Goal: Complete application form: Complete application form

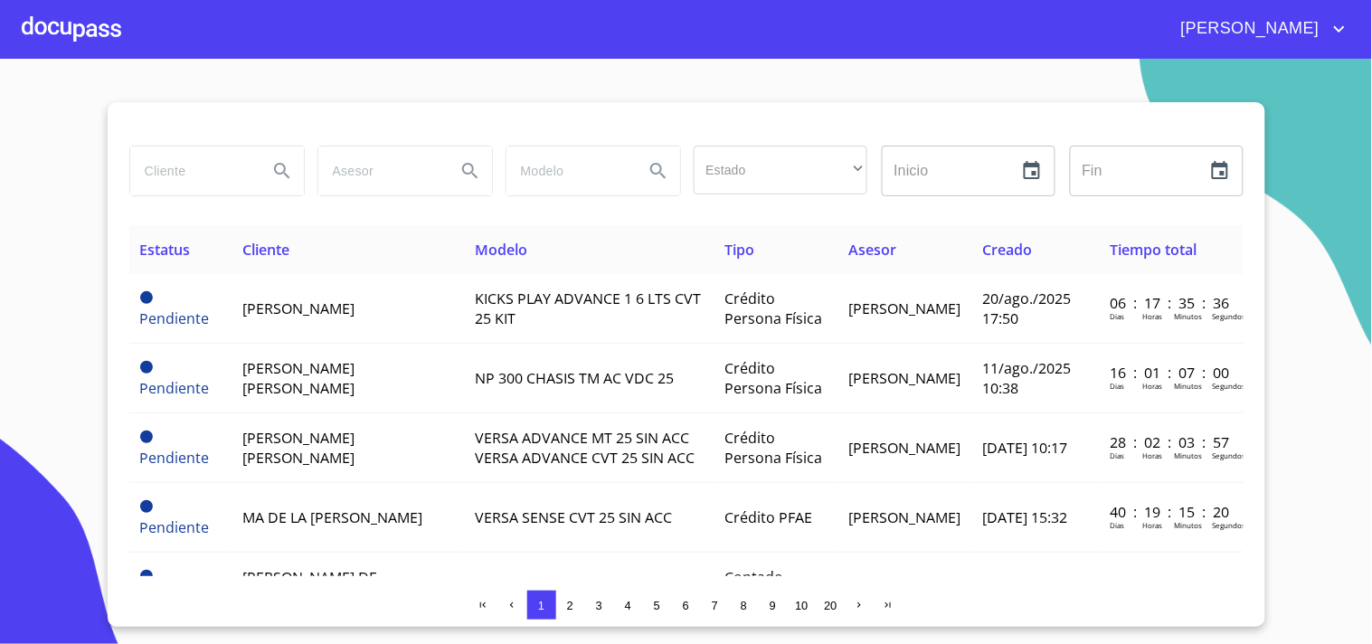
click at [64, 40] on div at bounding box center [72, 29] width 100 height 58
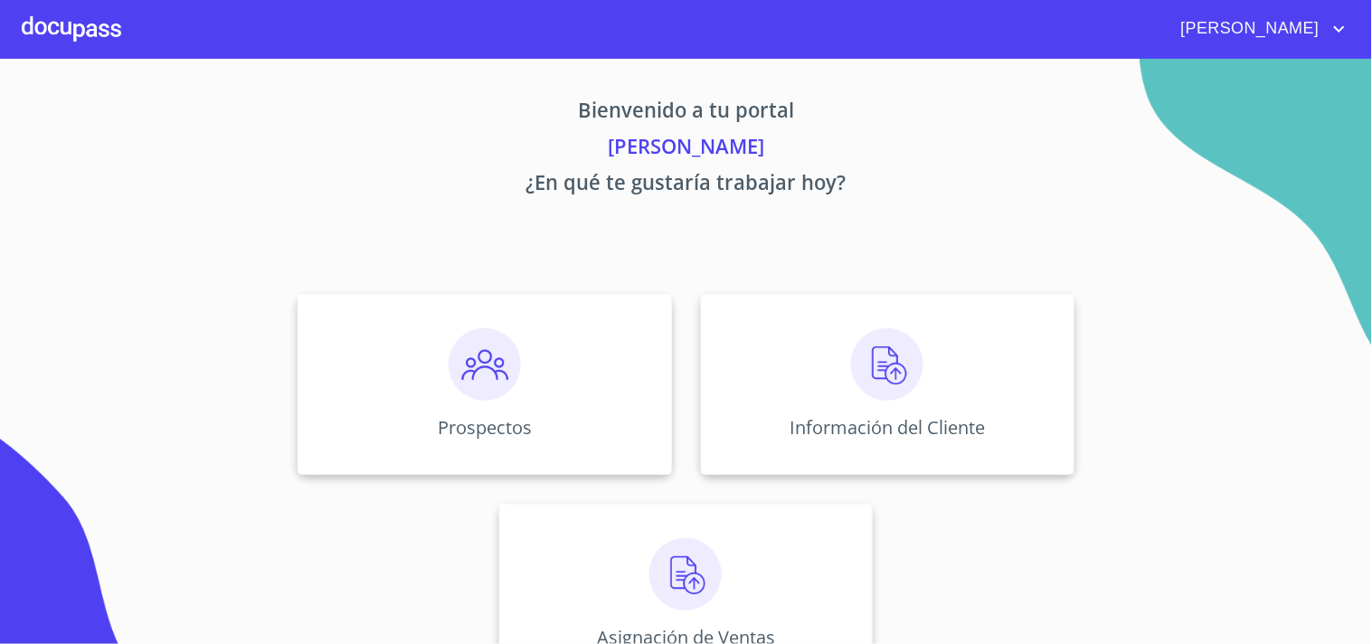
click at [61, 40] on div at bounding box center [72, 29] width 100 height 58
click at [502, 402] on div "Prospectos" at bounding box center [485, 384] width 374 height 181
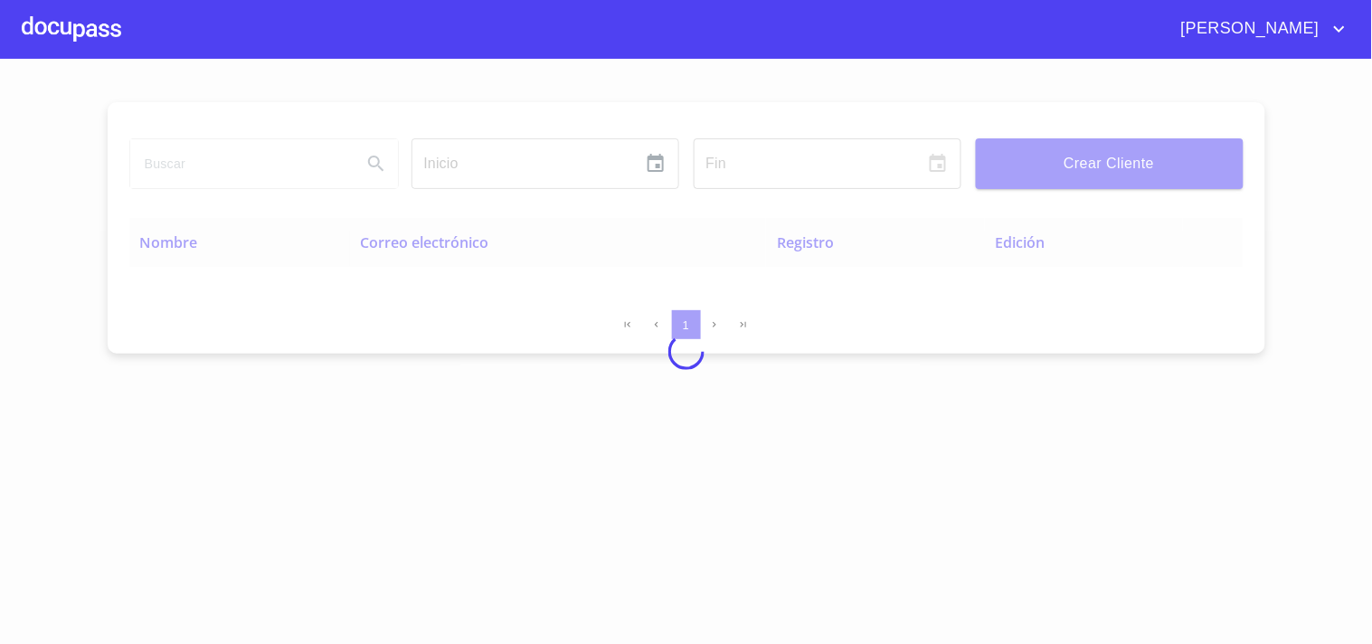
click at [1134, 157] on div at bounding box center [686, 351] width 1372 height 585
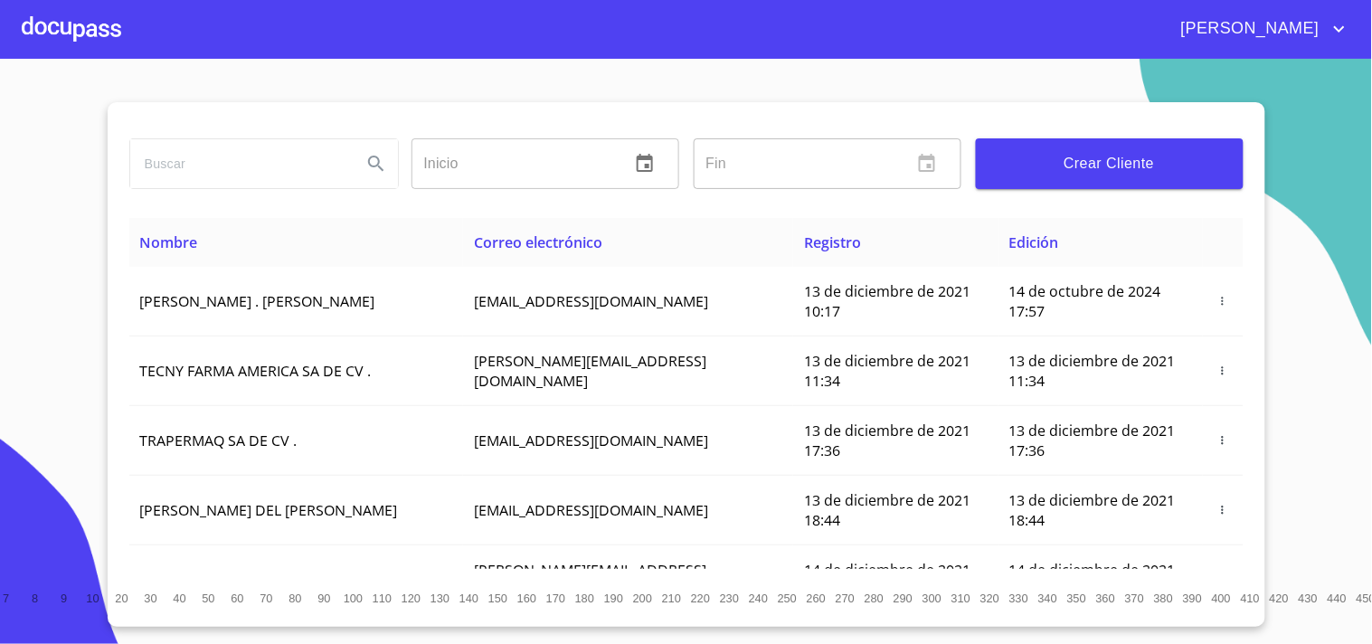
click at [1137, 158] on span "Crear Cliente" at bounding box center [1110, 163] width 239 height 25
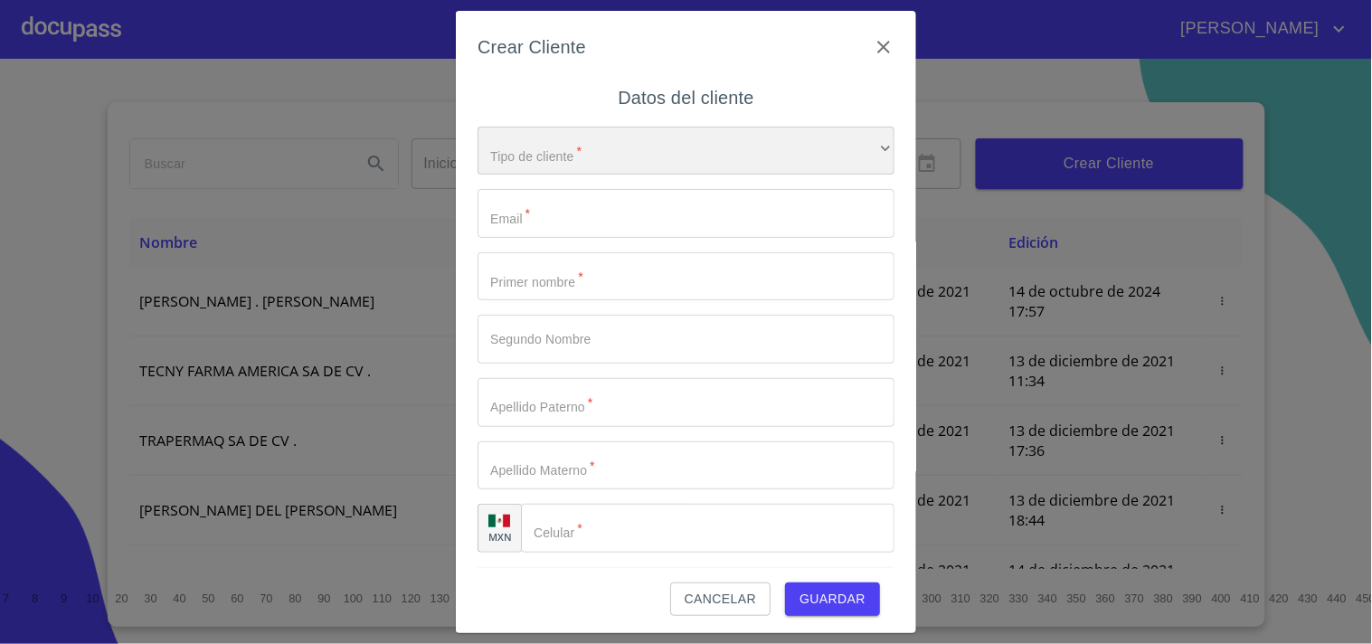
click at [604, 147] on div "​" at bounding box center [686, 151] width 417 height 49
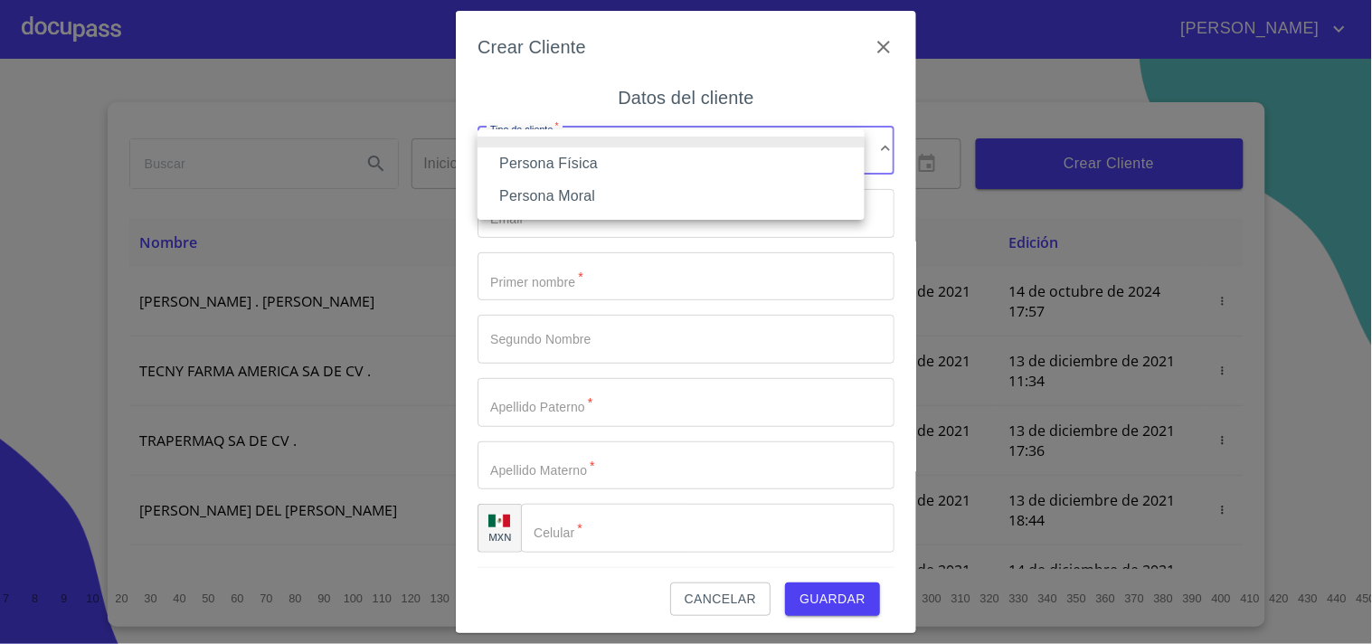
click at [574, 166] on li "Persona Física" at bounding box center [671, 163] width 387 height 33
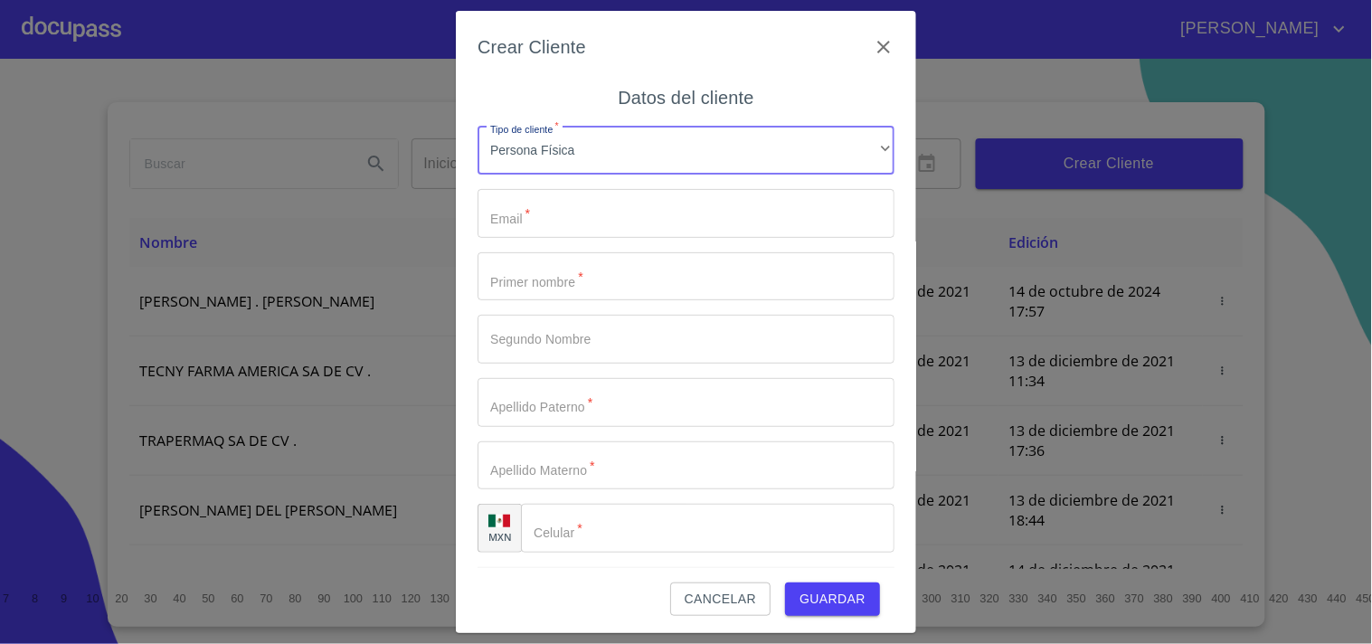
click at [561, 219] on input "Tipo de cliente   *" at bounding box center [686, 213] width 417 height 49
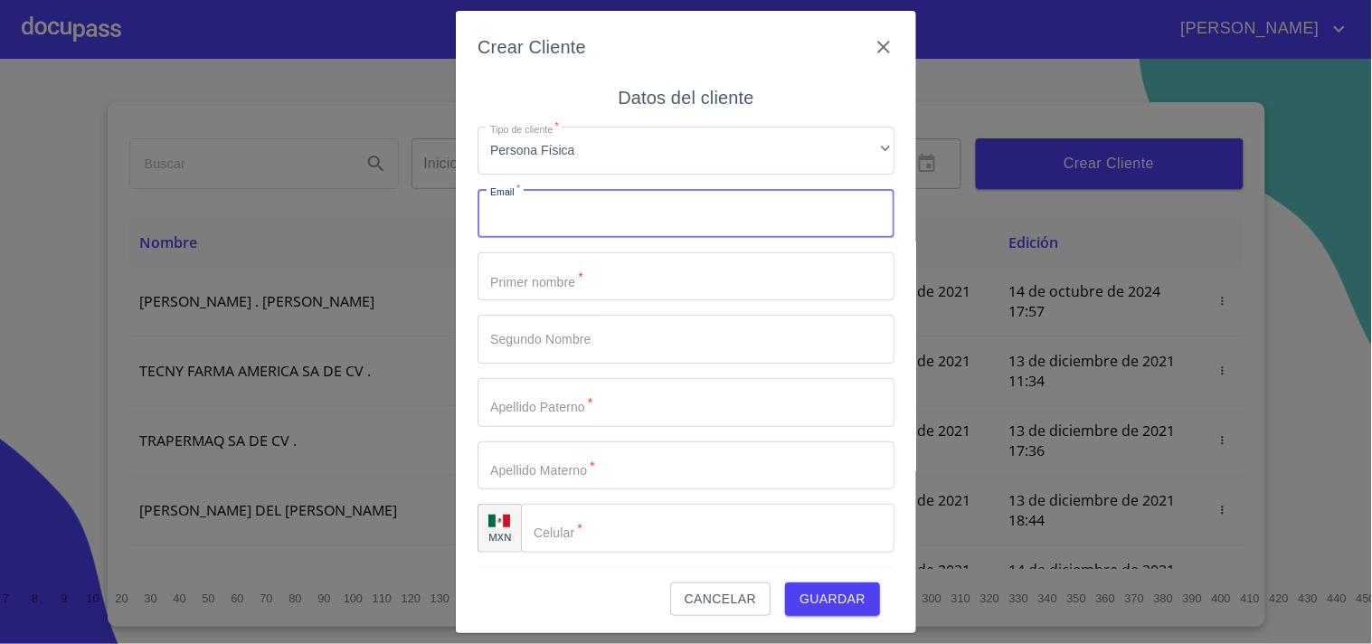
paste input "[EMAIL_ADDRESS][DOMAIN_NAME]"
type input "[EMAIL_ADDRESS][DOMAIN_NAME]"
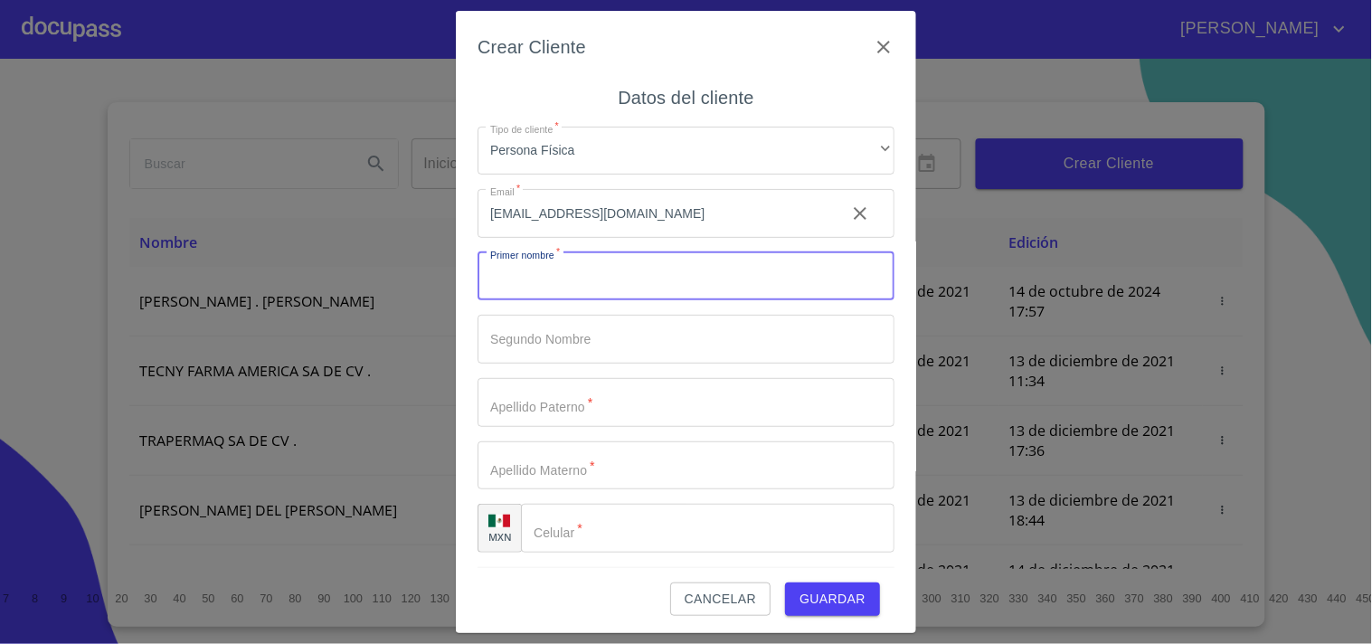
click at [602, 279] on input "Tipo de cliente   *" at bounding box center [686, 276] width 417 height 49
type input "DIEGO"
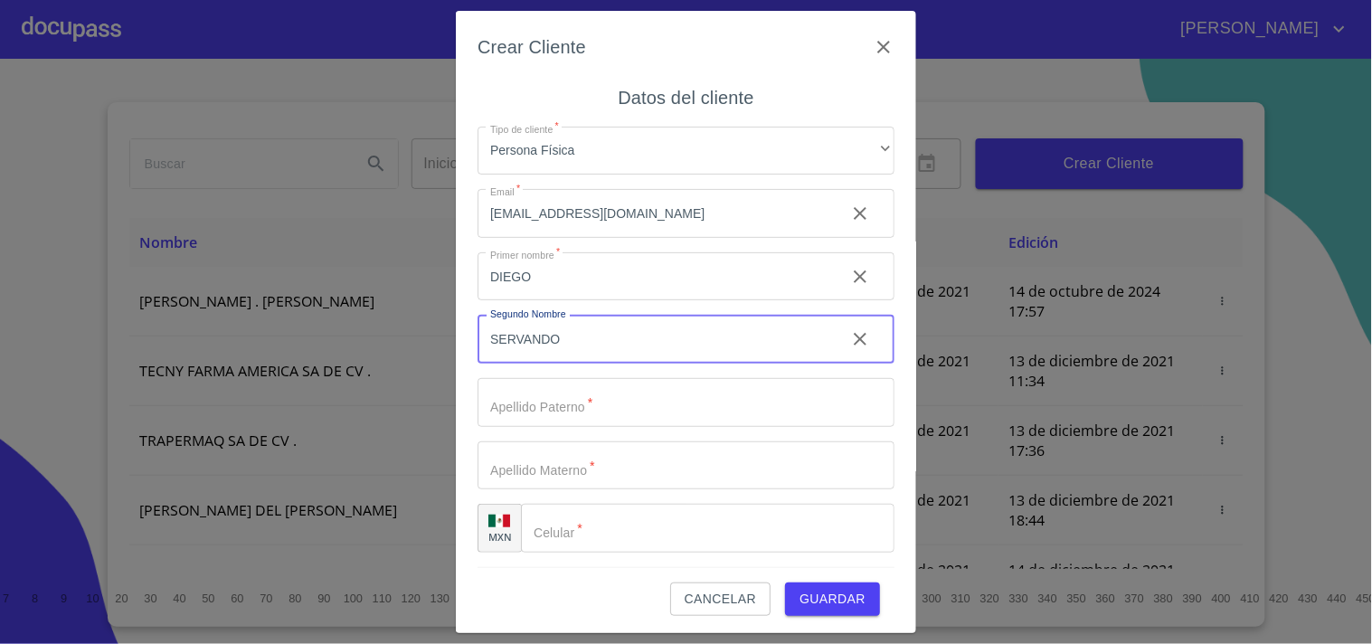
type input "SERVANDO"
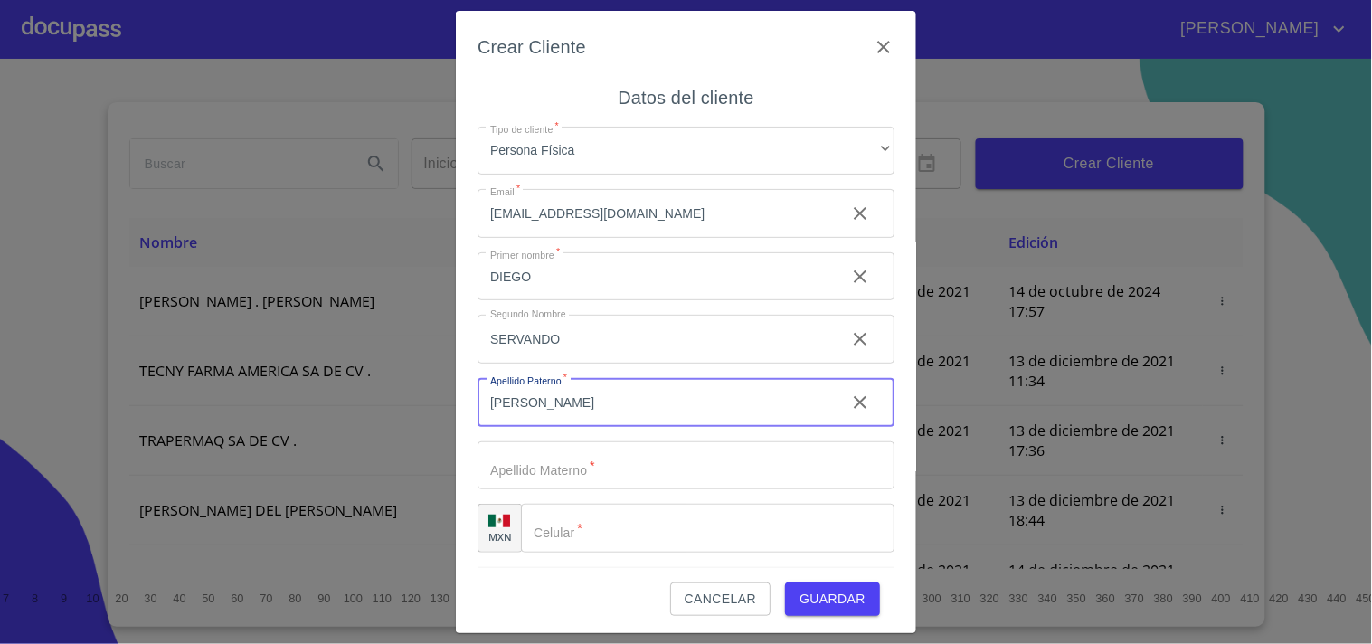
type input "[PERSON_NAME]"
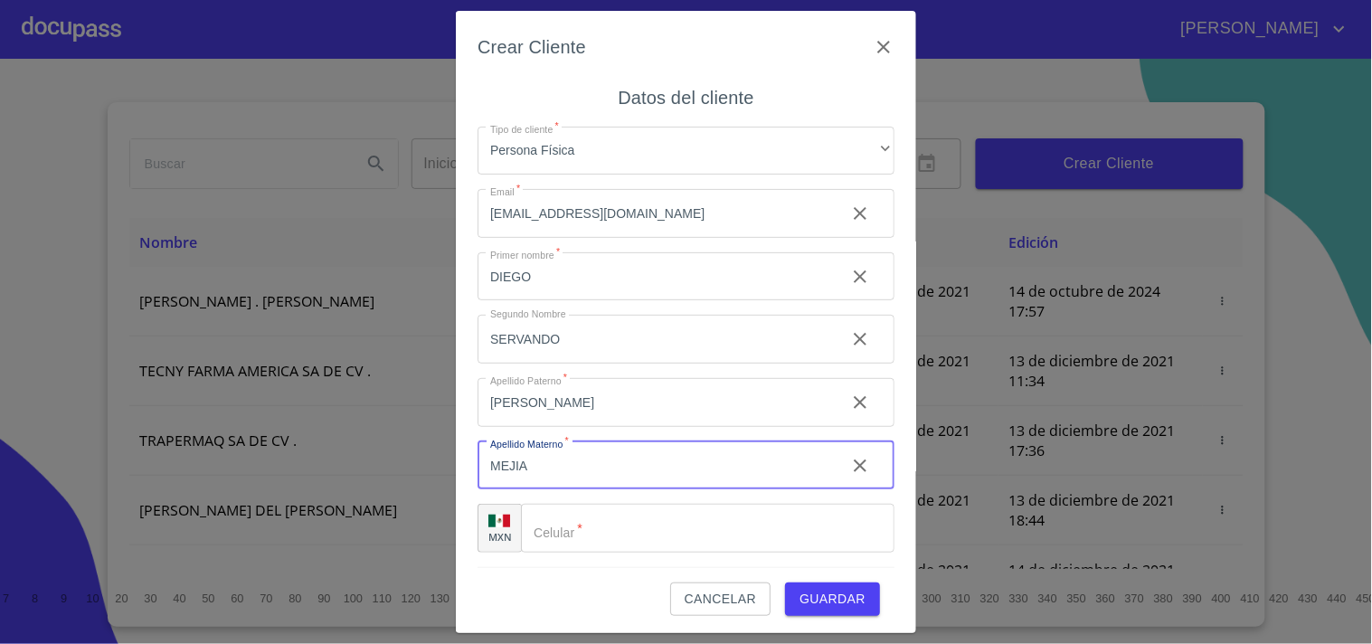
type input "MEJIA"
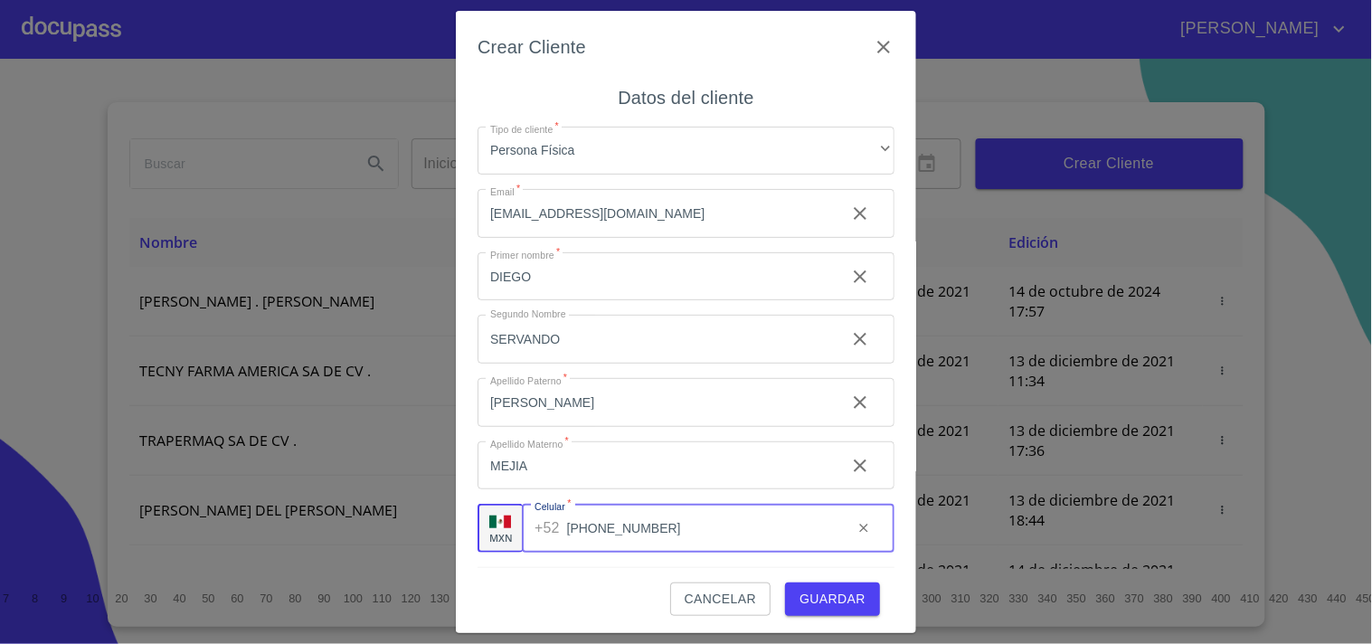
type input "[PHONE_NUMBER]"
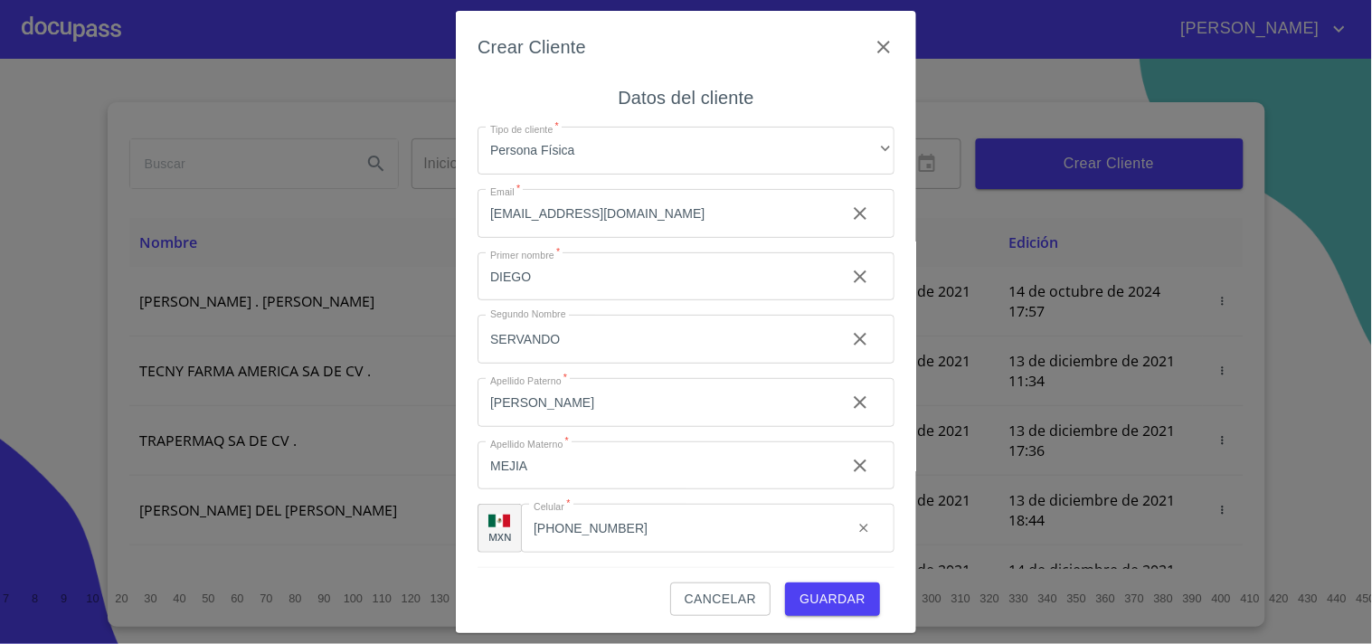
click at [555, 593] on div "Cancelar Guardar" at bounding box center [686, 591] width 417 height 49
click at [824, 593] on span "Guardar" at bounding box center [833, 599] width 66 height 23
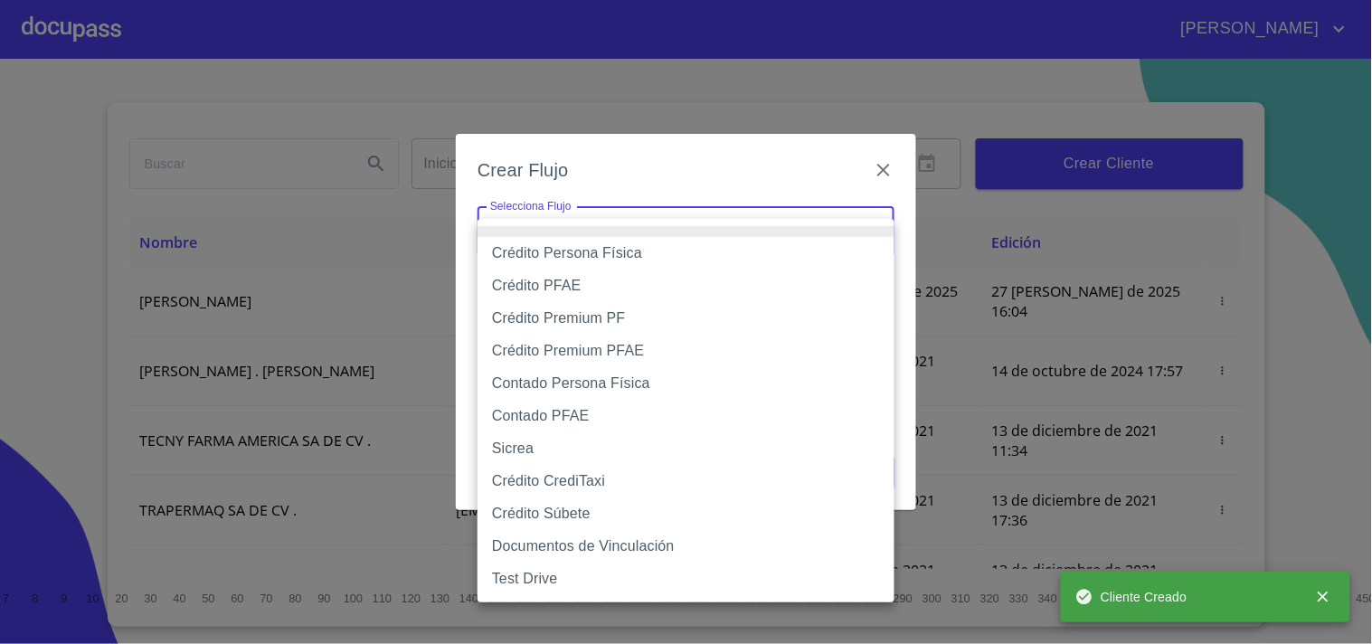
click at [726, 241] on body "[PERSON_NAME] ​ Fin ​ Crear Cliente Nombre Correo electrónico Registro Edición …" at bounding box center [686, 322] width 1372 height 644
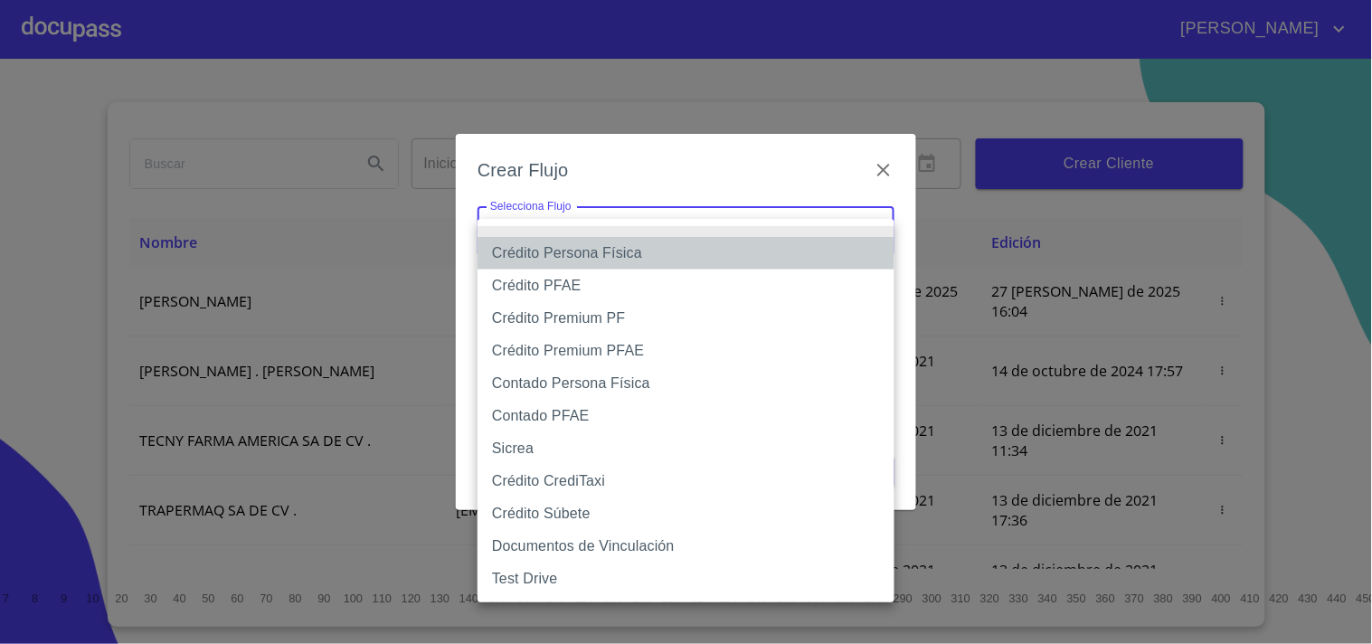
click at [633, 254] on li "Crédito Persona Física" at bounding box center [686, 253] width 417 height 33
type input "61b033e49b8c202ad5bb7912"
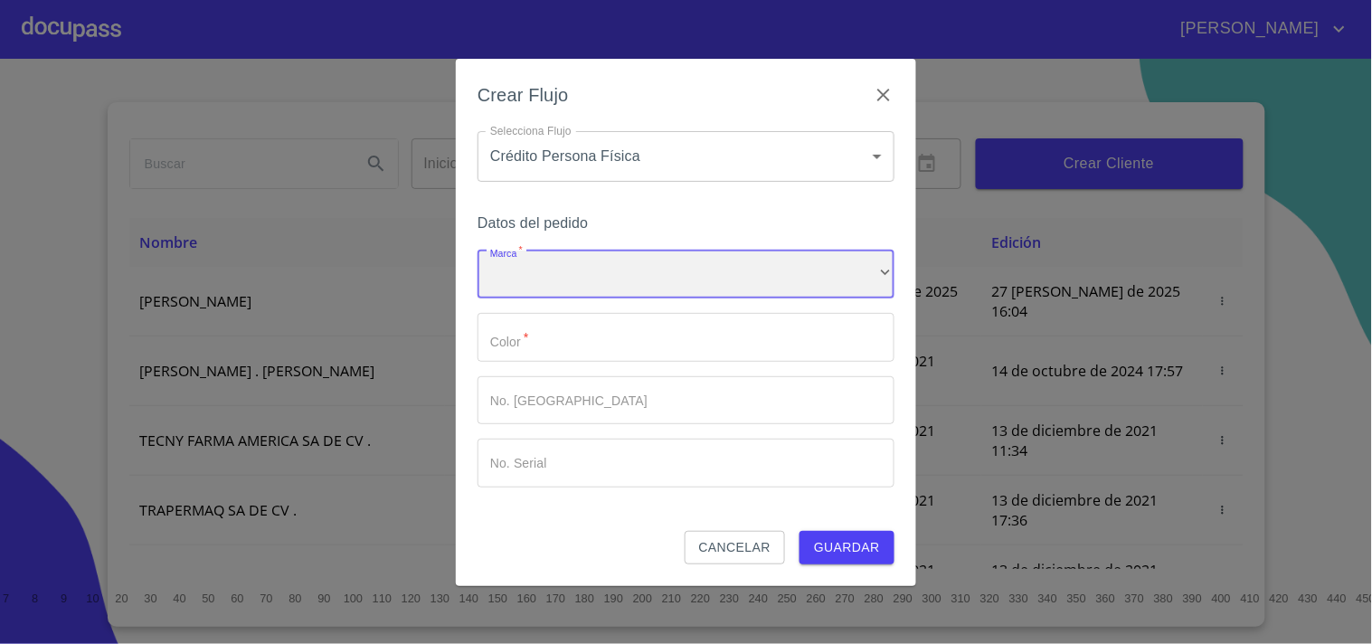
click at [580, 284] on div "​" at bounding box center [686, 275] width 417 height 49
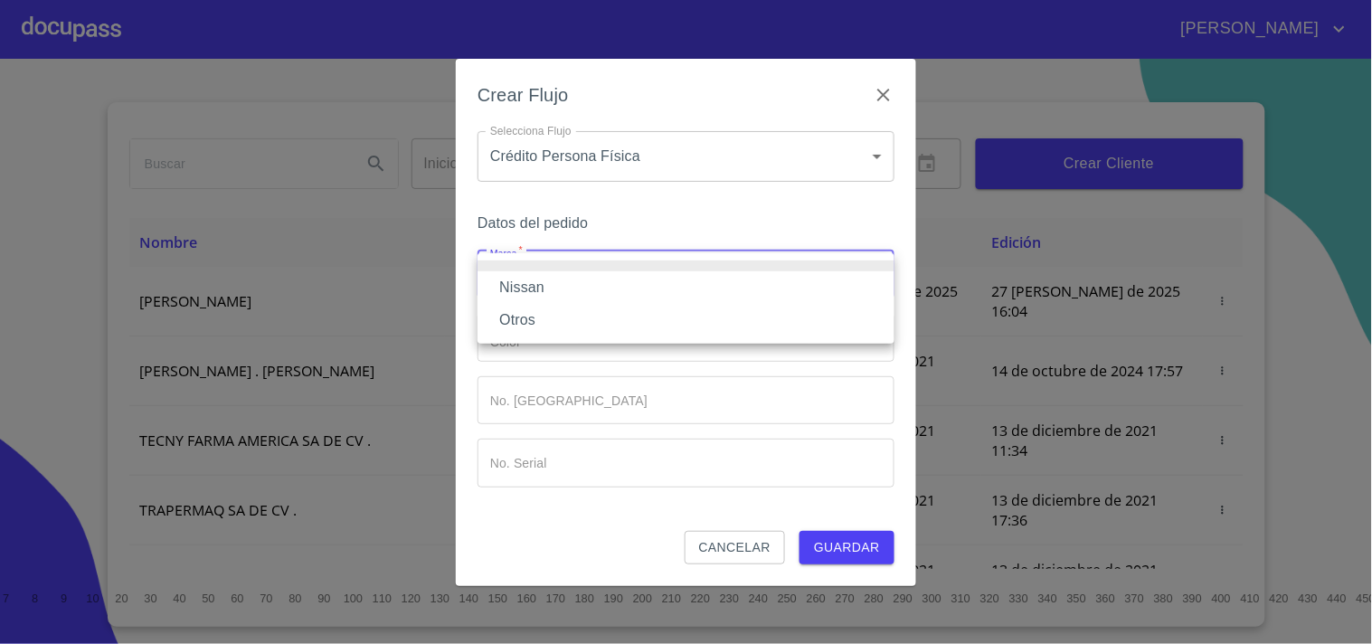
click at [561, 287] on li "Nissan" at bounding box center [686, 287] width 417 height 33
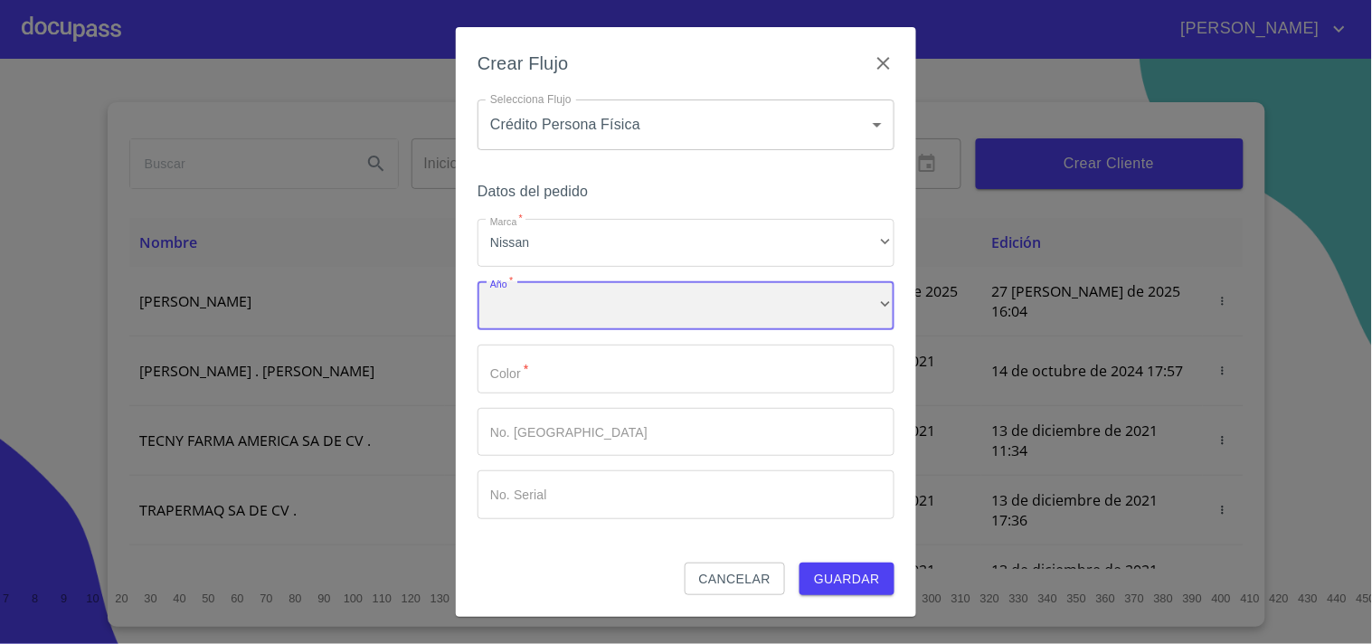
click at [554, 324] on div "​" at bounding box center [686, 305] width 417 height 49
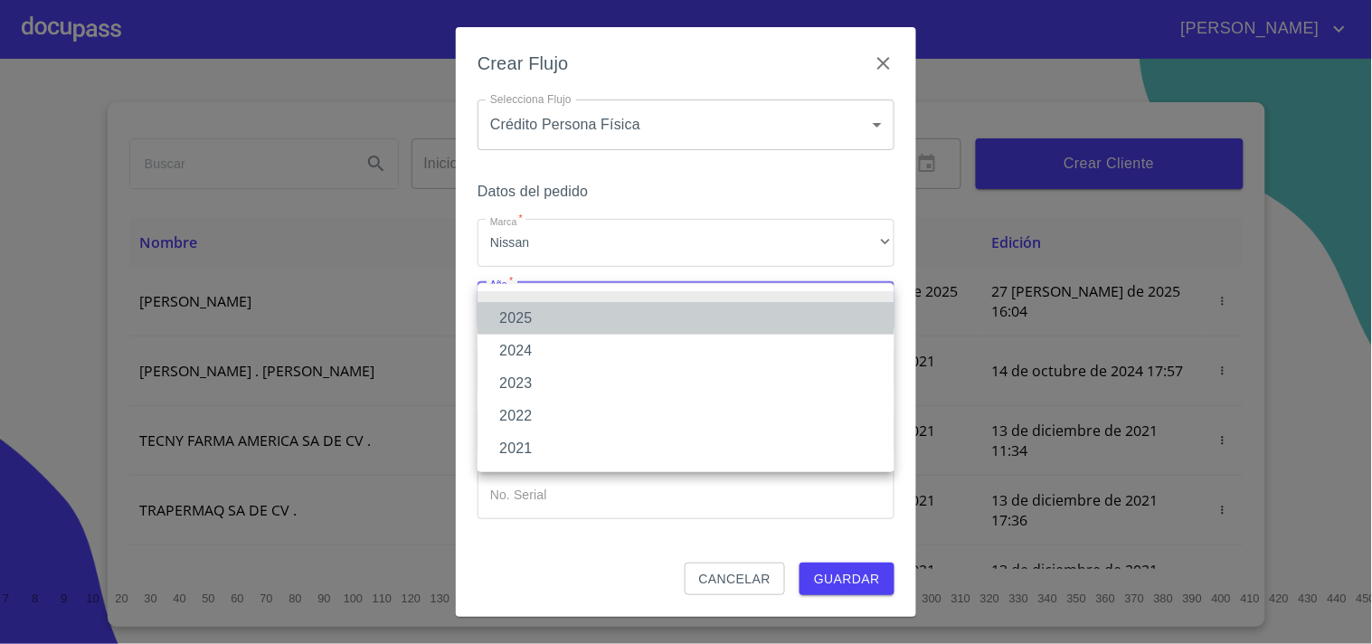
click at [544, 324] on li "2025" at bounding box center [686, 318] width 417 height 33
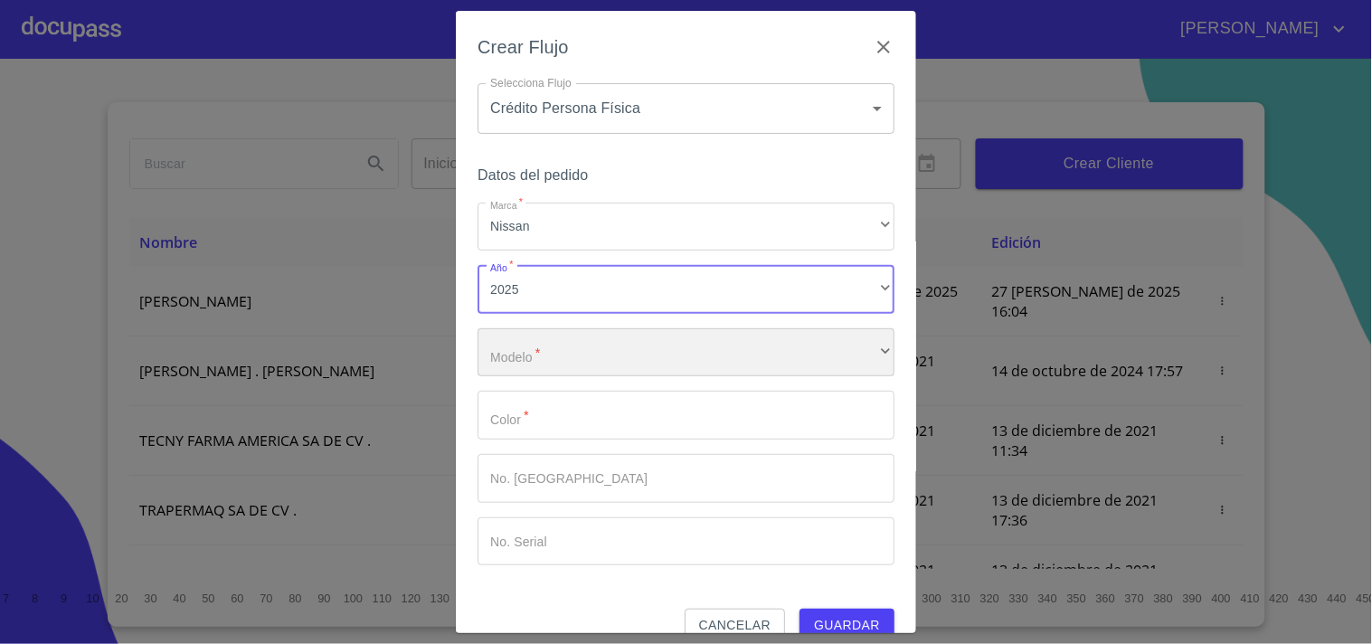
click at [554, 349] on div "​" at bounding box center [686, 352] width 417 height 49
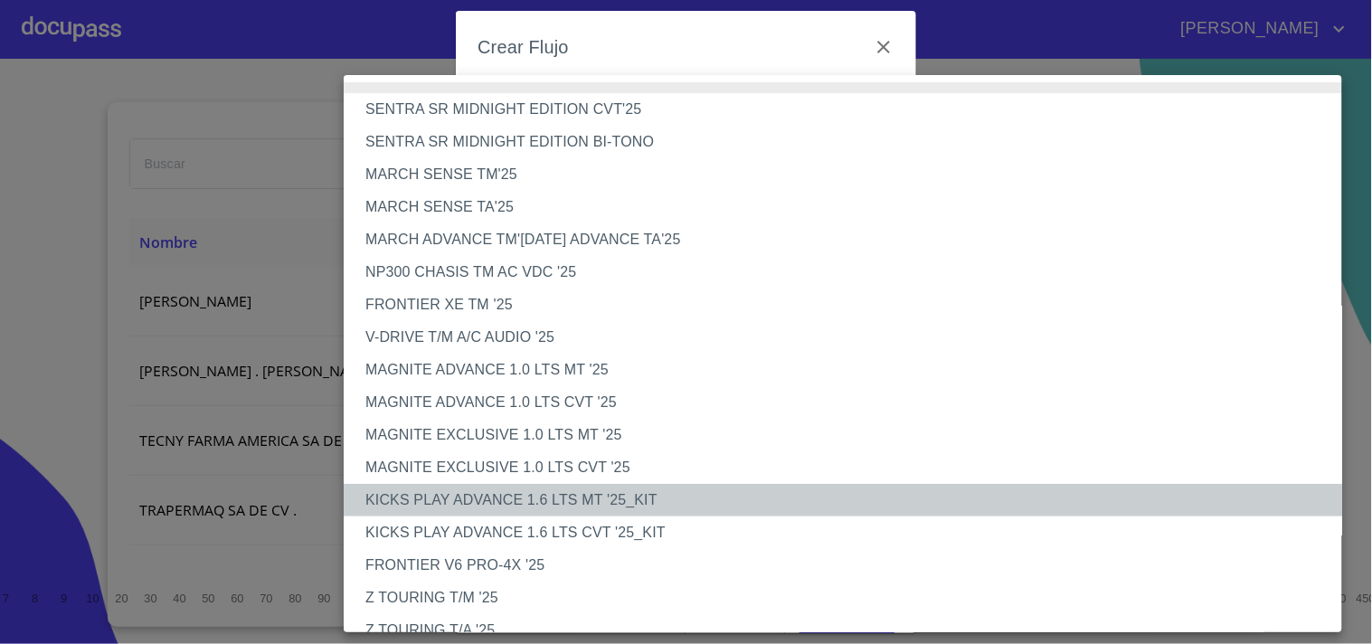
click at [545, 498] on li "KICKS PLAY ADVANCE 1.6 LTS MT '25_KIT" at bounding box center [851, 500] width 1014 height 33
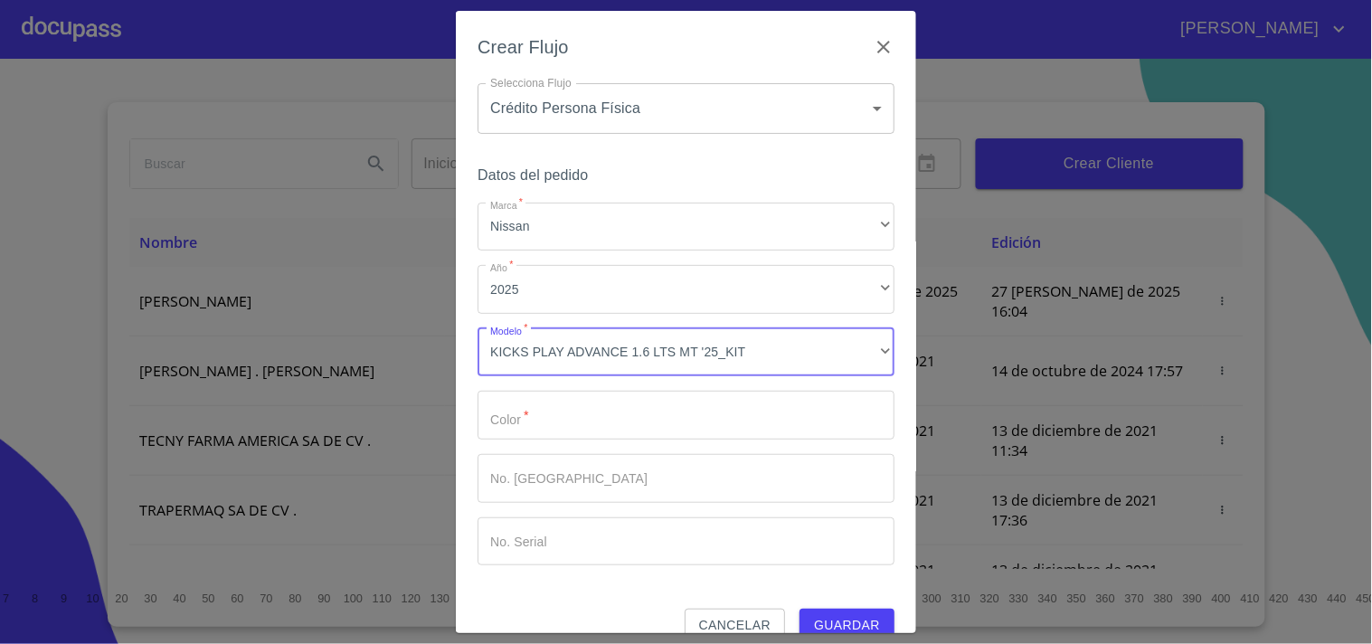
click at [543, 413] on input "Marca   *" at bounding box center [686, 415] width 417 height 49
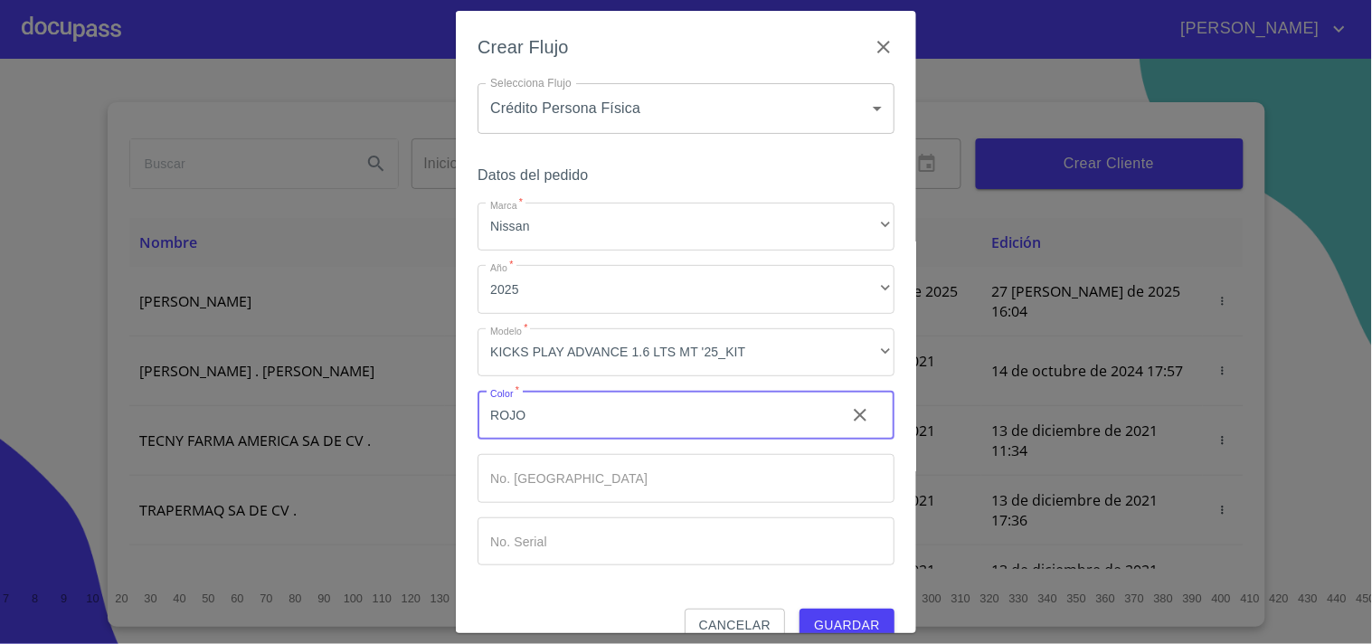
type input "ROJO"
click at [859, 621] on span "Guardar" at bounding box center [847, 625] width 66 height 23
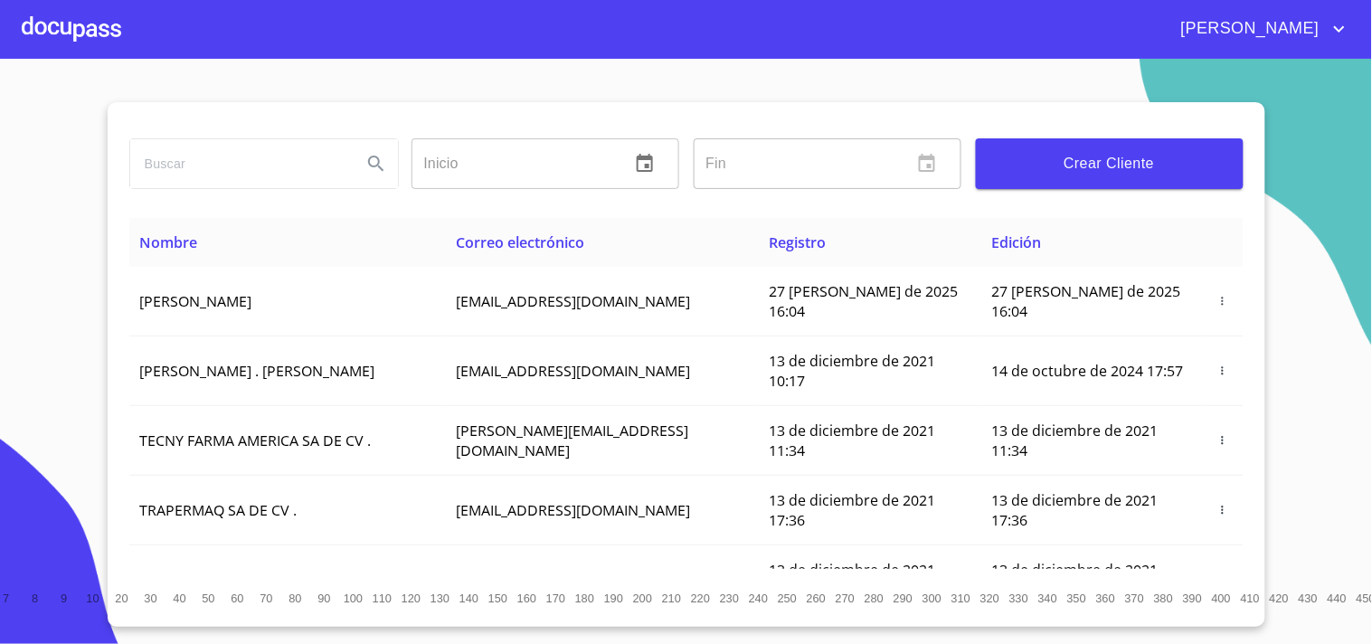
click at [266, 264] on th "Nombre" at bounding box center [287, 242] width 317 height 49
click at [97, 33] on div at bounding box center [72, 29] width 100 height 58
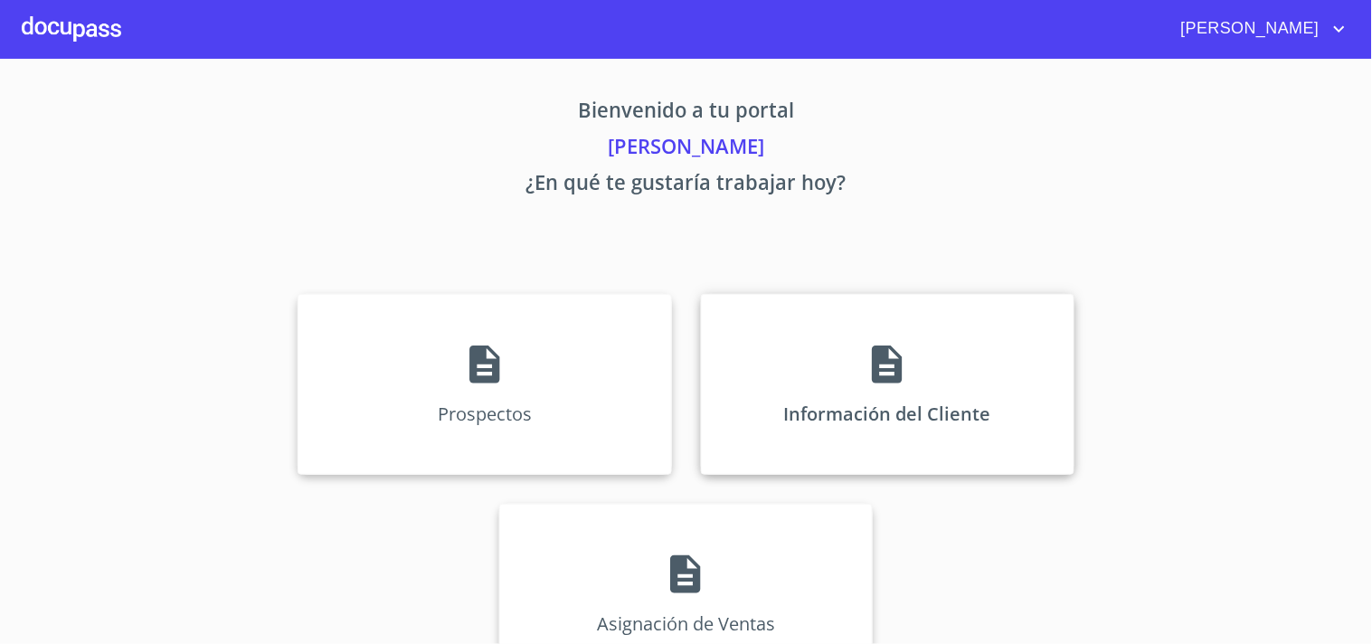
click at [872, 366] on icon at bounding box center [887, 365] width 30 height 38
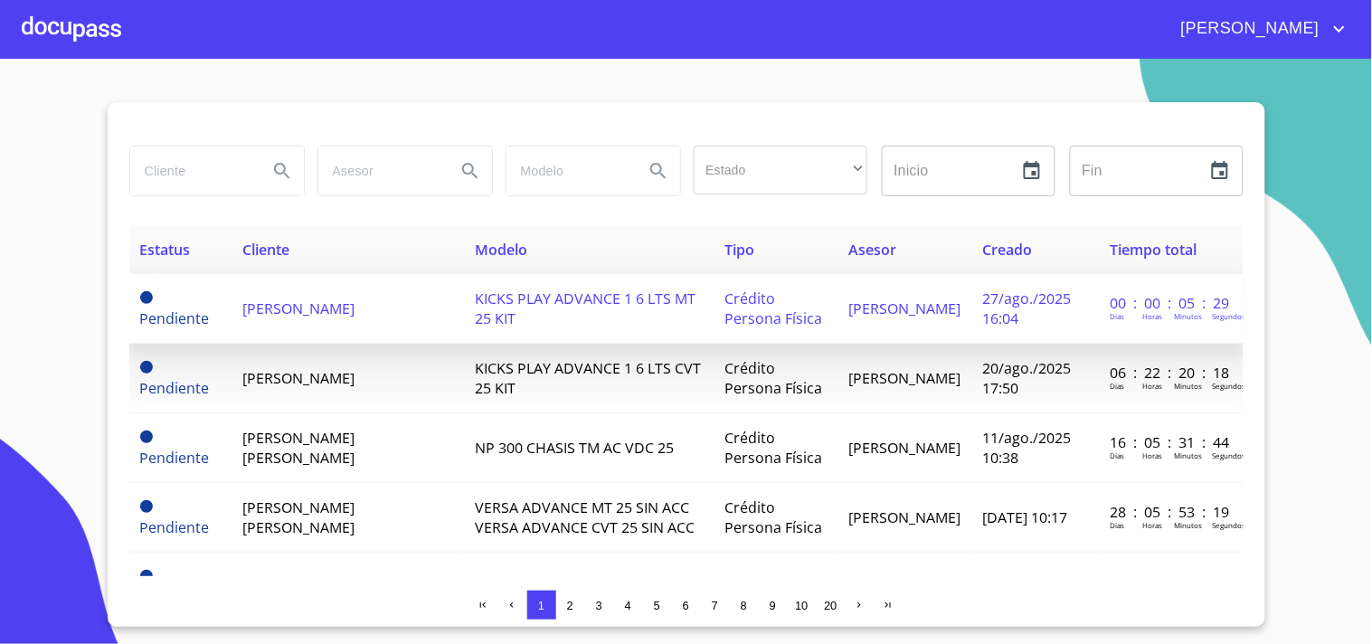
click at [301, 324] on td "[PERSON_NAME]" at bounding box center [348, 309] width 232 height 70
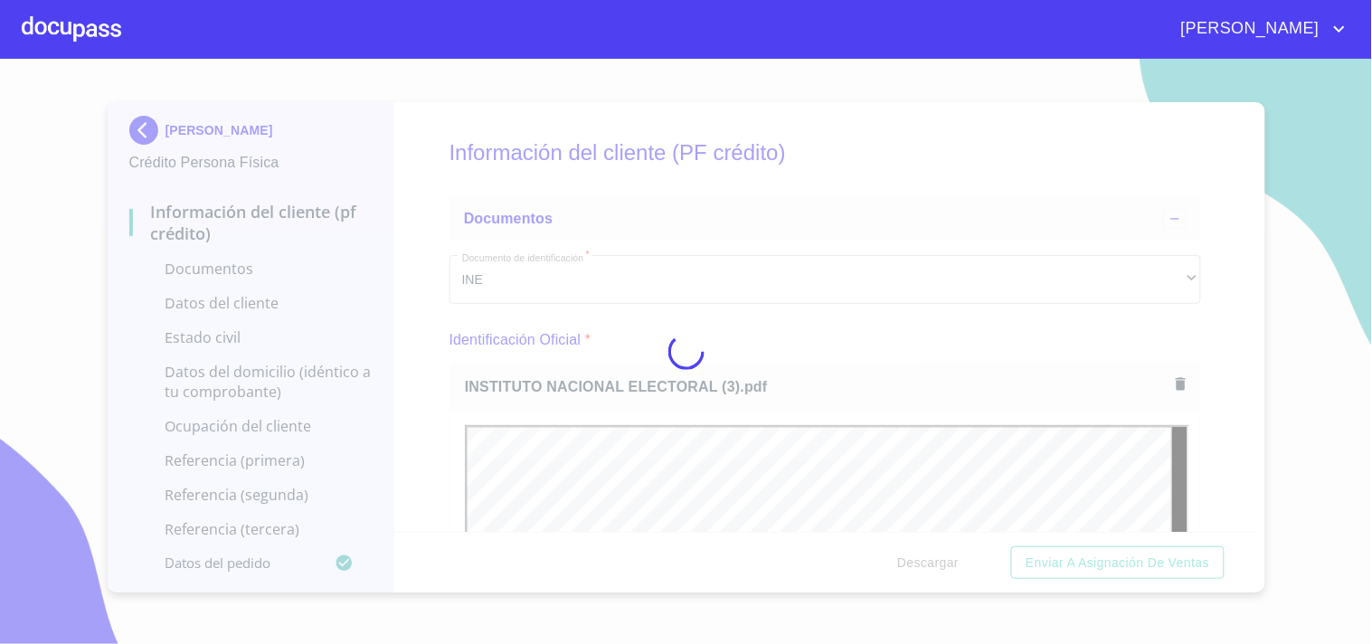
drag, startPoint x: 852, startPoint y: 339, endPoint x: 1073, endPoint y: 337, distance: 220.7
click at [852, 339] on div at bounding box center [686, 351] width 1372 height 585
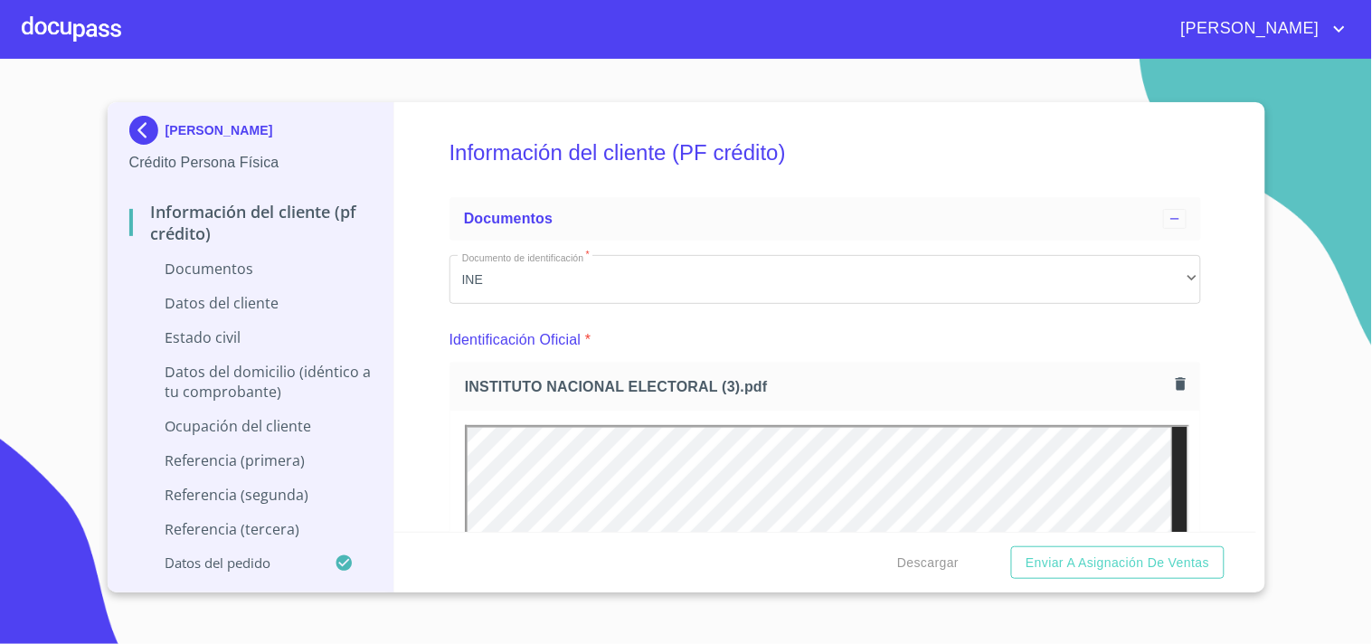
drag, startPoint x: 1249, startPoint y: 131, endPoint x: 1252, endPoint y: 148, distance: 17.4
click at [1227, 224] on div "Información del cliente (PF crédito) Documentos Documento de identificación   *…" at bounding box center [825, 317] width 862 height 430
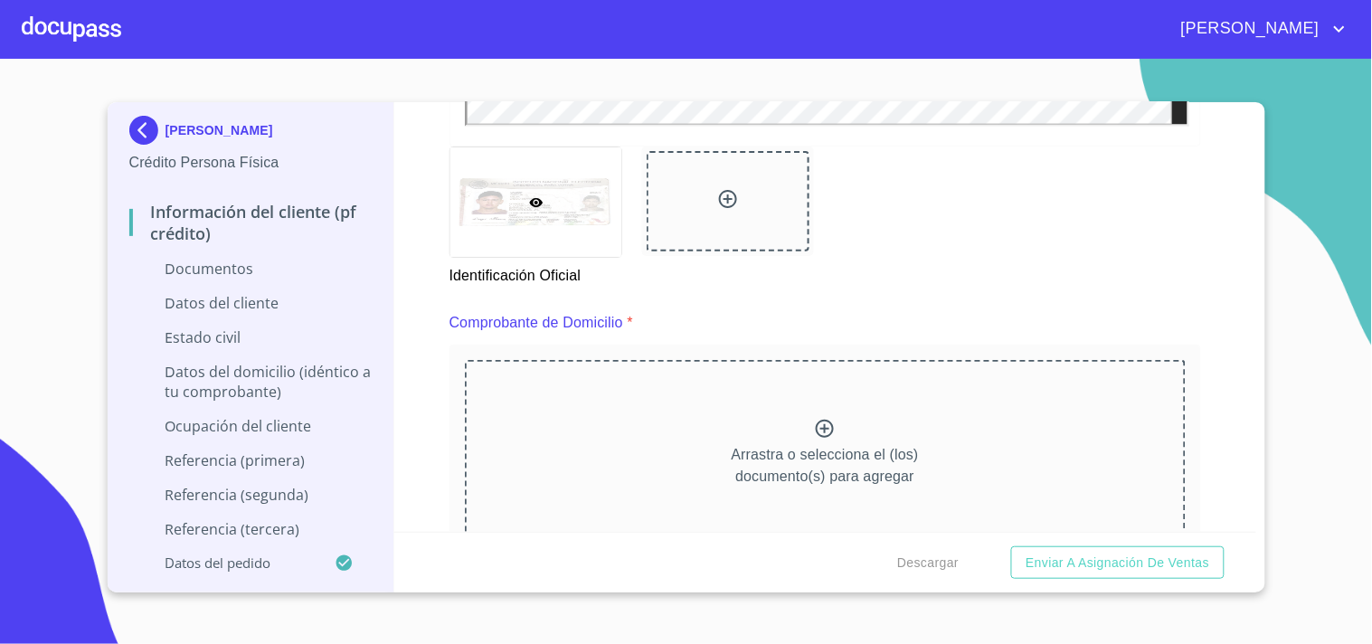
scroll to position [845, 0]
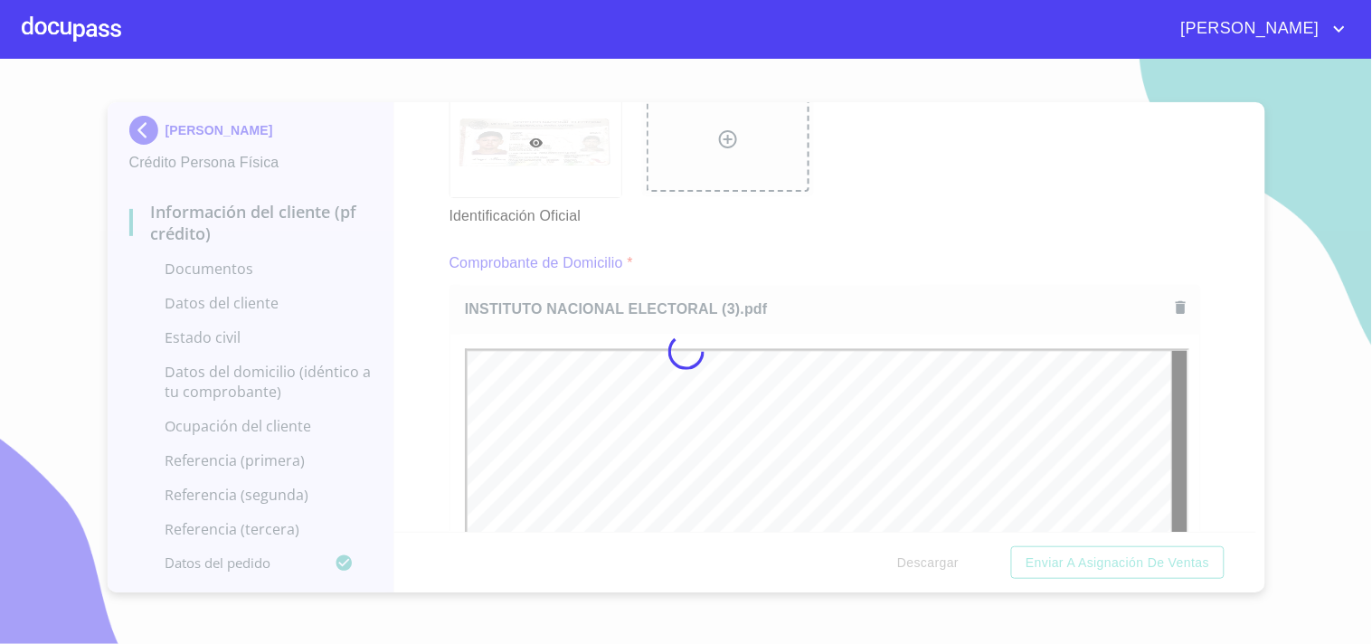
click at [882, 245] on div at bounding box center [686, 351] width 1372 height 585
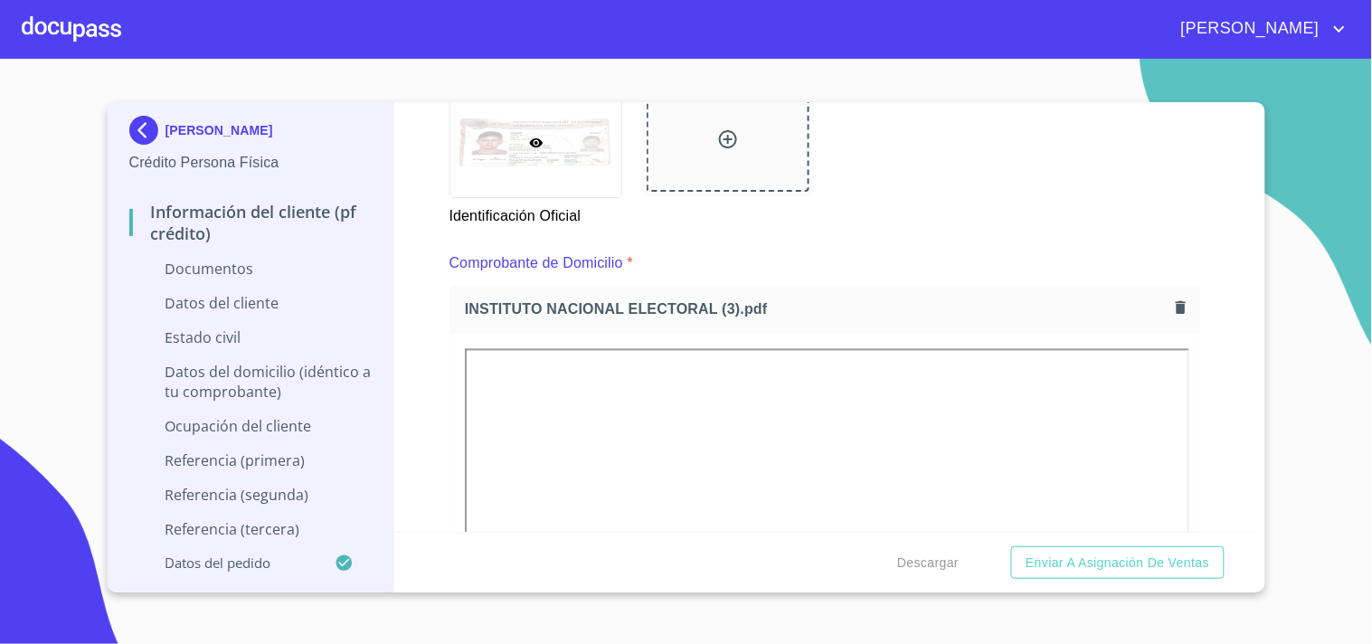
drag, startPoint x: 1247, startPoint y: 169, endPoint x: 1247, endPoint y: 181, distance: 11.8
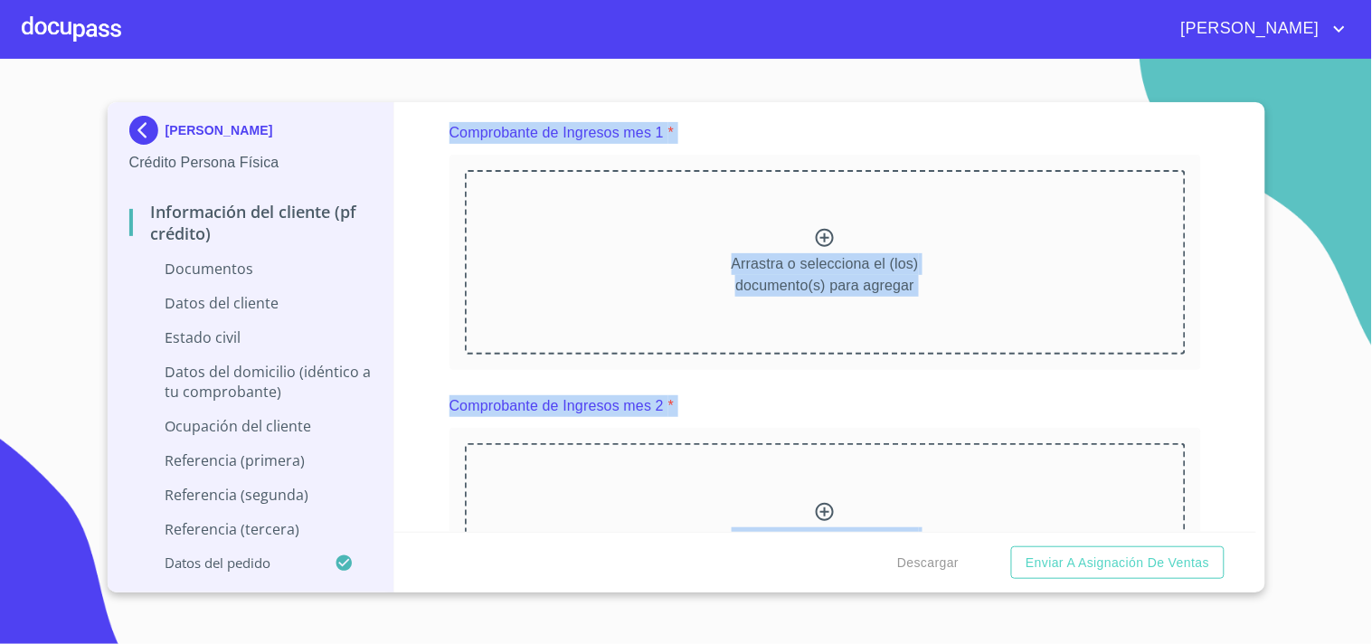
scroll to position [1912, 0]
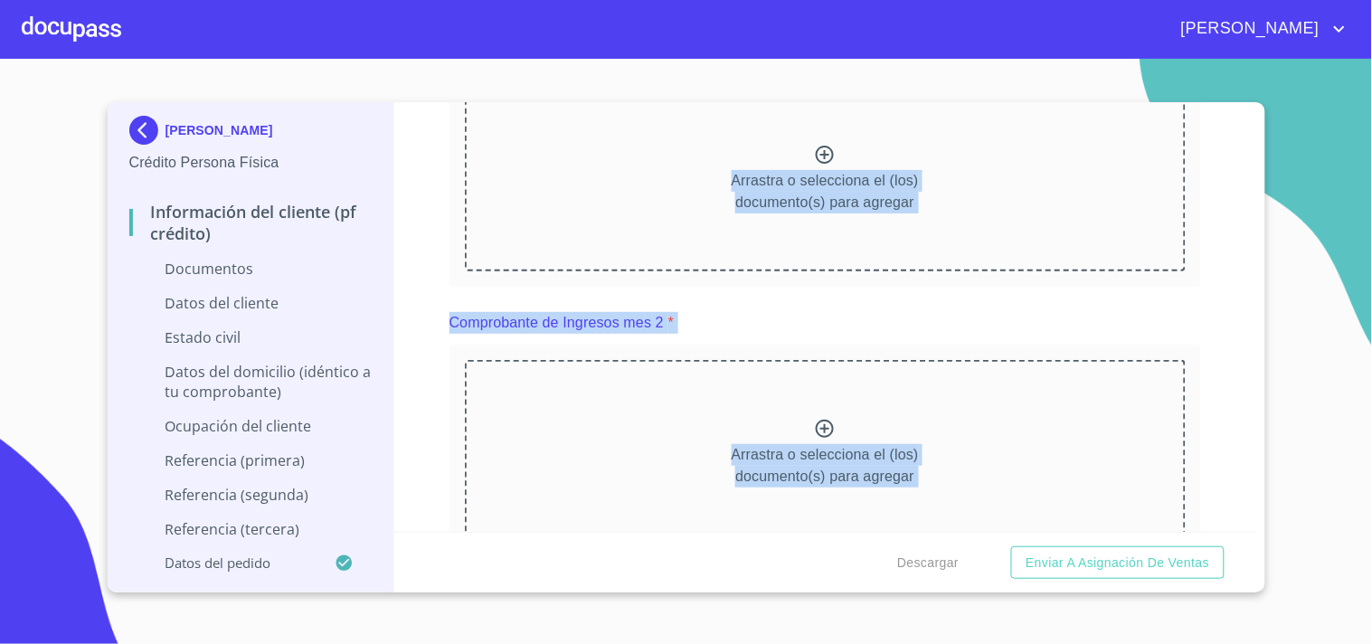
click at [1114, 235] on div "Arrastra o selecciona el (los) documento(s) para agregar" at bounding box center [825, 179] width 721 height 185
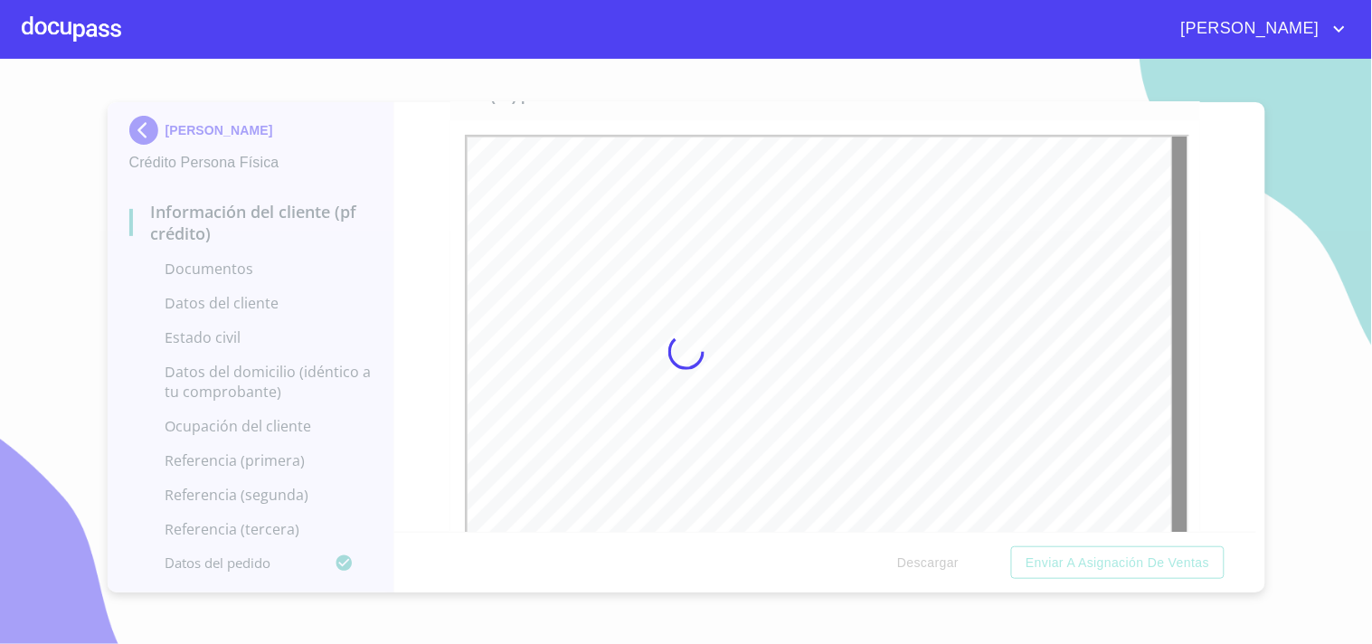
scroll to position [0, 0]
click at [405, 184] on div "Información del cliente (PF crédito) Documentos Documento de identificación   *…" at bounding box center [825, 317] width 862 height 430
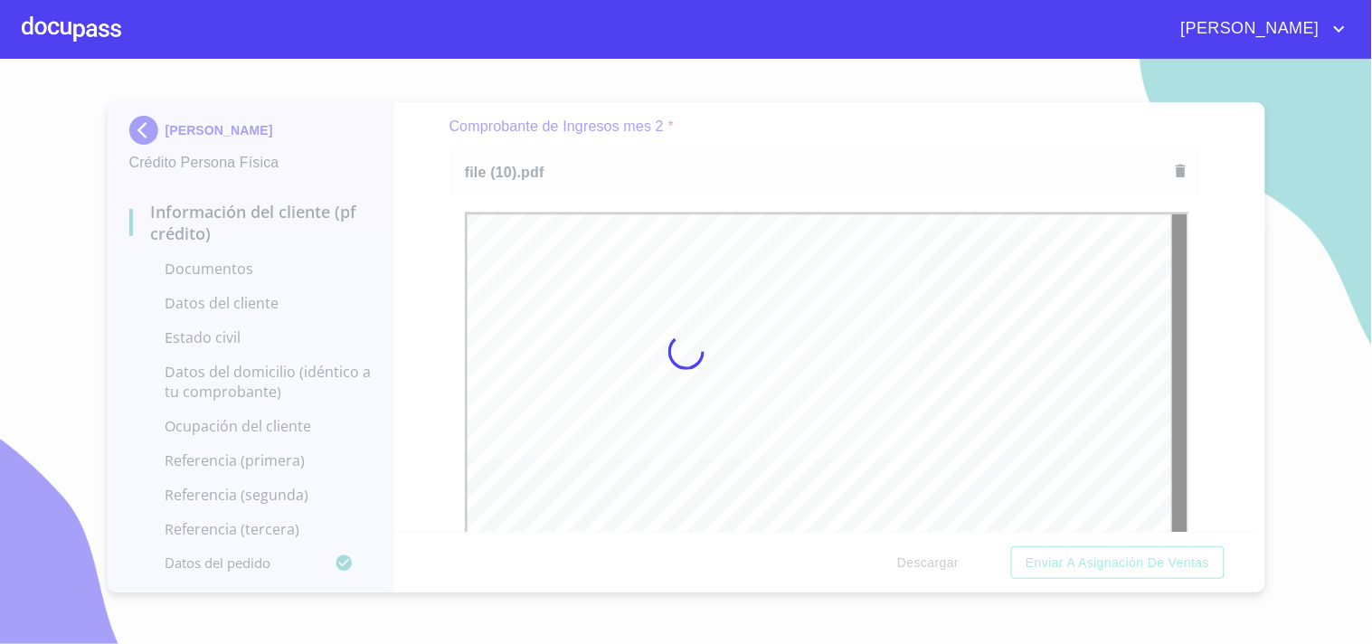
click at [857, 155] on div at bounding box center [686, 351] width 1372 height 585
drag, startPoint x: 1248, startPoint y: 241, endPoint x: 1247, endPoint y: 270, distance: 29.0
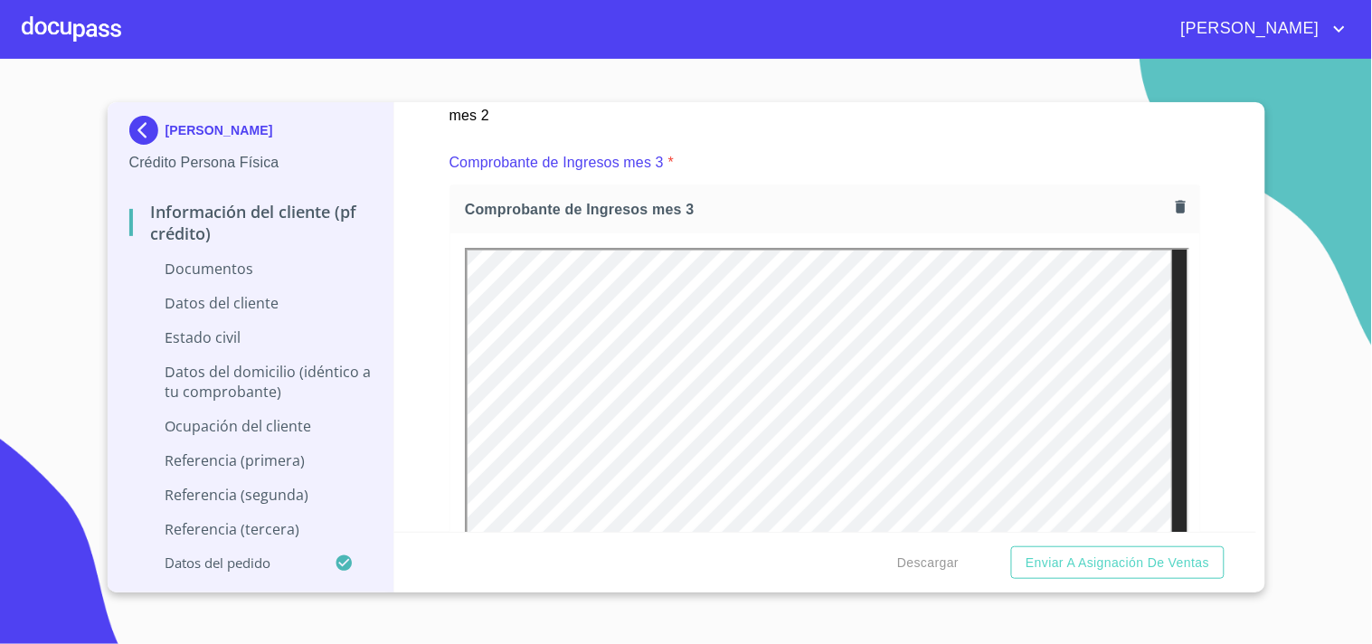
click at [1205, 337] on div "Información del cliente (PF crédito) Documentos Documento de identificación   *…" at bounding box center [825, 317] width 862 height 430
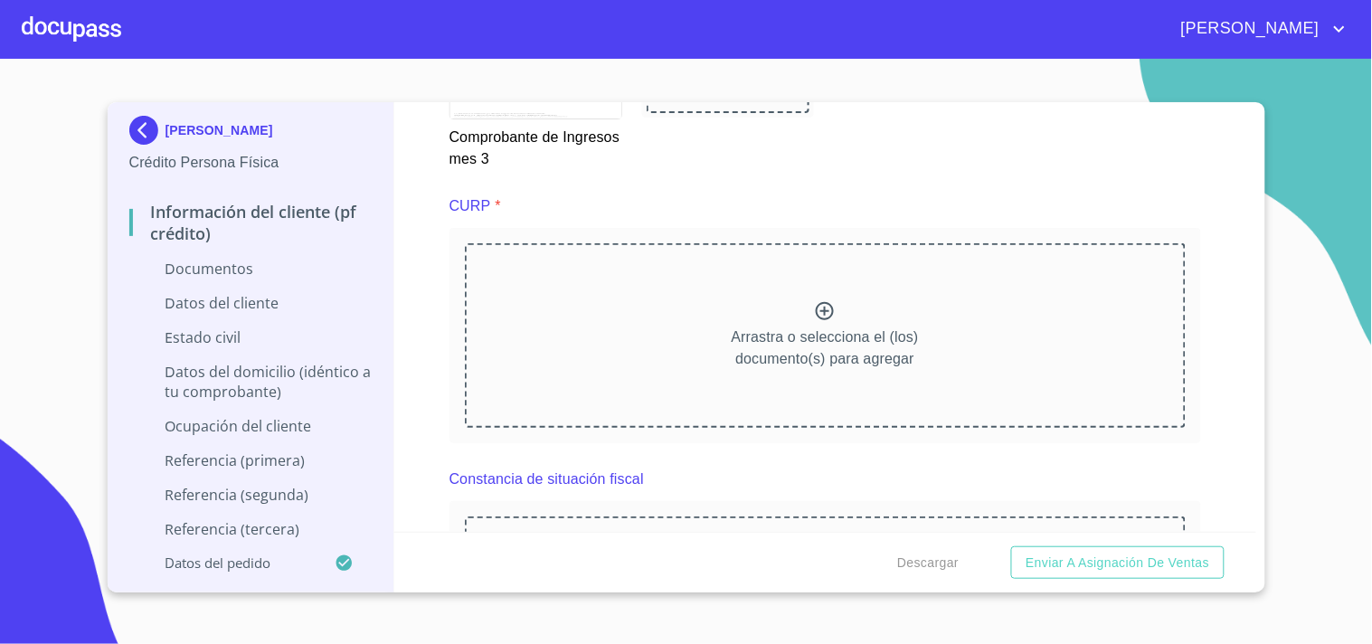
scroll to position [4053, 0]
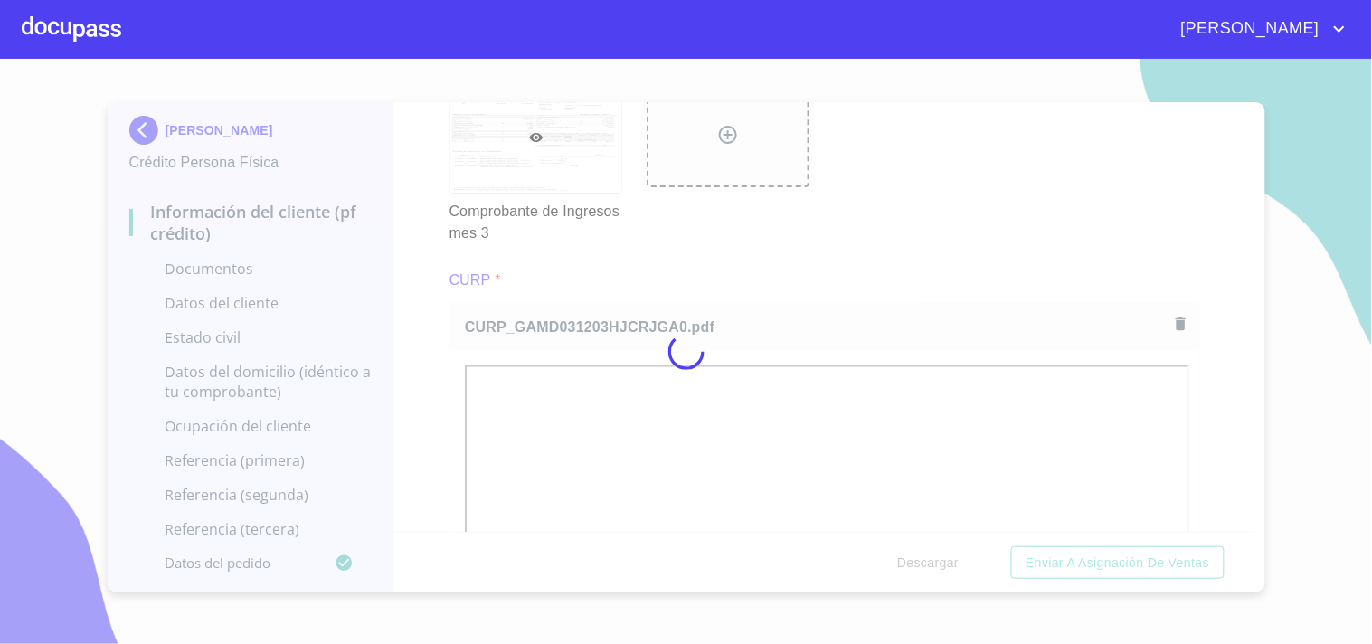
click at [837, 231] on div at bounding box center [686, 351] width 1372 height 585
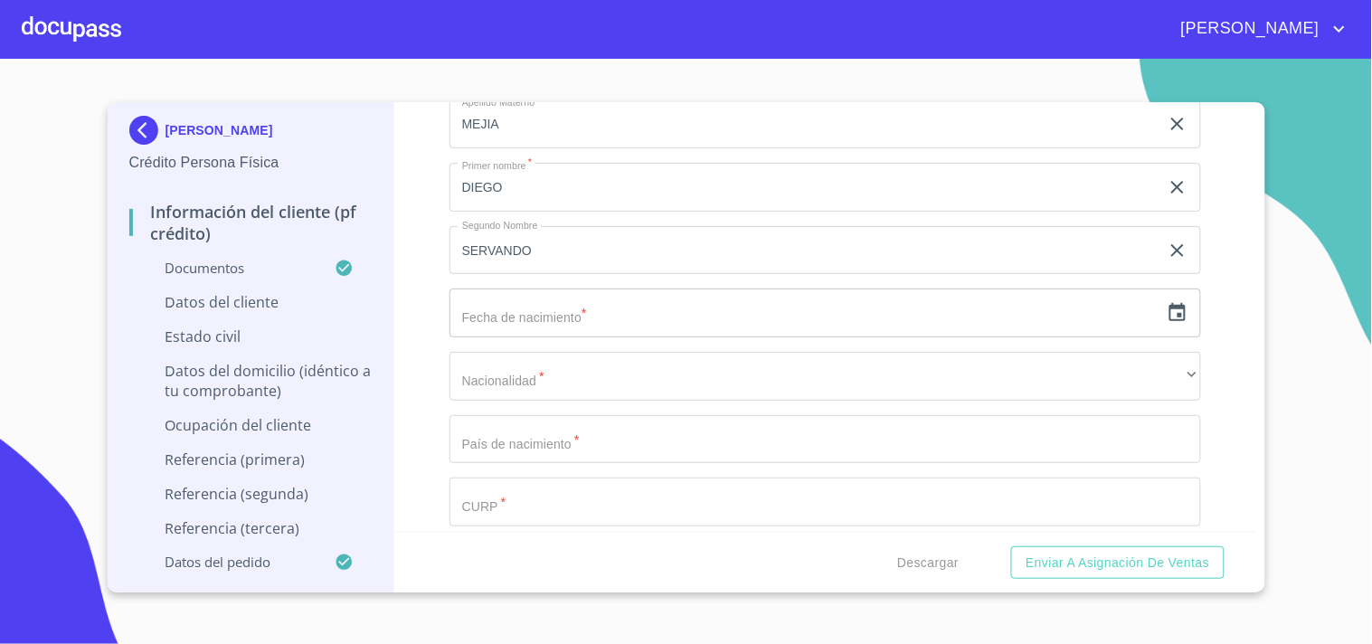
scroll to position [5415, 0]
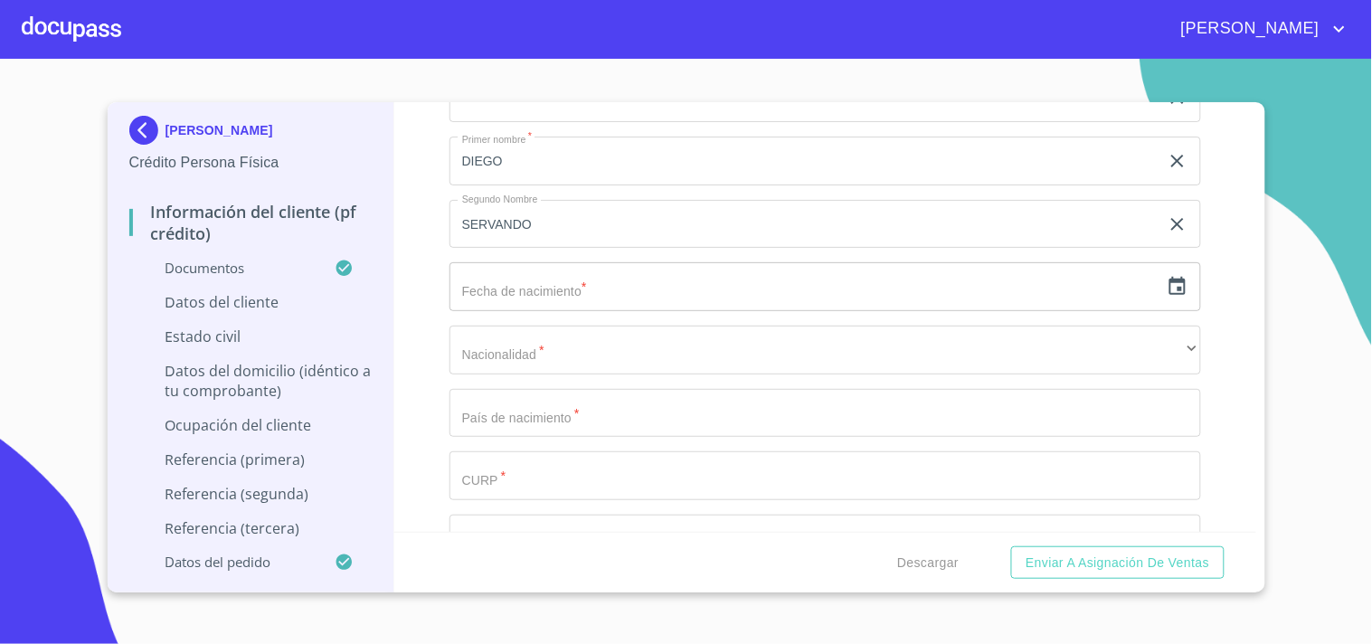
click at [1167, 279] on icon "button" at bounding box center [1178, 287] width 22 height 22
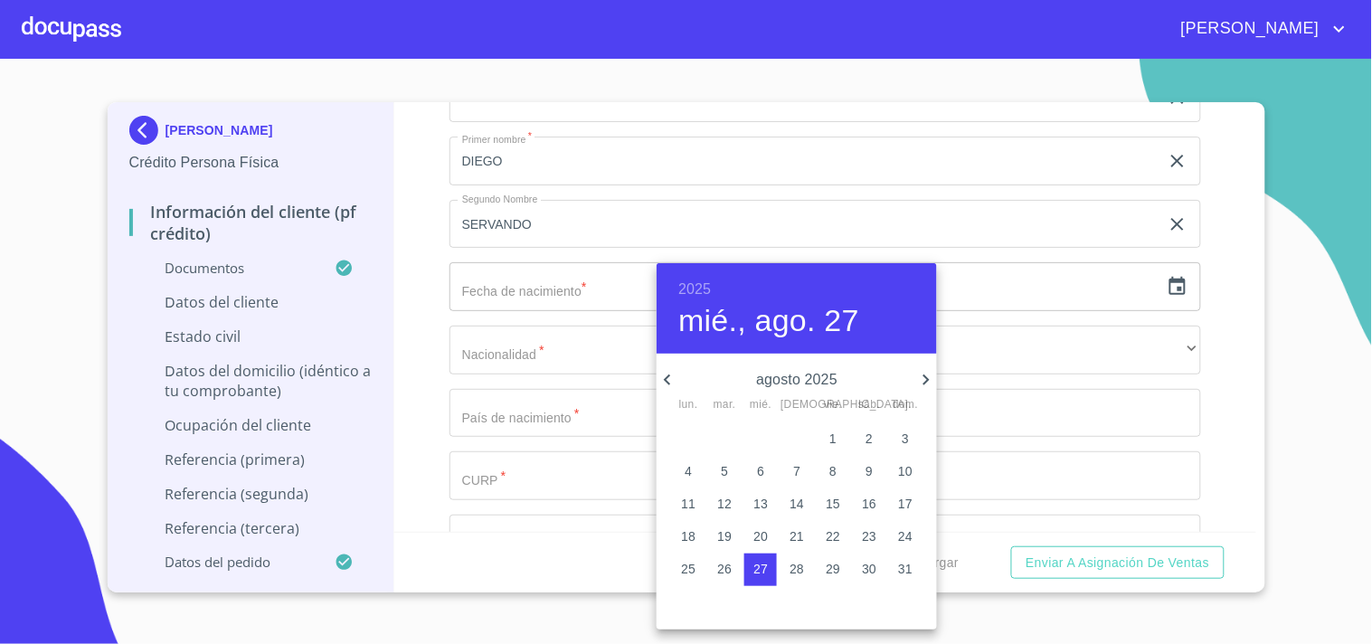
click at [1164, 271] on div at bounding box center [686, 322] width 1372 height 644
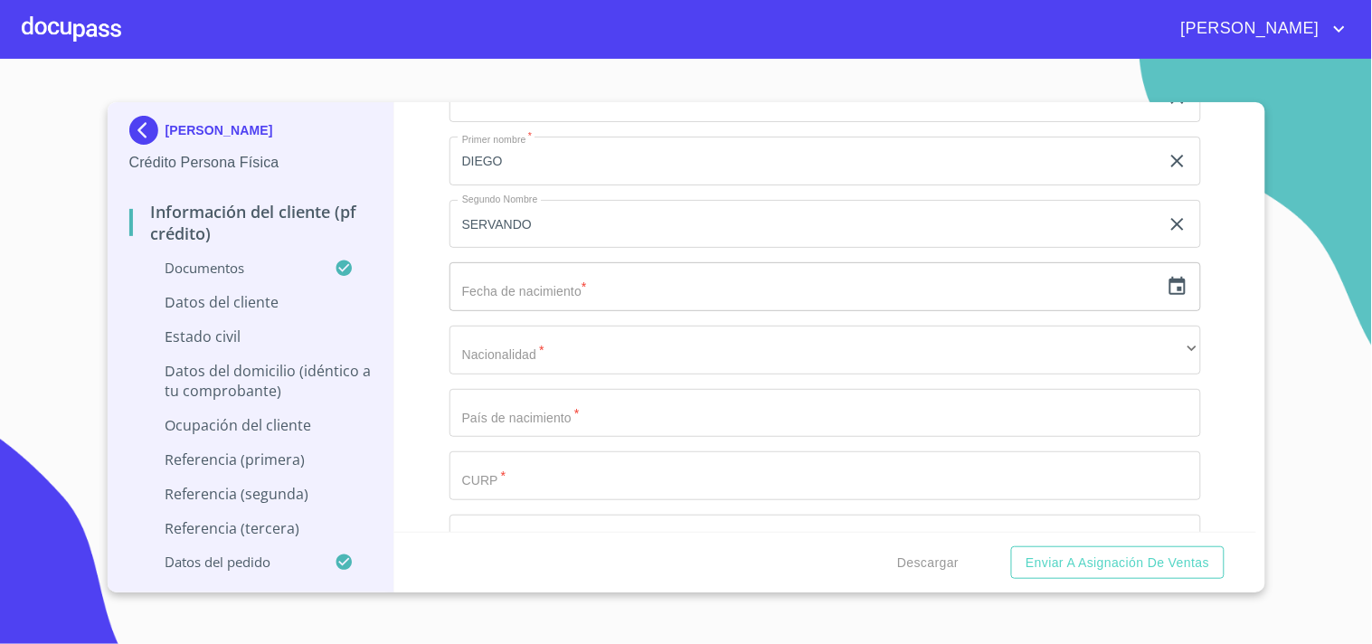
click at [1167, 284] on icon "button" at bounding box center [1178, 287] width 22 height 22
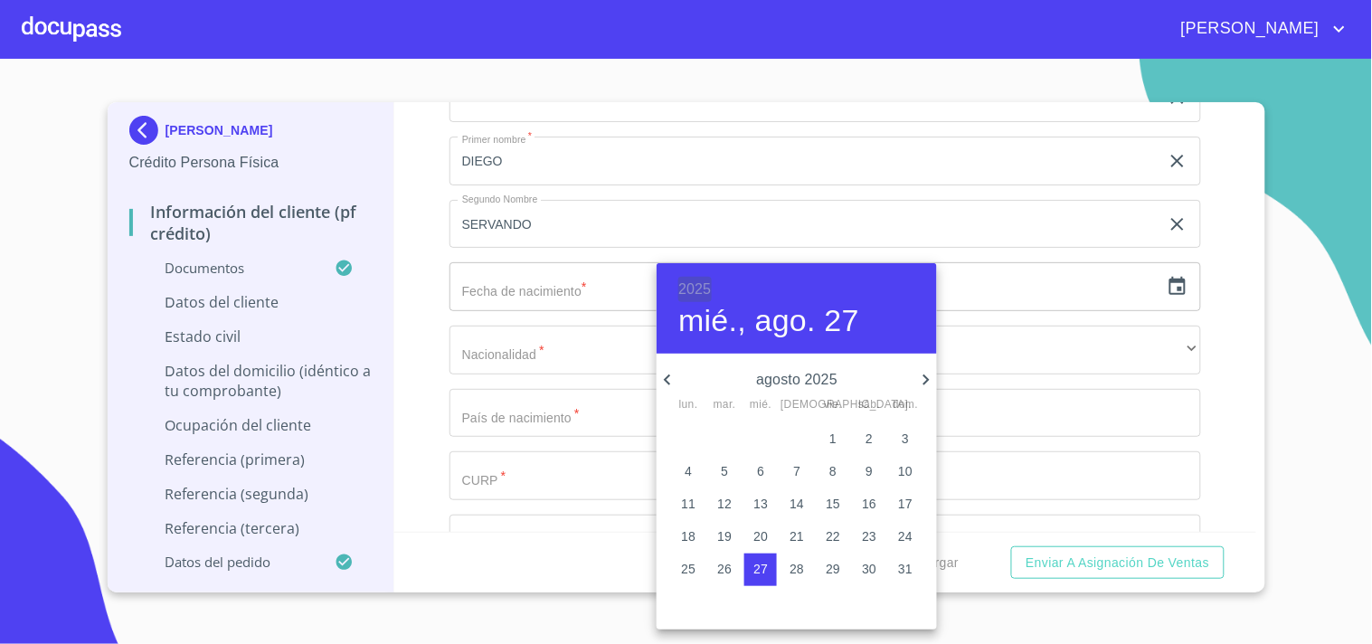
click at [703, 286] on h6 "2025" at bounding box center [694, 289] width 33 height 25
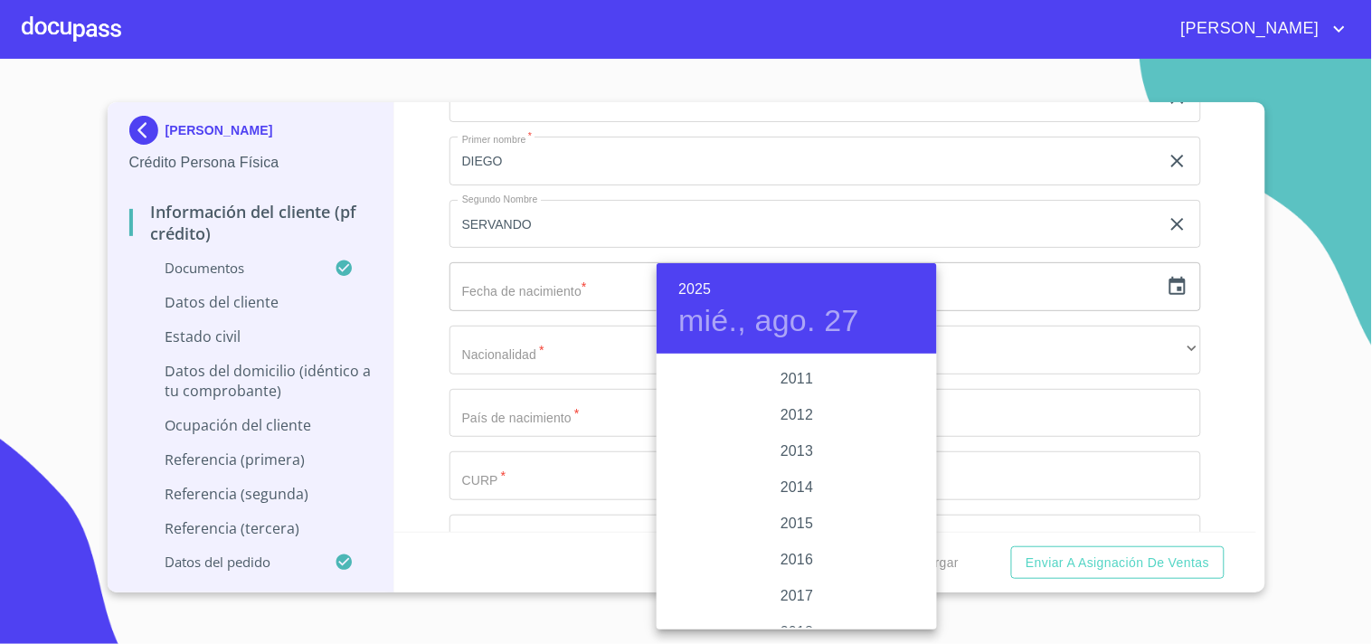
scroll to position [3007, 0]
click at [799, 512] on div "2012" at bounding box center [797, 516] width 280 height 36
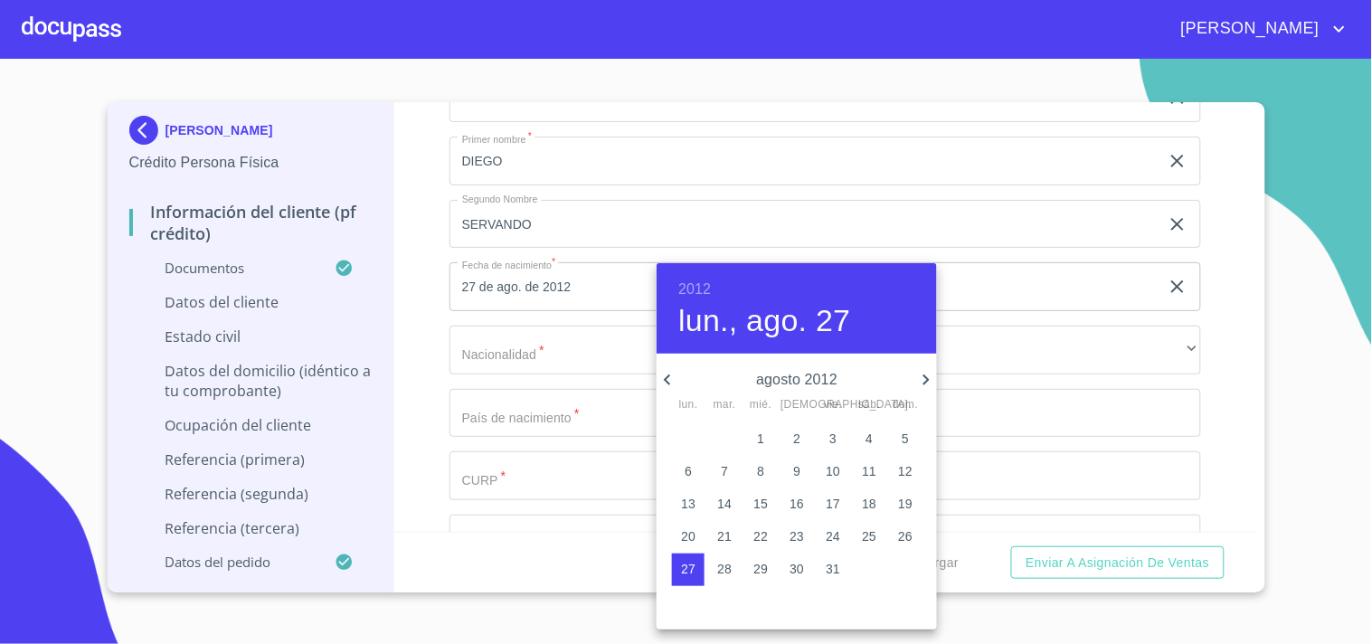
click at [670, 384] on icon "button" at bounding box center [668, 380] width 22 height 22
click at [924, 380] on icon "button" at bounding box center [926, 380] width 22 height 22
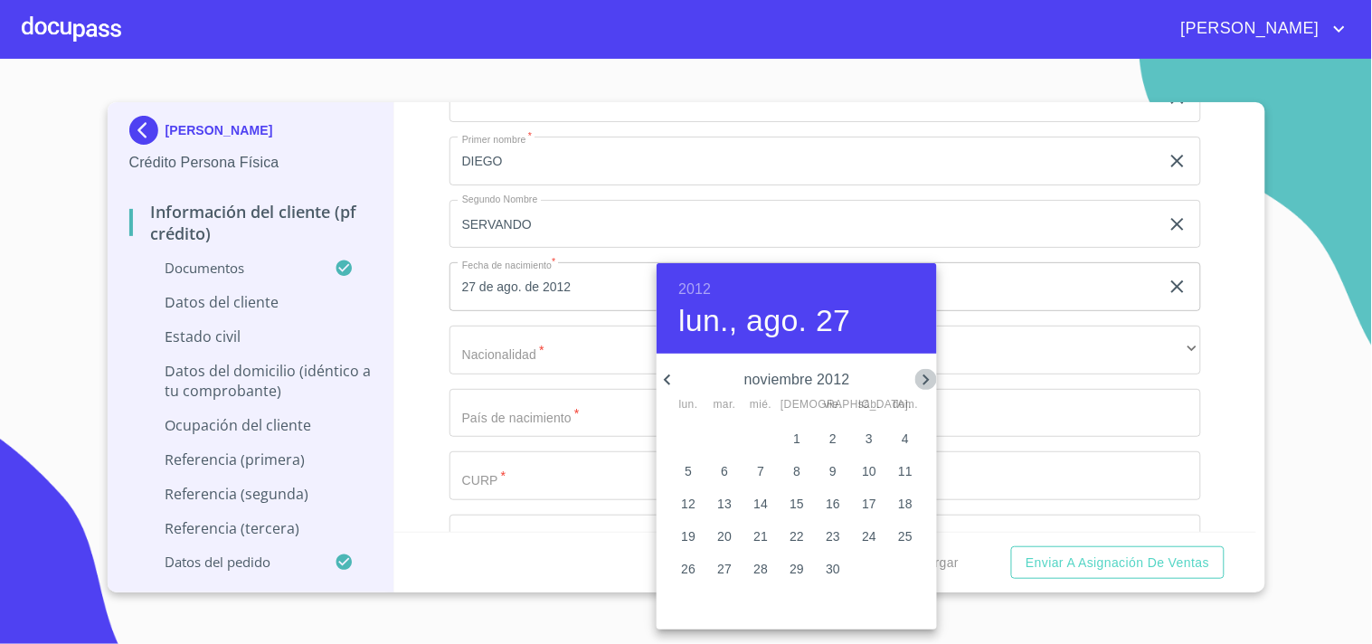
click at [924, 380] on icon "button" at bounding box center [926, 380] width 22 height 22
click at [688, 462] on p "3" at bounding box center [688, 471] width 7 height 18
type input "3 de dic. de 2012"
click at [537, 337] on div at bounding box center [686, 322] width 1372 height 644
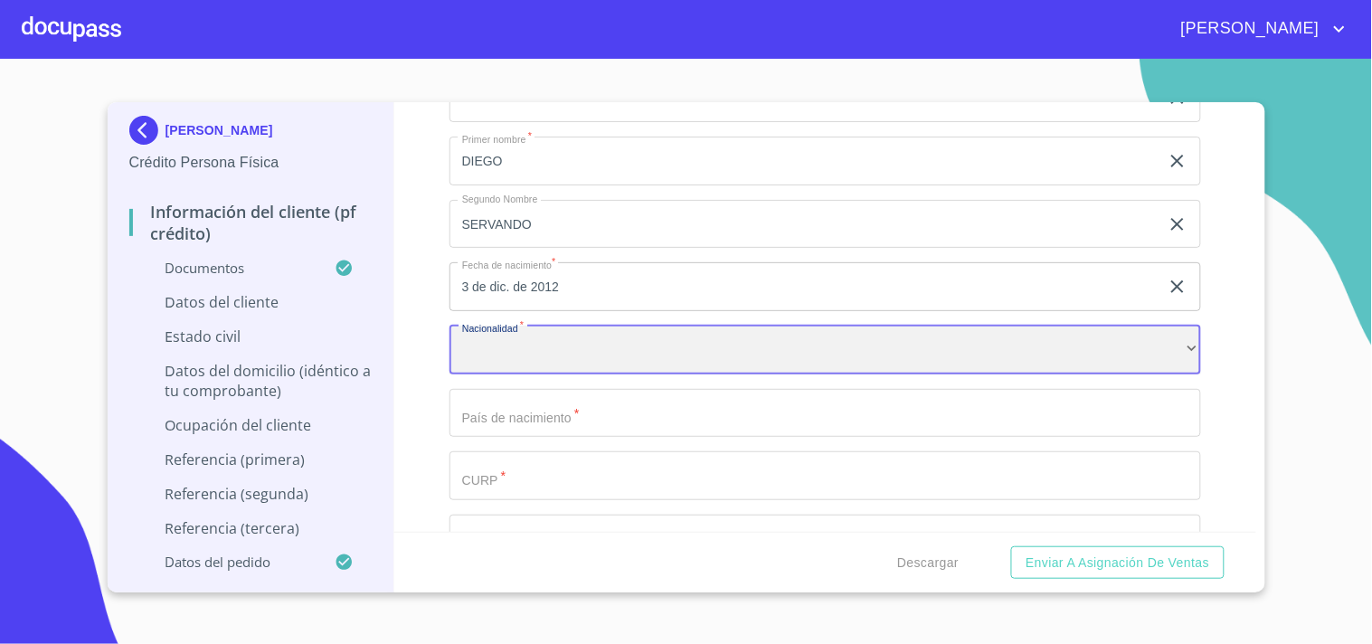
click at [570, 336] on div "​" at bounding box center [826, 350] width 752 height 49
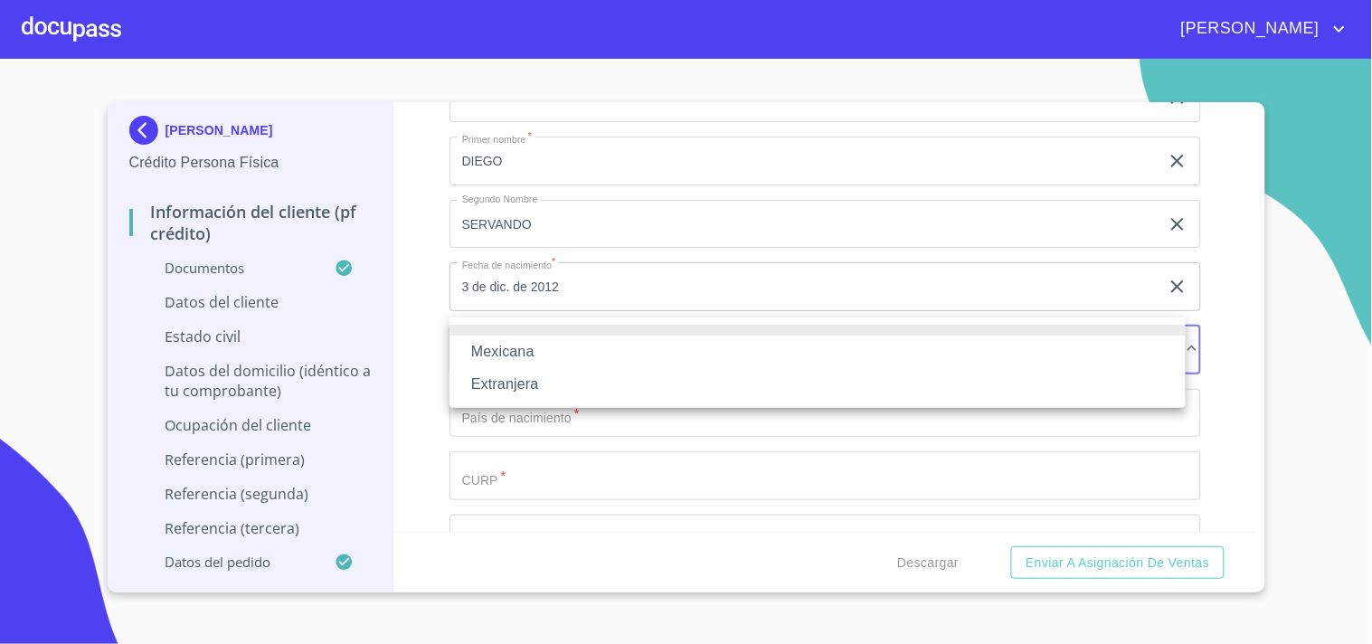
click at [538, 357] on li "Mexicana" at bounding box center [818, 352] width 736 height 33
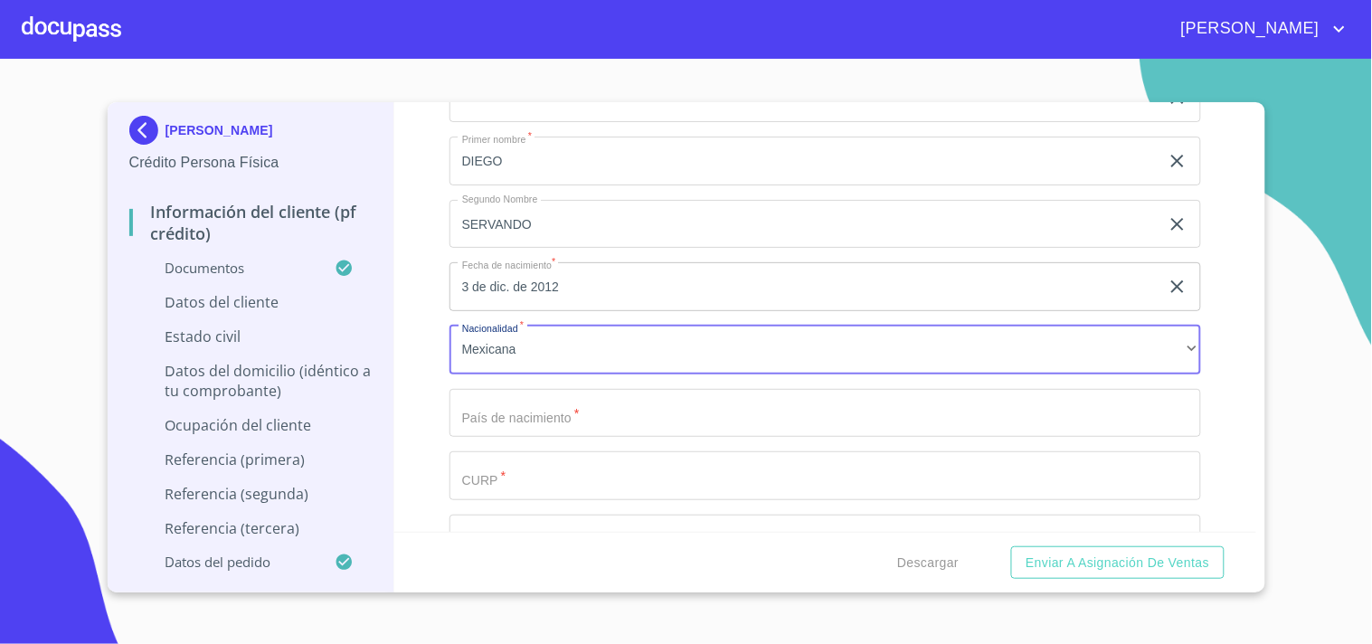
click at [546, 404] on input "Documento de identificación   *" at bounding box center [826, 413] width 752 height 49
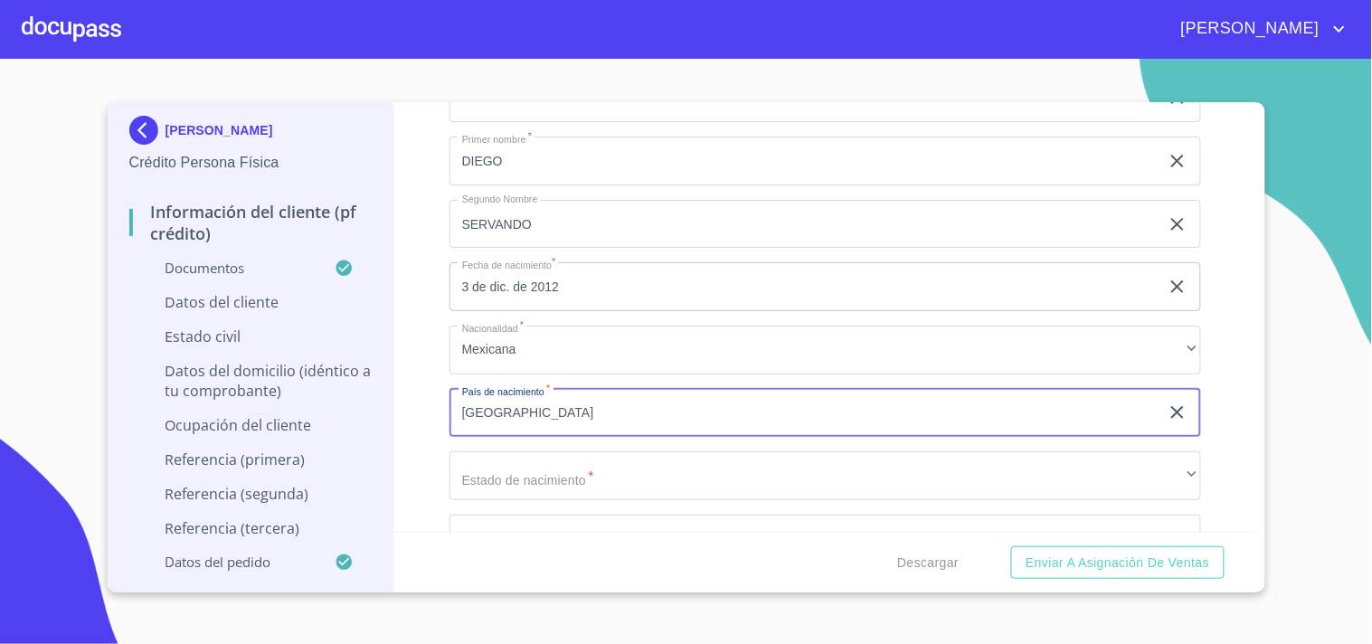
type input "[GEOGRAPHIC_DATA]"
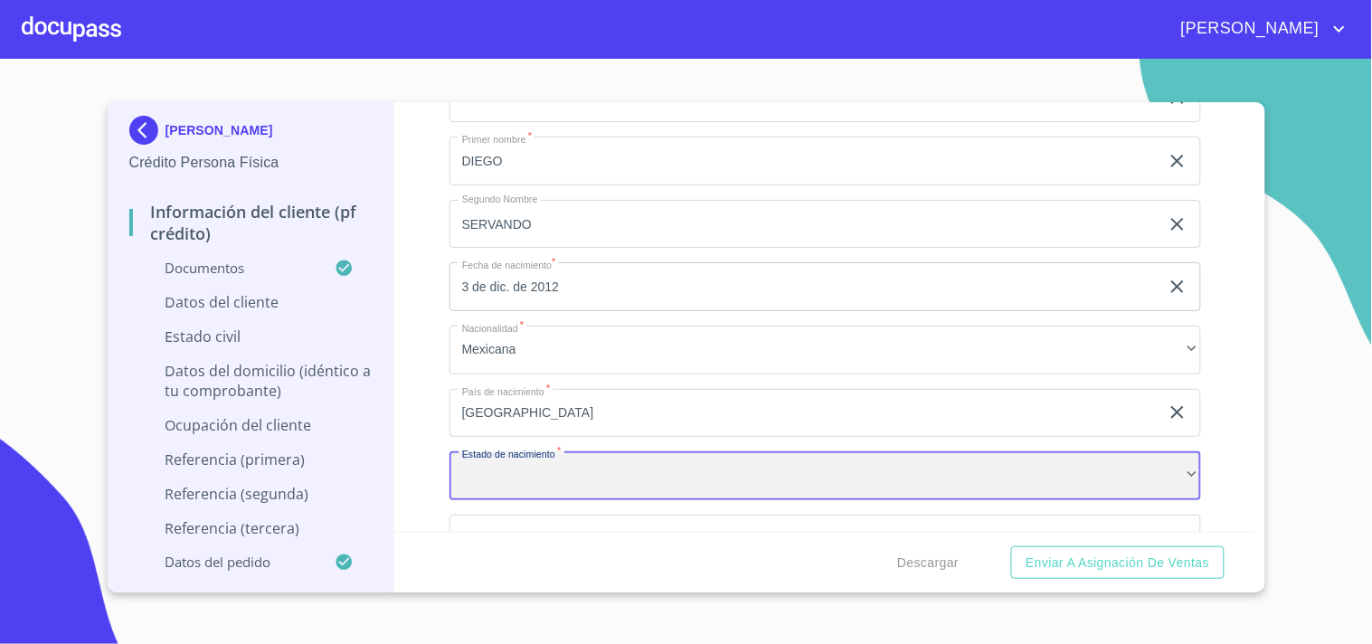
click at [583, 465] on div "​" at bounding box center [826, 475] width 752 height 49
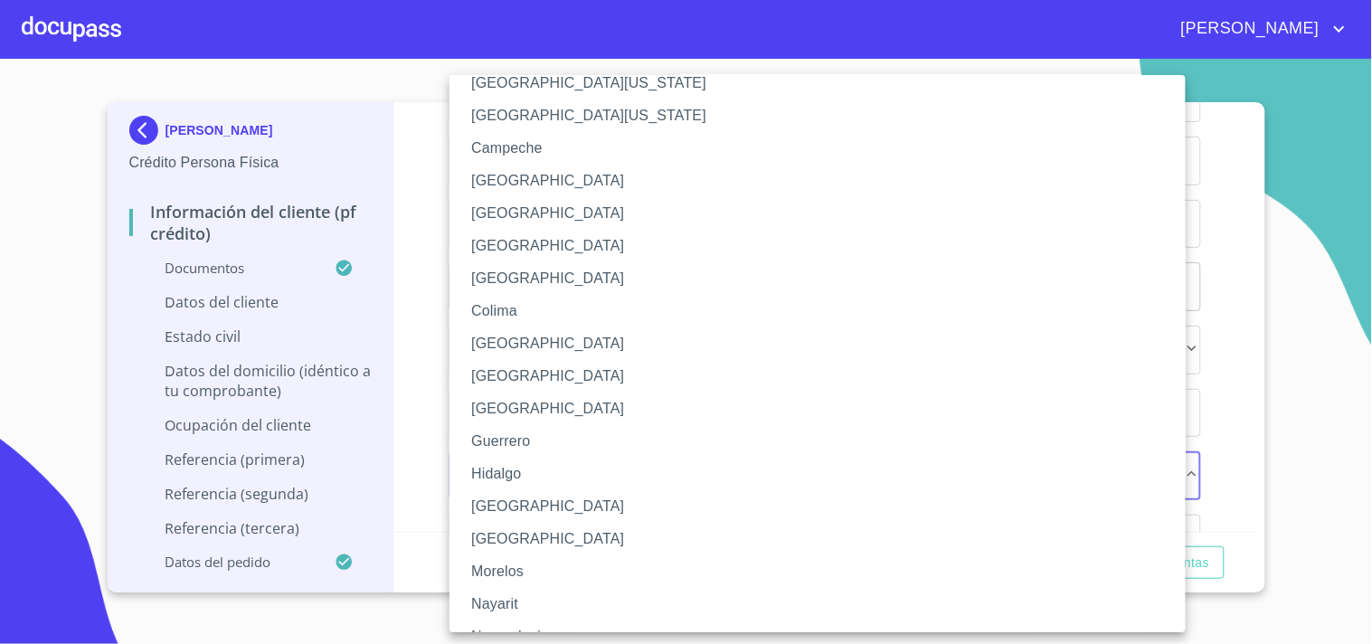
scroll to position [100, 0]
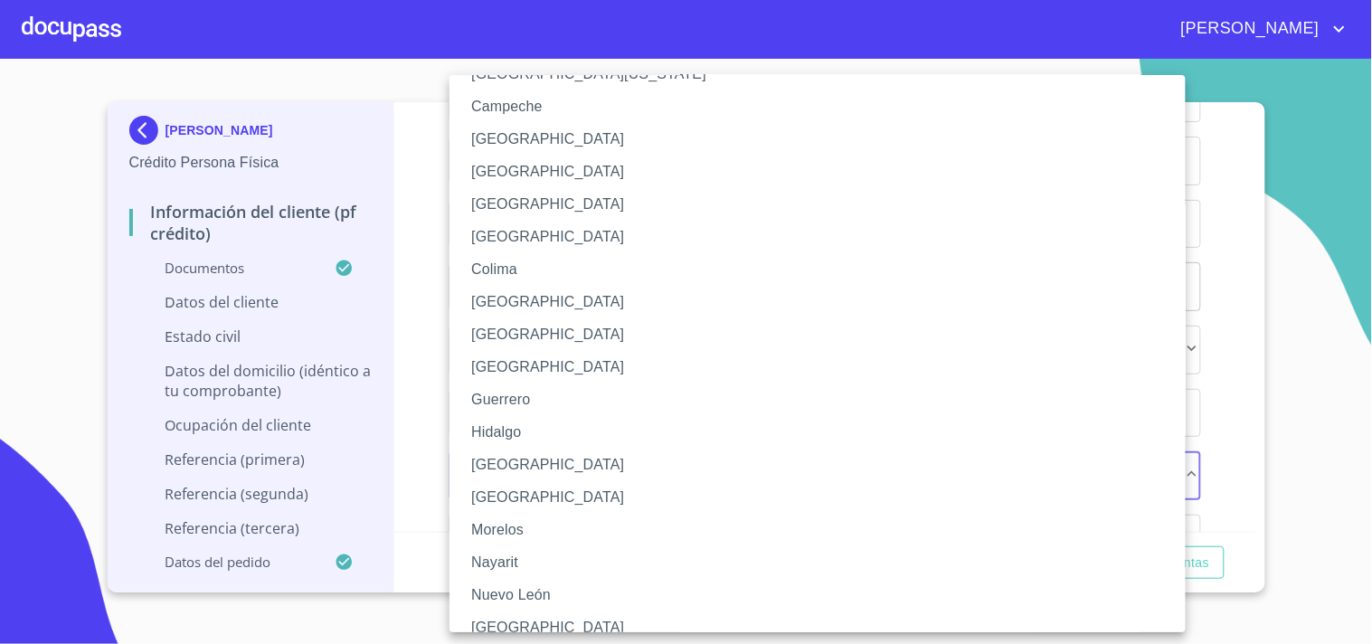
click at [510, 464] on li "[GEOGRAPHIC_DATA]" at bounding box center [826, 465] width 752 height 33
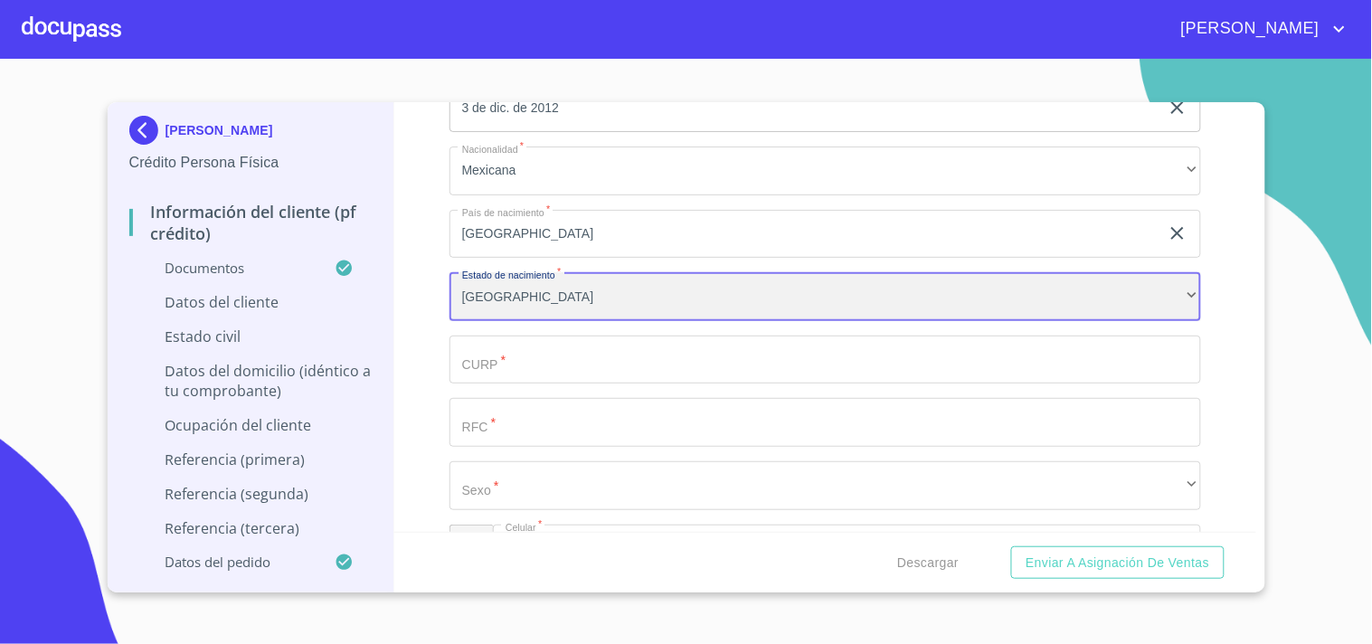
scroll to position [5616, 0]
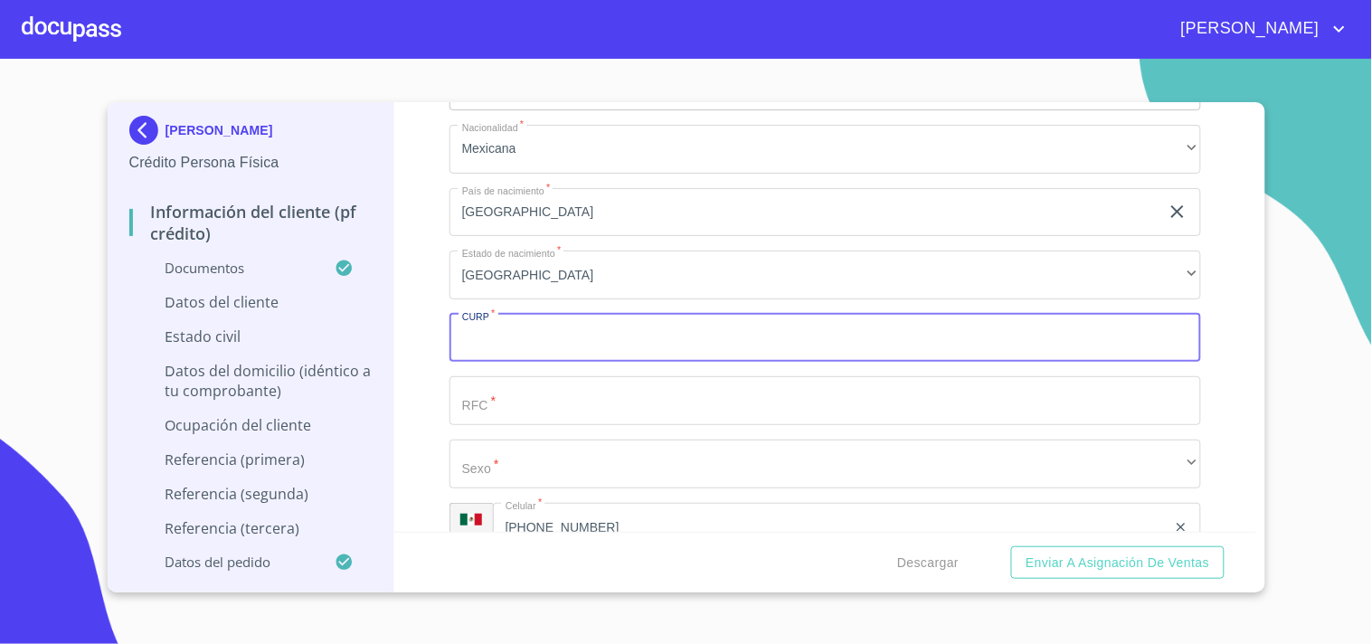
click at [534, 344] on input "Documento de identificación   *" at bounding box center [826, 338] width 752 height 49
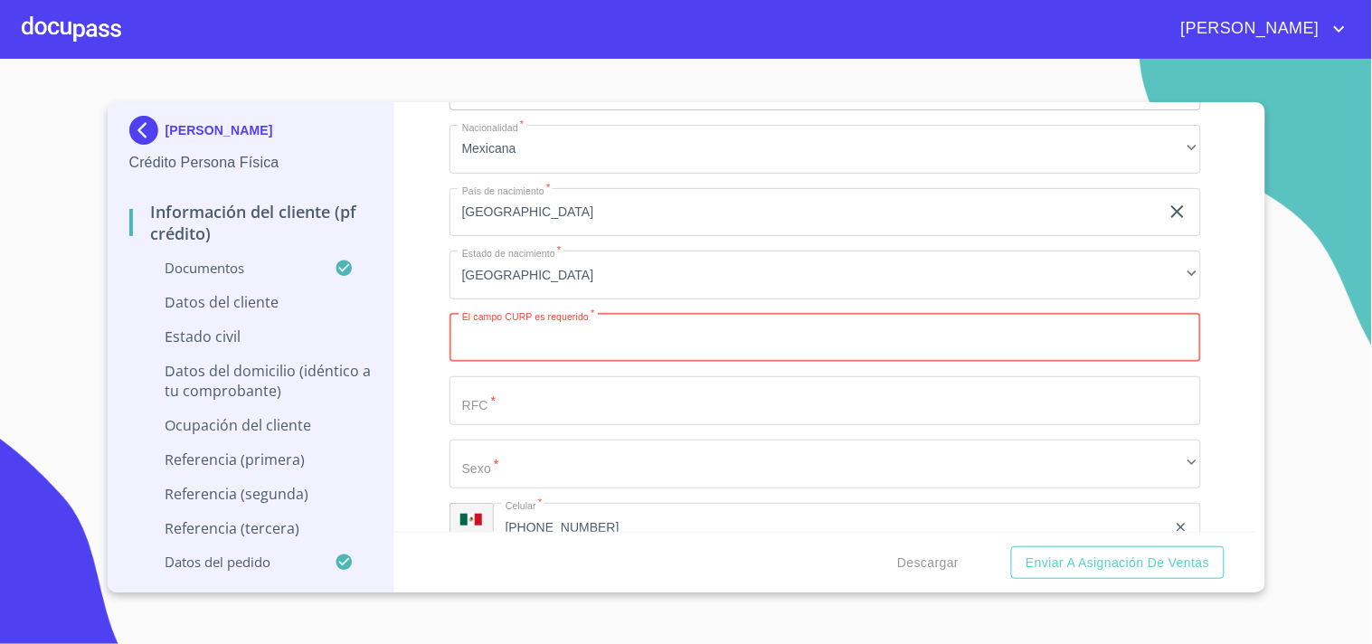
click at [509, 333] on input "Documento de identificación   *" at bounding box center [826, 338] width 752 height 49
drag, startPoint x: 509, startPoint y: 333, endPoint x: 498, endPoint y: 329, distance: 11.4
paste input "GAMD031203HJCRJGA0"
click at [490, 331] on input "GAMD031203HJCRJGA0" at bounding box center [805, 338] width 710 height 49
type input "GAMD031203HJCRJGA0"
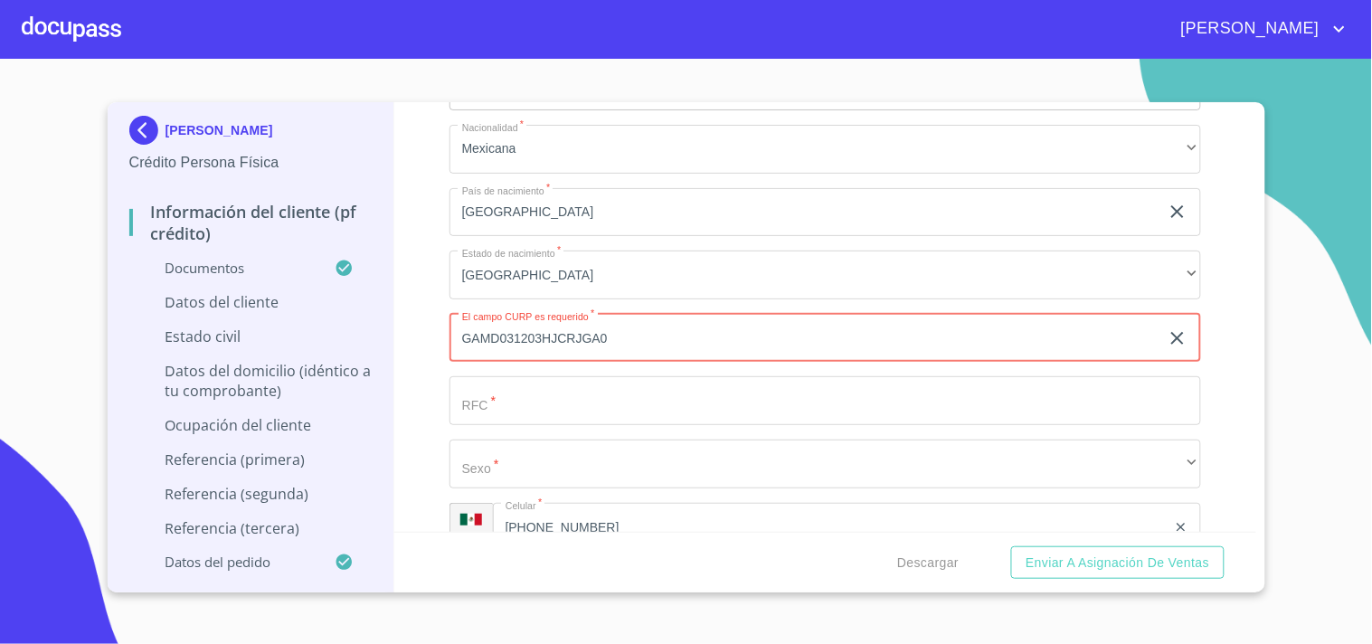
click at [545, 399] on input "Documento de identificación   *" at bounding box center [826, 400] width 752 height 49
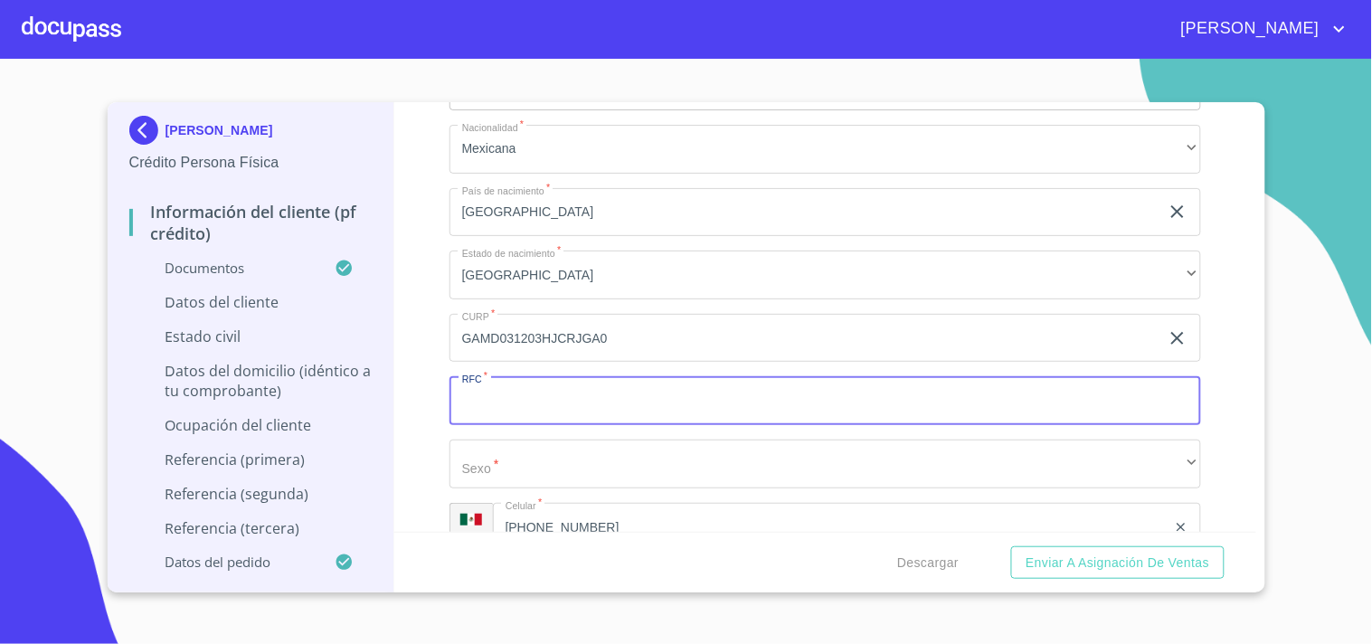
paste input "GAMD031203HJCRJGA0"
click at [493, 392] on input "GAMD031203HJCRJGA0" at bounding box center [805, 400] width 710 height 49
click at [633, 395] on input "GAMD031203HJCRJGA0" at bounding box center [805, 400] width 710 height 49
type input "GAMD031203VC5"
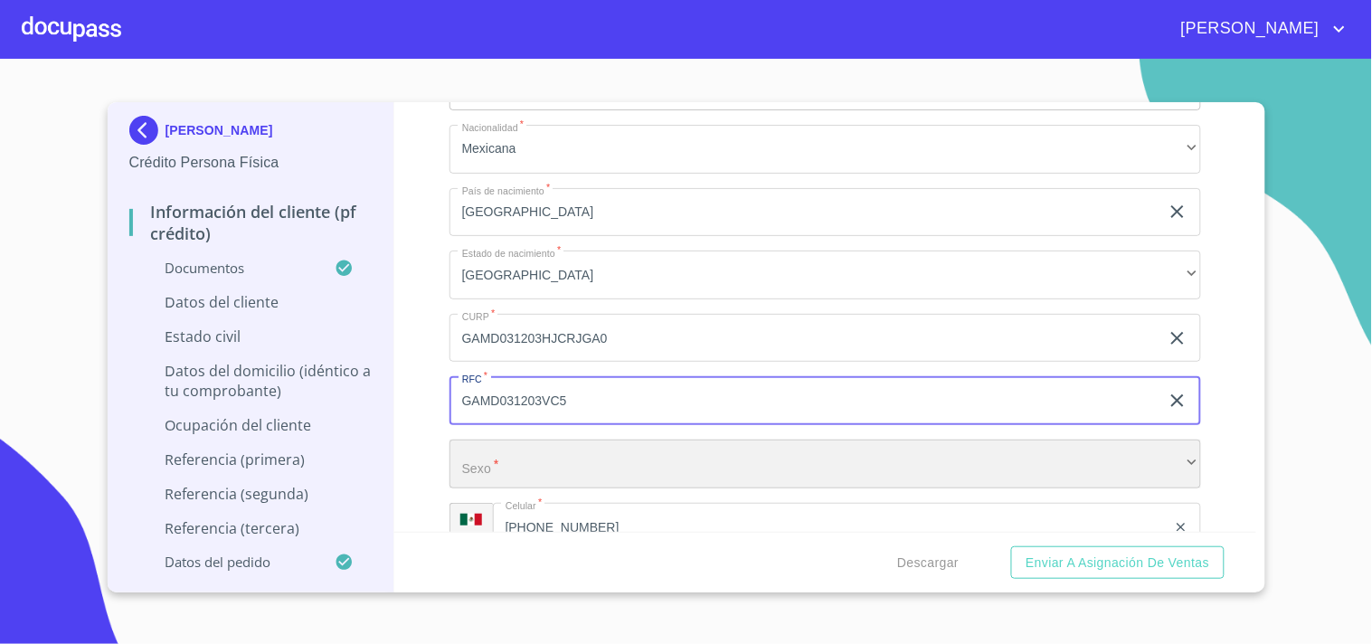
click at [583, 452] on div "​" at bounding box center [826, 464] width 752 height 49
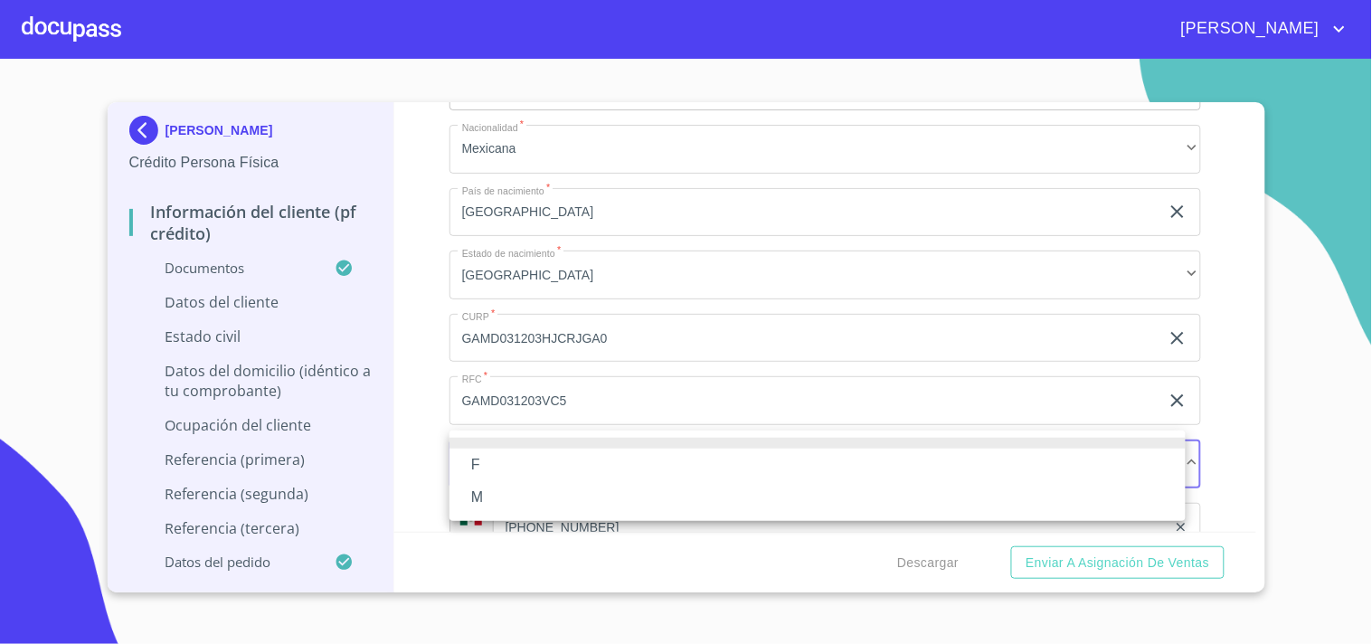
click at [478, 495] on li "M" at bounding box center [818, 497] width 736 height 33
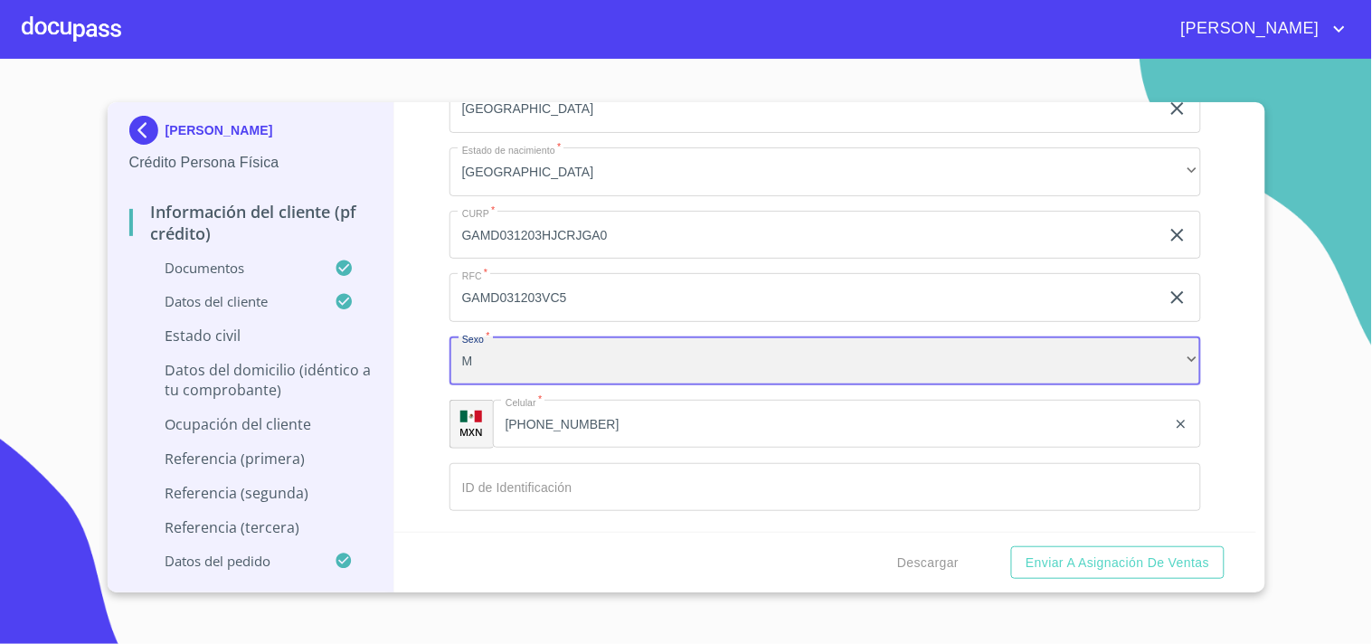
scroll to position [5818, 0]
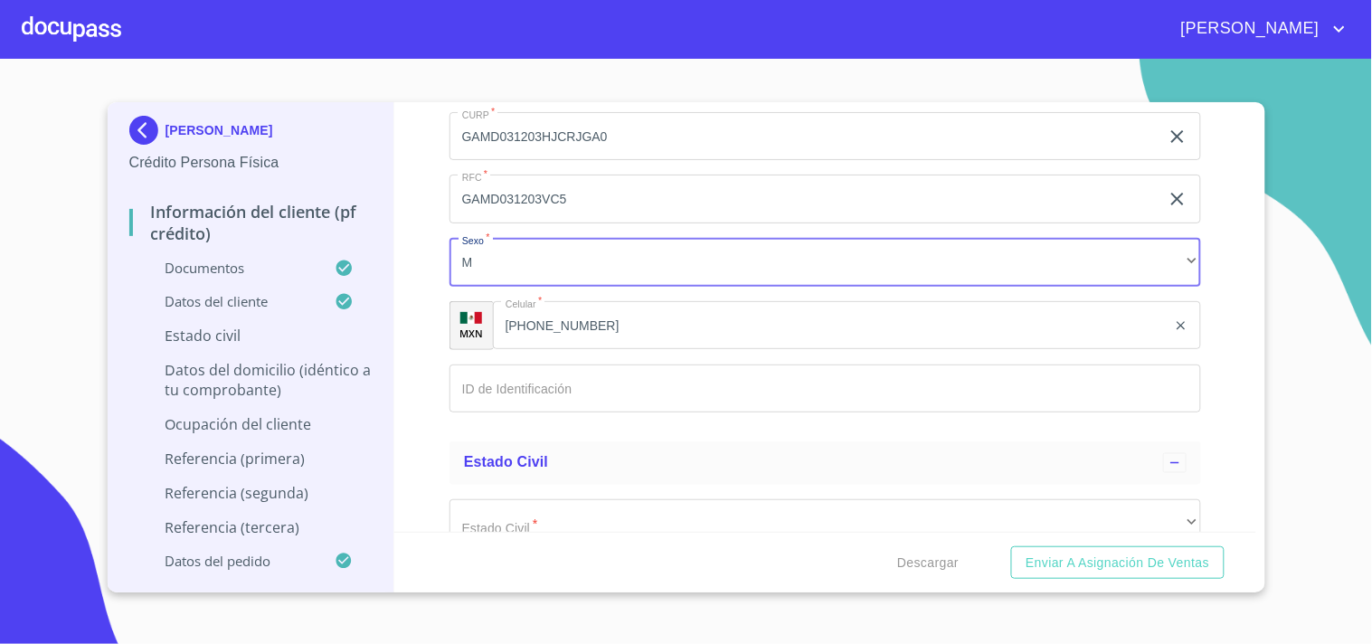
click at [559, 376] on input "Documento de identificación   *" at bounding box center [826, 389] width 752 height 49
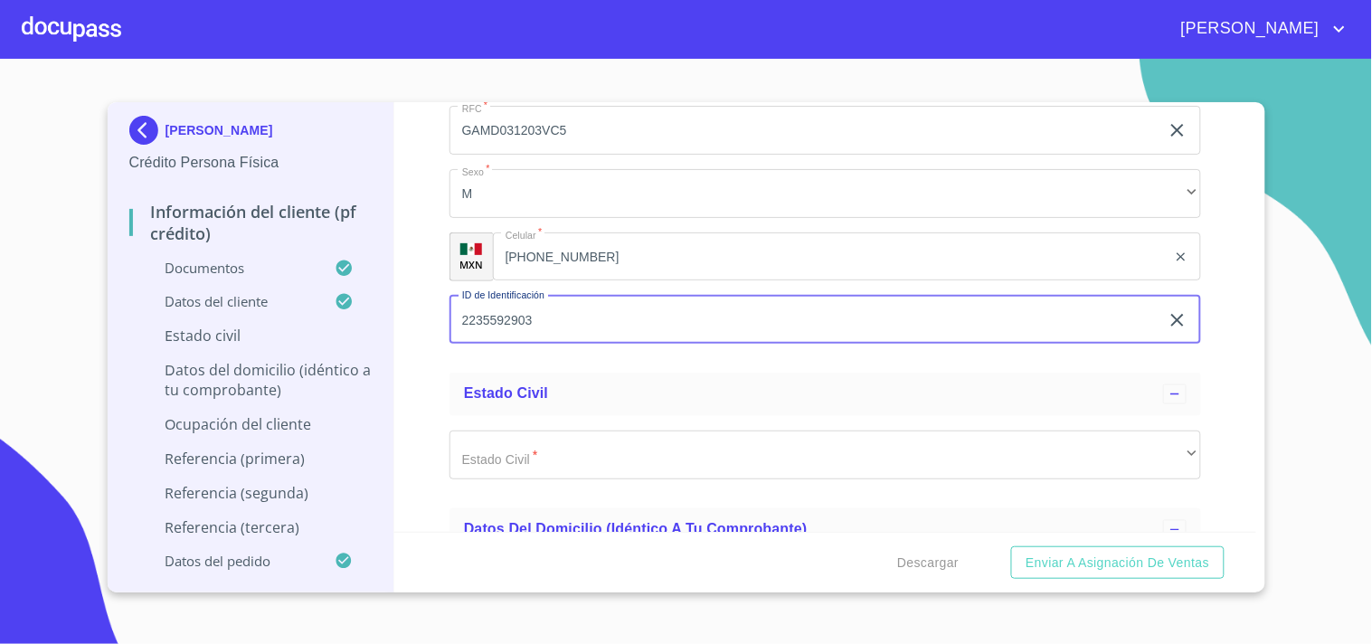
scroll to position [5918, 0]
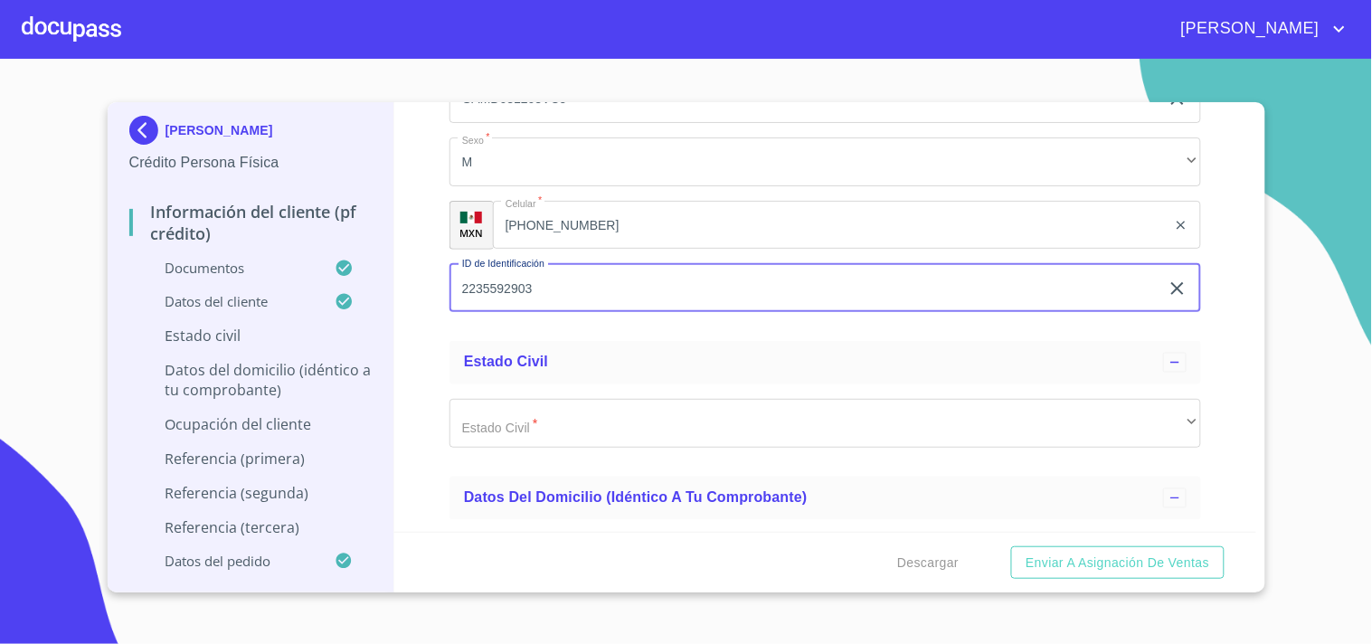
type input "2235592903"
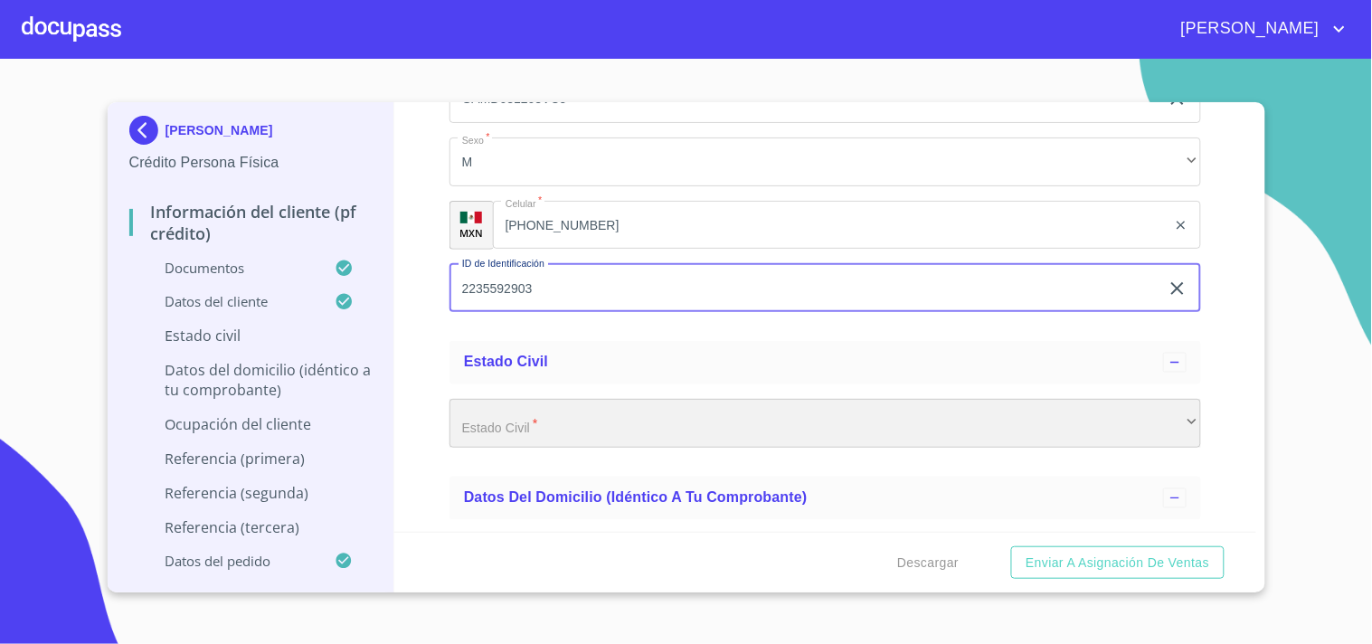
click at [553, 407] on div "​" at bounding box center [826, 423] width 752 height 49
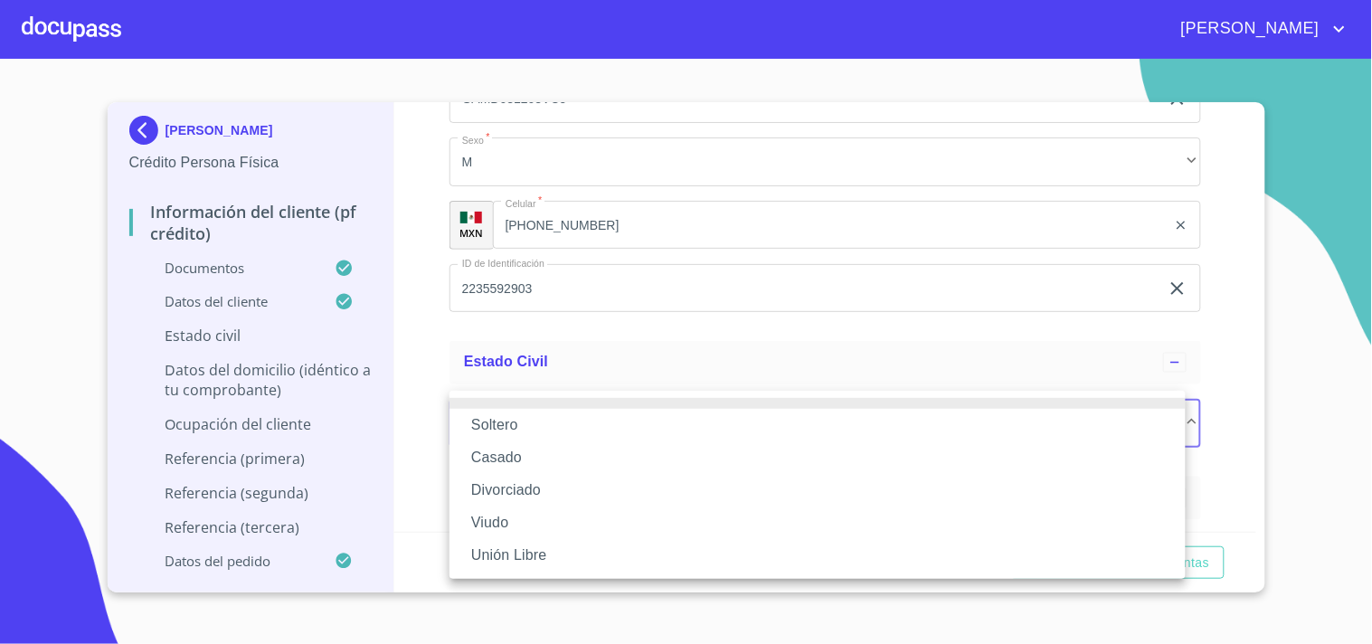
click at [514, 426] on li "Soltero" at bounding box center [818, 425] width 736 height 33
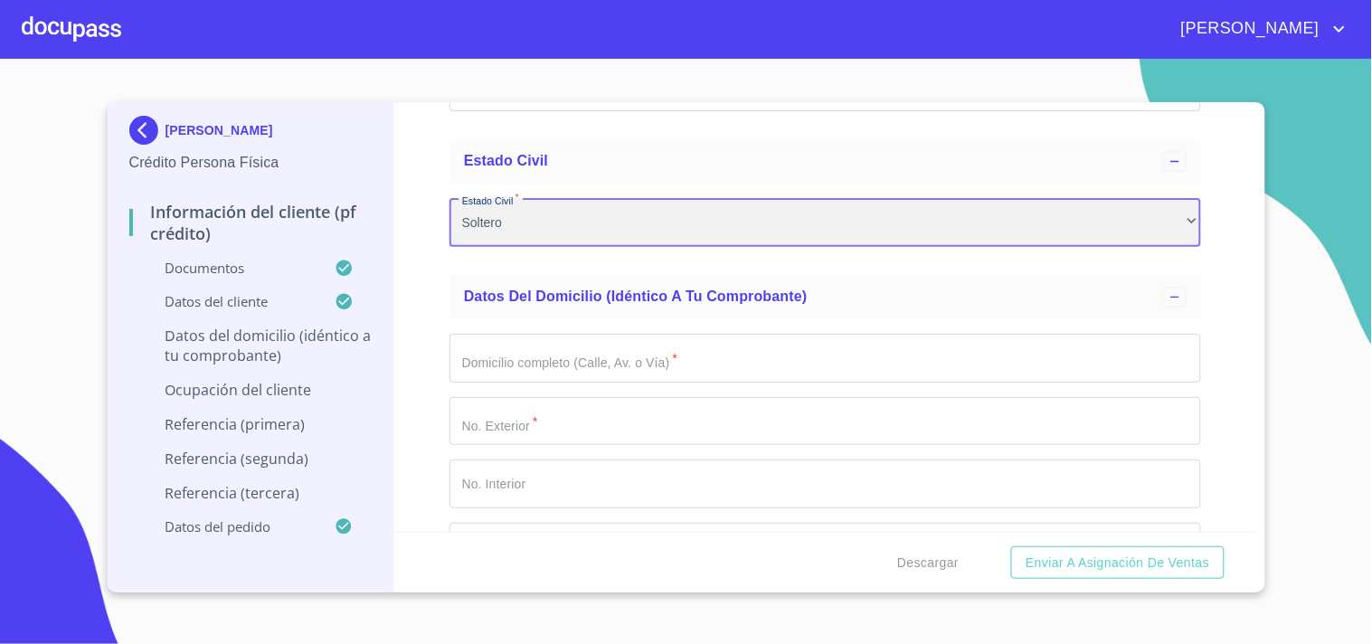
scroll to position [6219, 0]
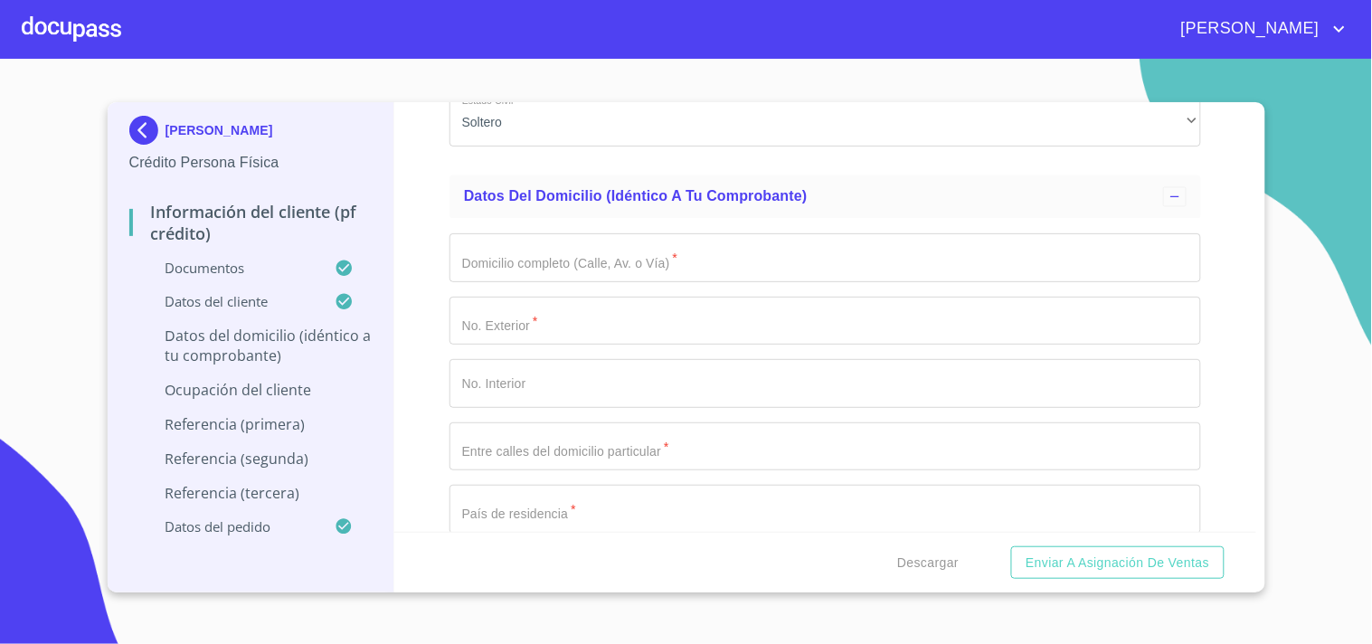
click at [631, 271] on div "Domicilio completo (Calle, Av. o Vía)   * ​ No. Exterior   * ​ No. Interior ​ …" at bounding box center [826, 572] width 752 height 707
click at [631, 242] on input "Documento de identificación   *" at bounding box center [826, 257] width 752 height 49
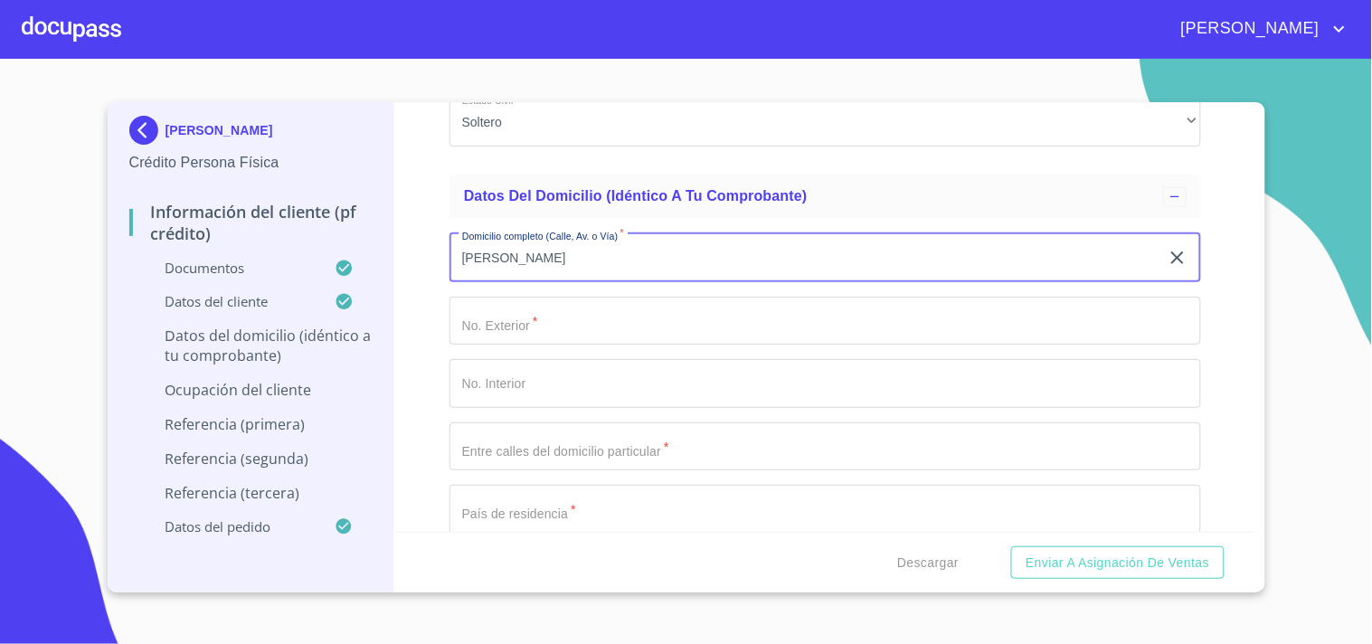
type input "[PERSON_NAME]"
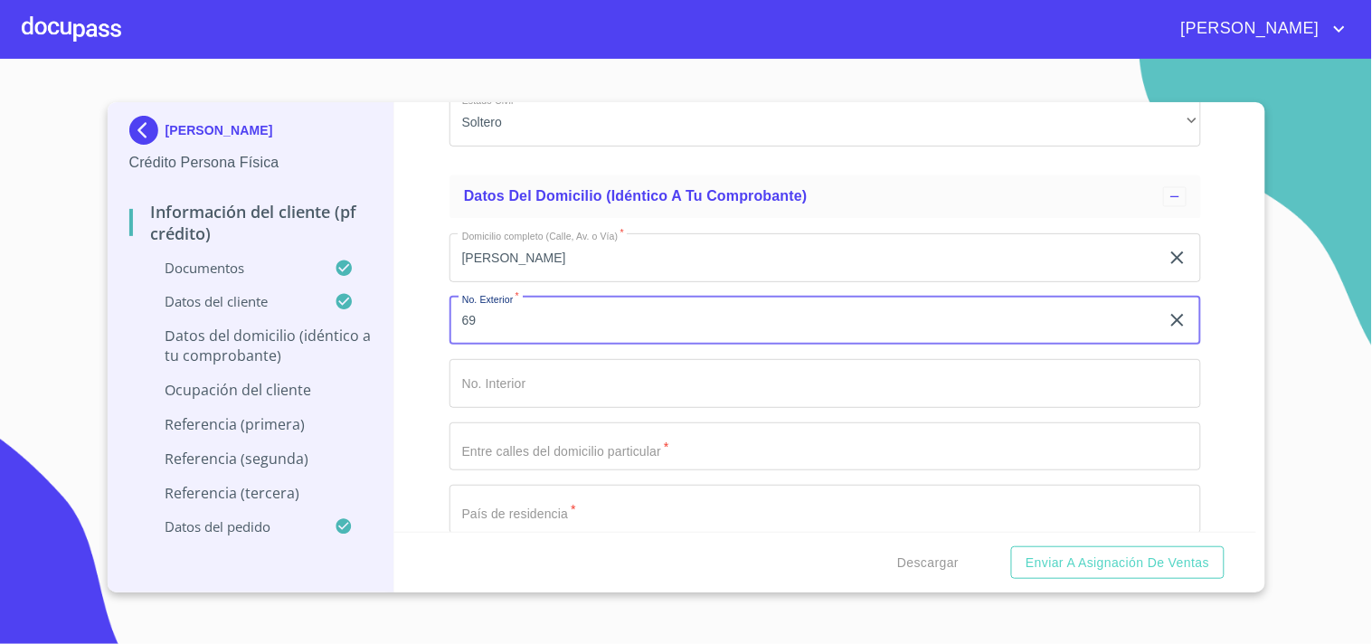
type input "69"
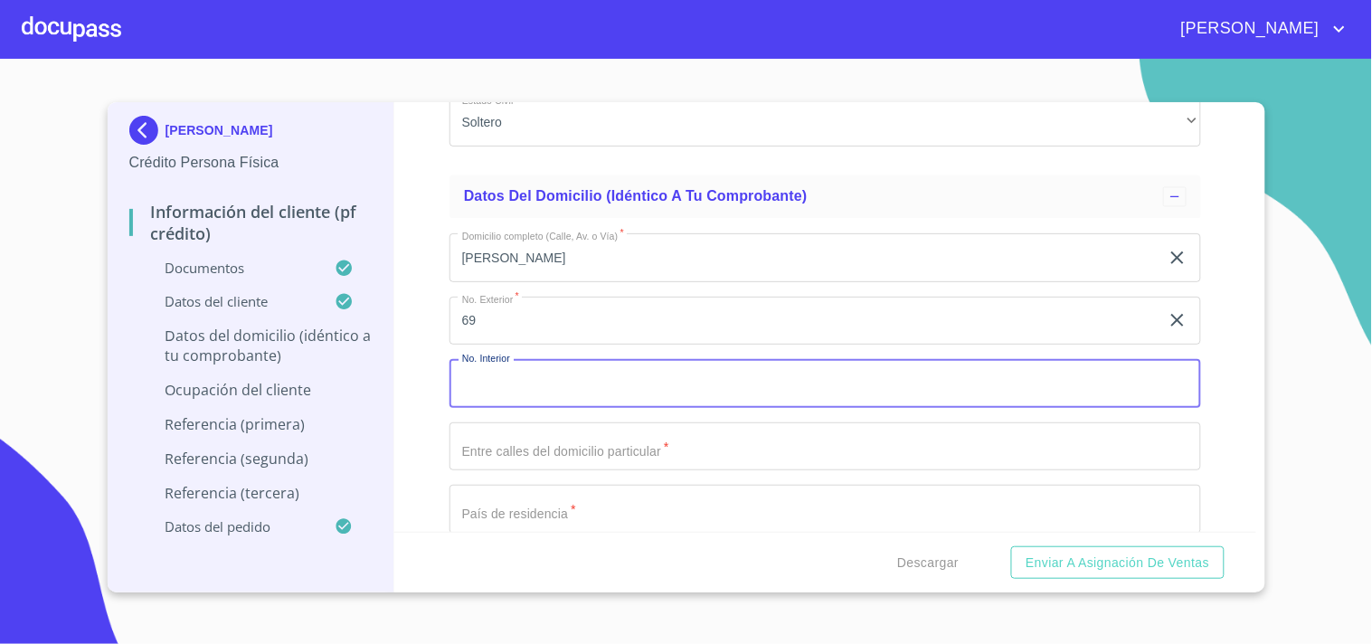
click at [584, 428] on input "Documento de identificación   *" at bounding box center [826, 446] width 752 height 49
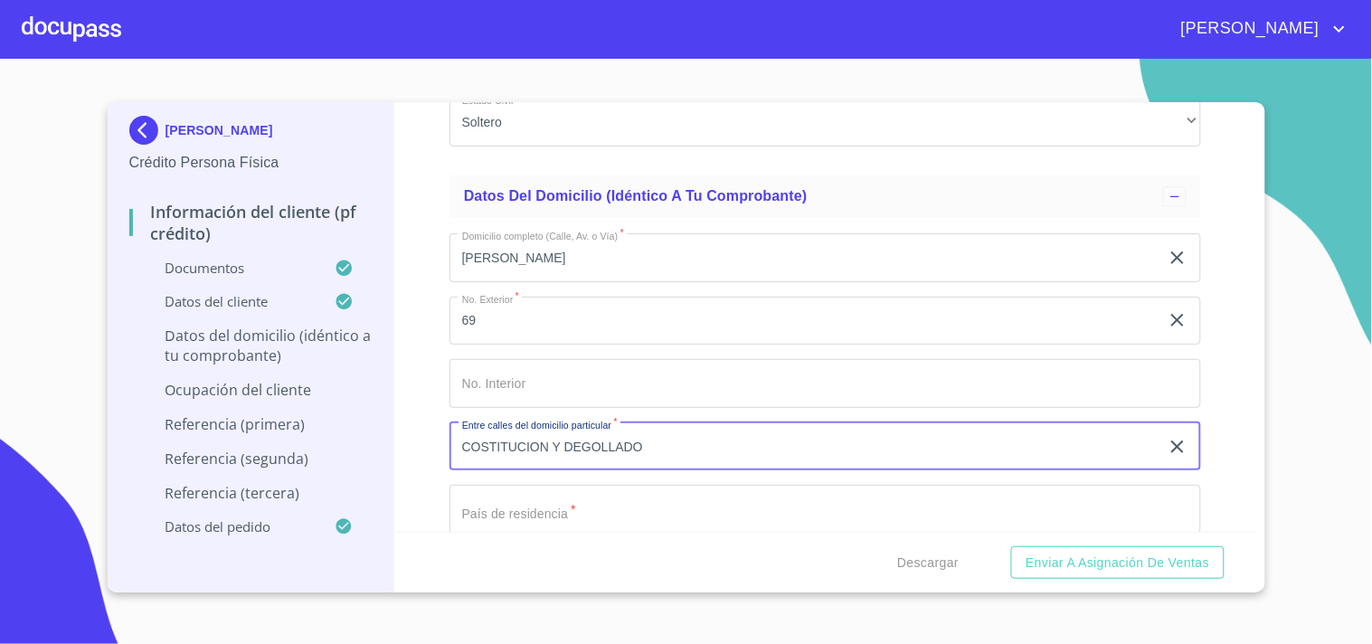
type input "COSTITUCION Y DEGOLLADO"
click at [556, 494] on input "Documento de identificación   *" at bounding box center [826, 509] width 752 height 49
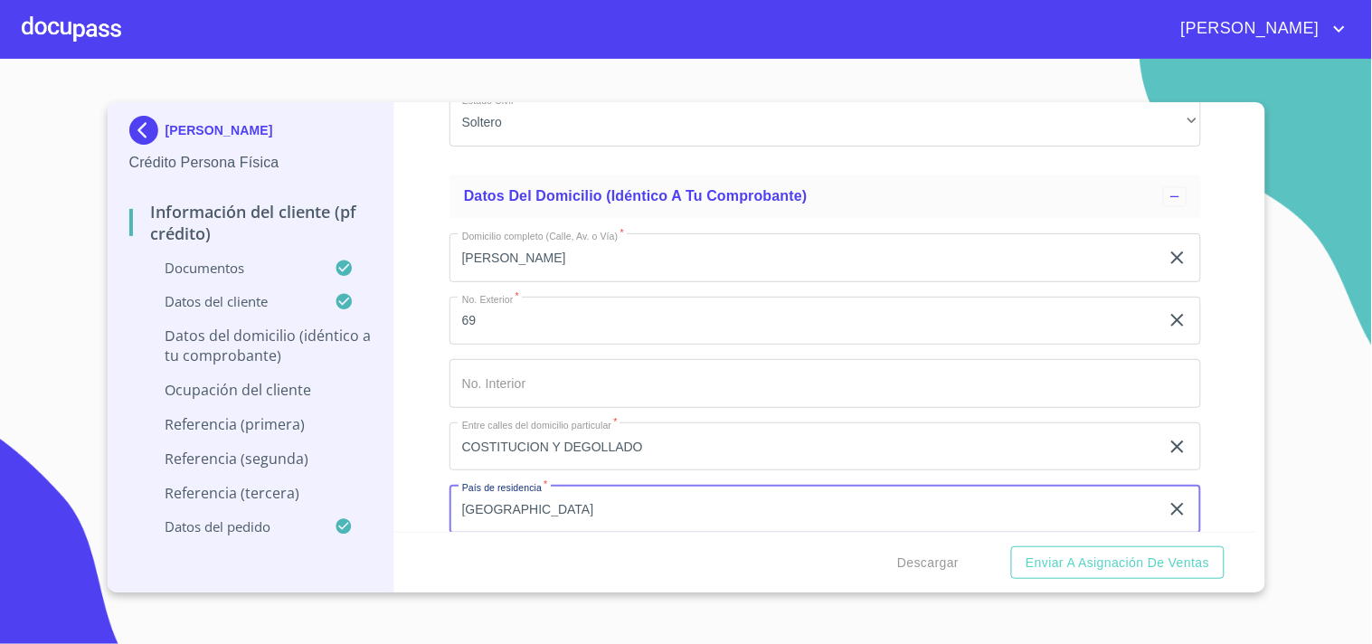
scroll to position [6420, 0]
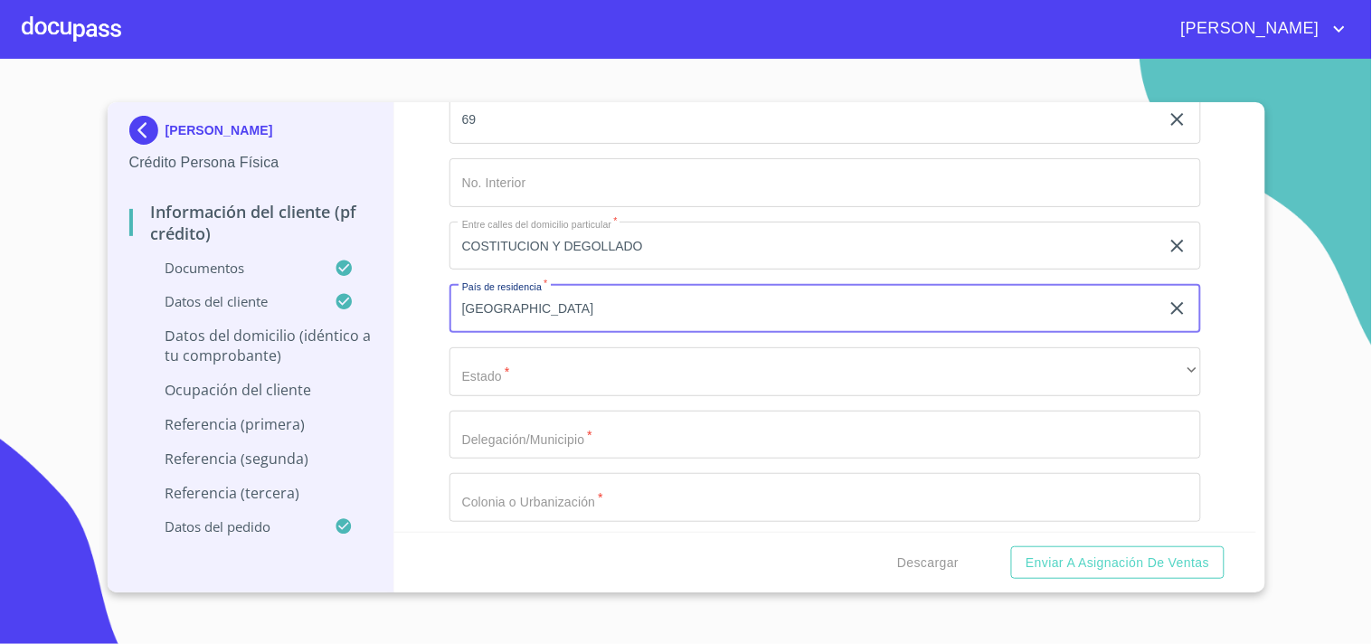
type input "[GEOGRAPHIC_DATA]"
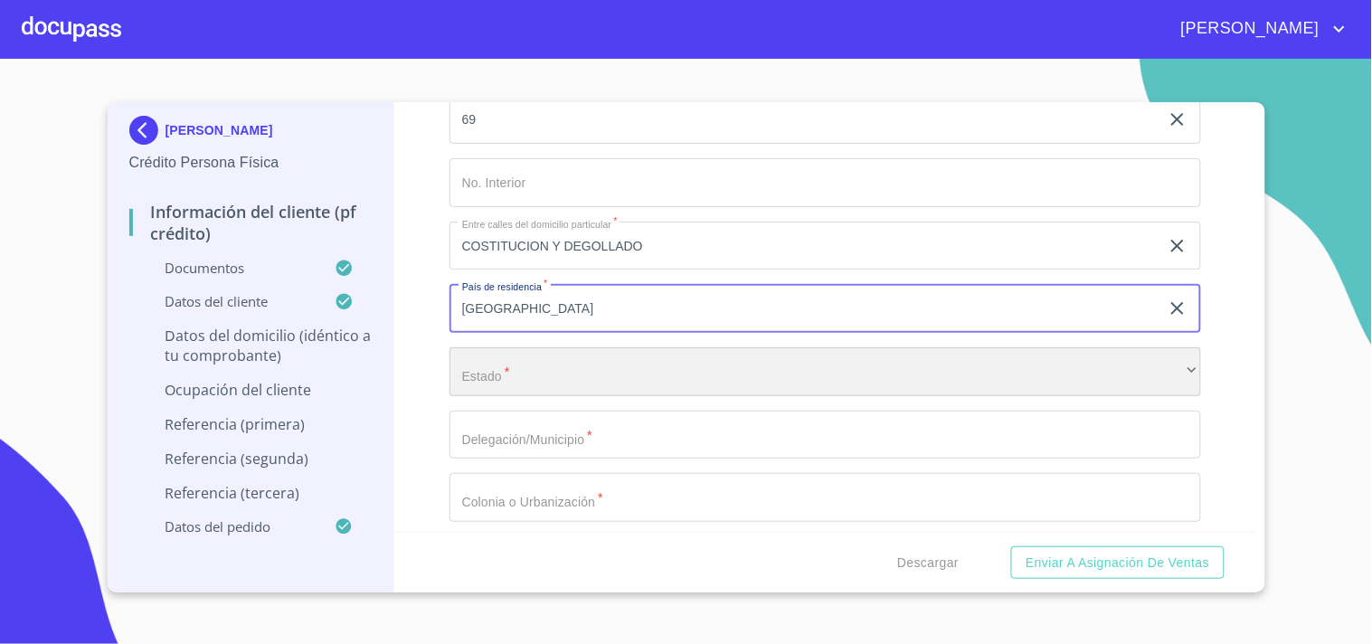
click at [488, 347] on div "​" at bounding box center [826, 371] width 752 height 49
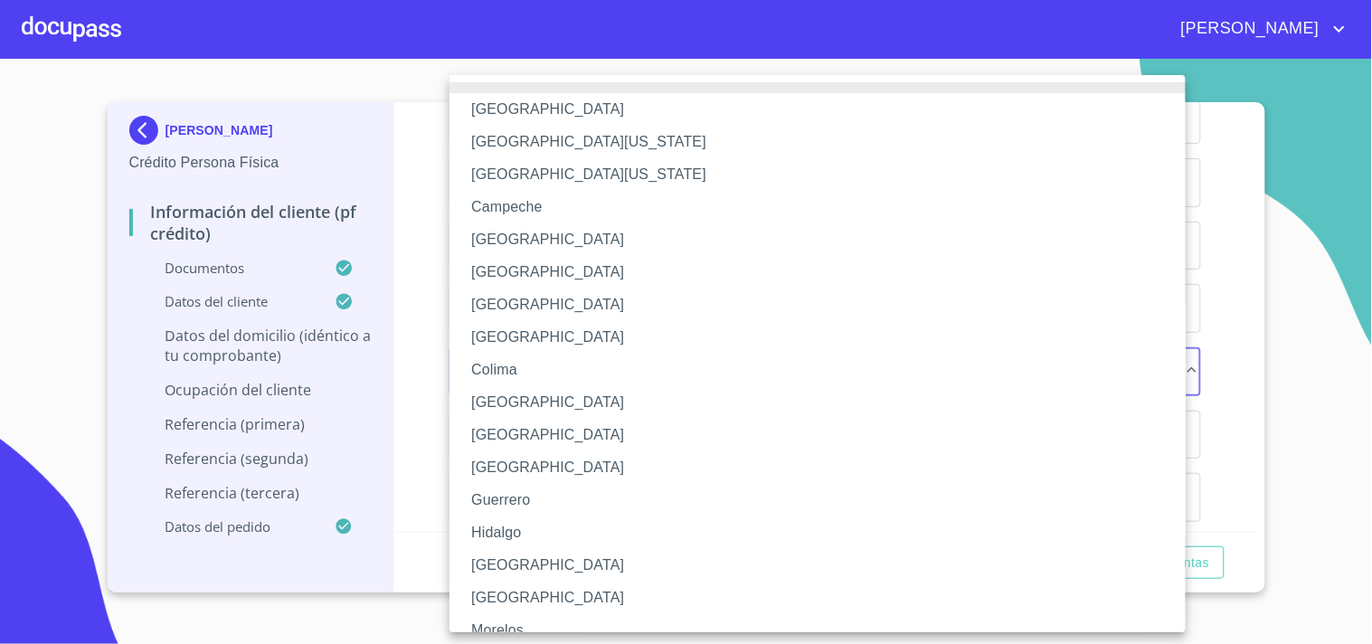
click at [502, 562] on li "[GEOGRAPHIC_DATA]" at bounding box center [826, 565] width 752 height 33
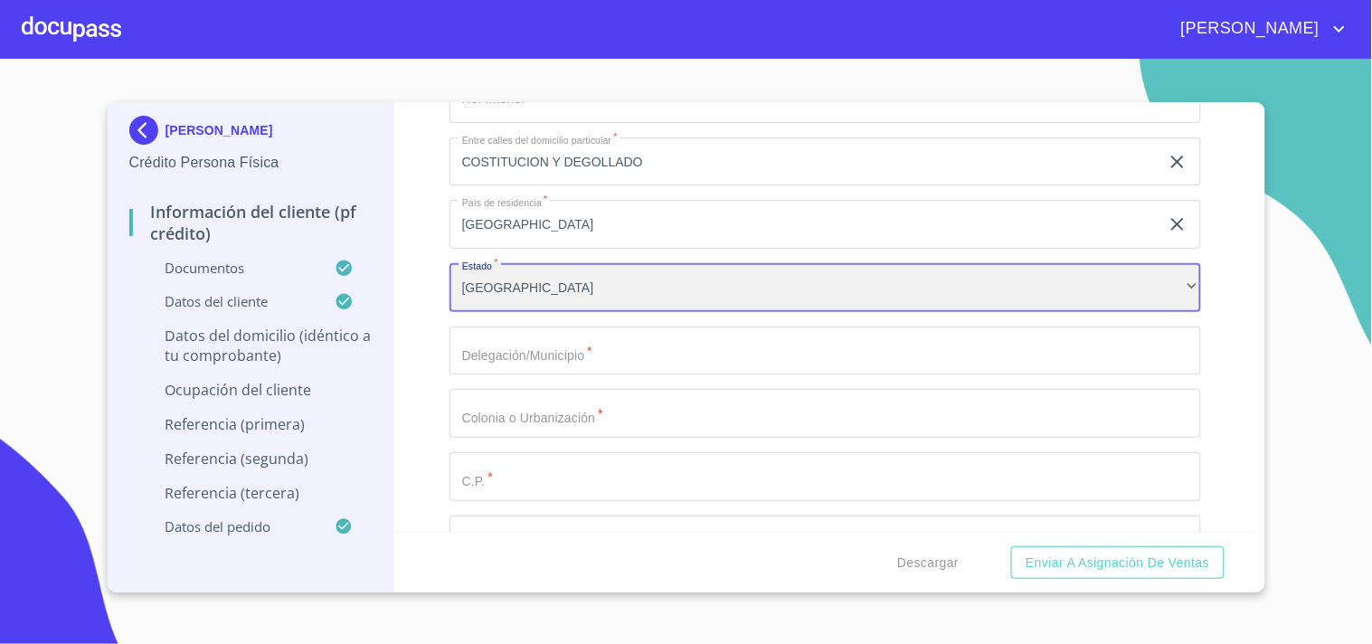
scroll to position [6520, 0]
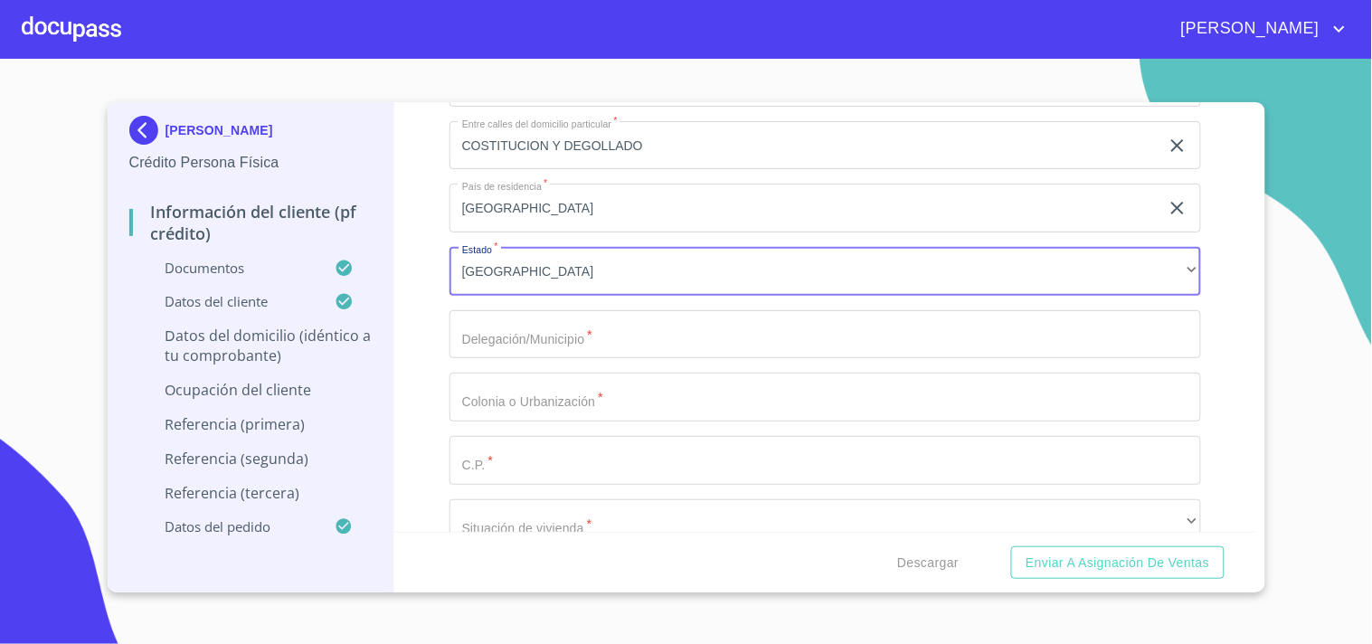
click at [559, 331] on input "Documento de identificación   *" at bounding box center [826, 334] width 752 height 49
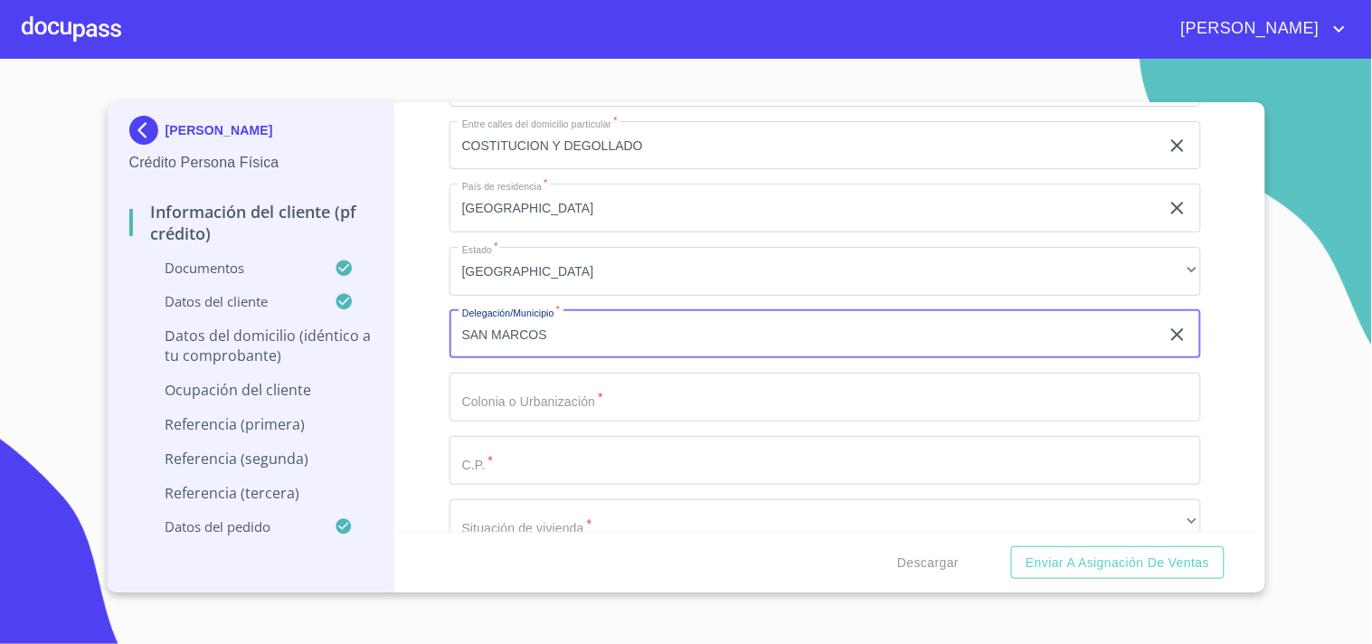
type input "SAN MARCOS"
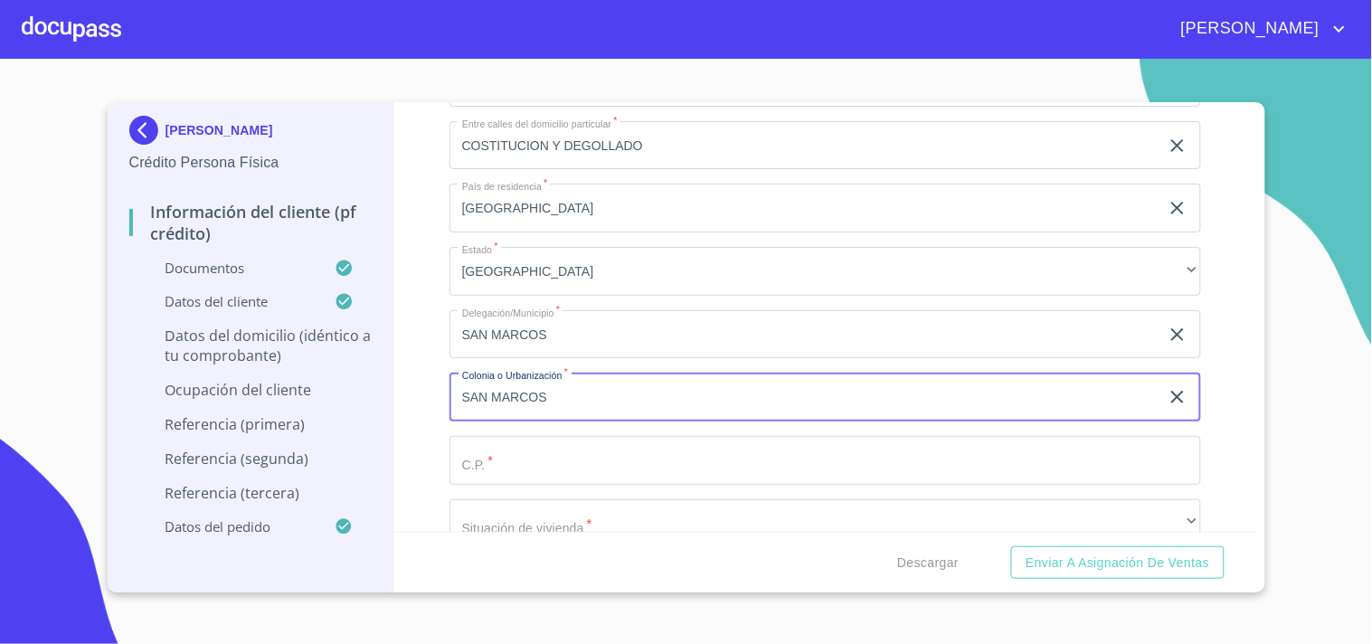
type input "SAN MARCOS"
click at [513, 444] on input "Documento de identificación   *" at bounding box center [826, 460] width 752 height 49
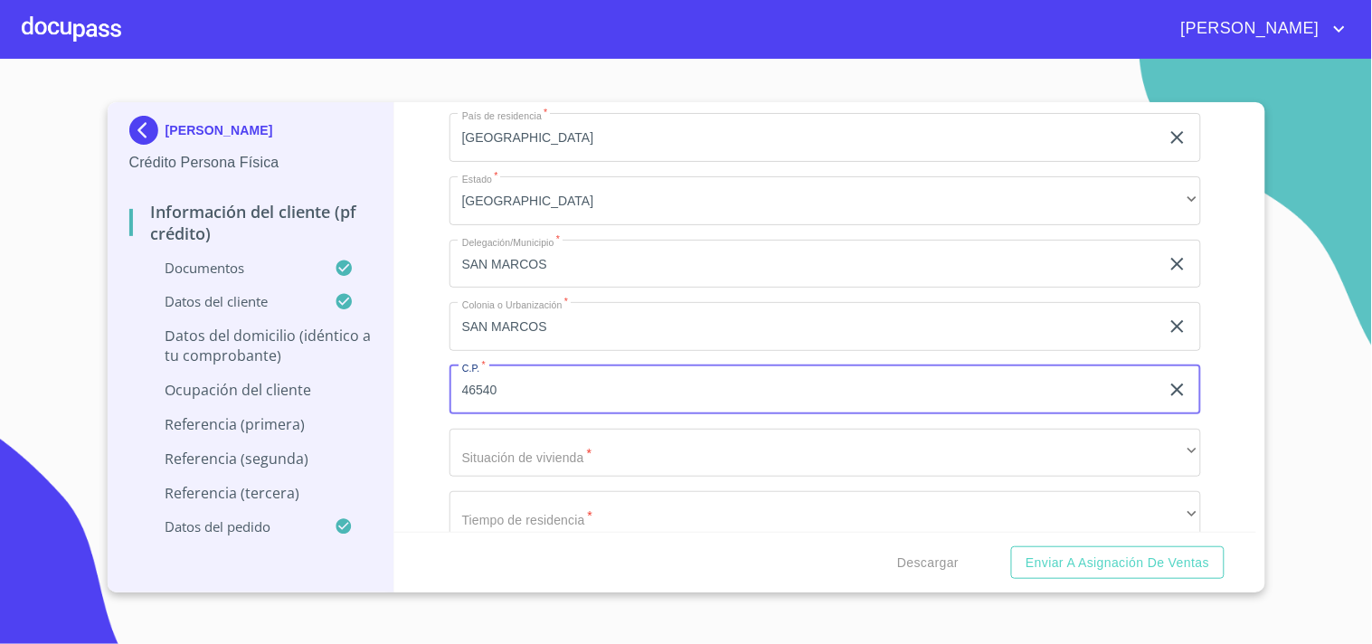
scroll to position [6622, 0]
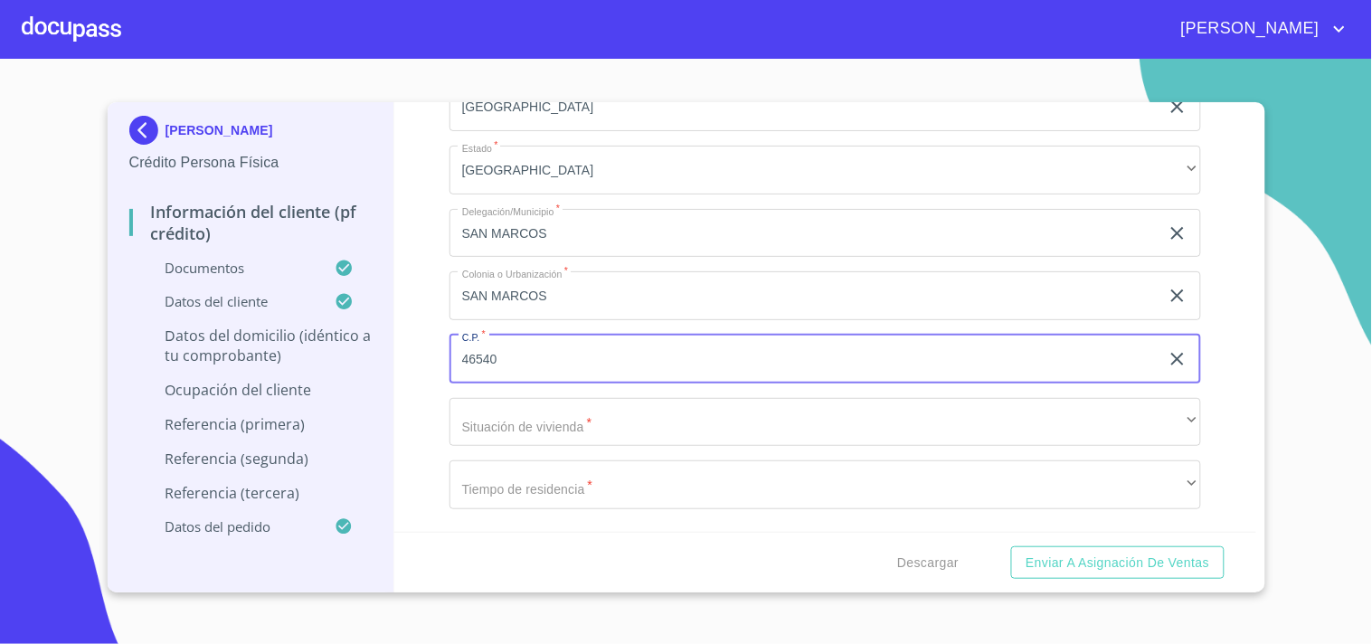
type input "46540"
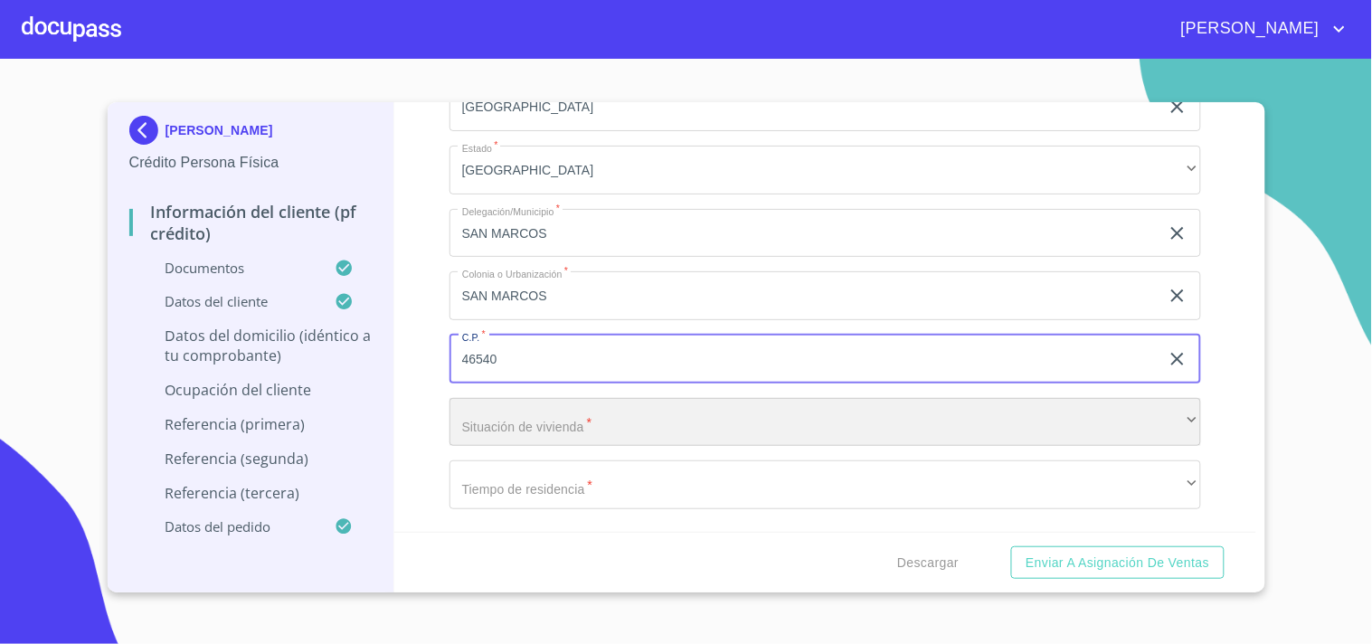
click at [564, 401] on div "​" at bounding box center [826, 422] width 752 height 49
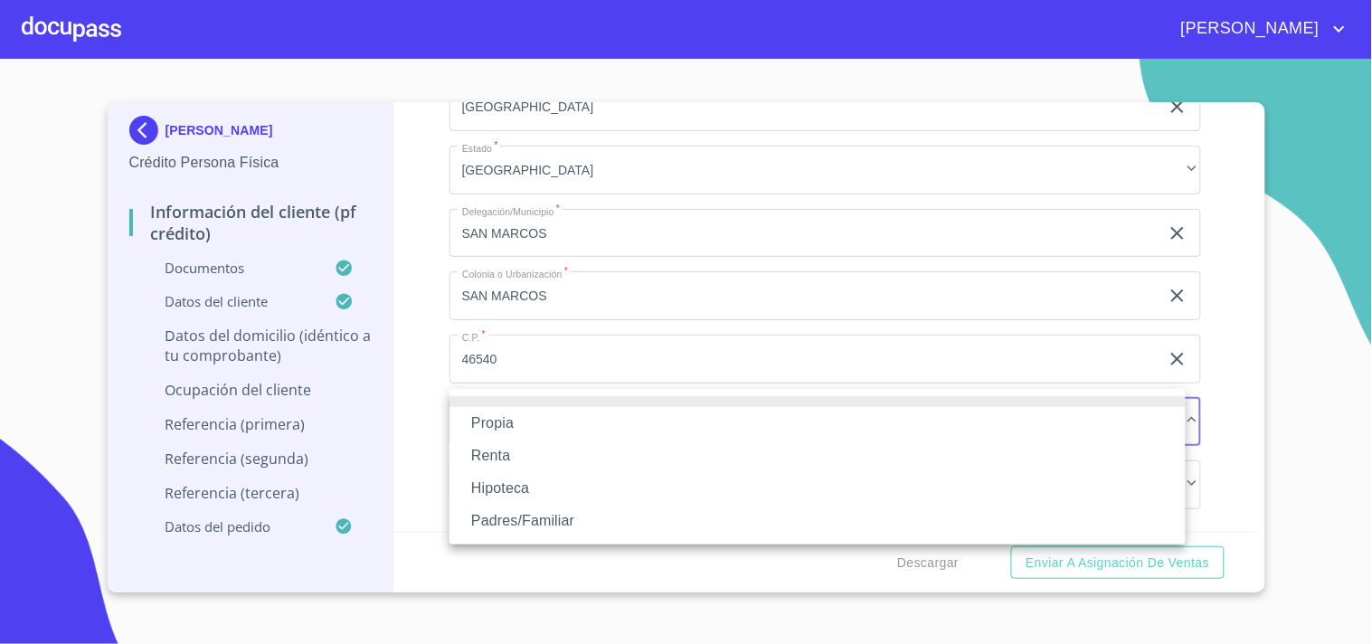
click at [507, 419] on li "Propia" at bounding box center [818, 423] width 736 height 33
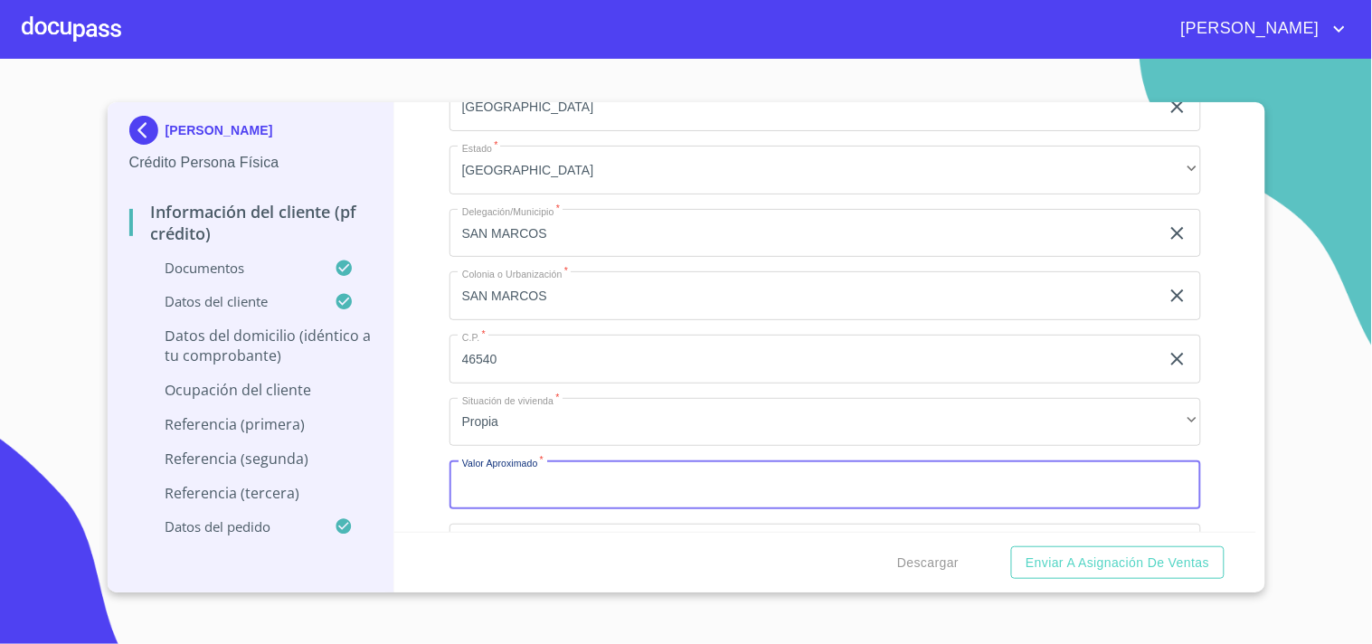
click at [507, 462] on input "Documento de identificación   *" at bounding box center [826, 484] width 752 height 49
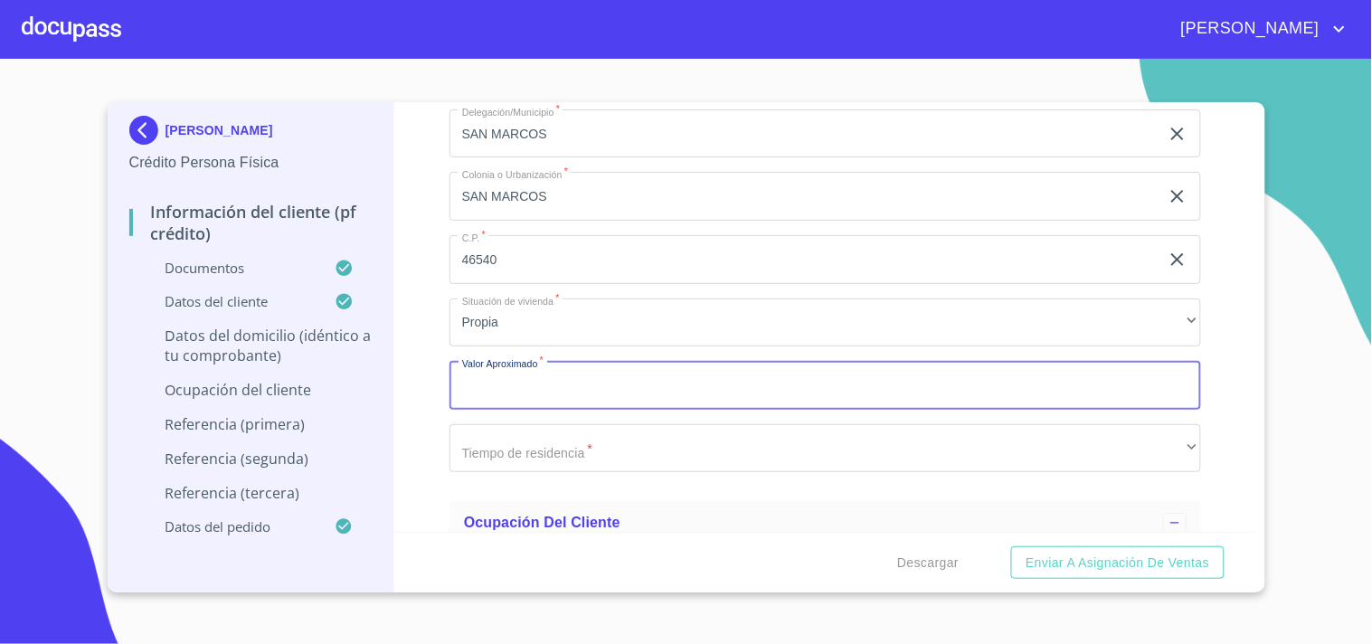
scroll to position [6722, 0]
type input "$2,000,000"
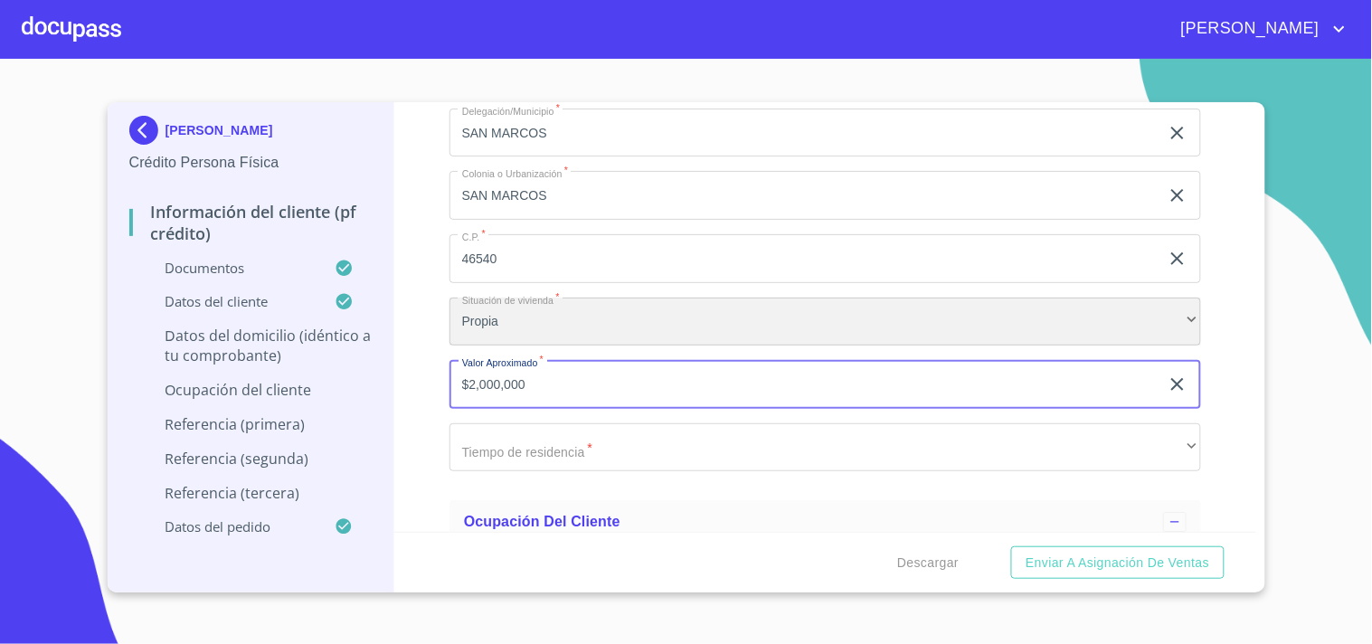
click at [601, 305] on div "Propia" at bounding box center [826, 322] width 752 height 49
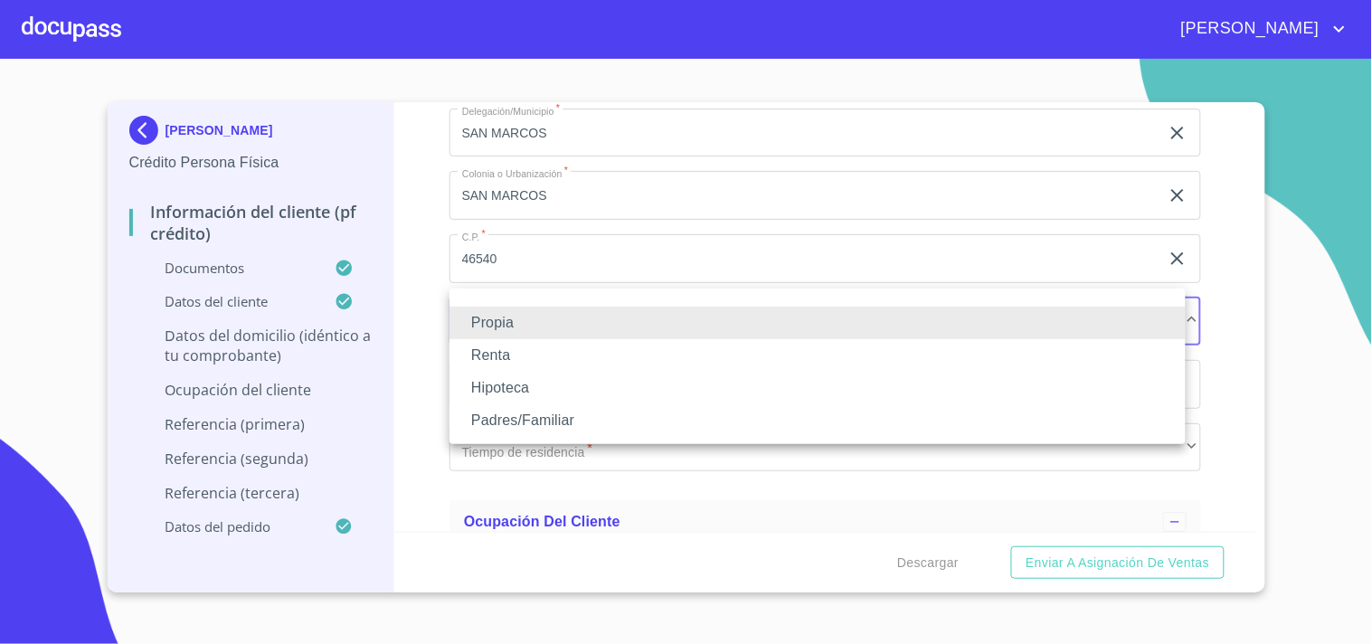
click at [532, 416] on li "Padres/Familiar" at bounding box center [818, 420] width 736 height 33
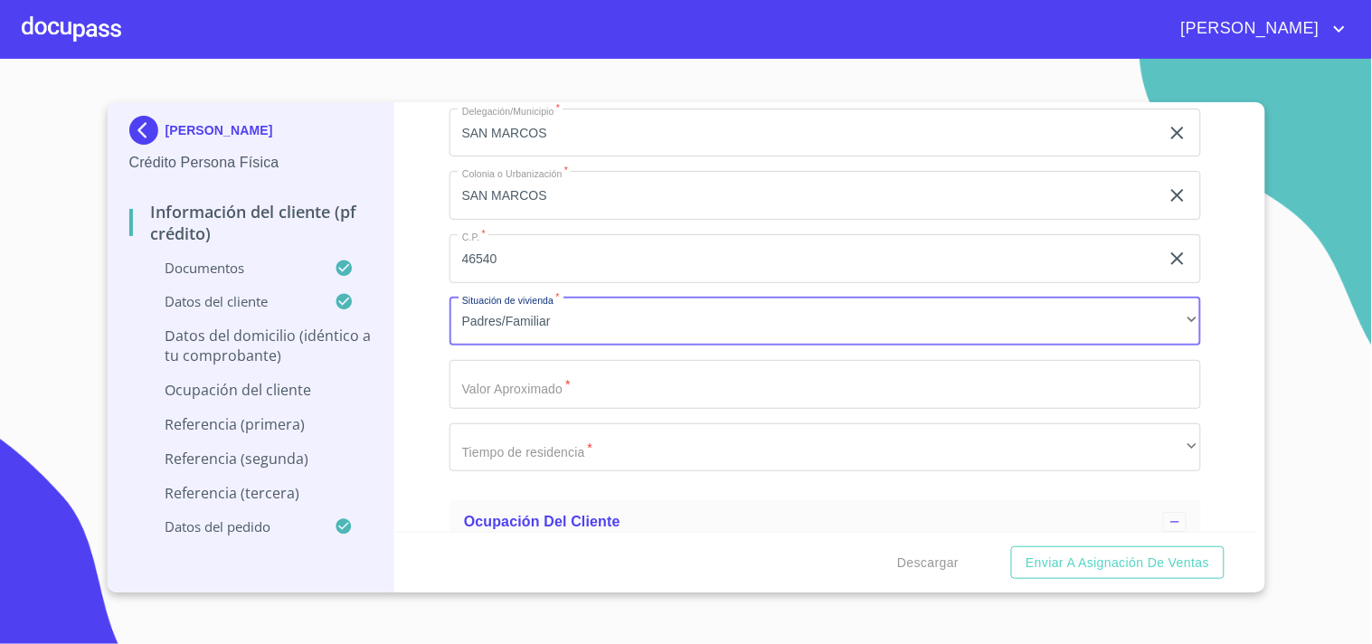
click at [604, 381] on input "Documento de identificación   *" at bounding box center [826, 384] width 752 height 49
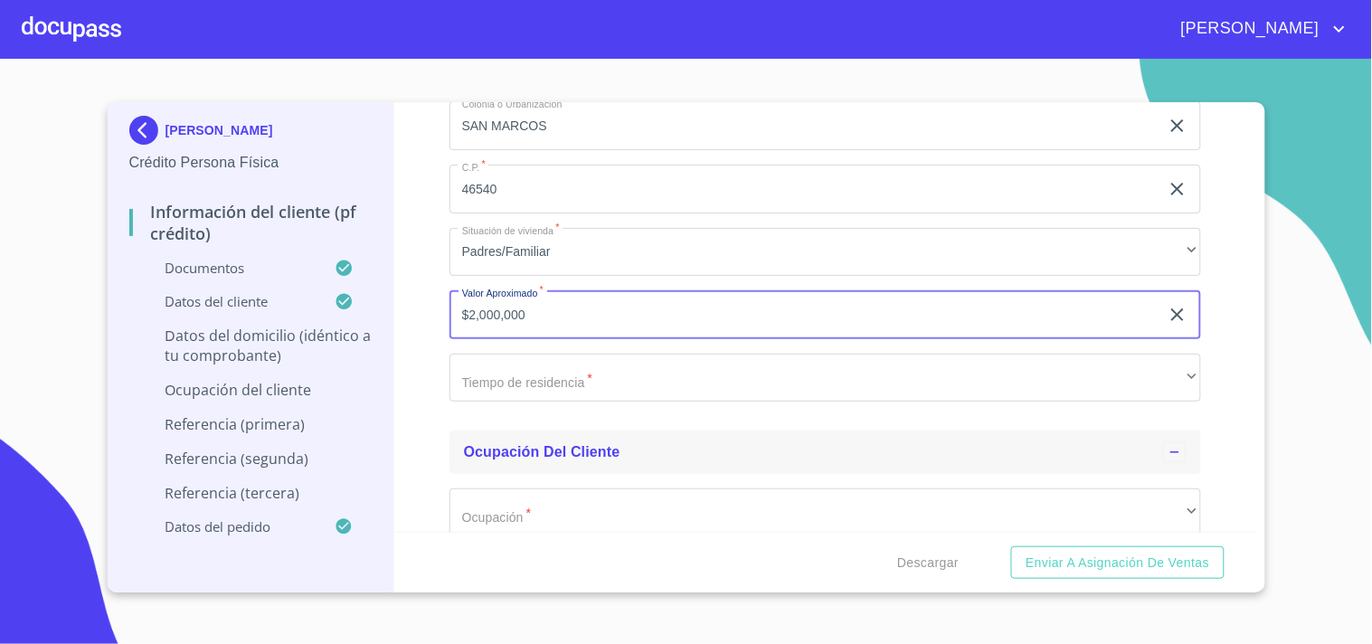
scroll to position [6823, 0]
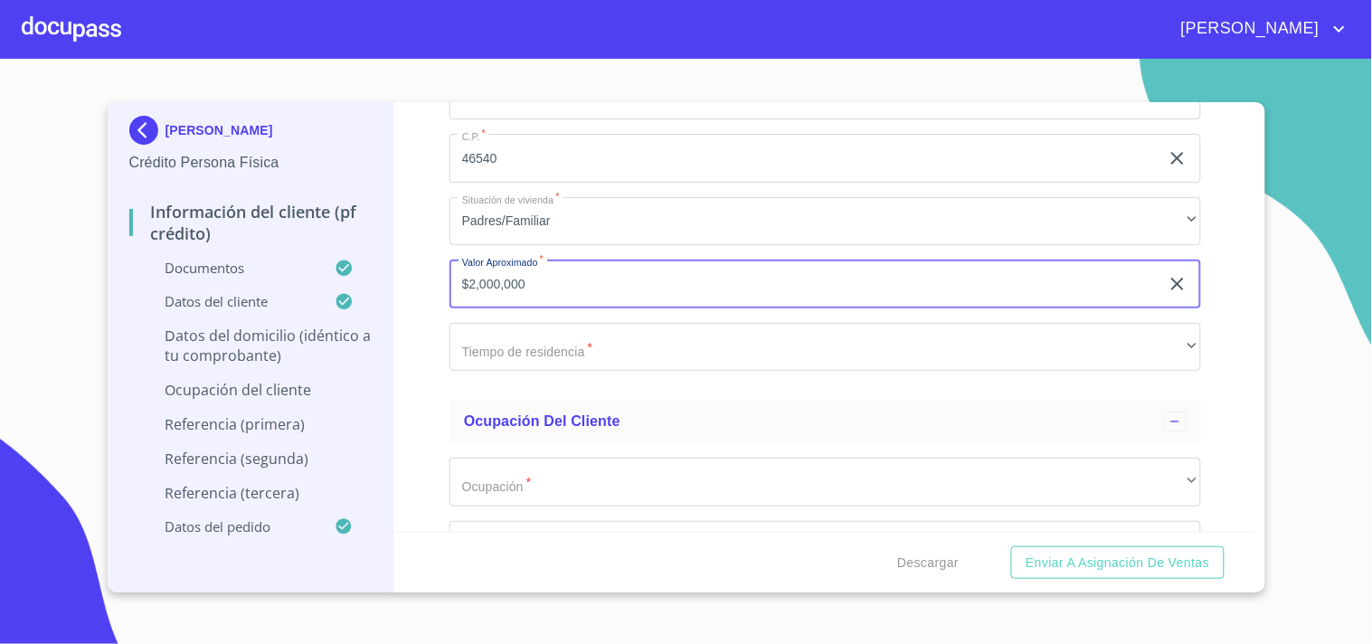
type input "$2,000,000"
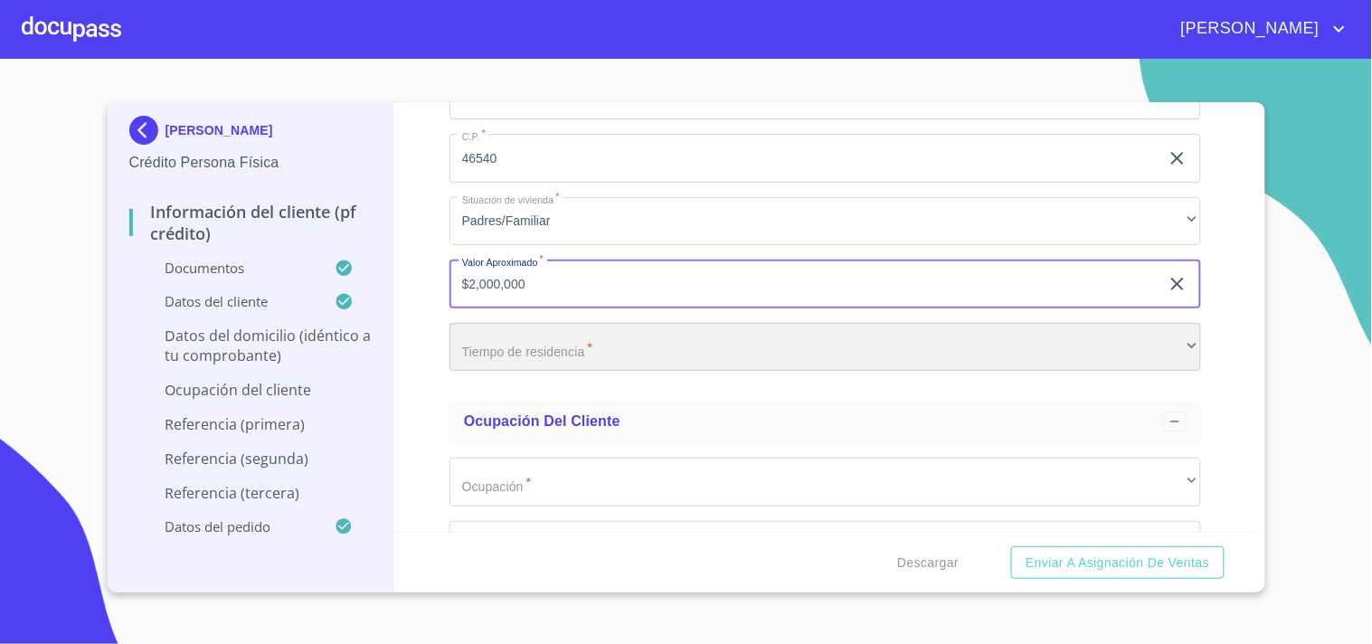
click at [550, 339] on div "​" at bounding box center [826, 347] width 752 height 49
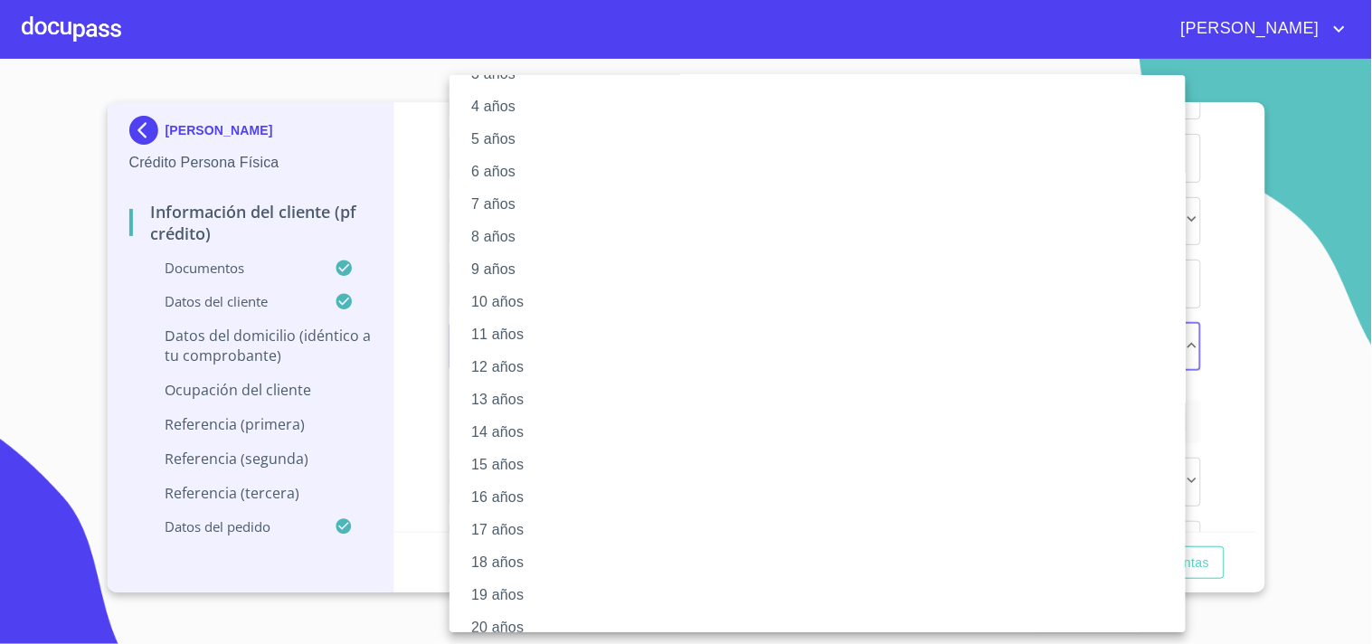
scroll to position [150, 0]
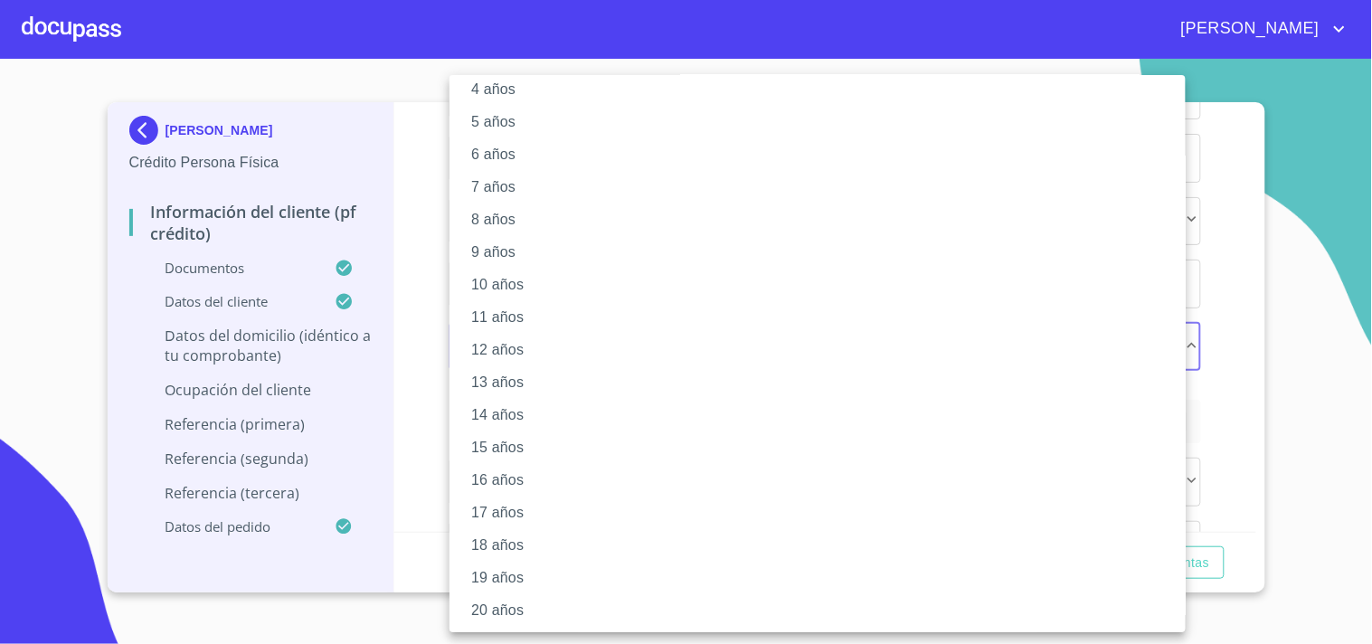
click at [503, 608] on li "20 años" at bounding box center [826, 610] width 752 height 33
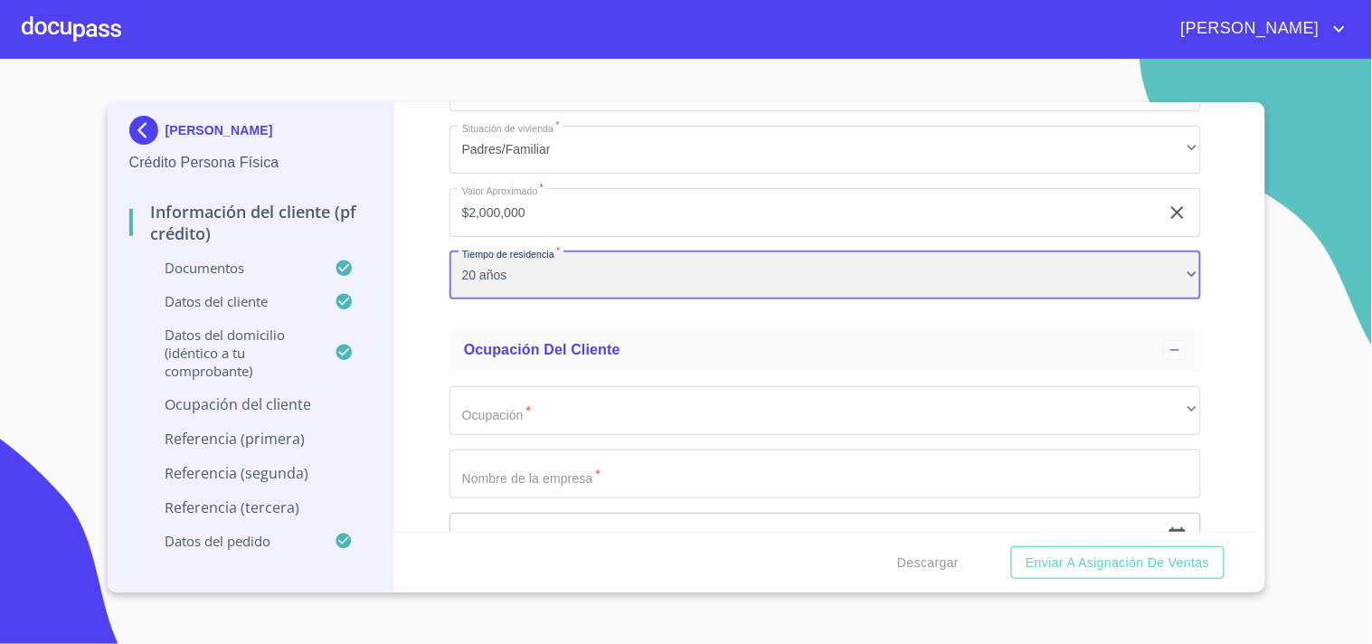
scroll to position [6923, 0]
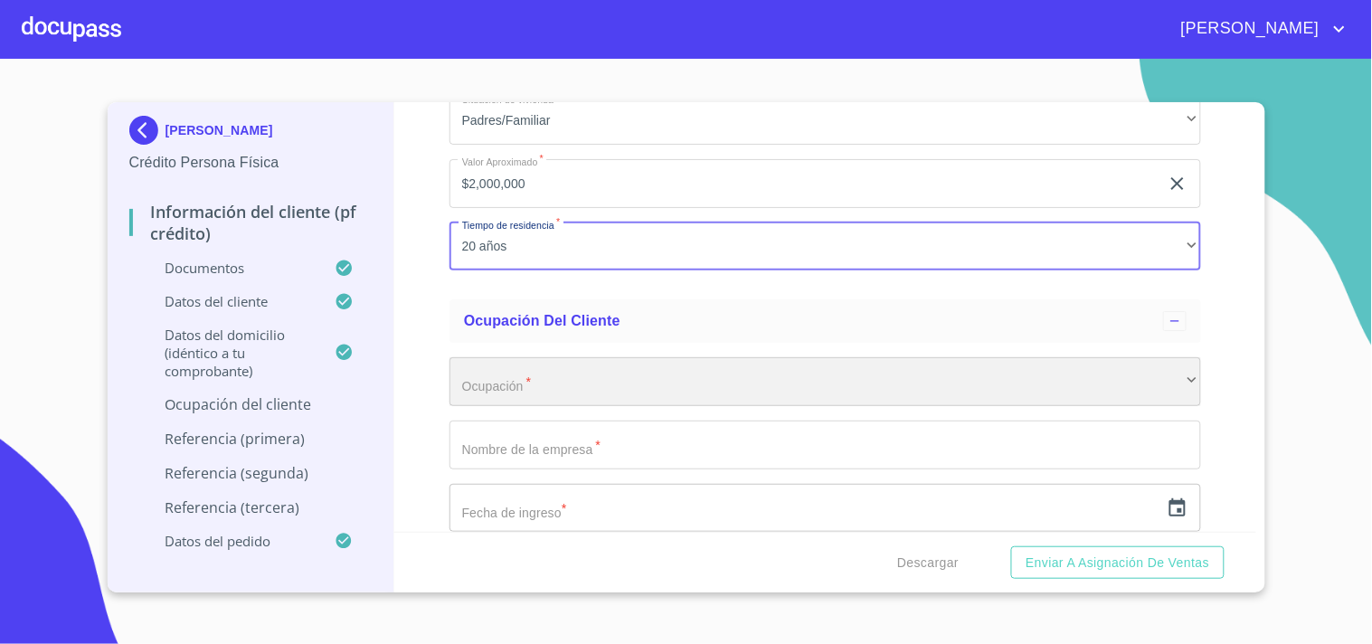
click at [545, 365] on div "​" at bounding box center [826, 381] width 752 height 49
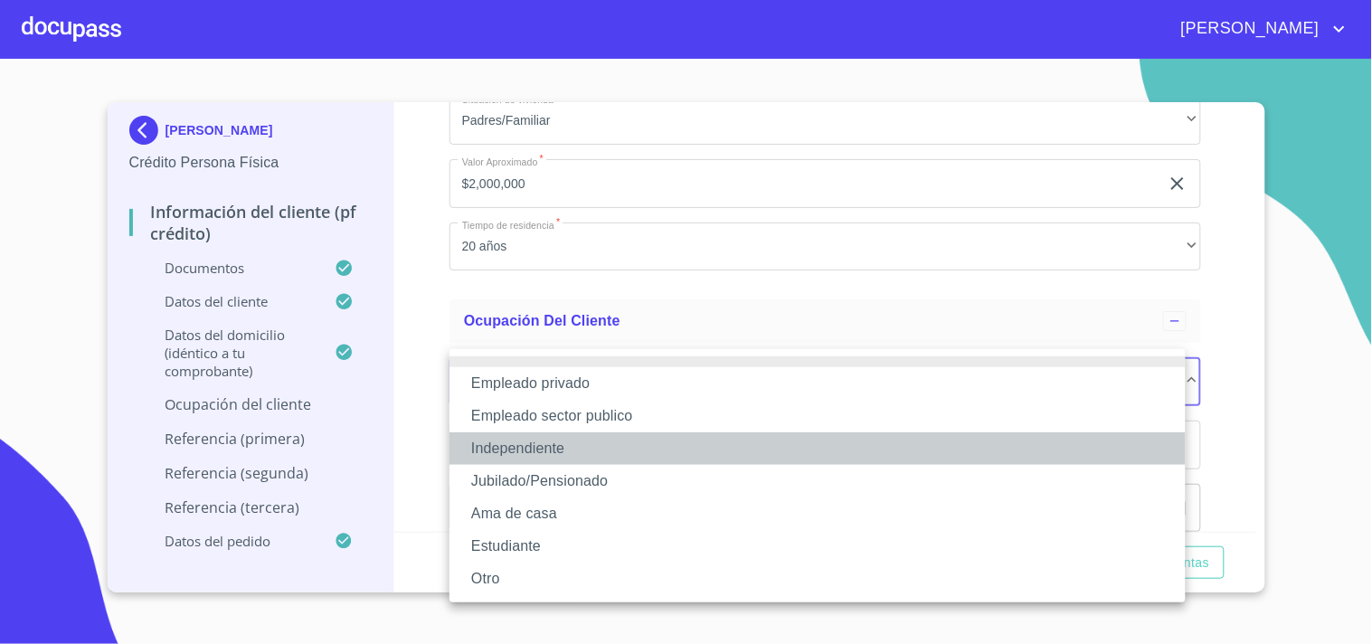
click at [545, 439] on li "Independiente" at bounding box center [818, 448] width 736 height 33
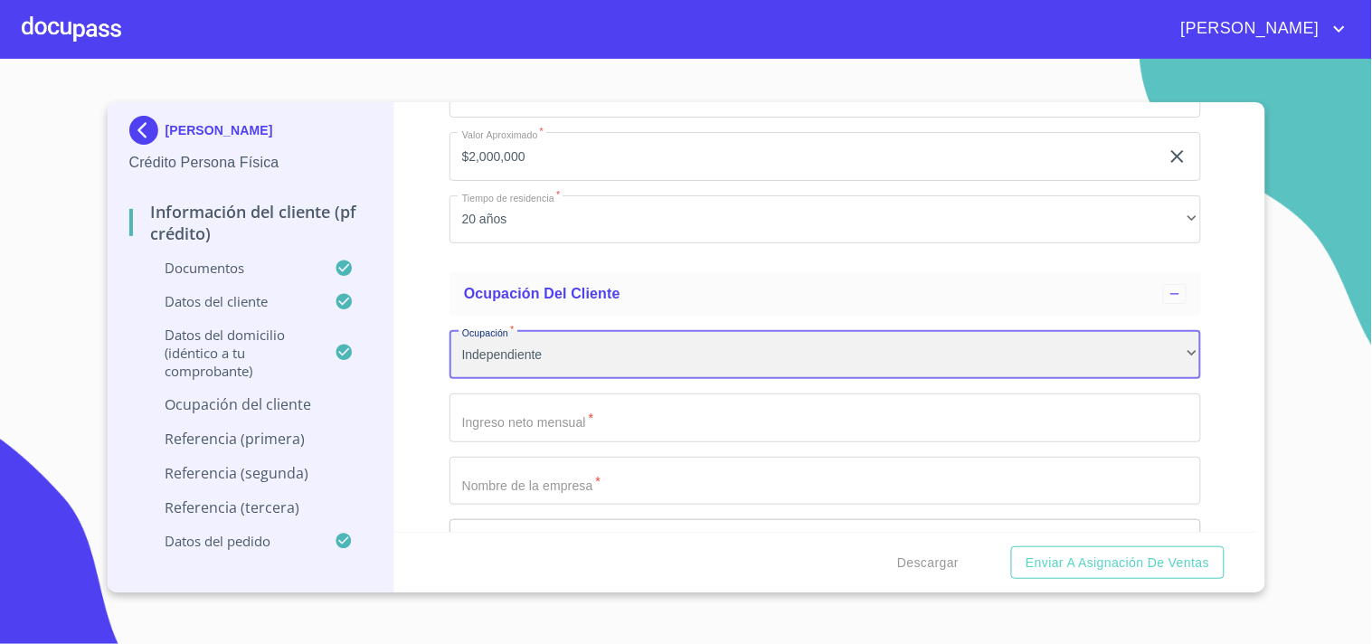
scroll to position [7023, 0]
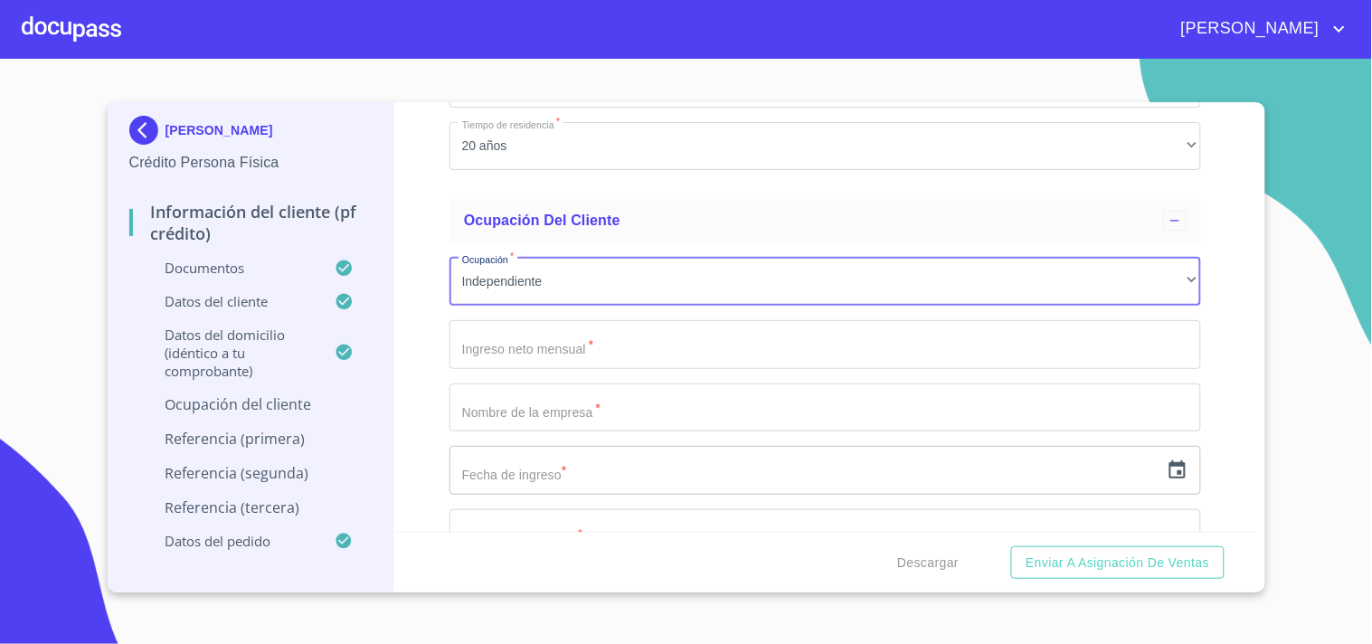
click at [552, 337] on input "Documento de identificación   *" at bounding box center [826, 344] width 752 height 49
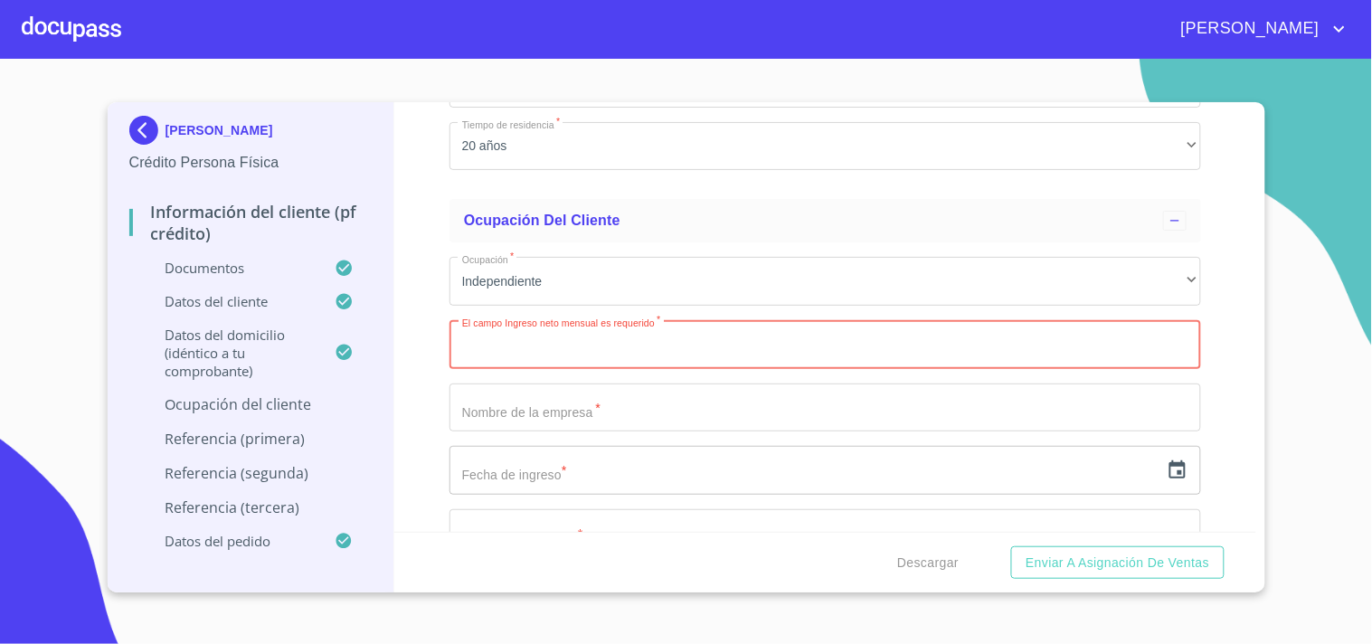
click at [501, 337] on input "Documento de identificación   *" at bounding box center [826, 344] width 752 height 49
click at [478, 337] on input "30000" at bounding box center [805, 344] width 710 height 49
type input "30000"
click at [498, 405] on input "Documento de identificación   *" at bounding box center [826, 408] width 752 height 49
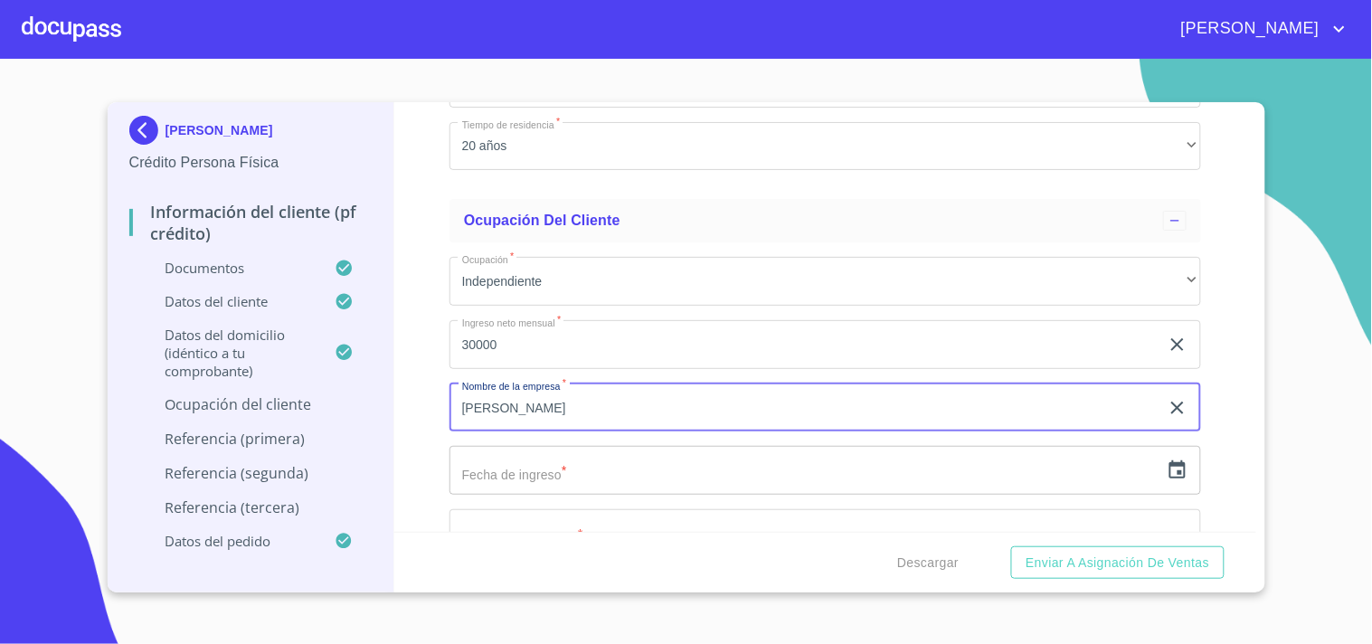
type input "[PERSON_NAME]"
click at [502, 463] on input "text" at bounding box center [805, 470] width 710 height 49
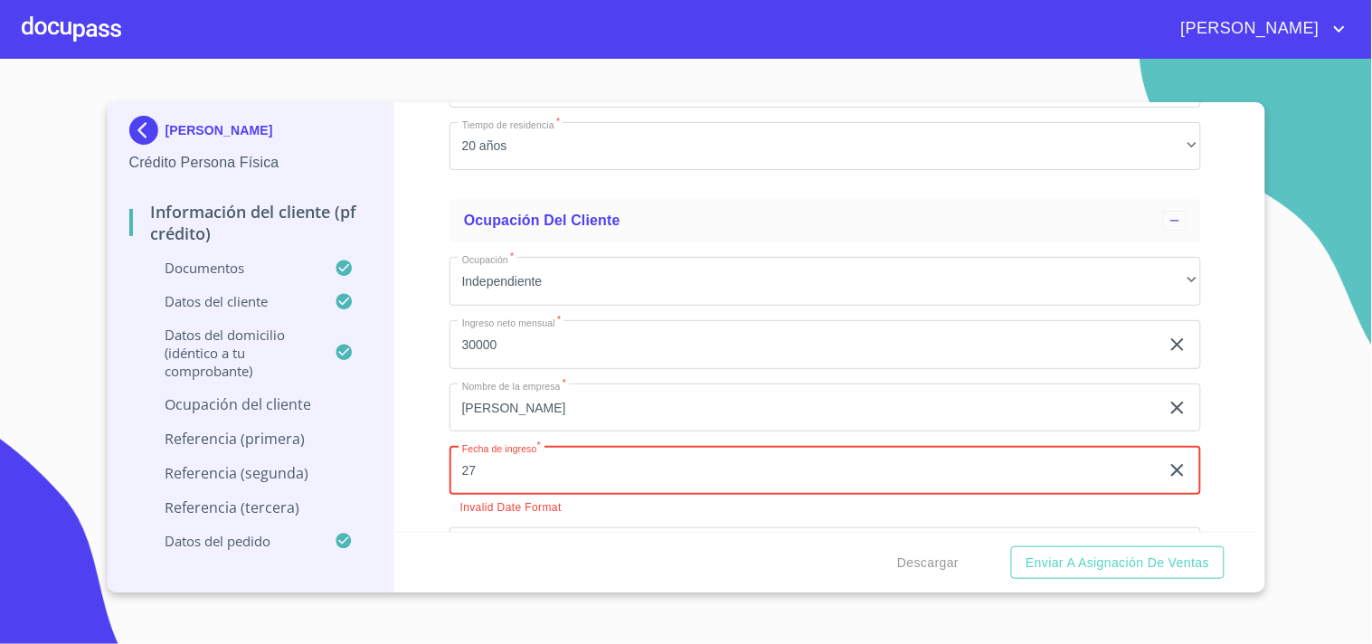
type input "27"
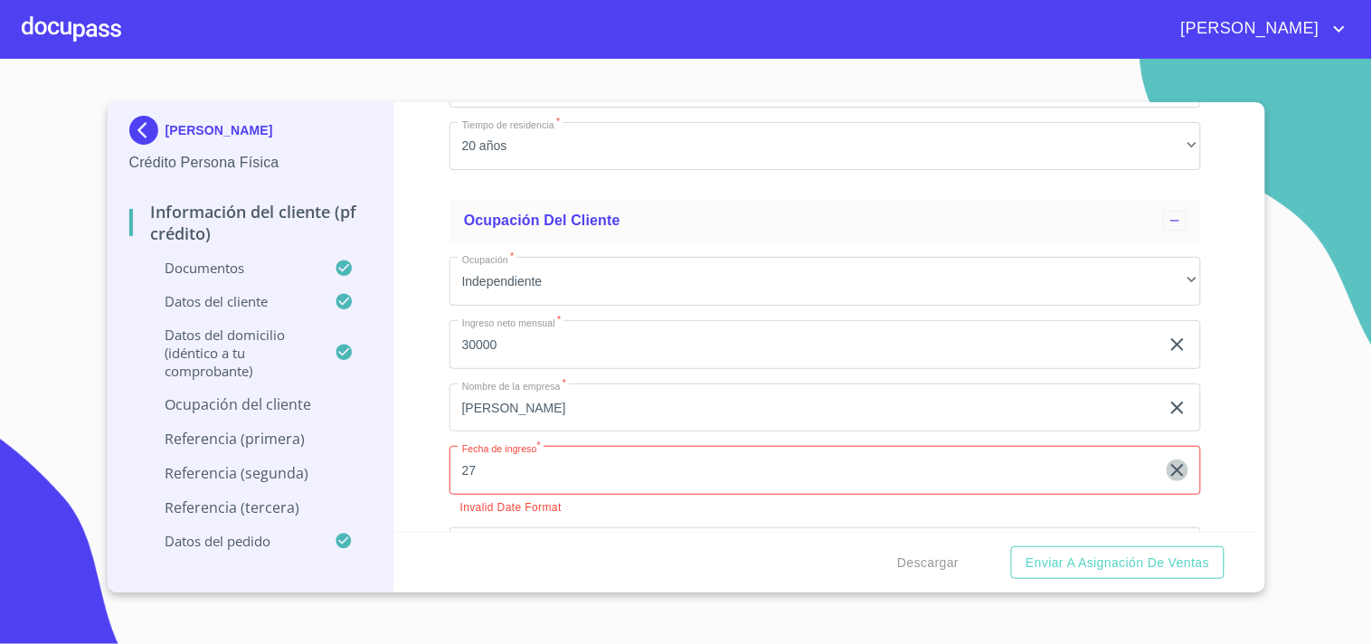
click at [1167, 460] on icon "button" at bounding box center [1178, 471] width 22 height 22
click at [1170, 460] on icon "button" at bounding box center [1178, 469] width 16 height 18
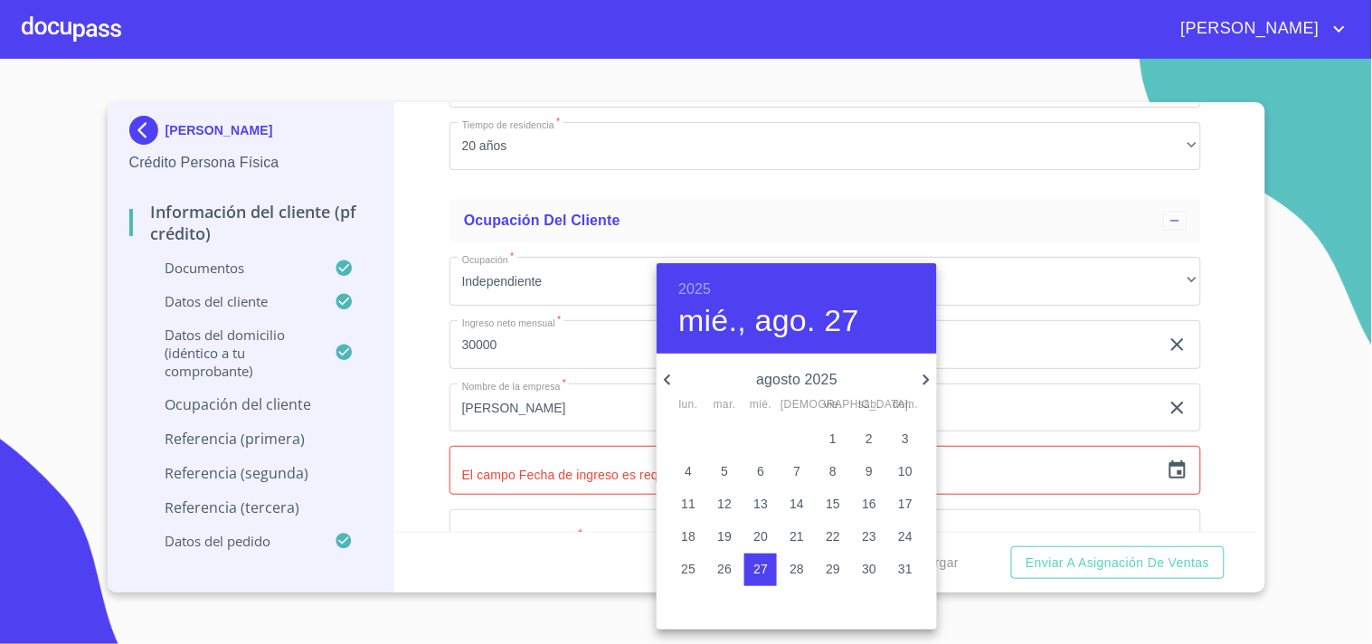
click at [675, 279] on div "2025 mié., ago. 27" at bounding box center [797, 308] width 280 height 90
click at [694, 277] on h6 "2025" at bounding box center [694, 289] width 33 height 25
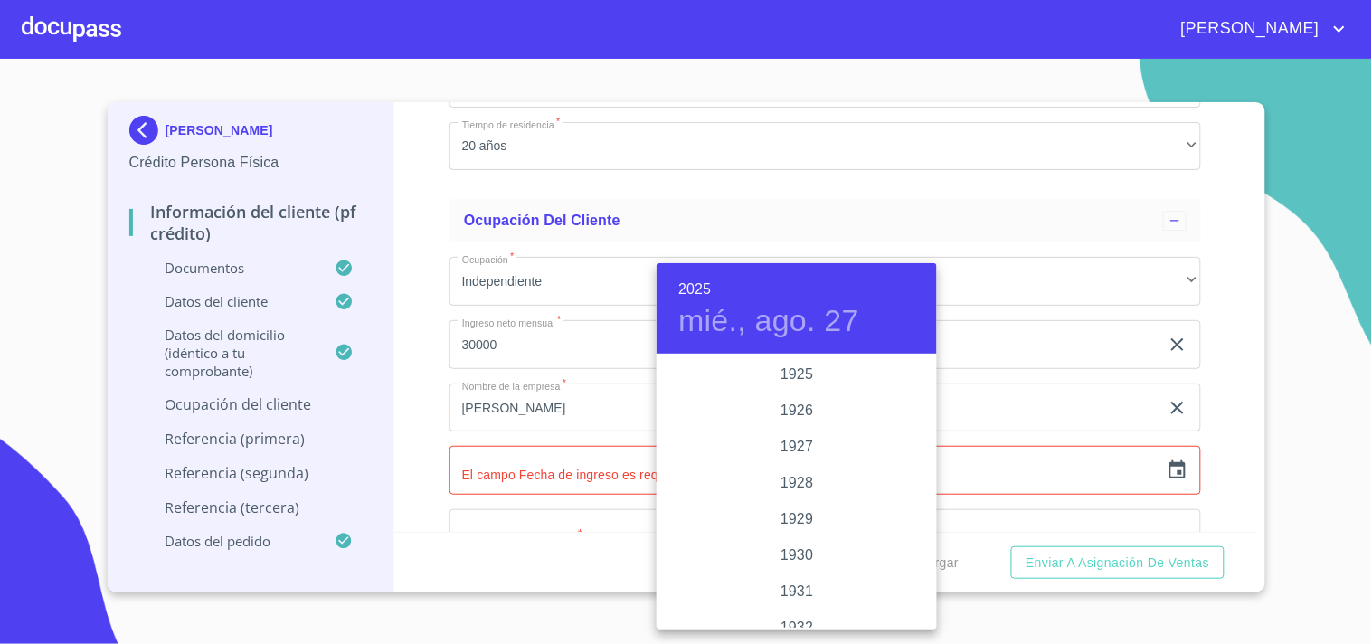
scroll to position [3510, 0]
click at [793, 405] on div "2023" at bounding box center [797, 411] width 280 height 36
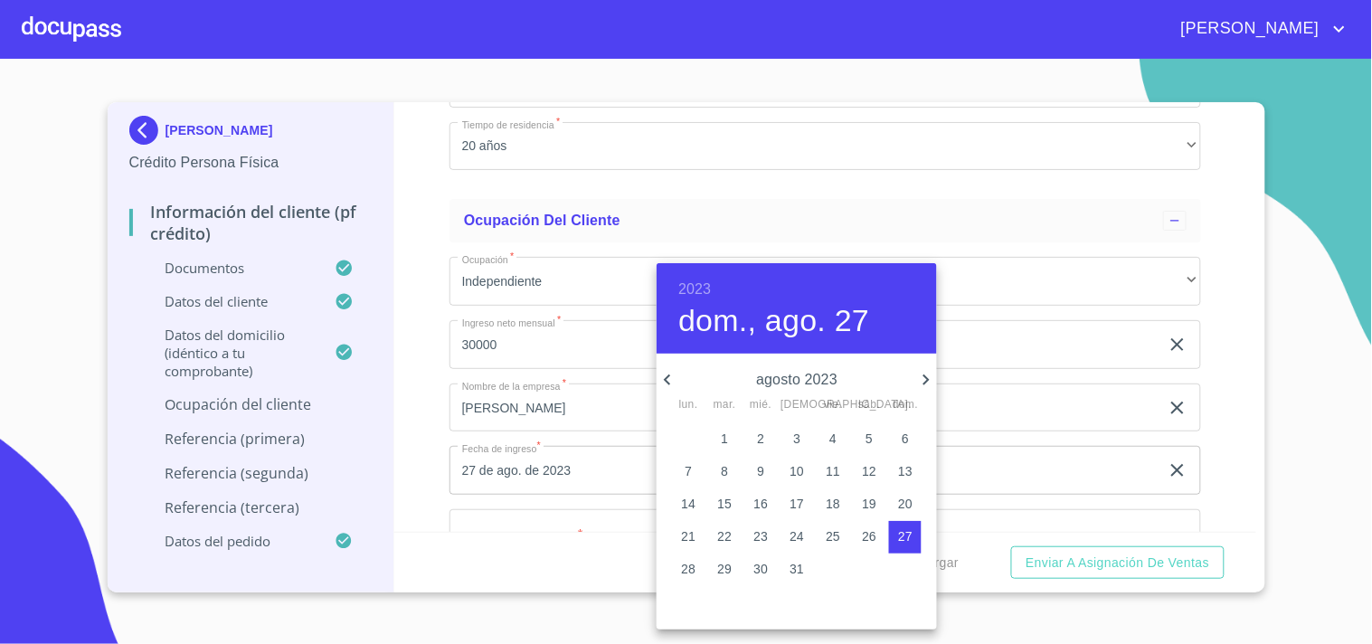
click at [672, 383] on icon "button" at bounding box center [668, 380] width 22 height 22
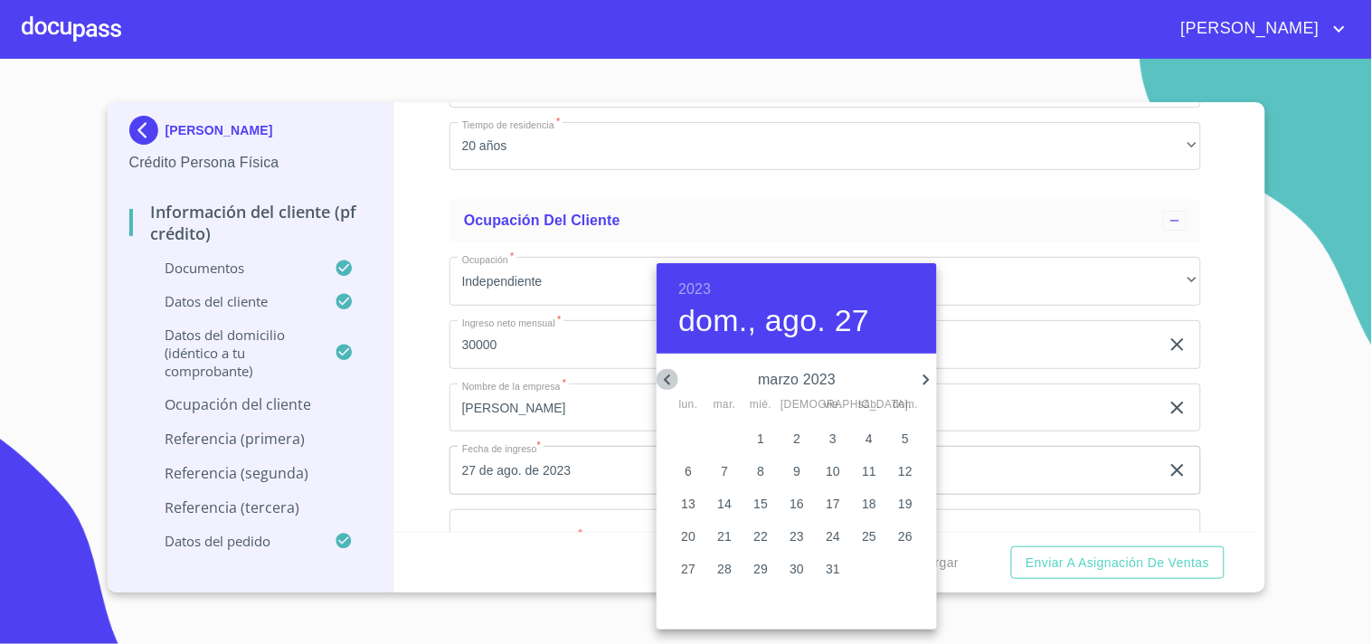
click at [672, 383] on icon "button" at bounding box center [668, 380] width 22 height 22
click at [670, 382] on icon "button" at bounding box center [668, 380] width 22 height 22
click at [838, 563] on p "27" at bounding box center [833, 569] width 14 height 18
type input "27 de ene. de 2023"
click at [608, 436] on div at bounding box center [686, 322] width 1372 height 644
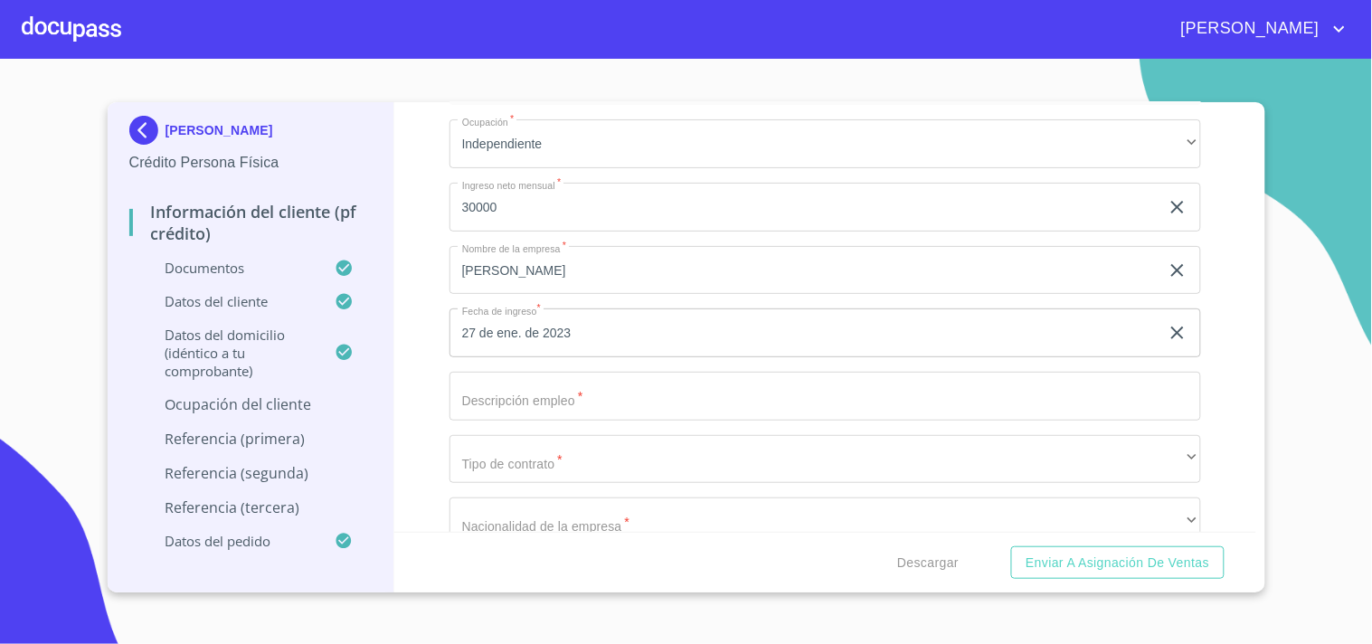
scroll to position [7224, 0]
click at [583, 313] on input "Documento de identificación   *" at bounding box center [826, 332] width 752 height 49
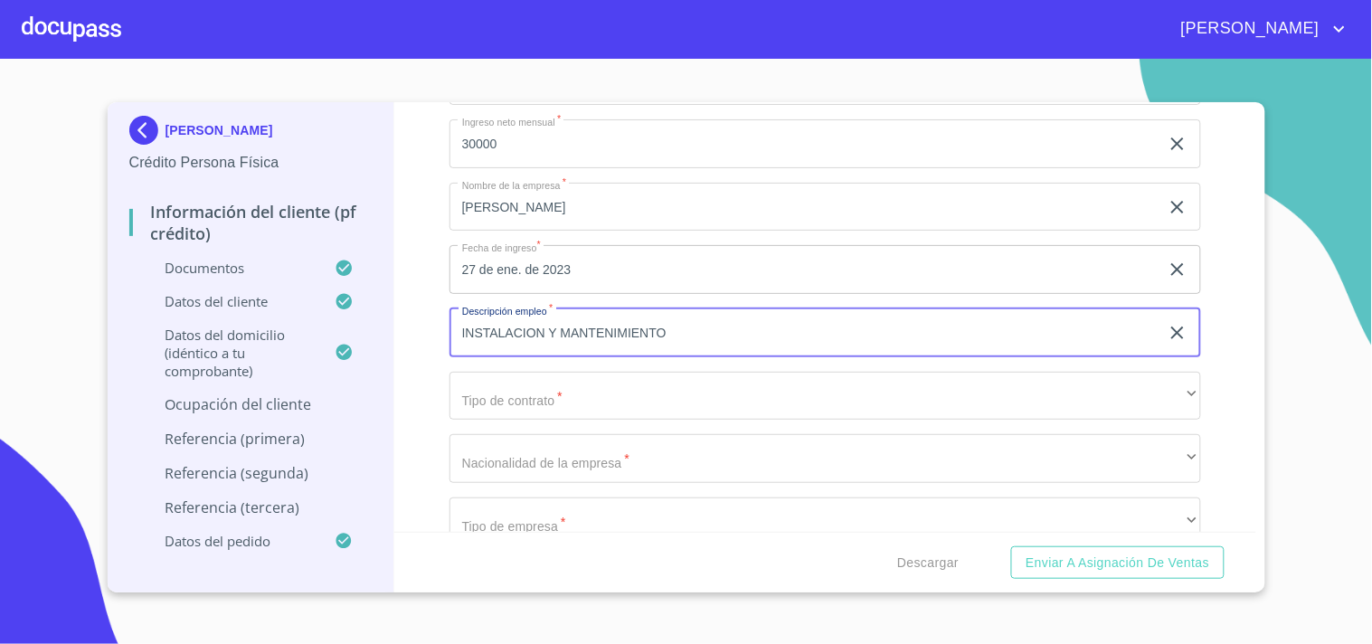
type input "INSTALACION Y MANTENIMIENTO"
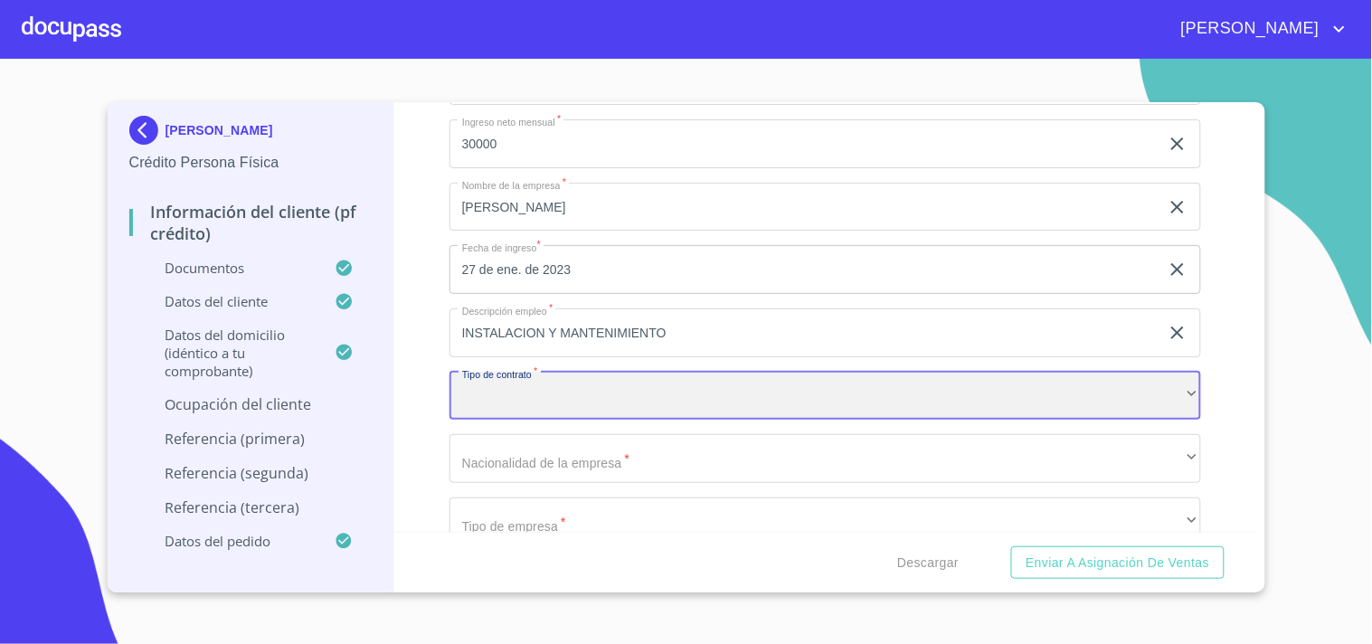
click at [756, 391] on div "​" at bounding box center [826, 396] width 752 height 49
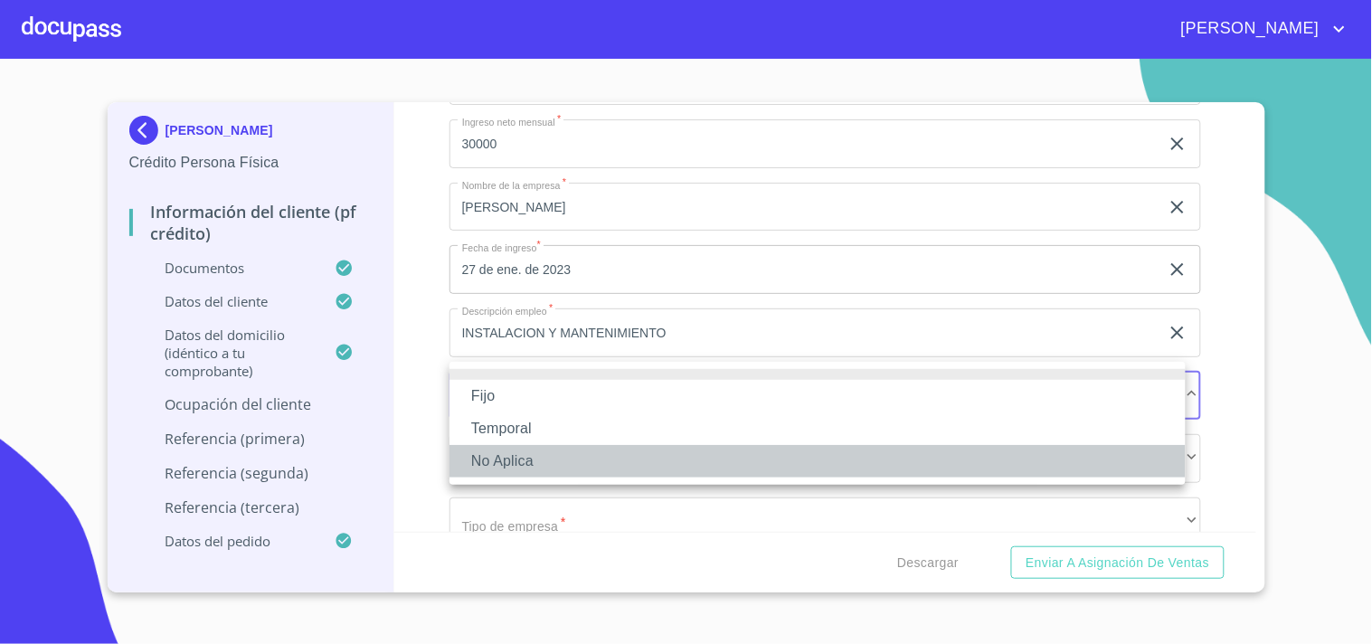
click at [496, 459] on li "No Aplica" at bounding box center [818, 461] width 736 height 33
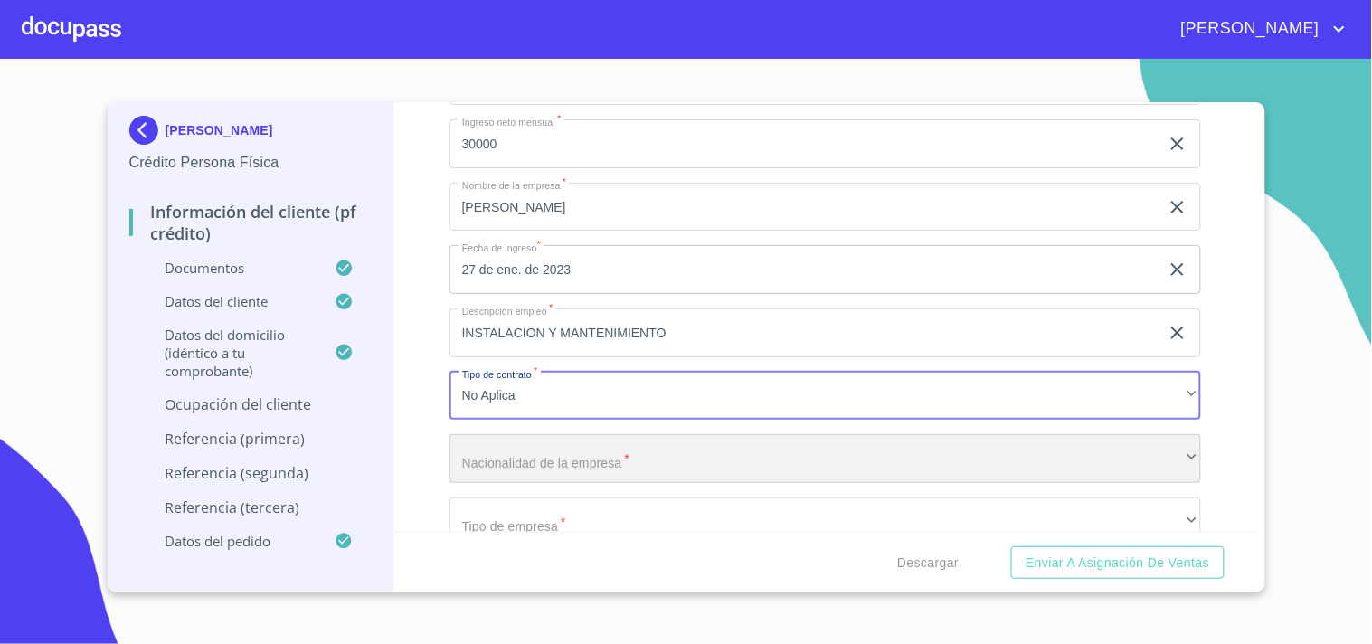
click at [516, 435] on div "​" at bounding box center [826, 458] width 752 height 49
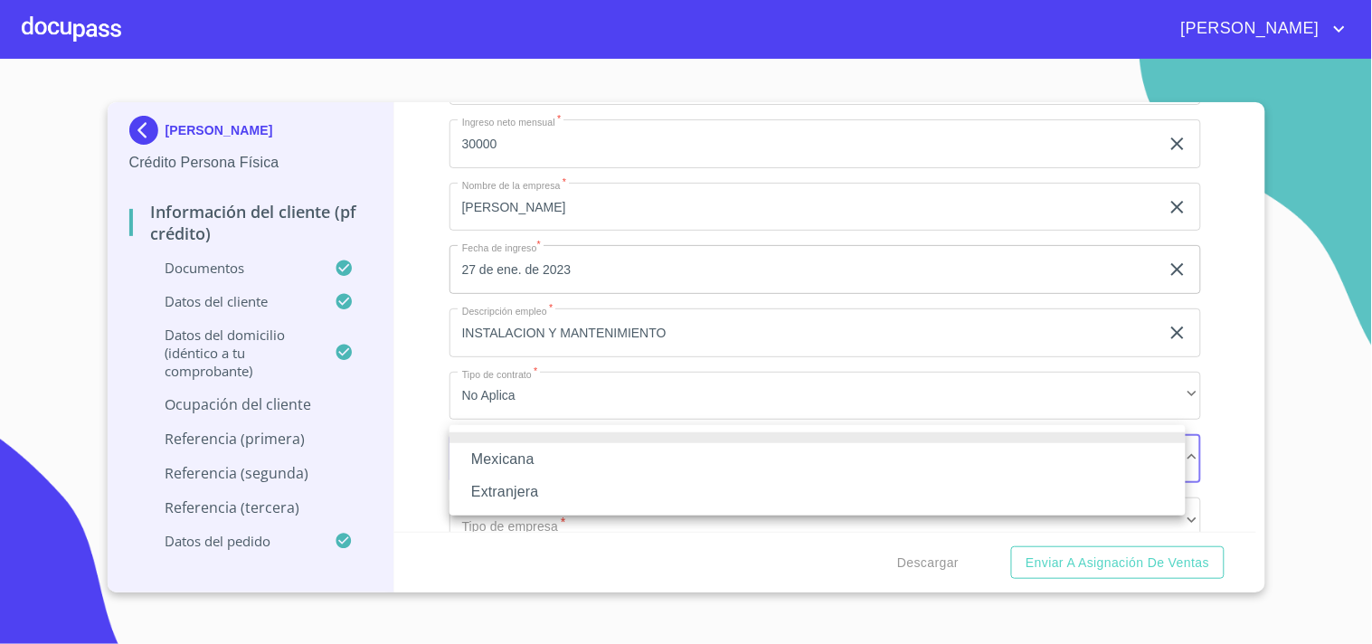
click at [493, 464] on li "Mexicana" at bounding box center [818, 459] width 736 height 33
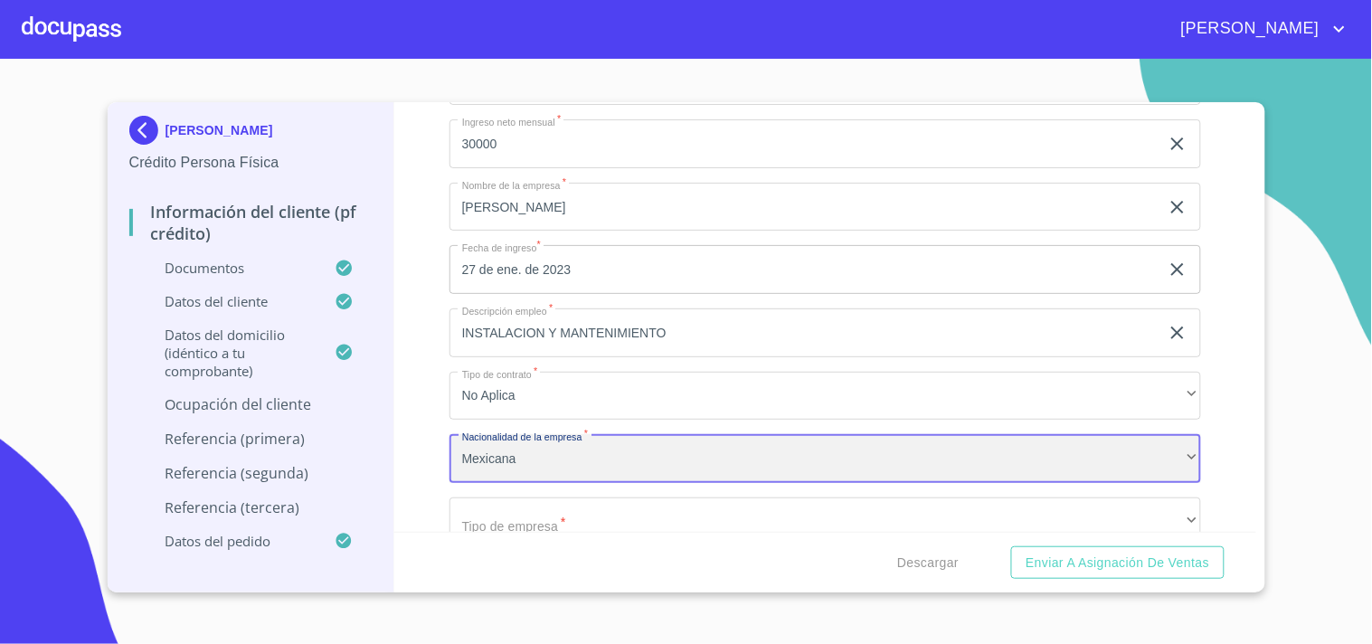
scroll to position [7325, 0]
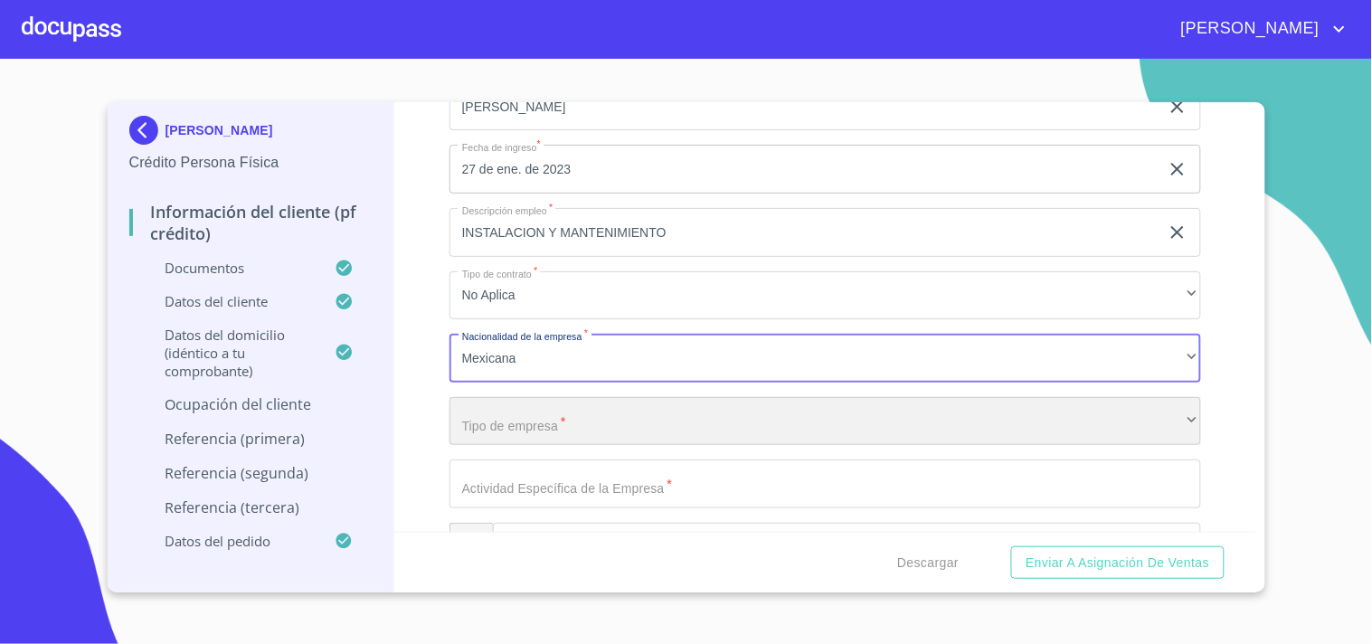
click at [554, 398] on div "​" at bounding box center [826, 421] width 752 height 49
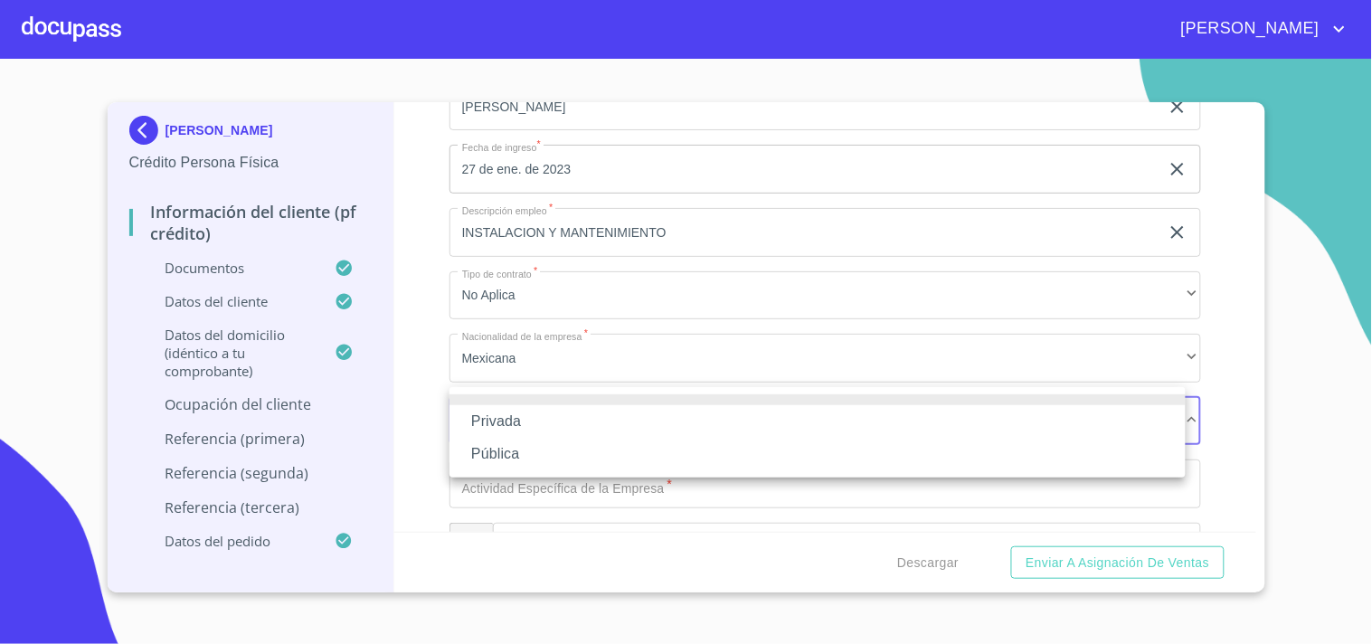
click at [526, 419] on li "Privada" at bounding box center [818, 421] width 736 height 33
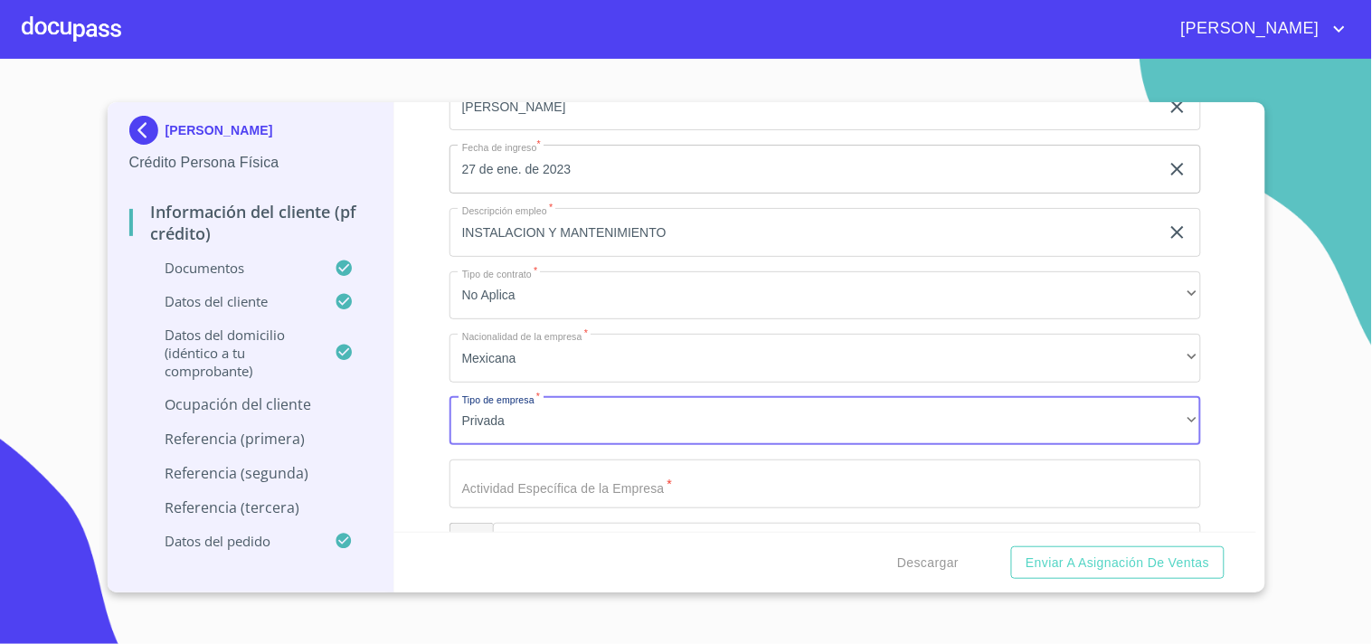
click at [581, 474] on input "Documento de identificación   *" at bounding box center [826, 484] width 752 height 49
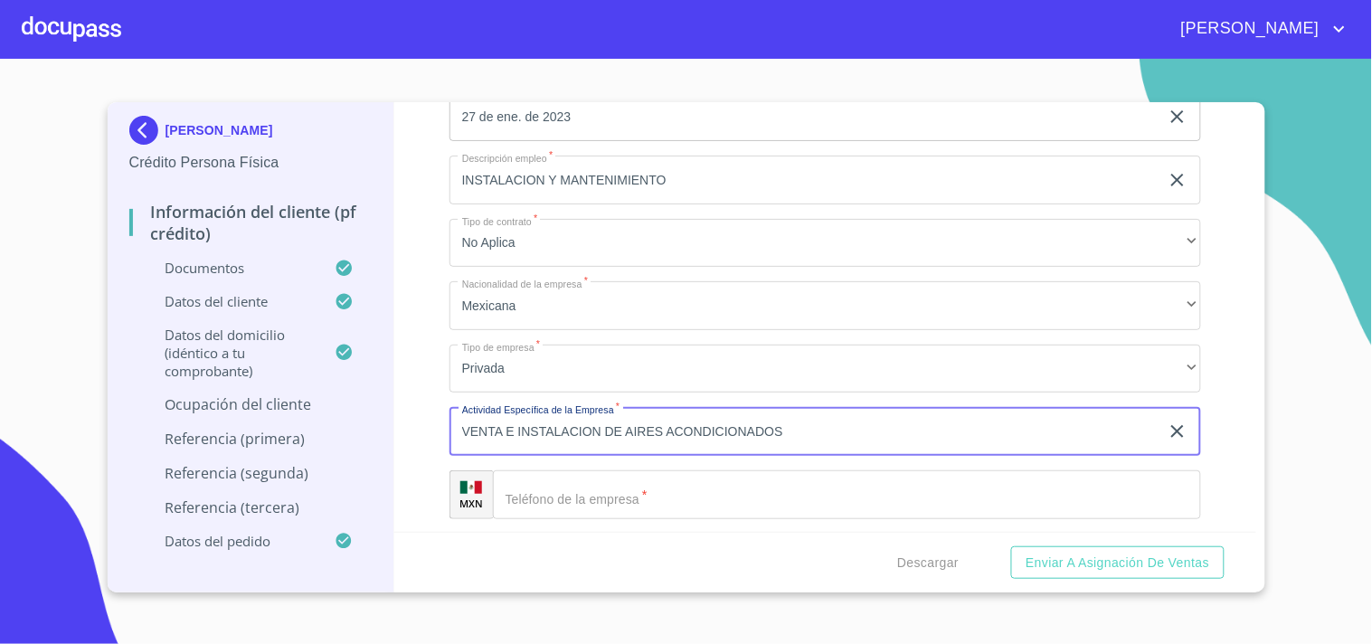
scroll to position [7425, 0]
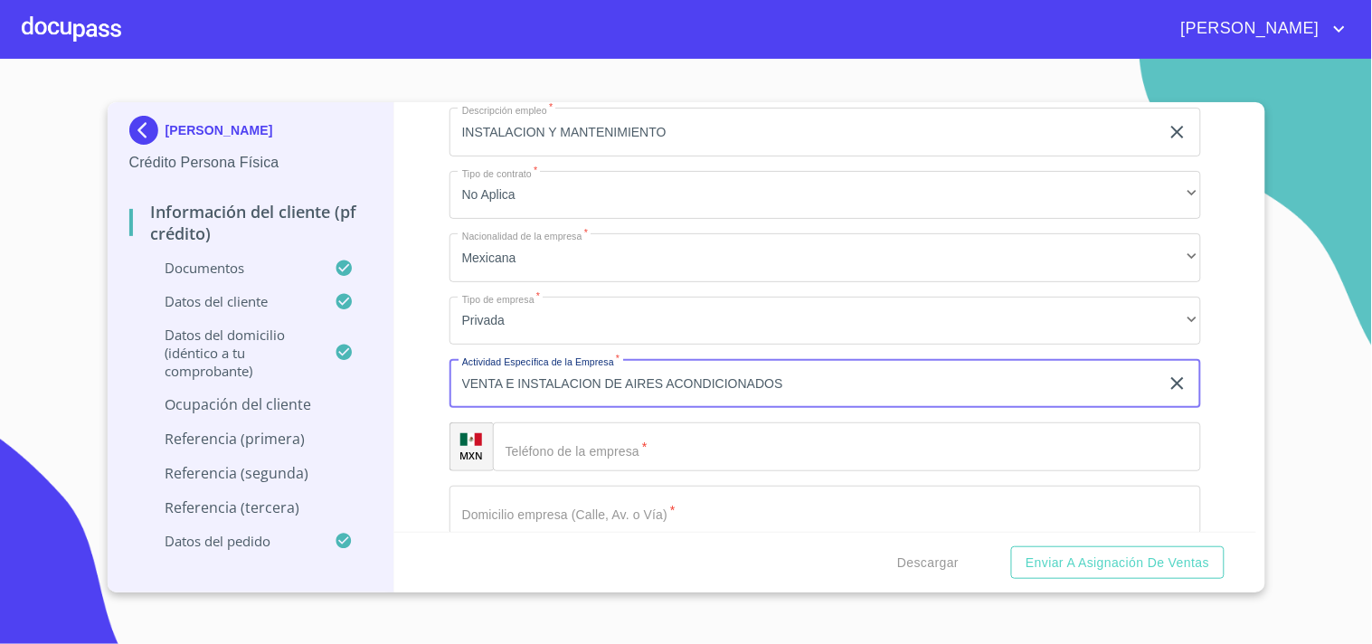
type input "VENTA E INSTALACION DE AIRES ACONDICIONADOS"
click at [562, 422] on input "Documento de identificación   *" at bounding box center [847, 446] width 708 height 49
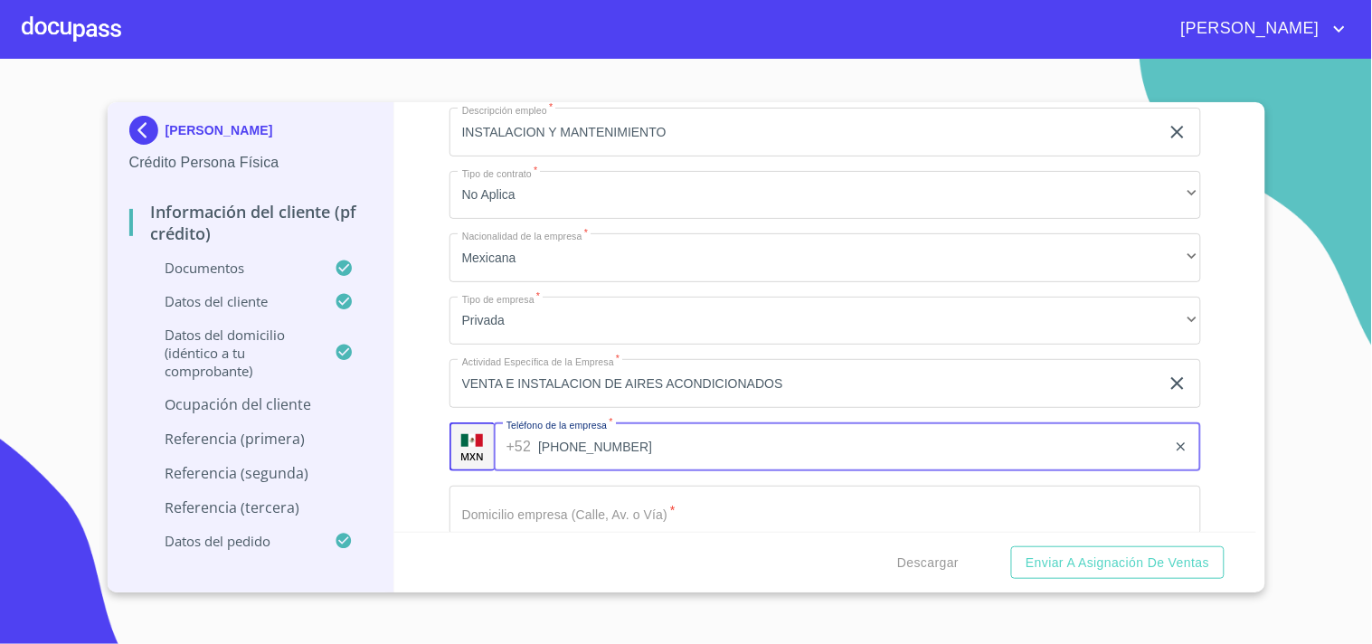
type input "[PHONE_NUMBER]"
click at [536, 486] on input "Documento de identificación   *" at bounding box center [826, 510] width 752 height 49
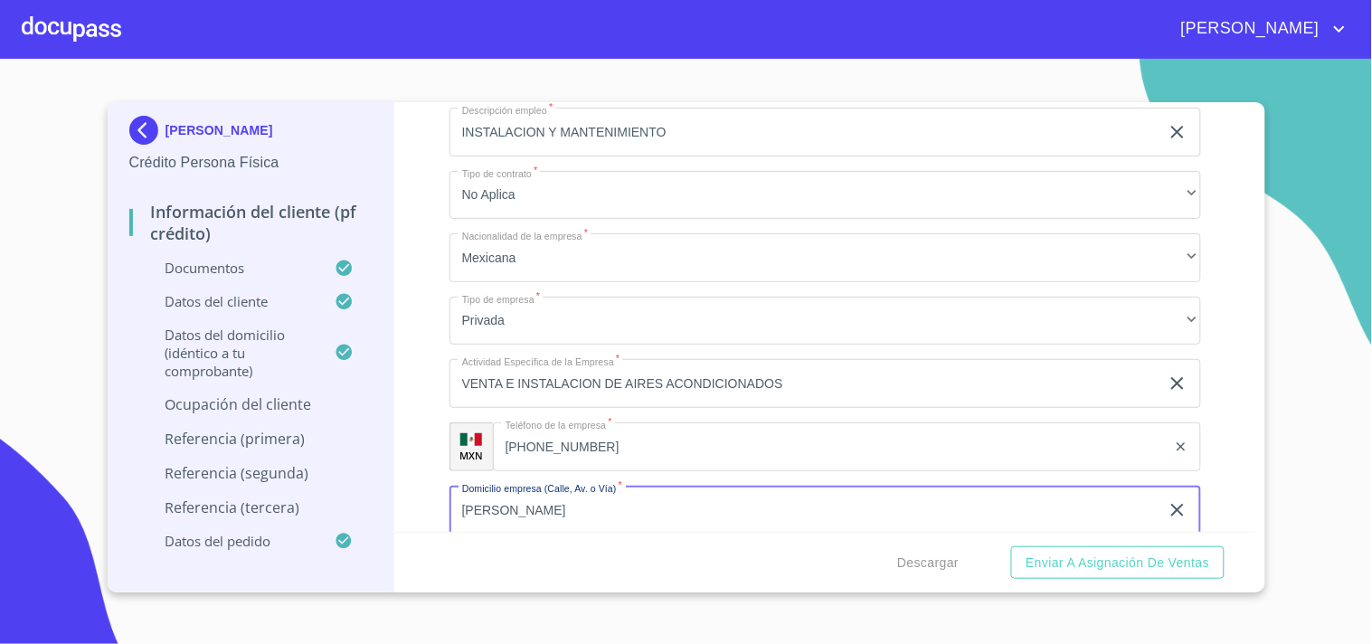
type input "[PERSON_NAME]"
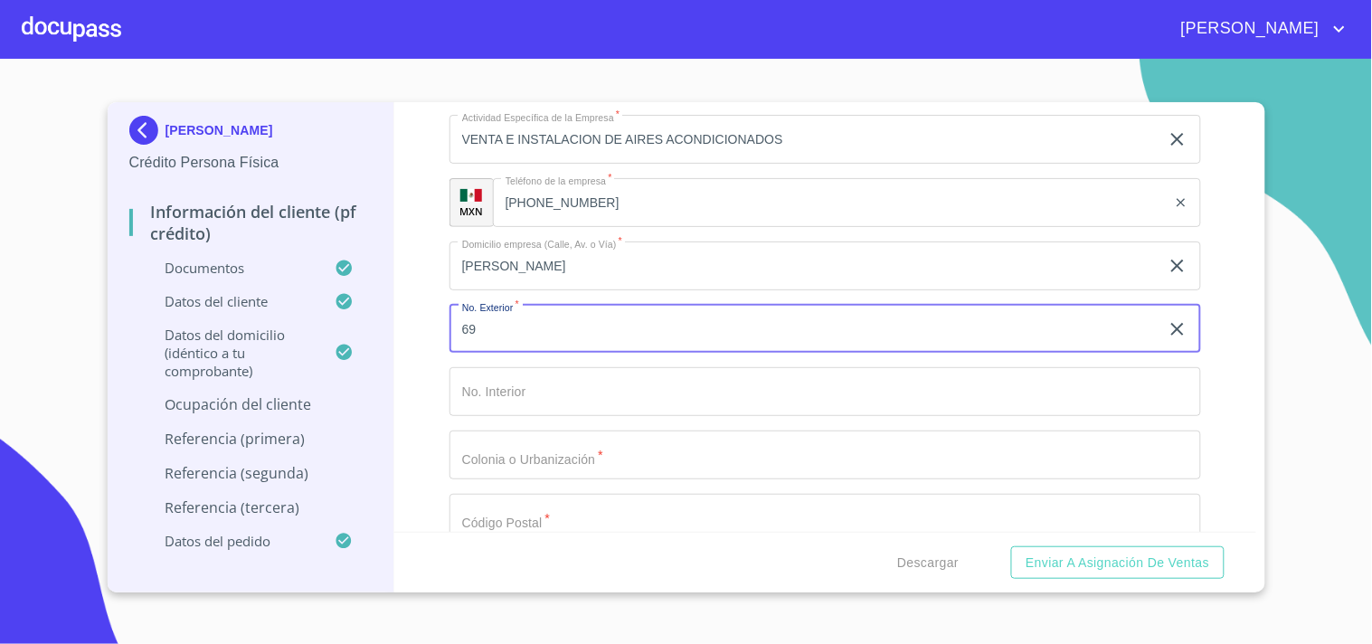
type input "69"
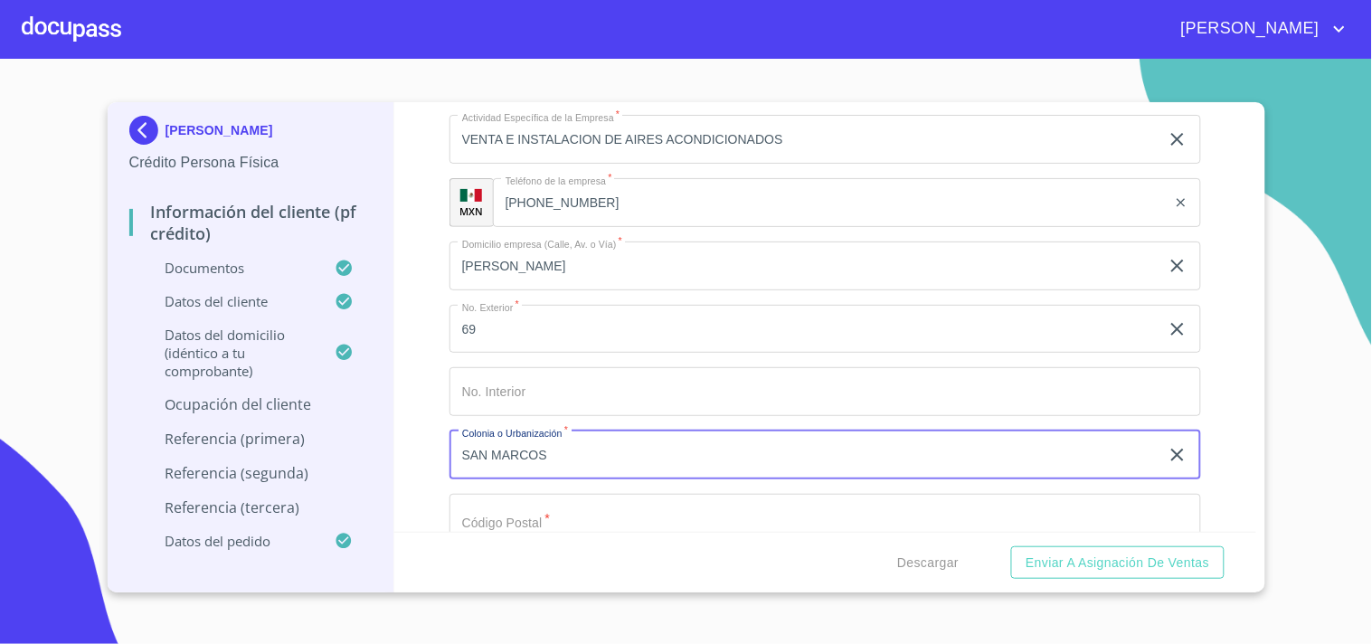
type input "SAN MARCOS"
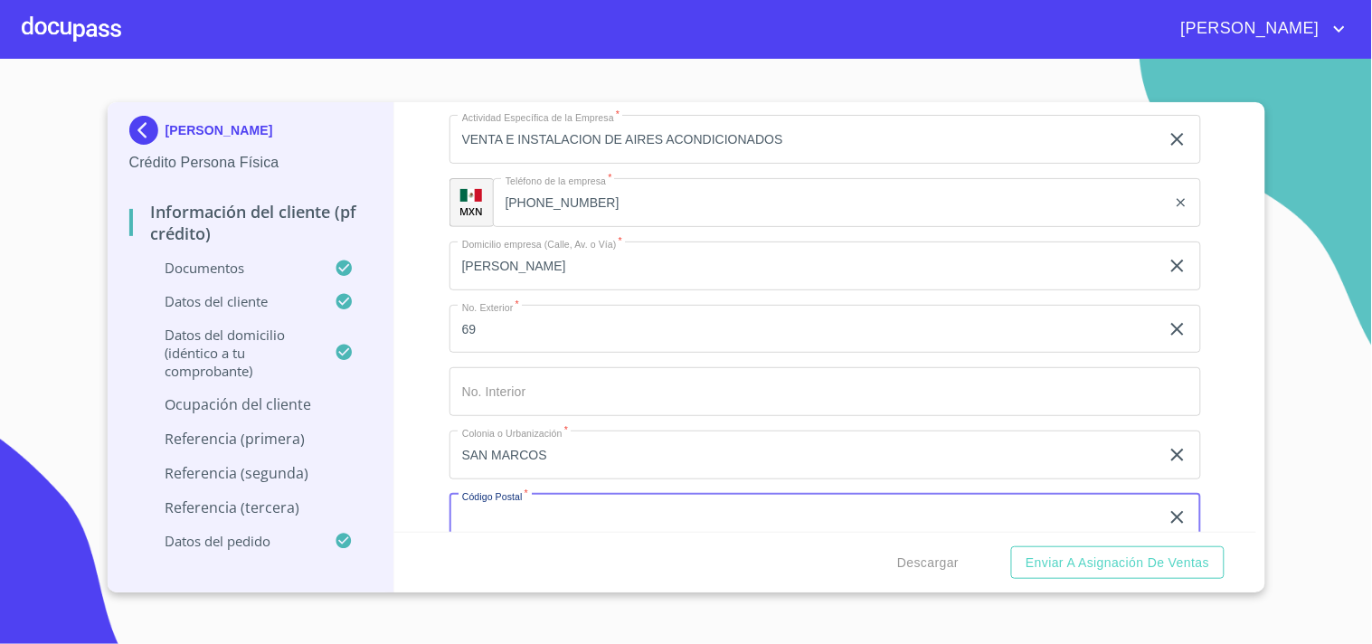
click at [507, 507] on input "Documento de identificación   *" at bounding box center [805, 518] width 710 height 49
type input "46540"
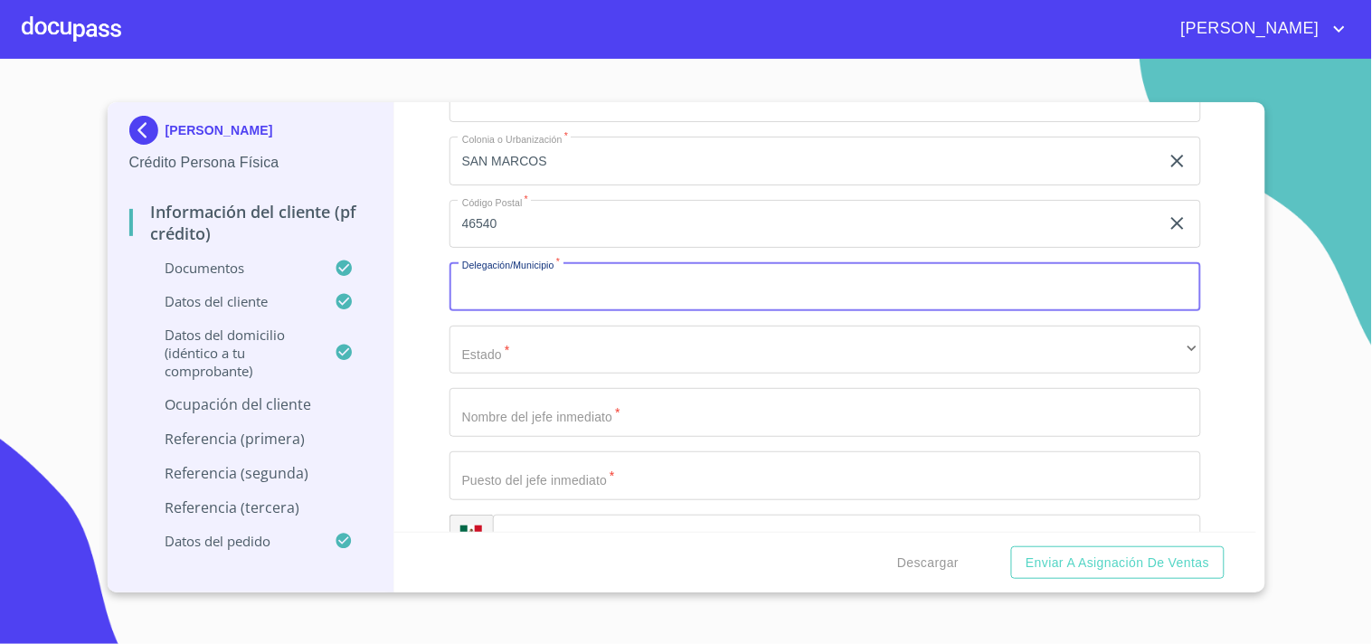
scroll to position [8021, 0]
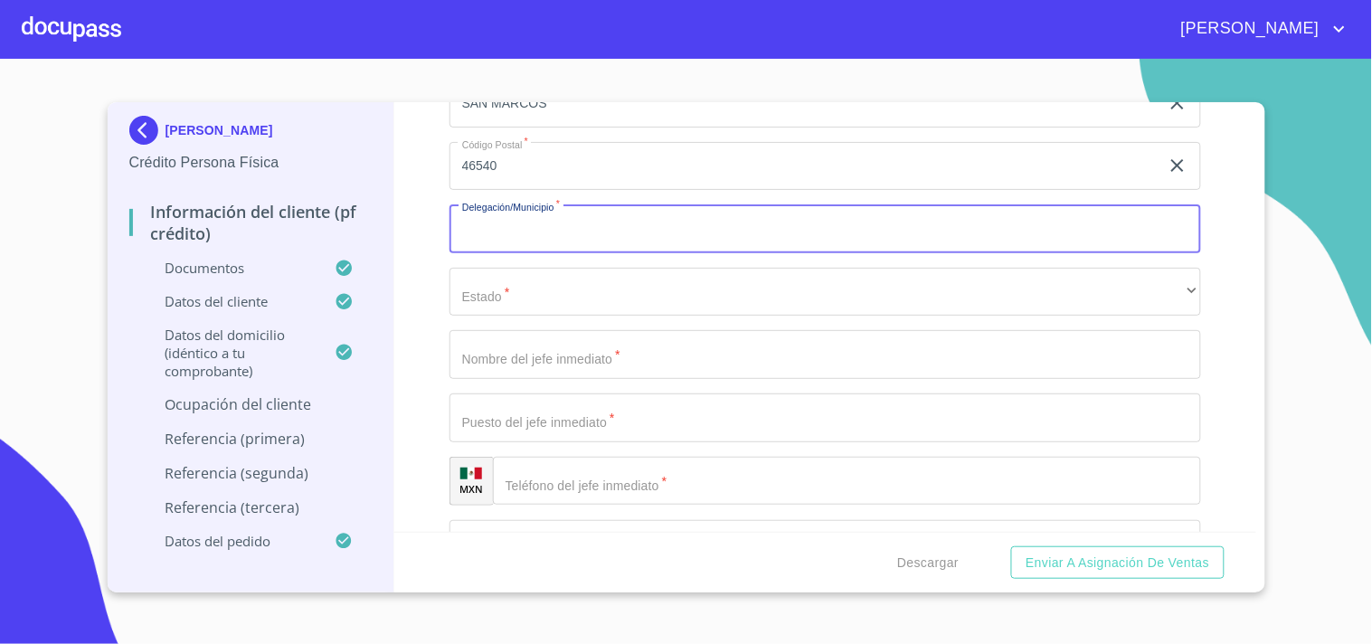
click at [519, 213] on input "Documento de identificación   *" at bounding box center [826, 228] width 752 height 49
type input "SAN MAROS"
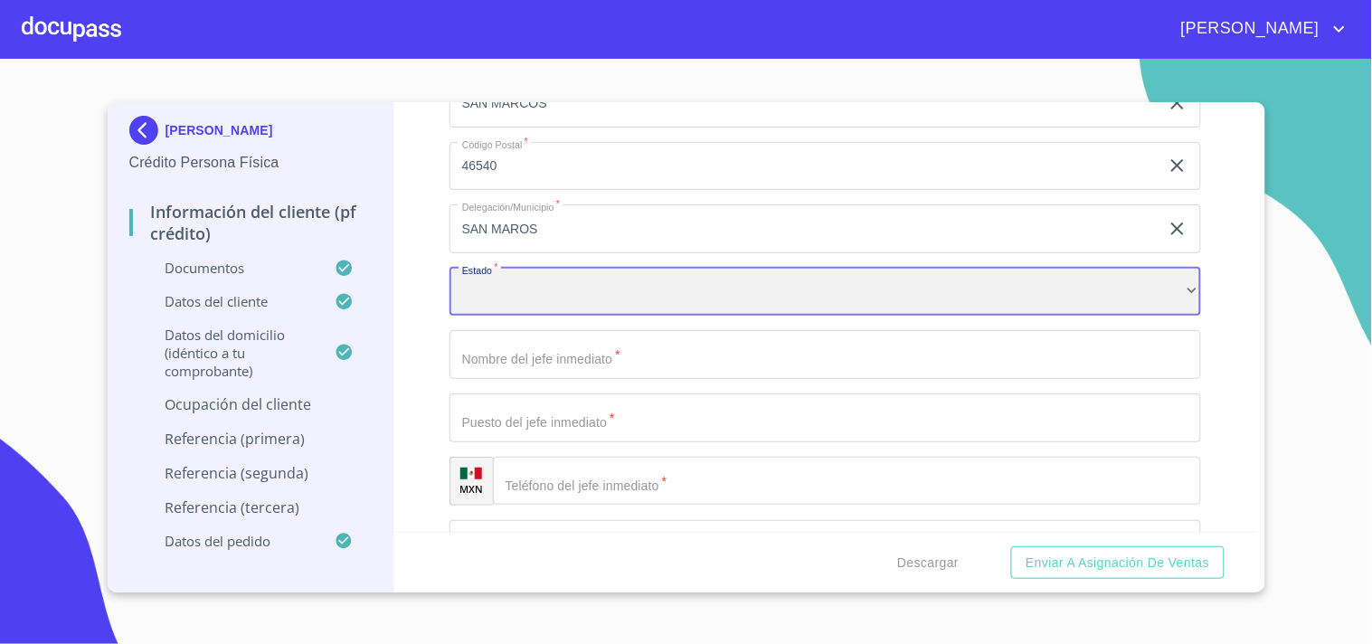
click at [482, 279] on div "​" at bounding box center [826, 292] width 752 height 49
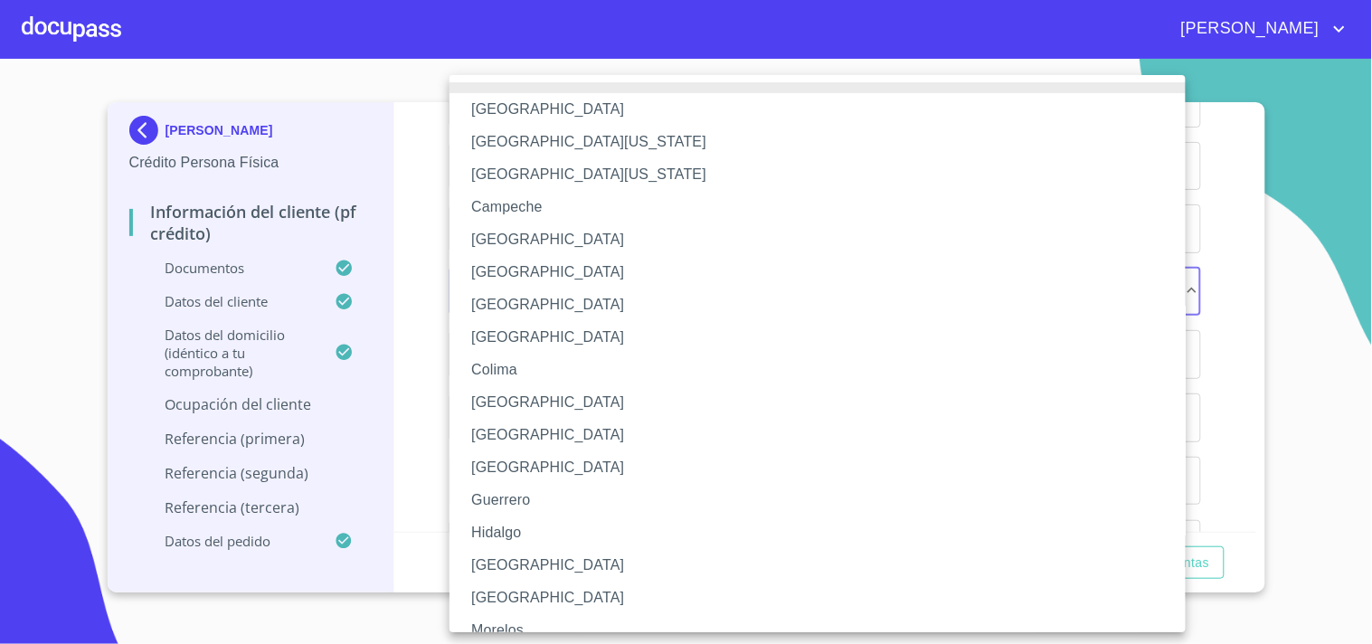
click at [492, 568] on li "[GEOGRAPHIC_DATA]" at bounding box center [826, 565] width 752 height 33
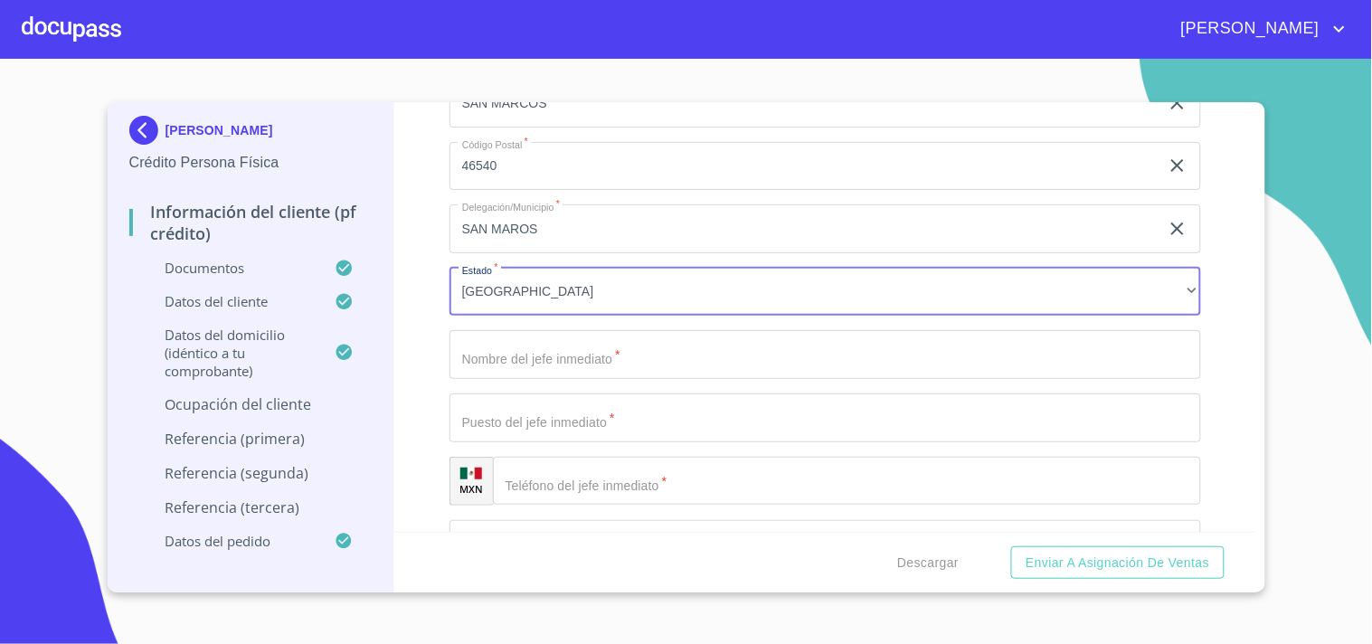
click at [530, 355] on input "Documento de identificación   *" at bounding box center [826, 354] width 752 height 49
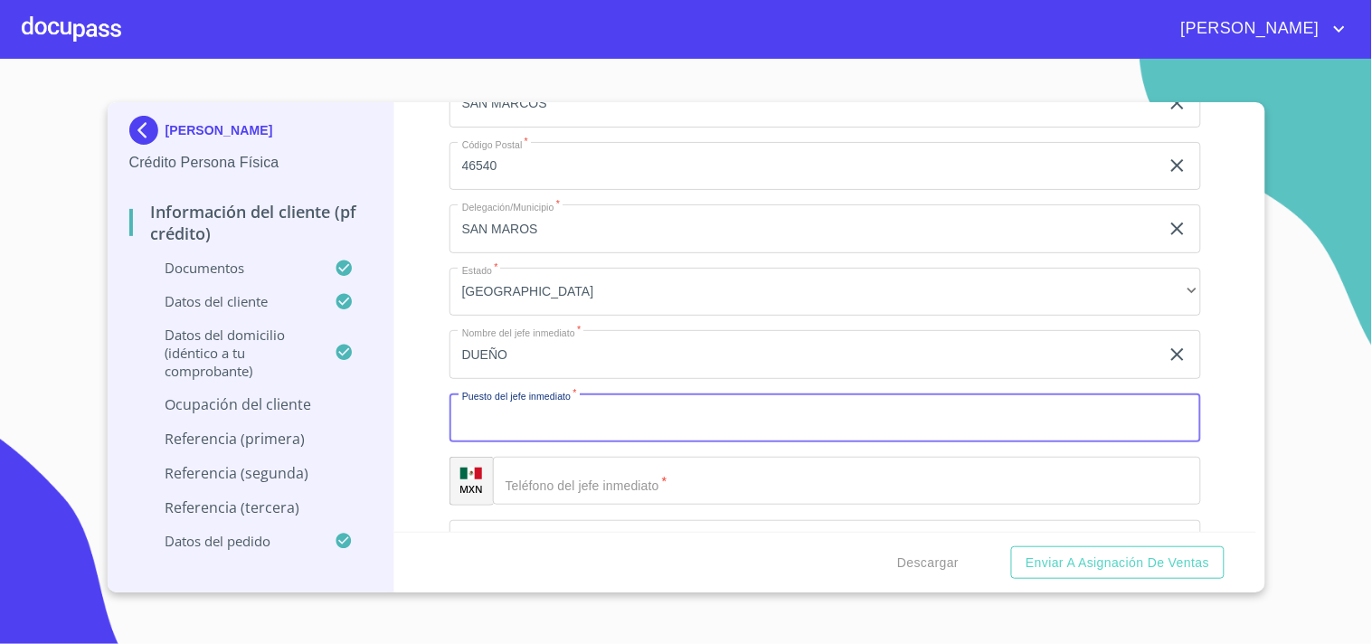
click at [613, 340] on input "DUEÑO" at bounding box center [805, 354] width 710 height 49
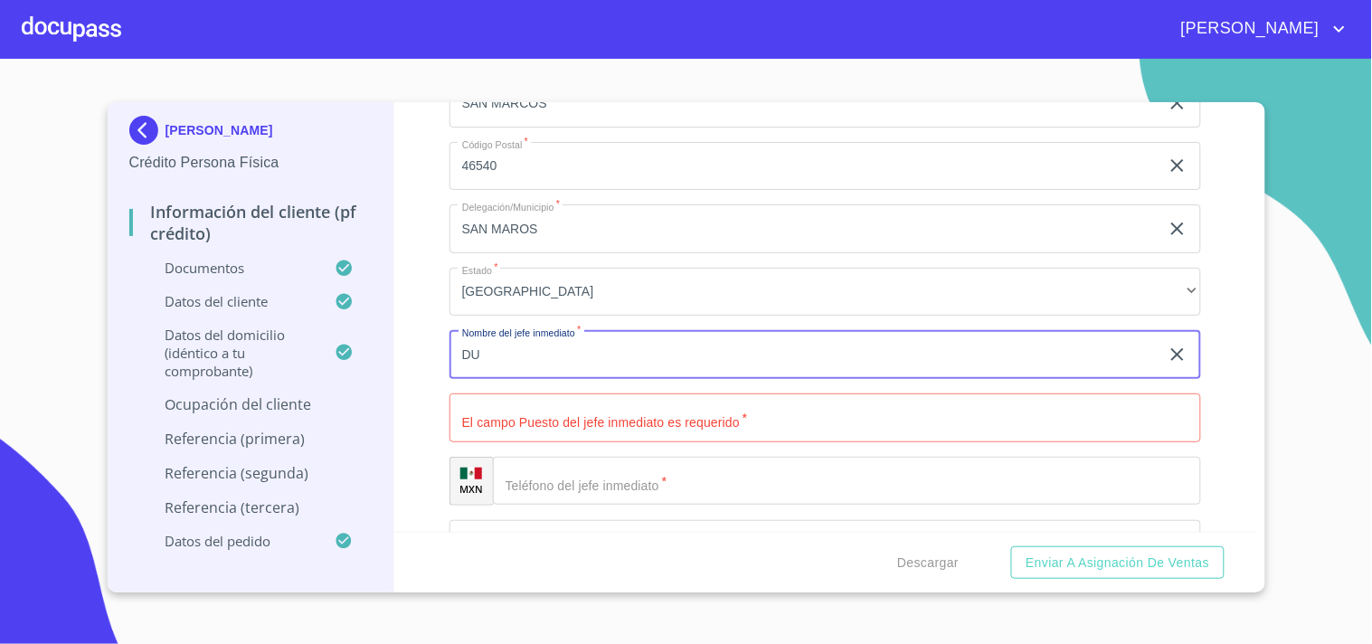
type input "D"
type input "EL MISMO"
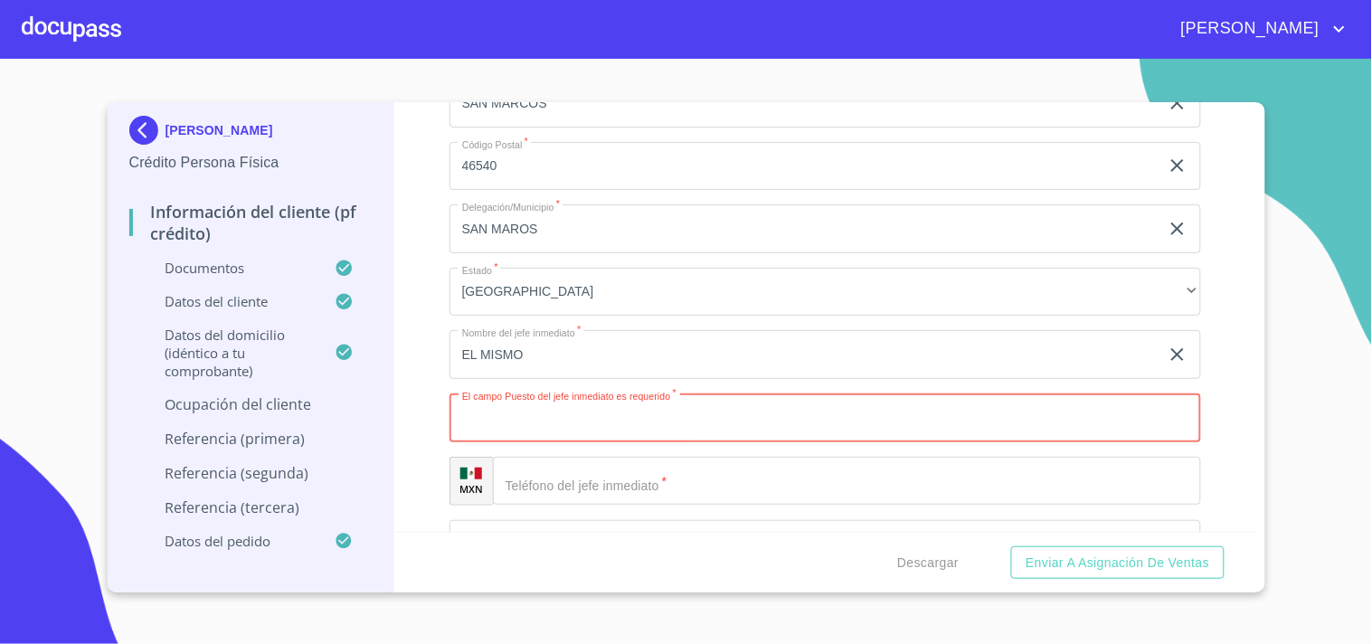
click at [574, 412] on input "Documento de identificación   *" at bounding box center [826, 418] width 752 height 49
type input "DUEÑO"
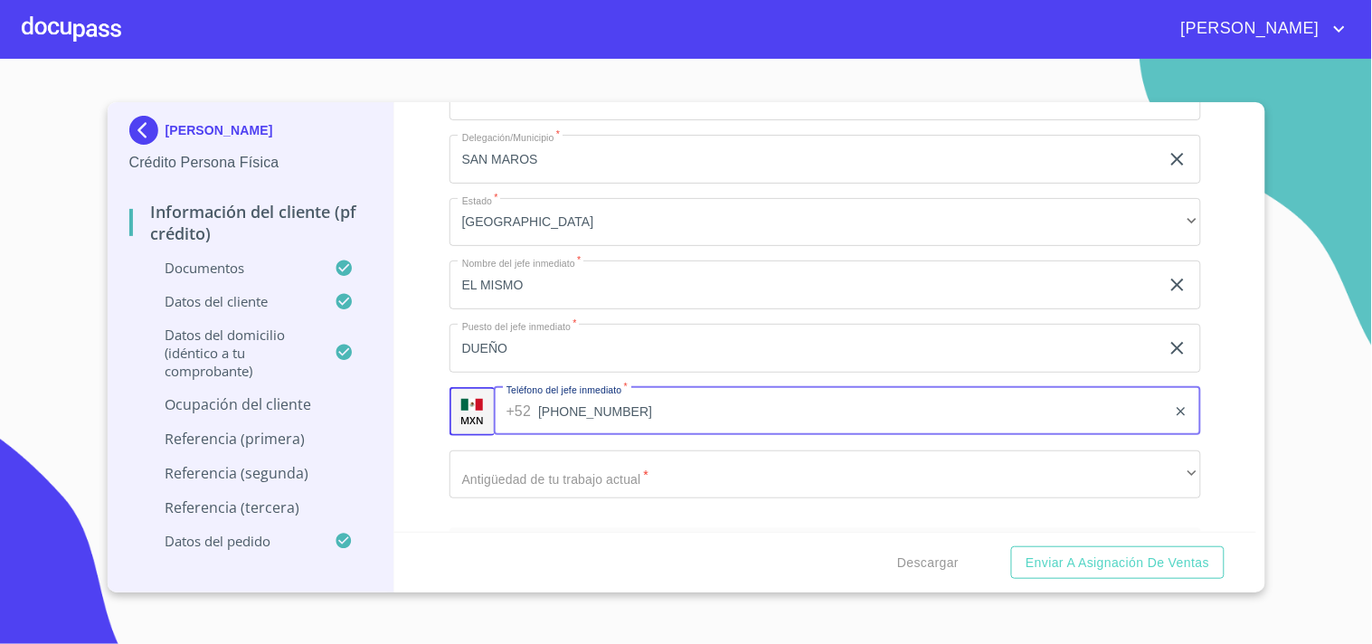
scroll to position [8122, 0]
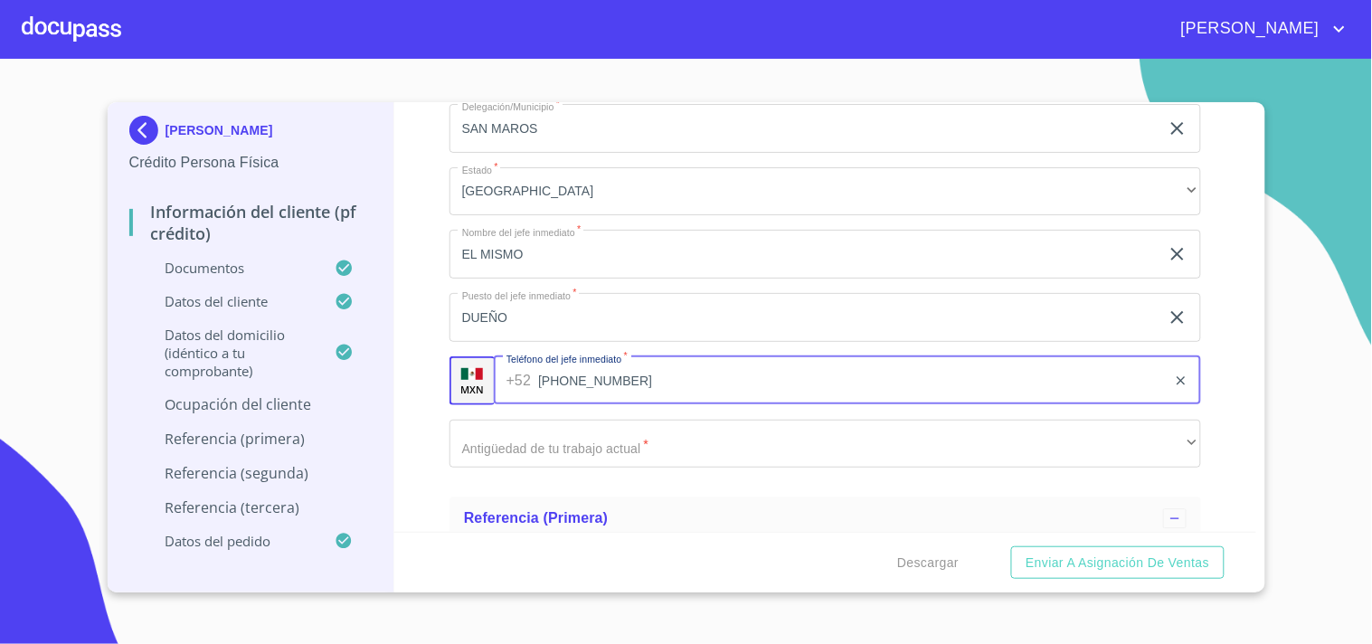
type input "[PHONE_NUMBER]"
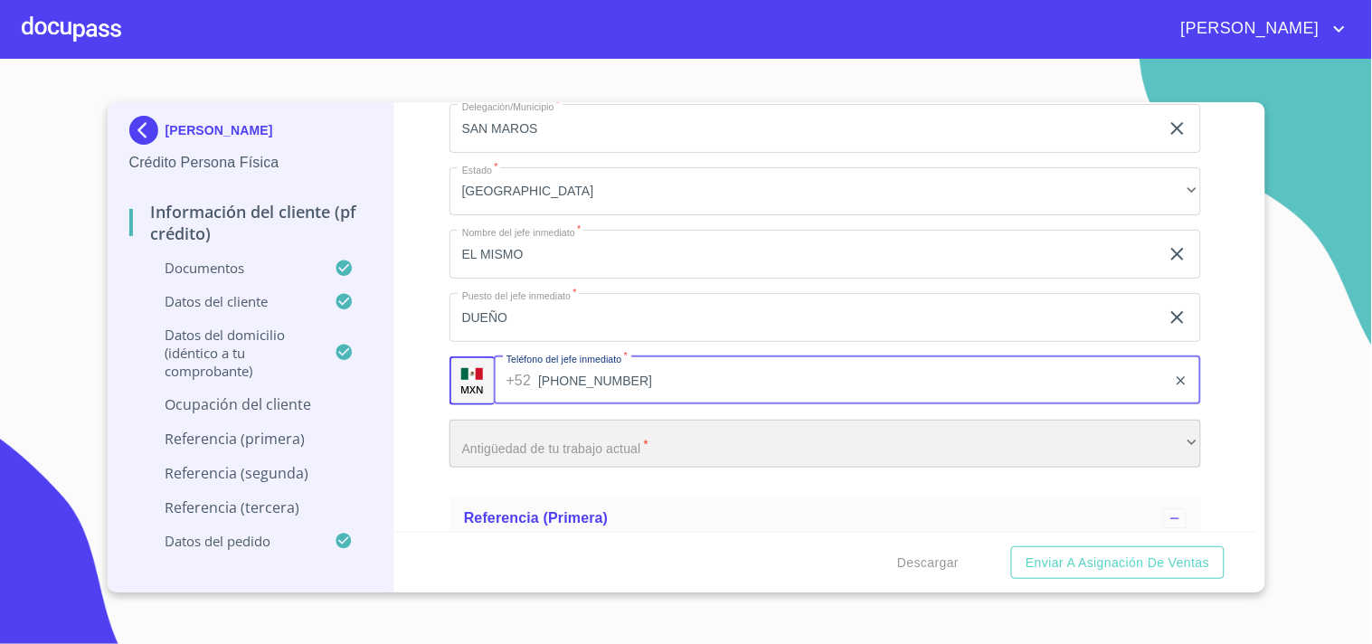
click at [593, 431] on div "​" at bounding box center [826, 444] width 752 height 49
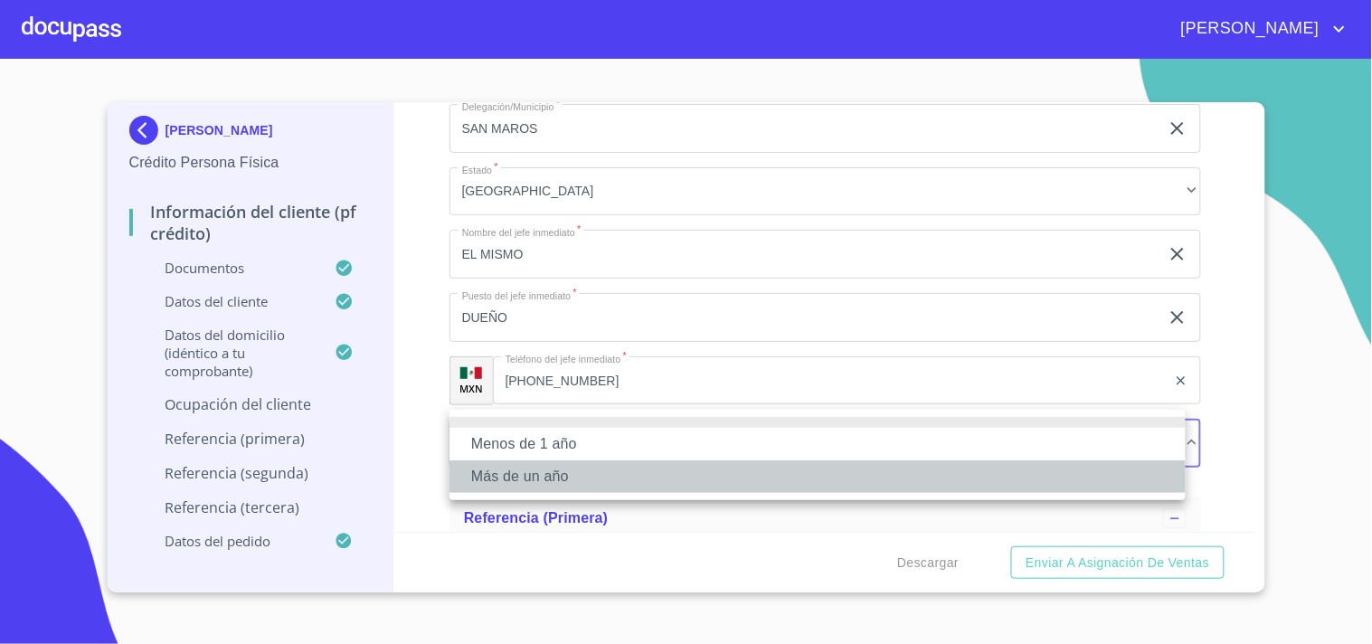
click at [526, 474] on li "Más de un año" at bounding box center [818, 476] width 736 height 33
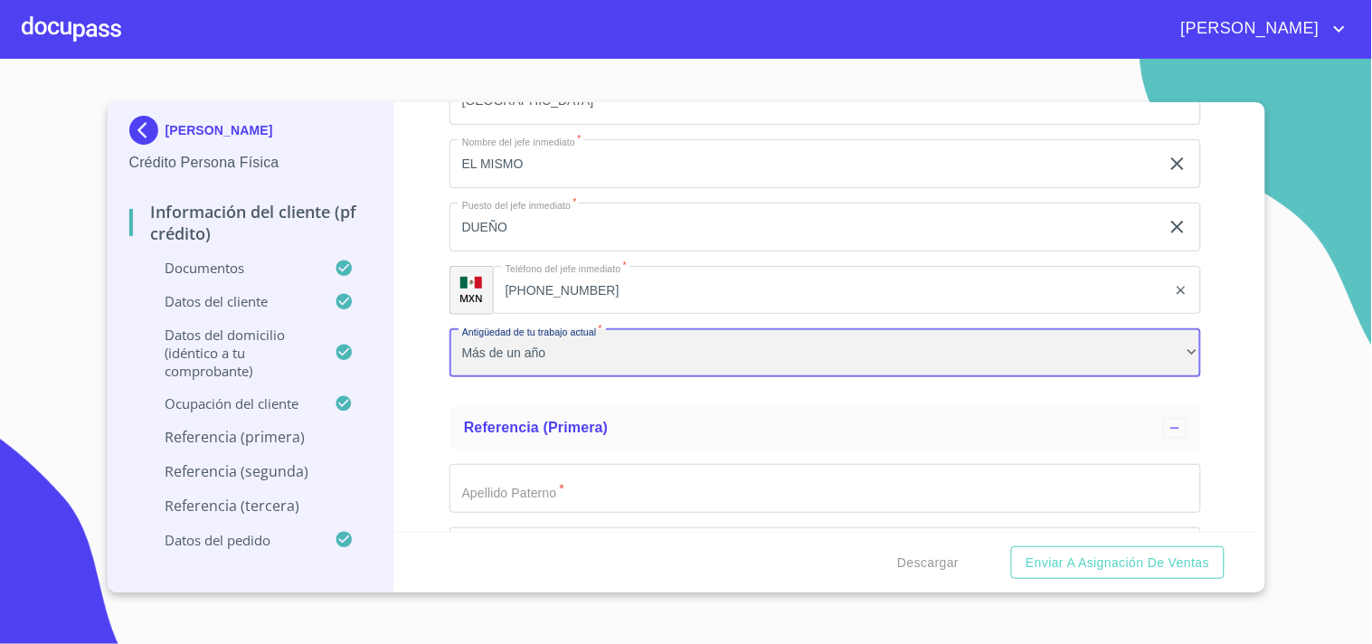
scroll to position [8323, 0]
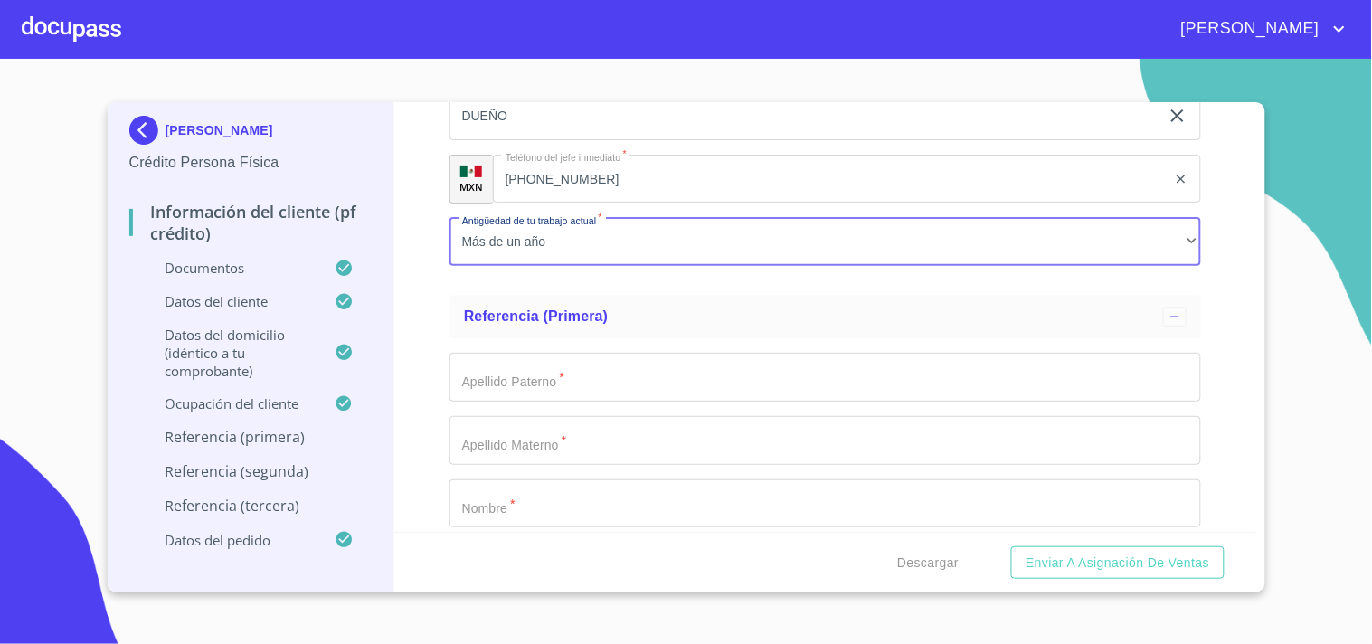
click at [592, 377] on input "Documento de identificación   *" at bounding box center [826, 377] width 752 height 49
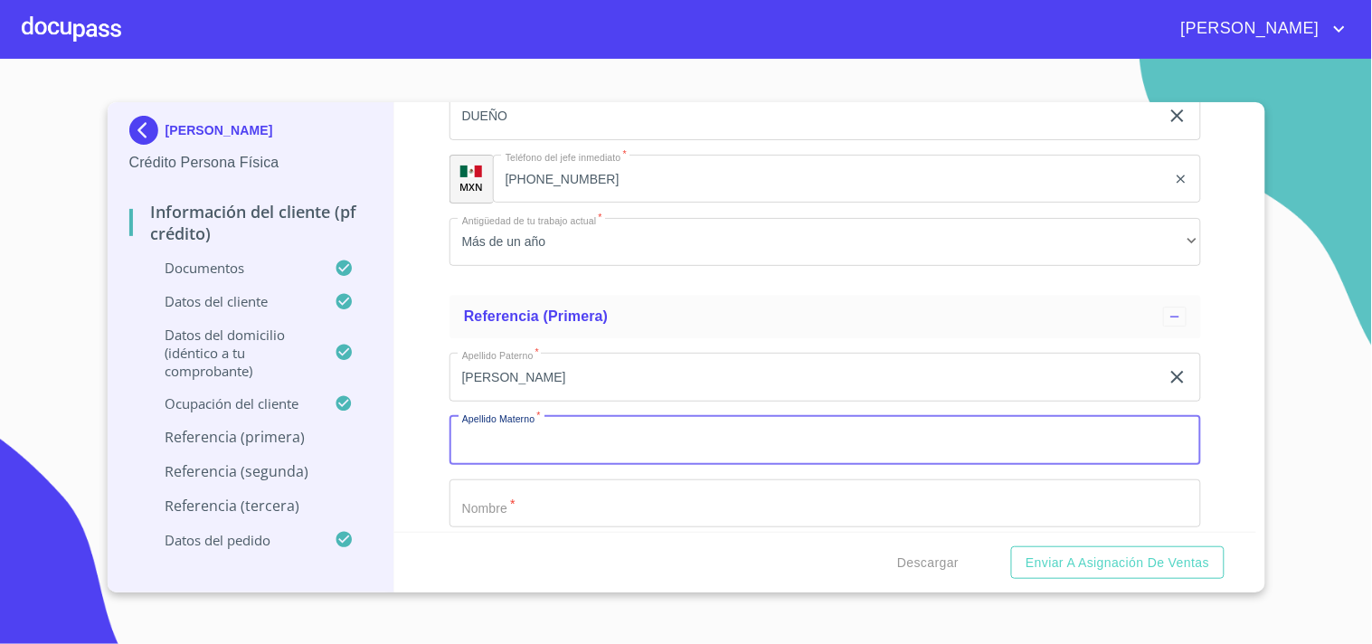
click at [592, 377] on input "[PERSON_NAME]" at bounding box center [805, 377] width 710 height 49
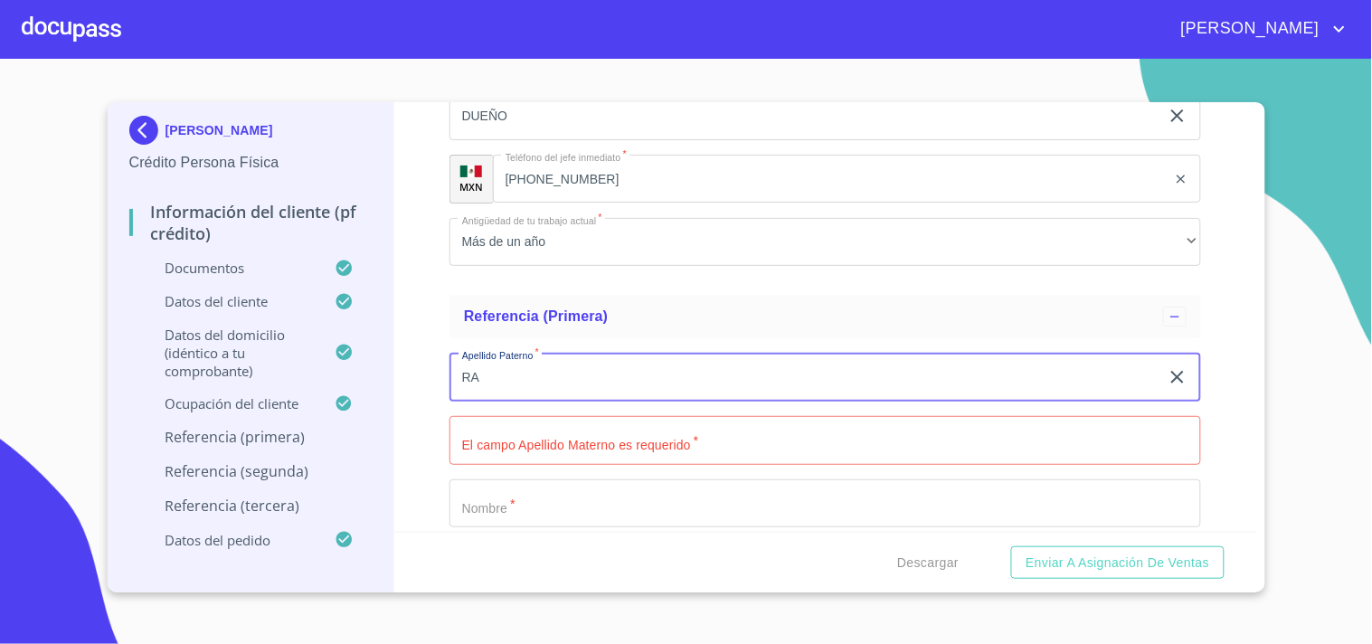
type input "R"
type input "MEJIA"
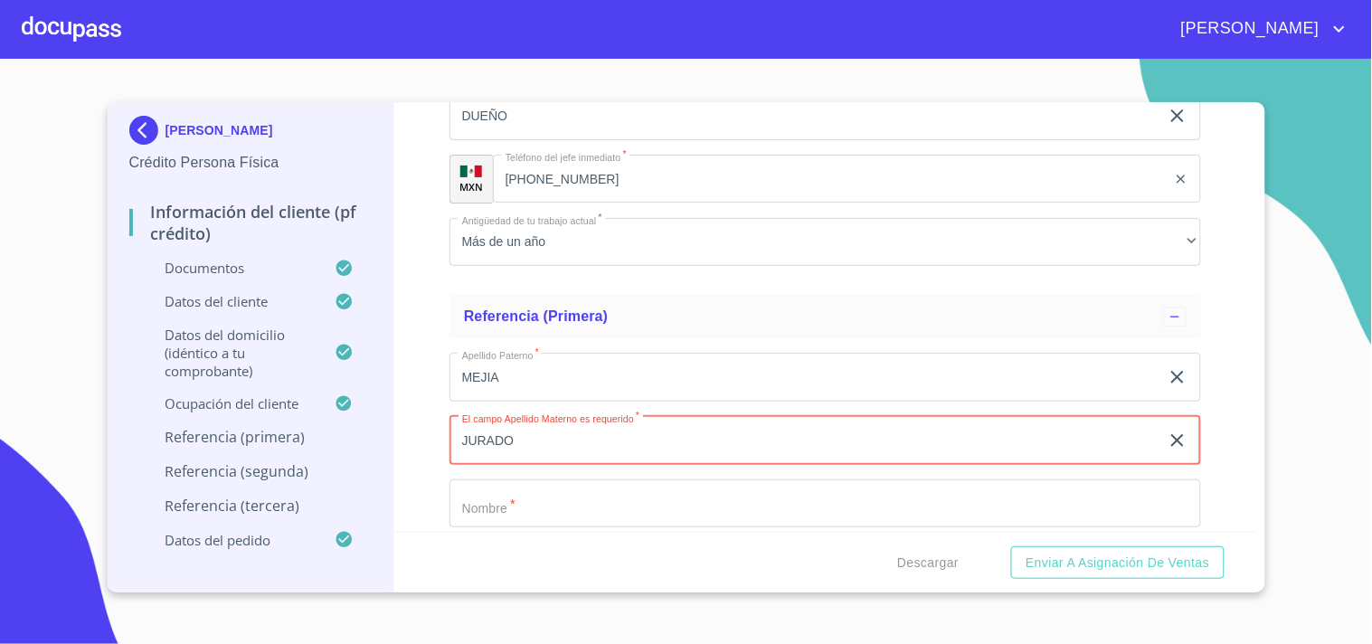
type input "JURADO"
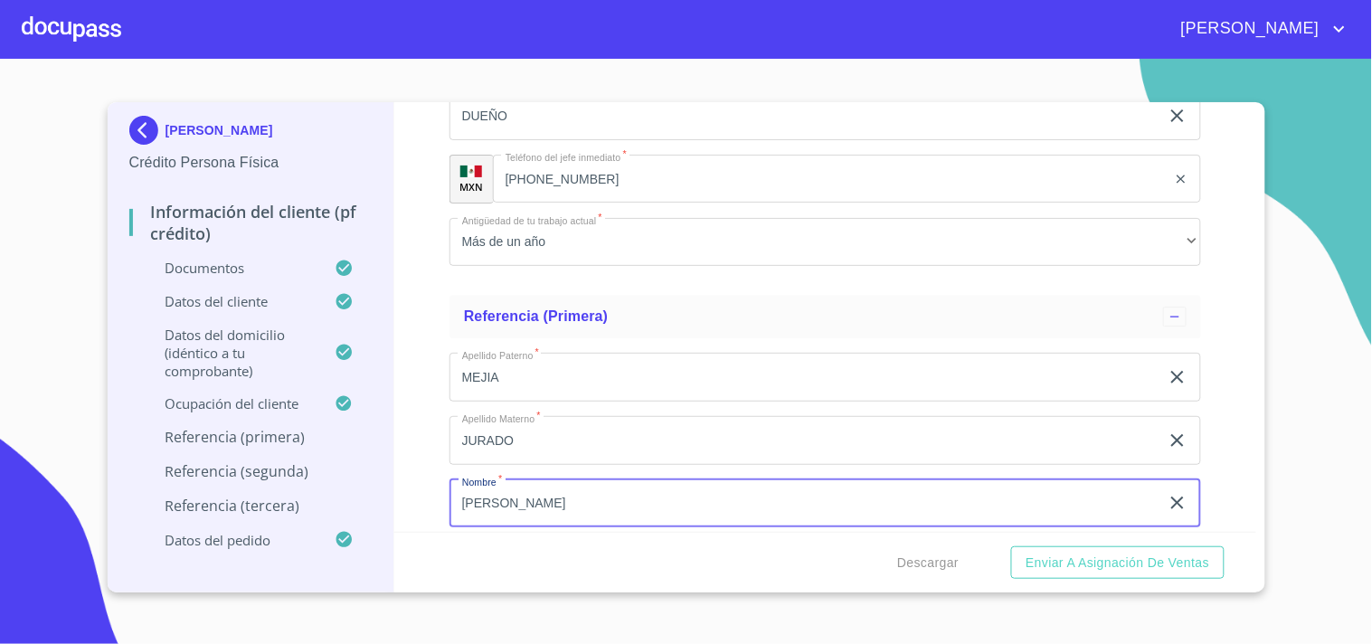
type input "[PERSON_NAME]"
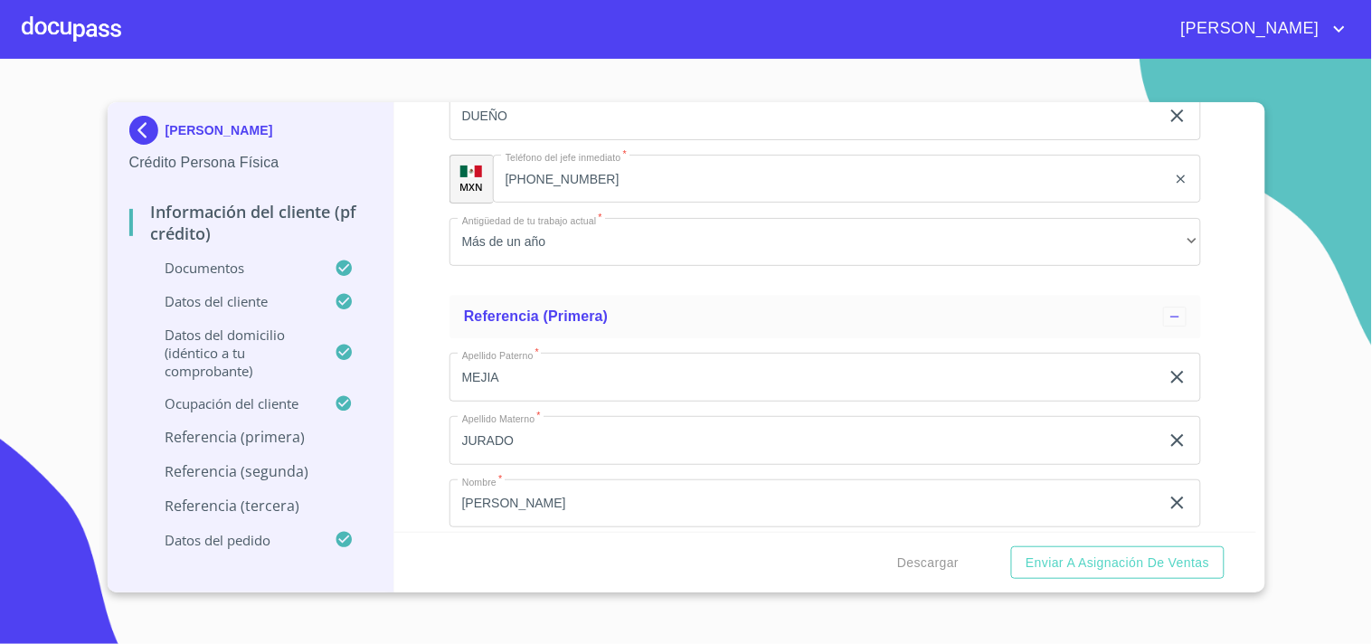
scroll to position [8370, 0]
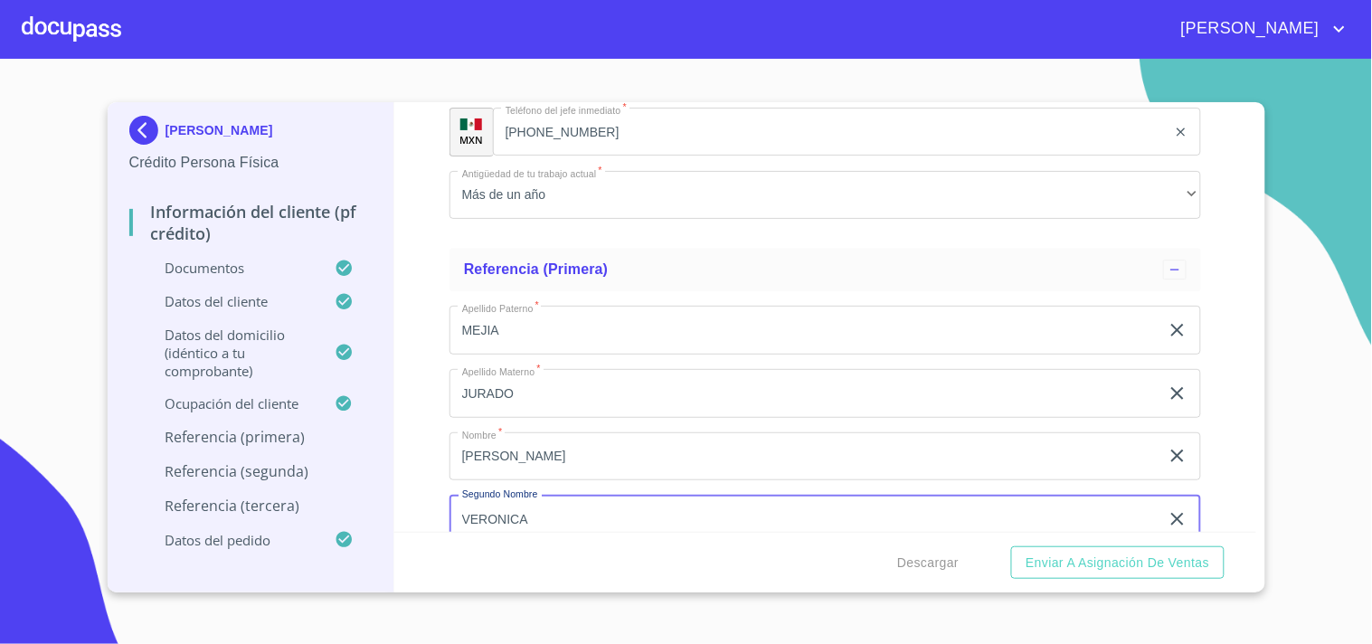
type input "VERONICA"
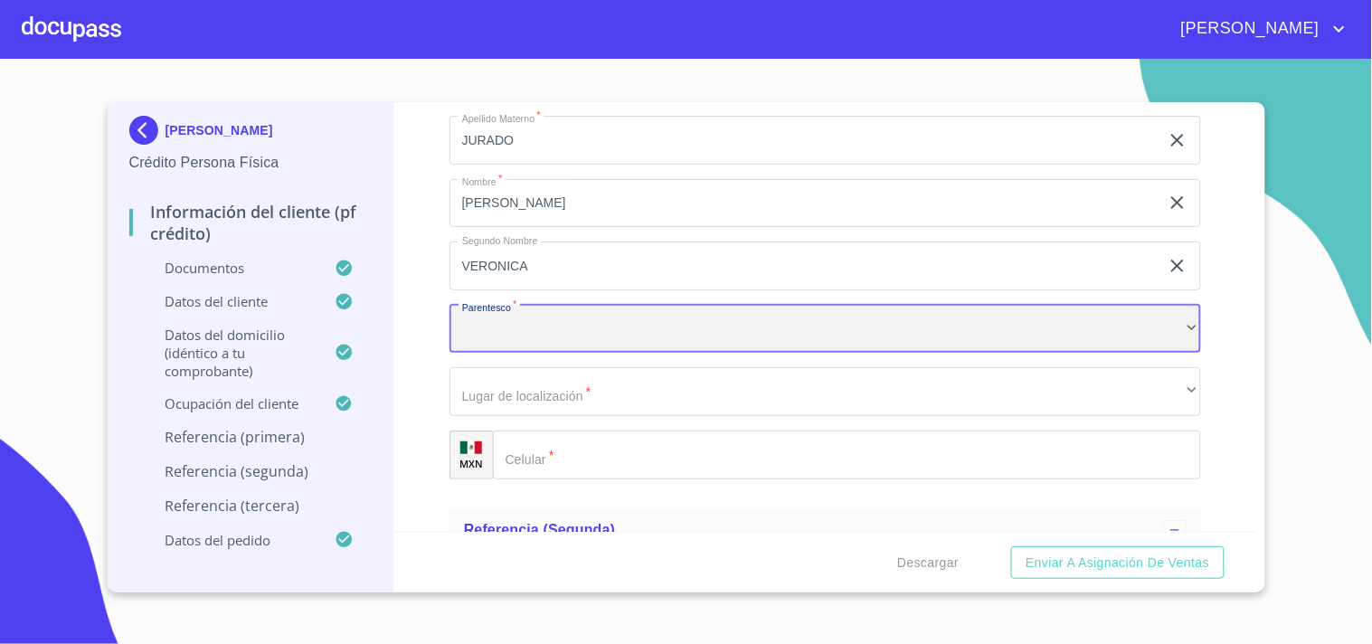
click at [534, 328] on div "​" at bounding box center [826, 329] width 752 height 49
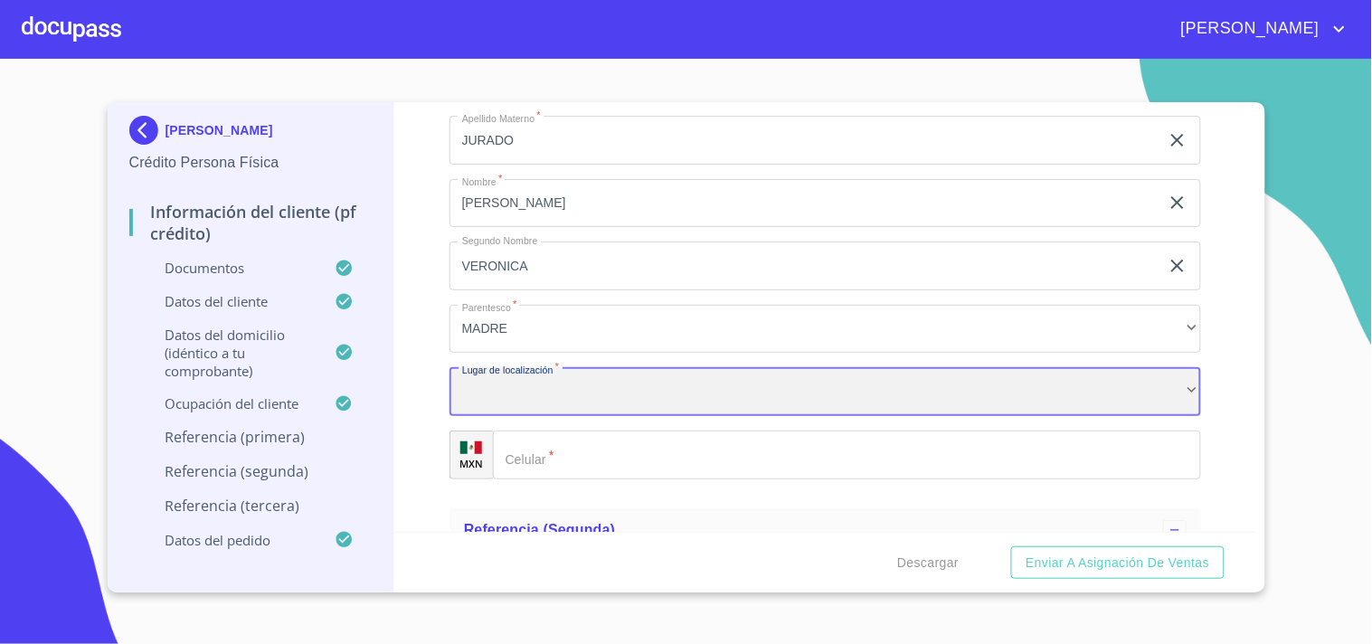
click at [566, 394] on div "​" at bounding box center [826, 391] width 752 height 49
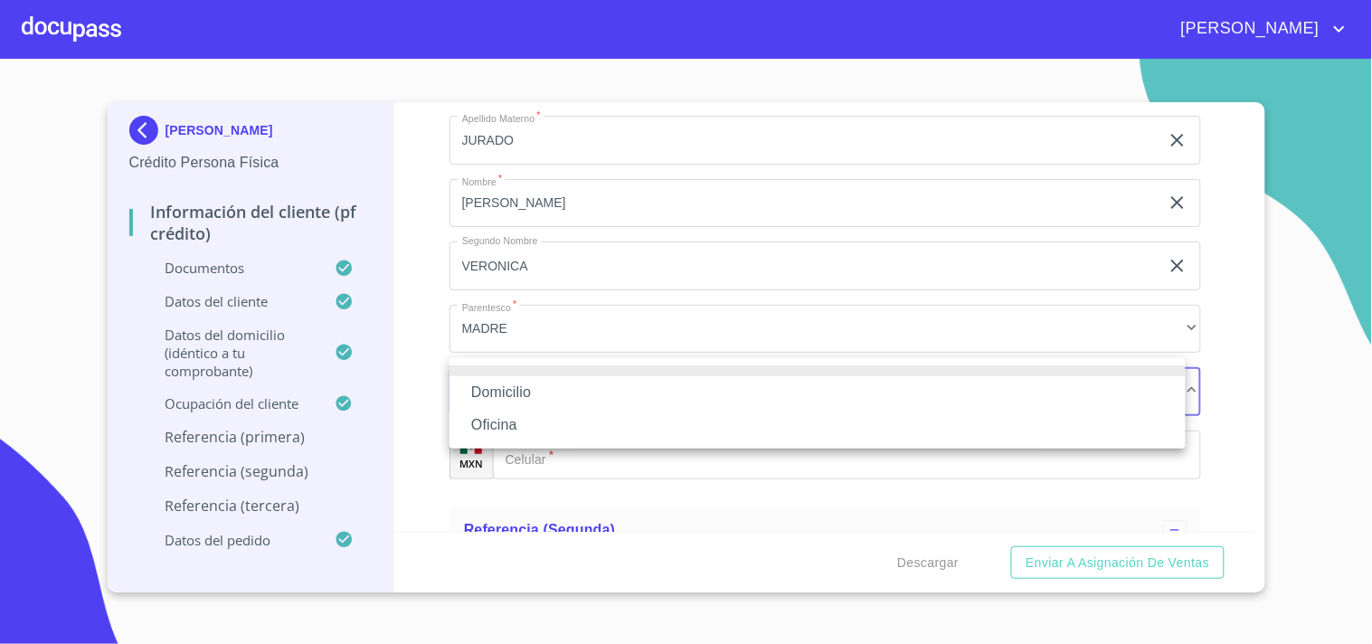
click at [501, 383] on li "Domicilio" at bounding box center [818, 392] width 736 height 33
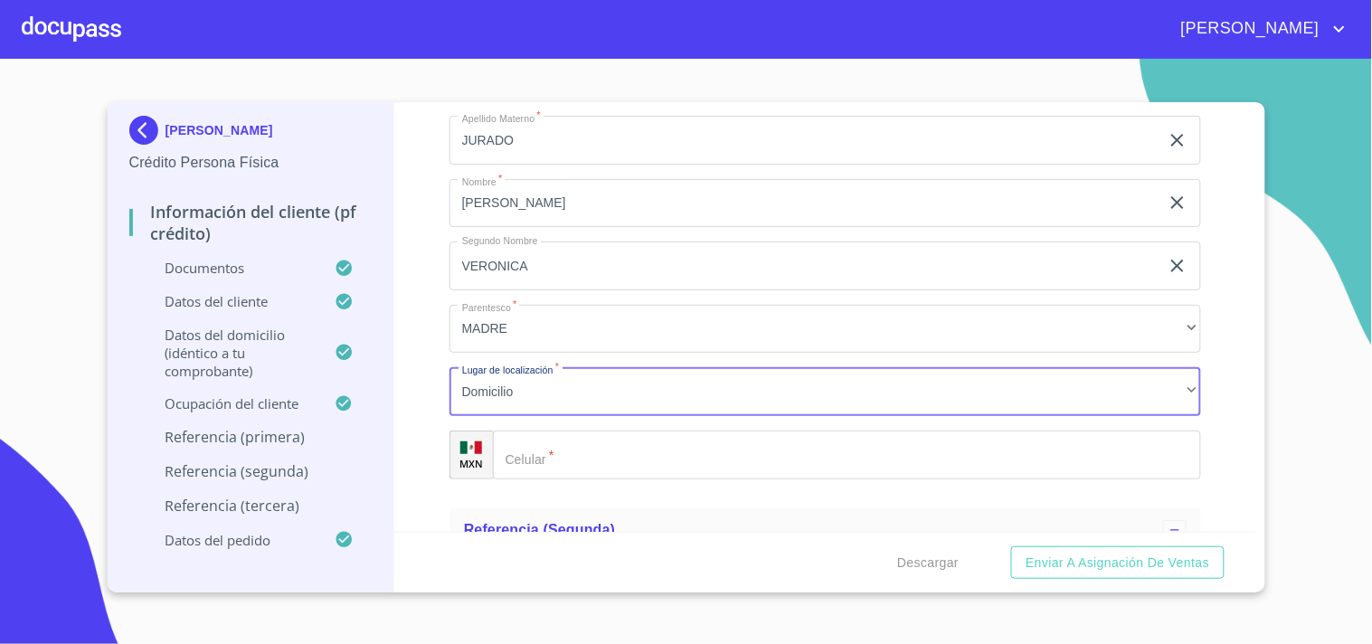
click at [609, 437] on input "Documento de identificación   *" at bounding box center [847, 455] width 708 height 49
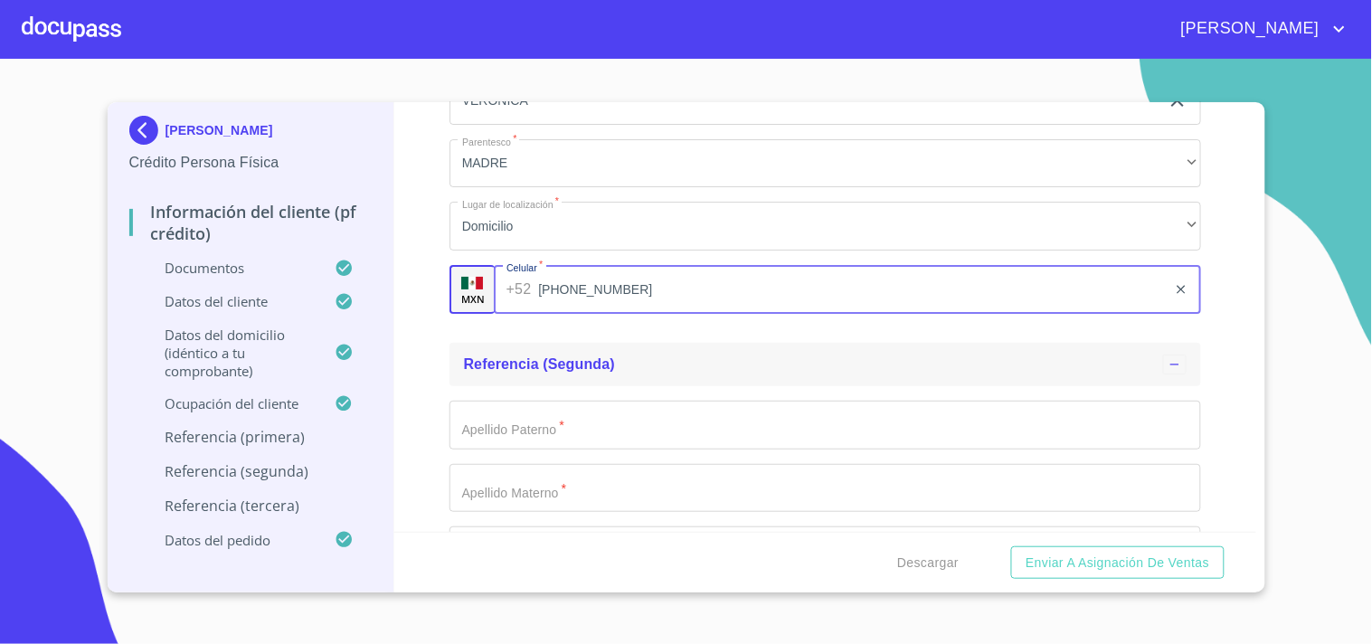
scroll to position [8824, 0]
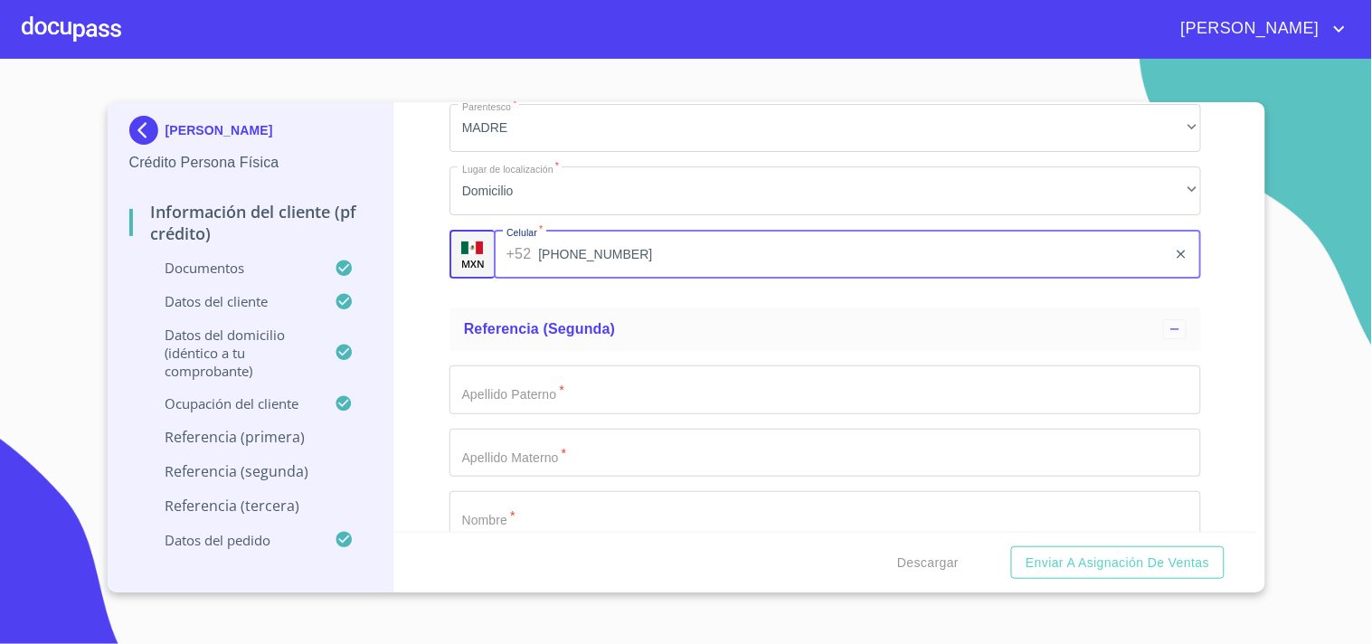
type input "[PHONE_NUMBER]"
click at [579, 375] on input "Documento de identificación   *" at bounding box center [826, 389] width 752 height 49
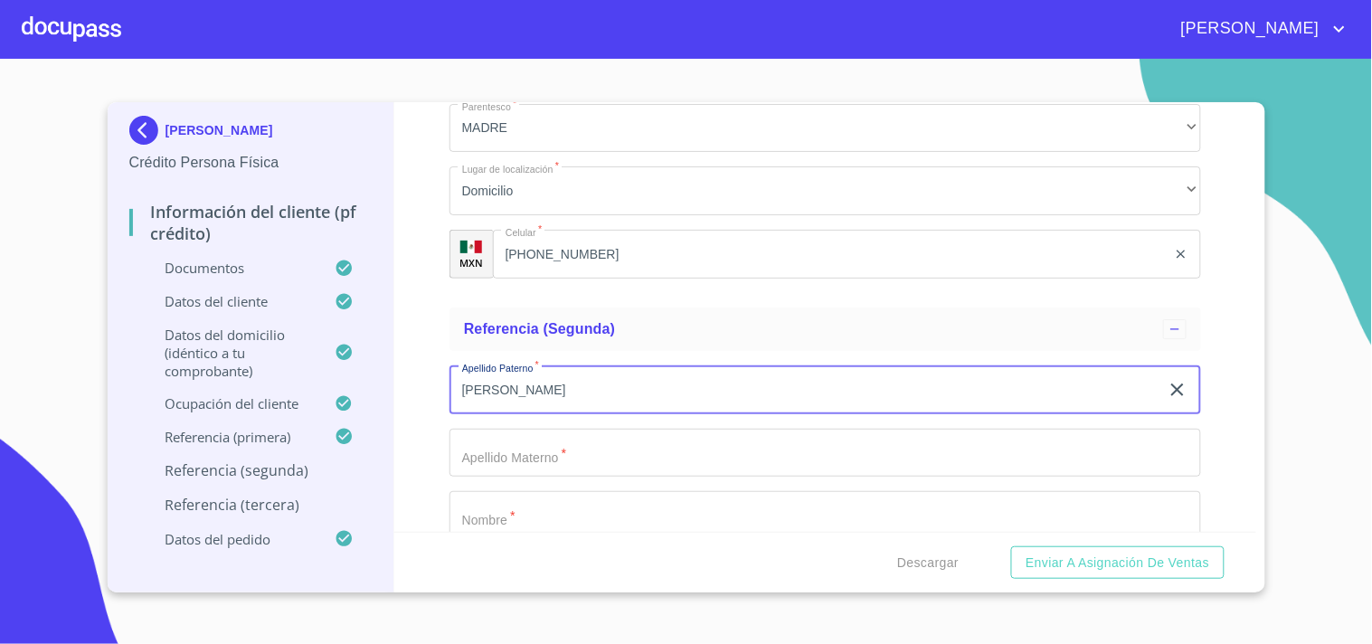
type input "[PERSON_NAME]"
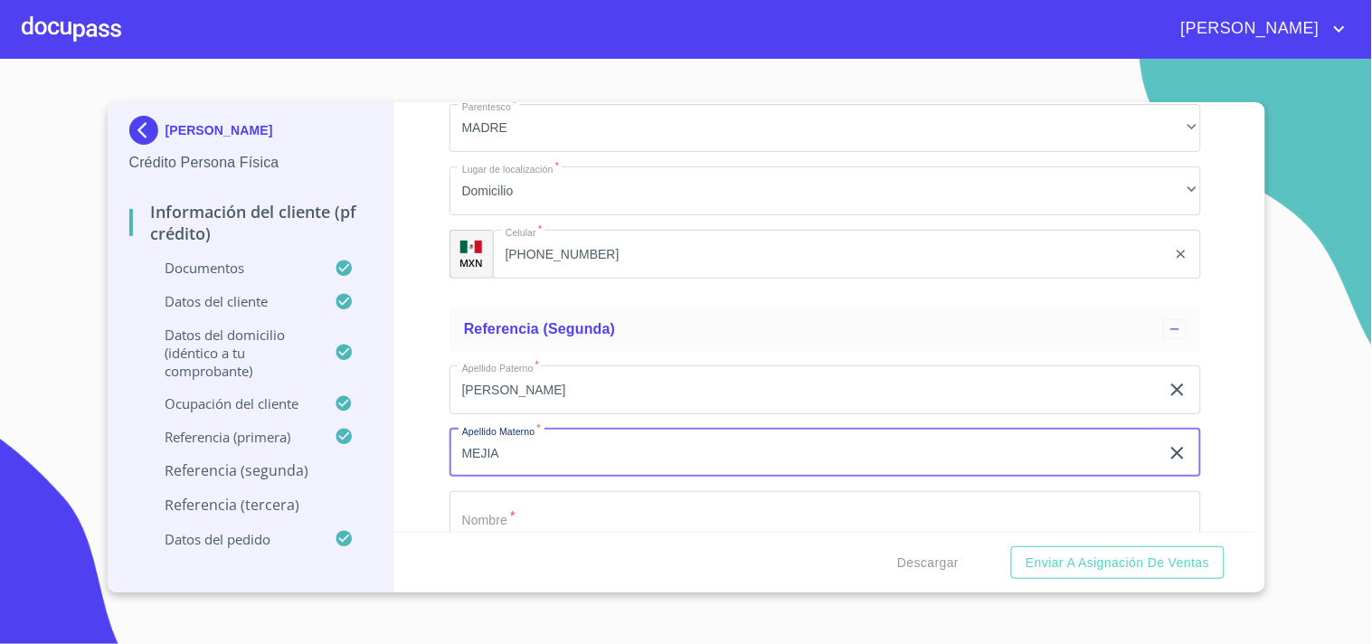
type input "MEJIA"
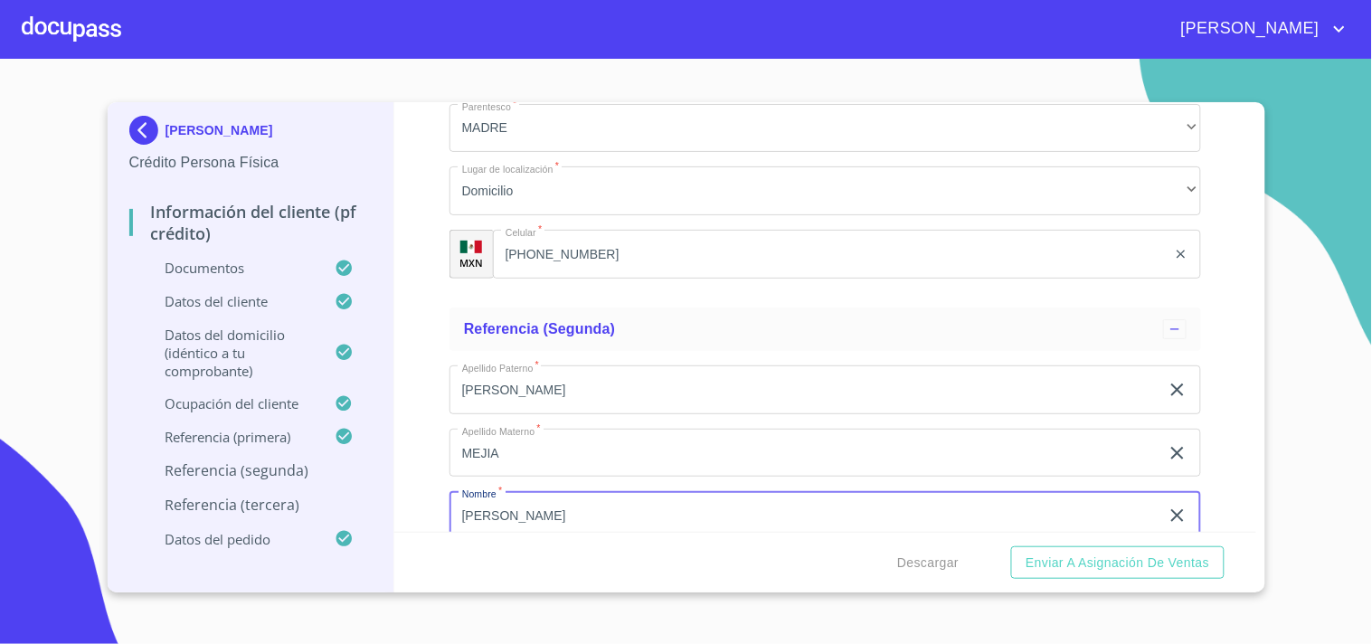
type input "[PERSON_NAME]"
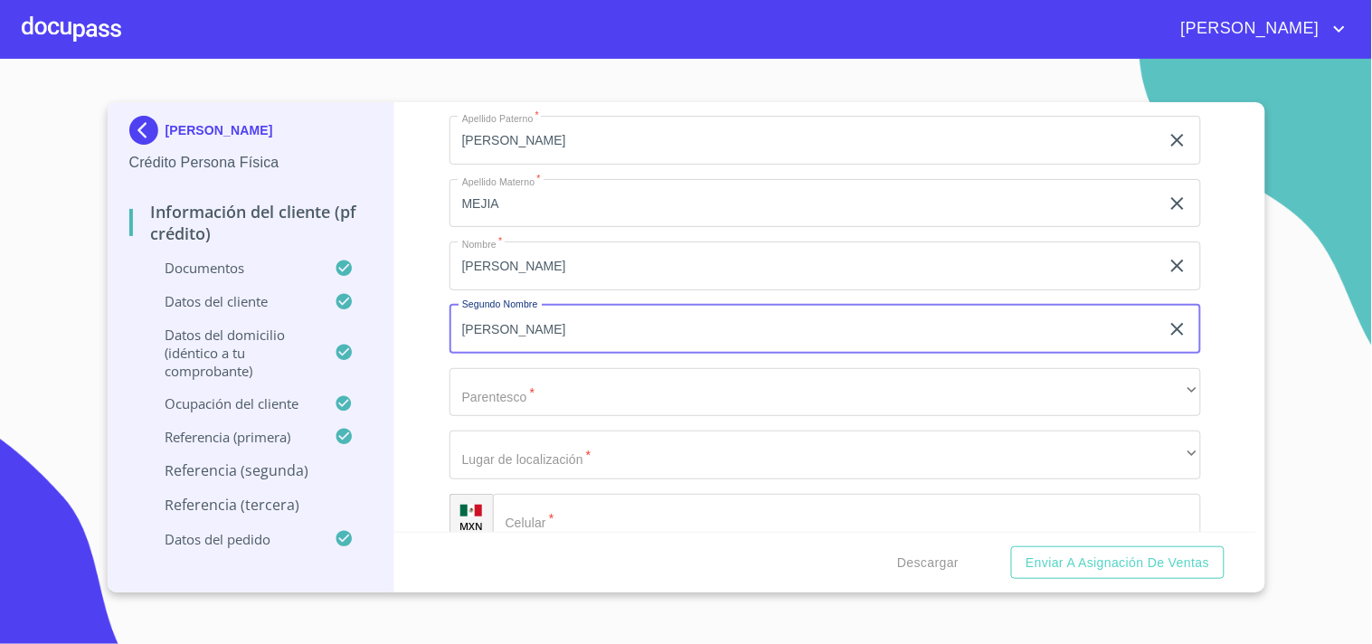
type input "[PERSON_NAME]"
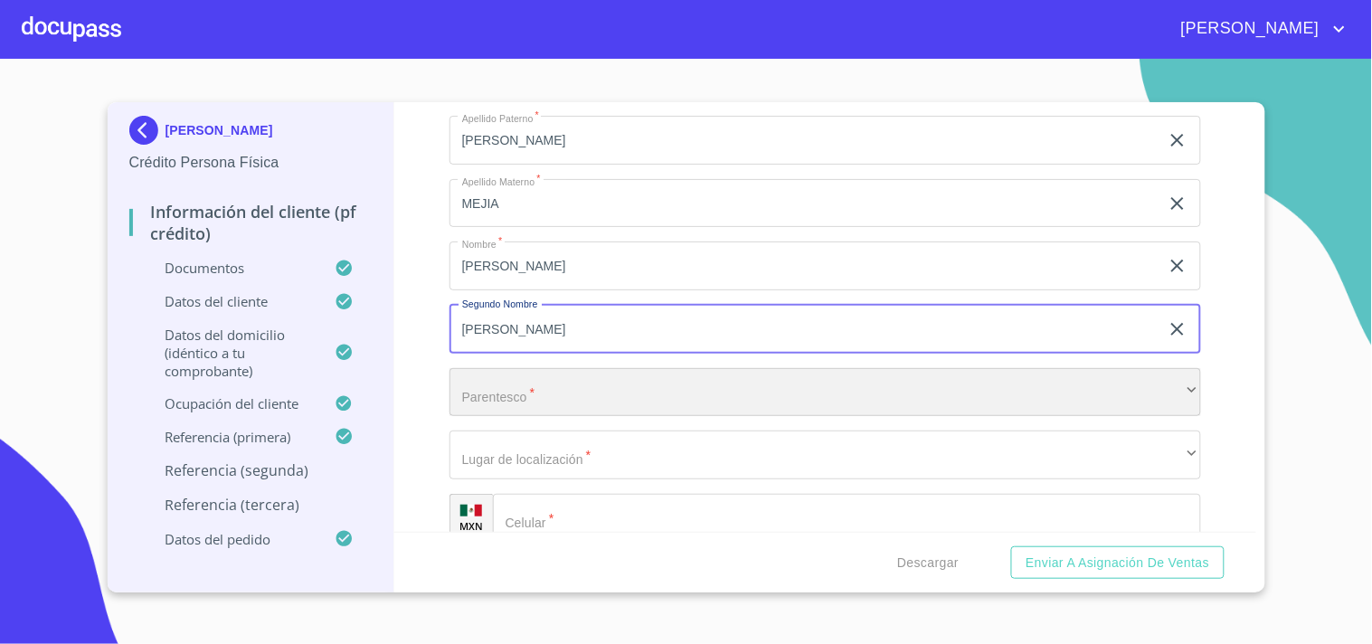
click at [579, 375] on div "​" at bounding box center [826, 392] width 752 height 49
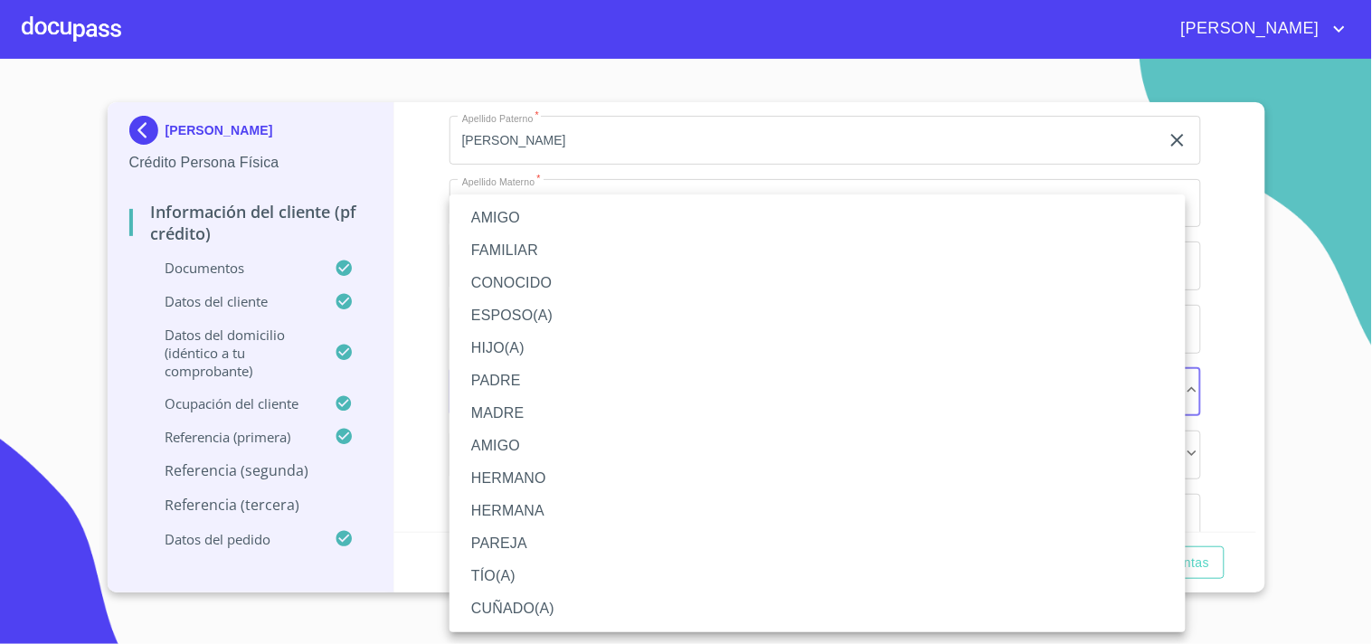
click at [538, 485] on li "HERMANO" at bounding box center [818, 478] width 736 height 33
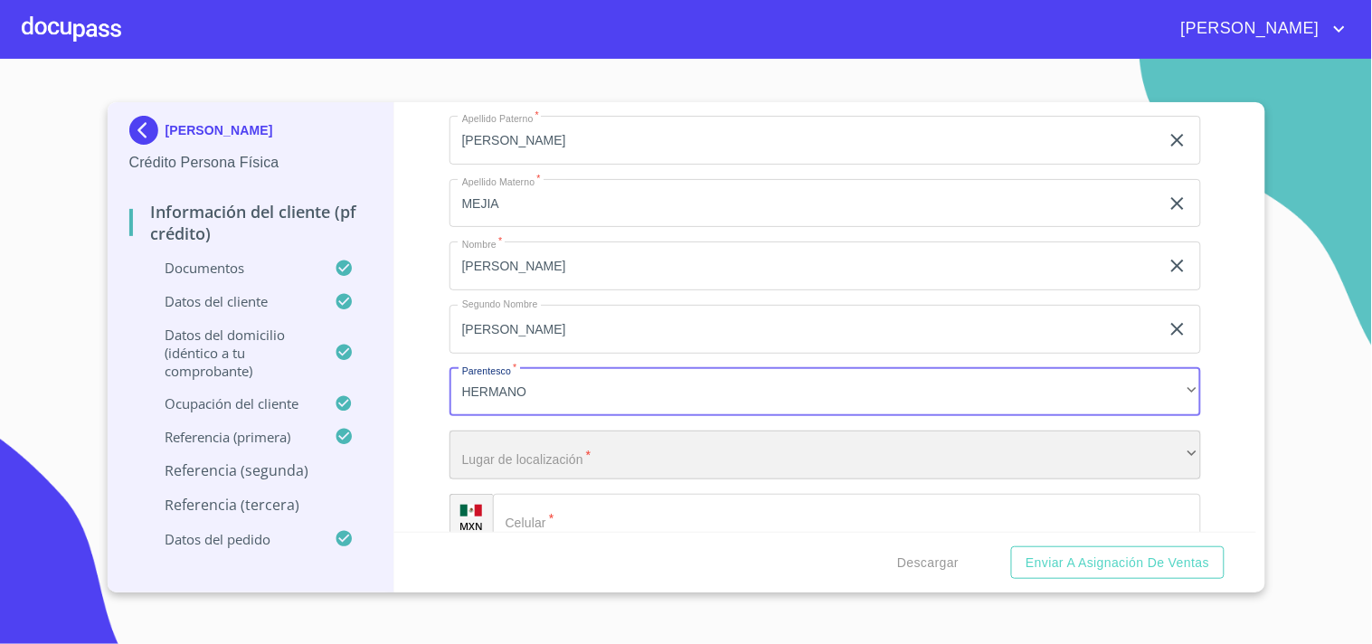
click at [553, 441] on div "​" at bounding box center [826, 455] width 752 height 49
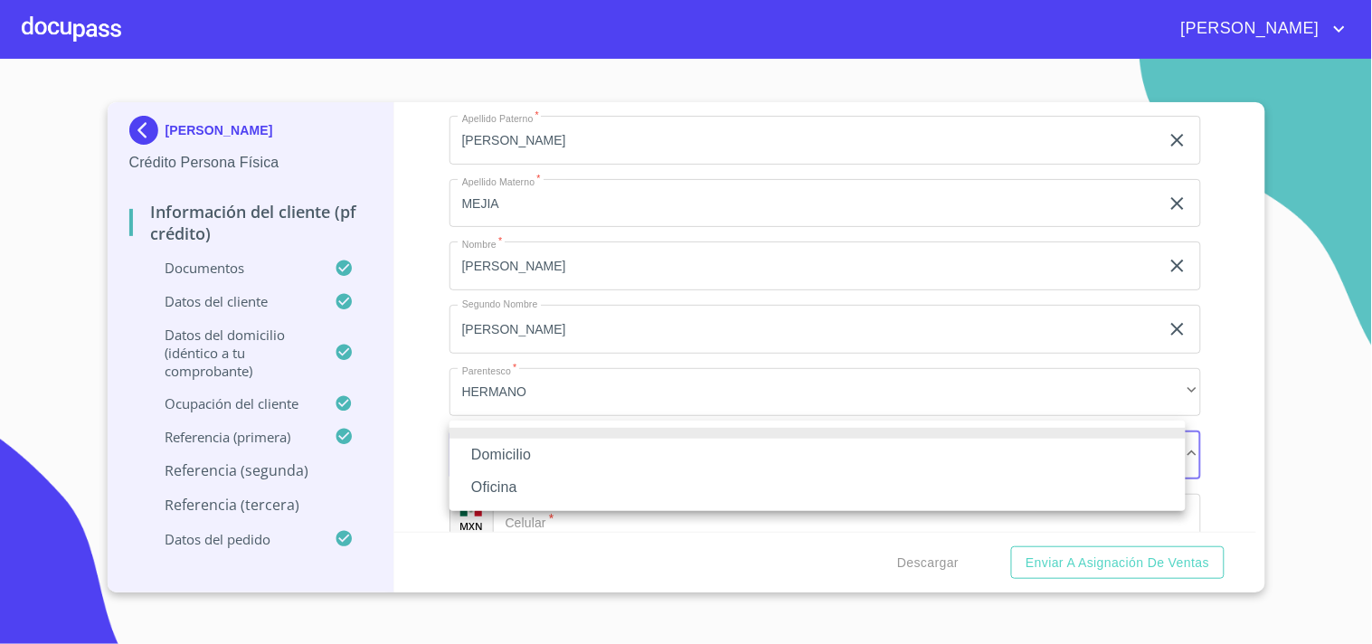
click at [520, 454] on li "Domicilio" at bounding box center [818, 455] width 736 height 33
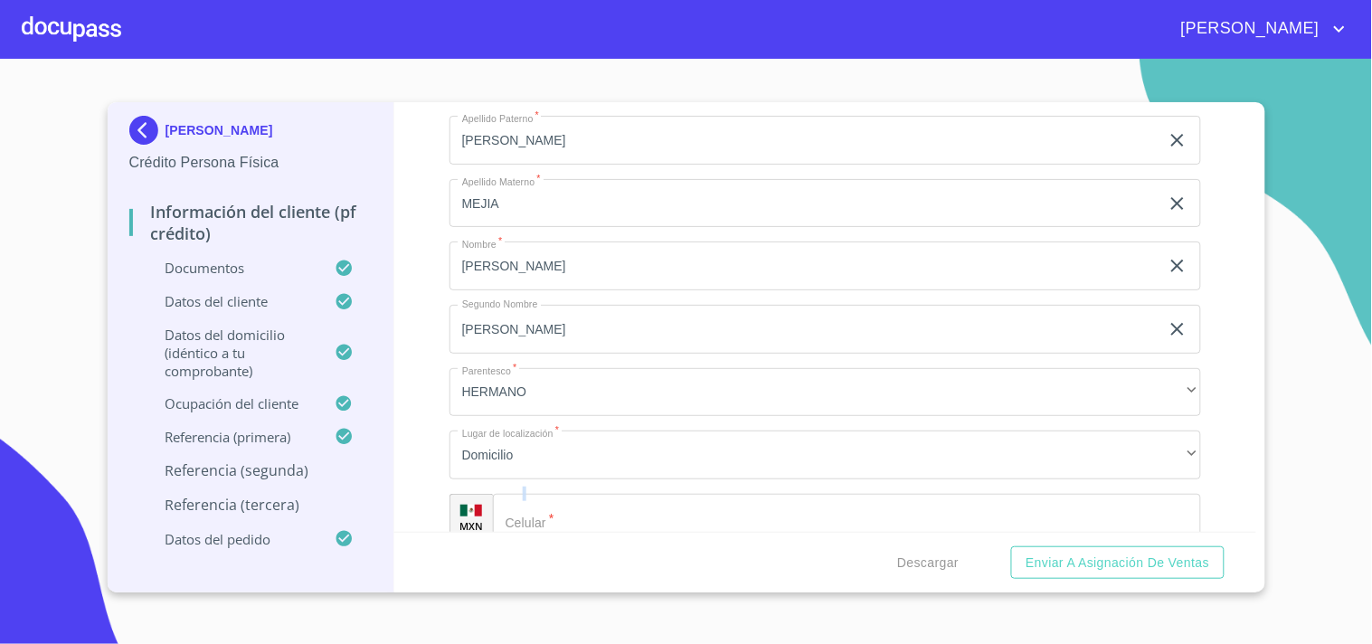
click at [610, 519] on input "Documento de identificación   *" at bounding box center [847, 518] width 708 height 49
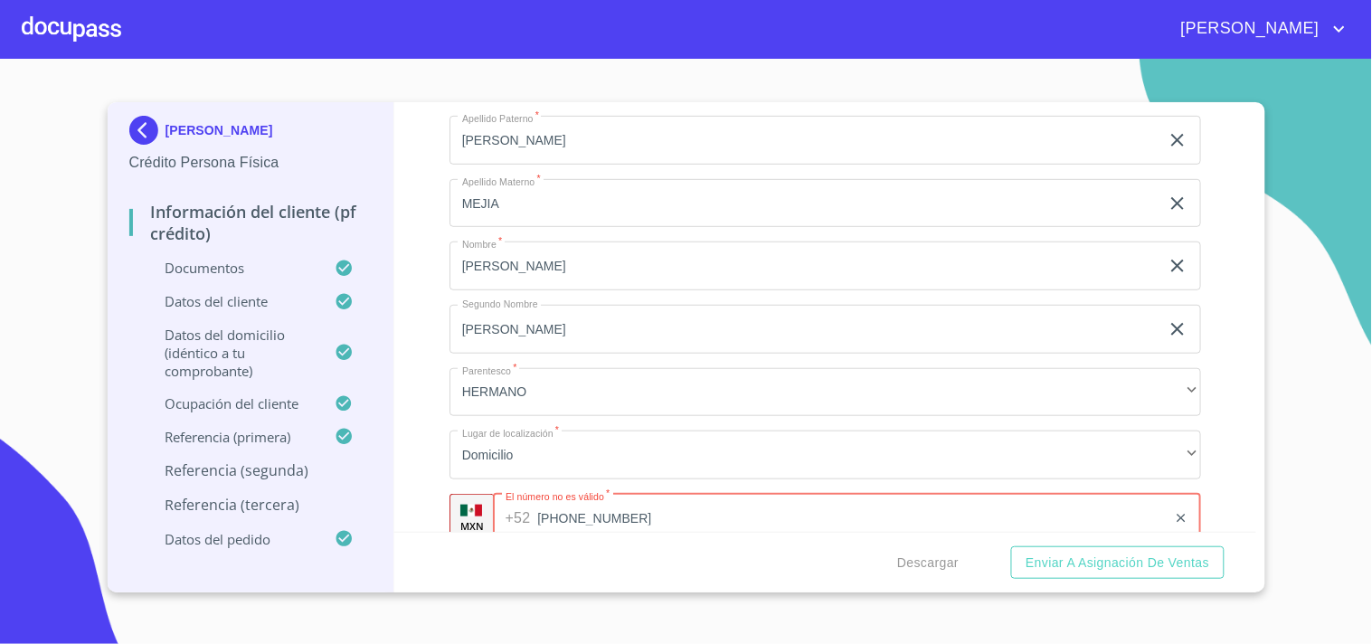
type input "[PHONE_NUMBER]"
click at [435, 463] on div "Información del cliente (PF crédito) Documentos Documento de identificación   *…" at bounding box center [825, 317] width 862 height 430
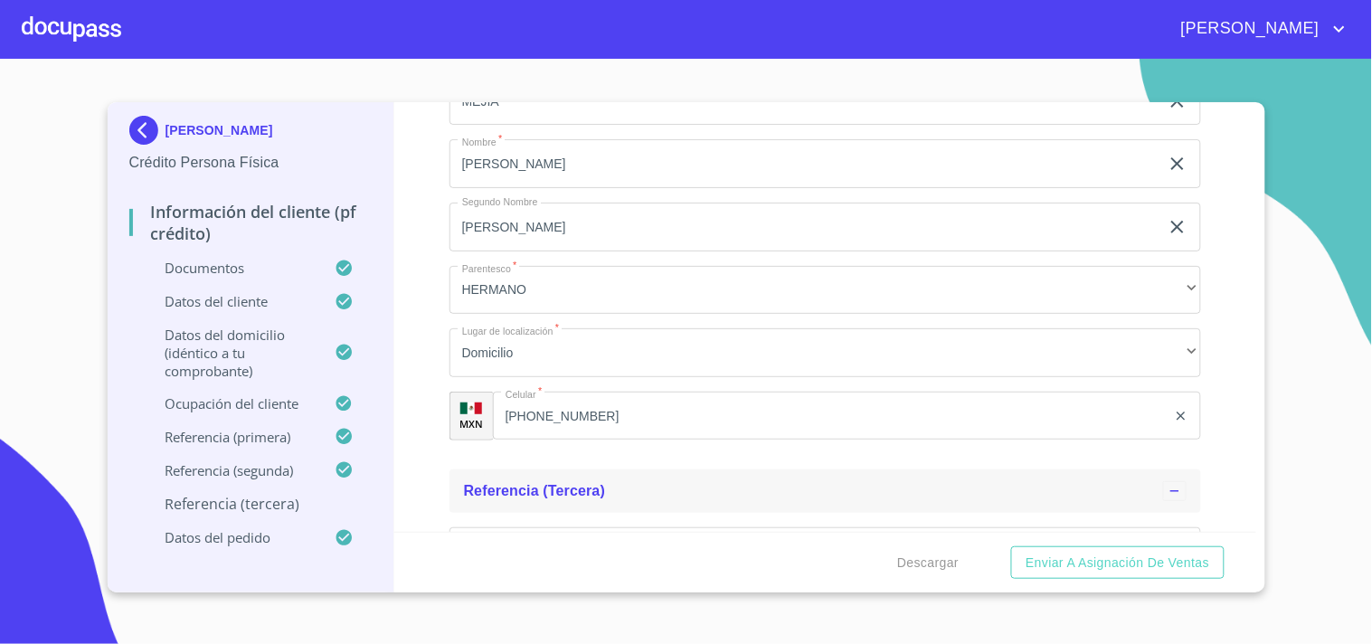
scroll to position [9275, 0]
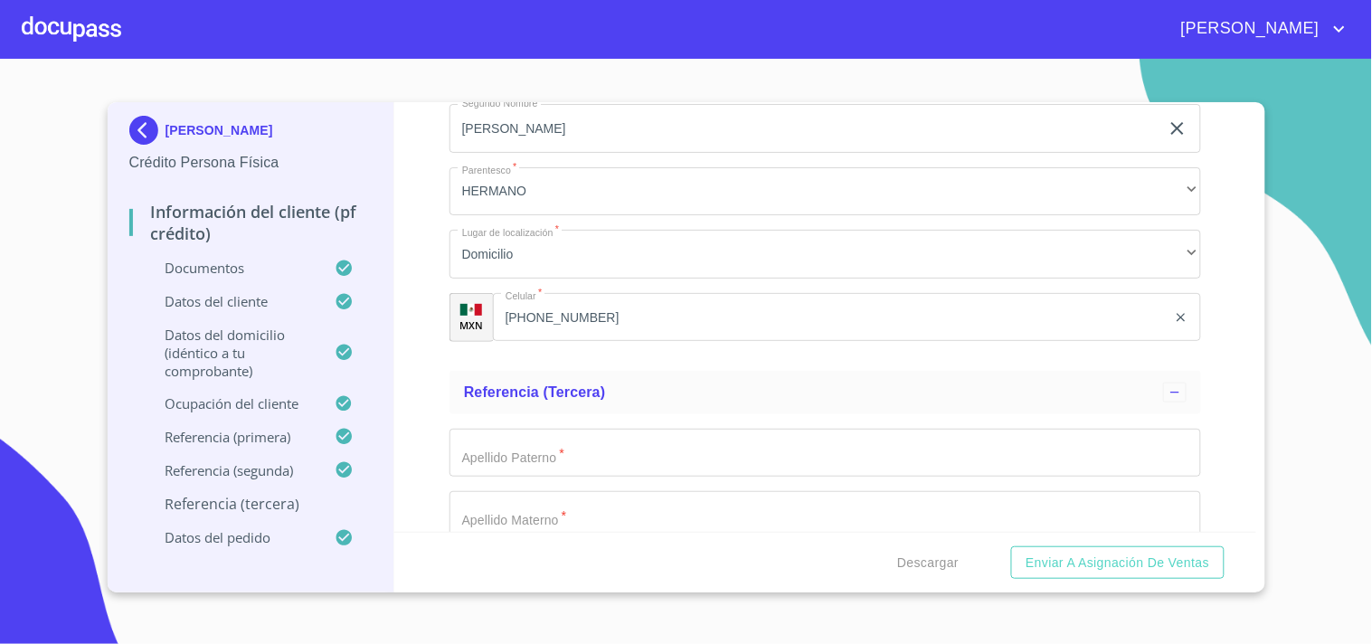
click at [609, 446] on input "Documento de identificación   *" at bounding box center [826, 453] width 752 height 49
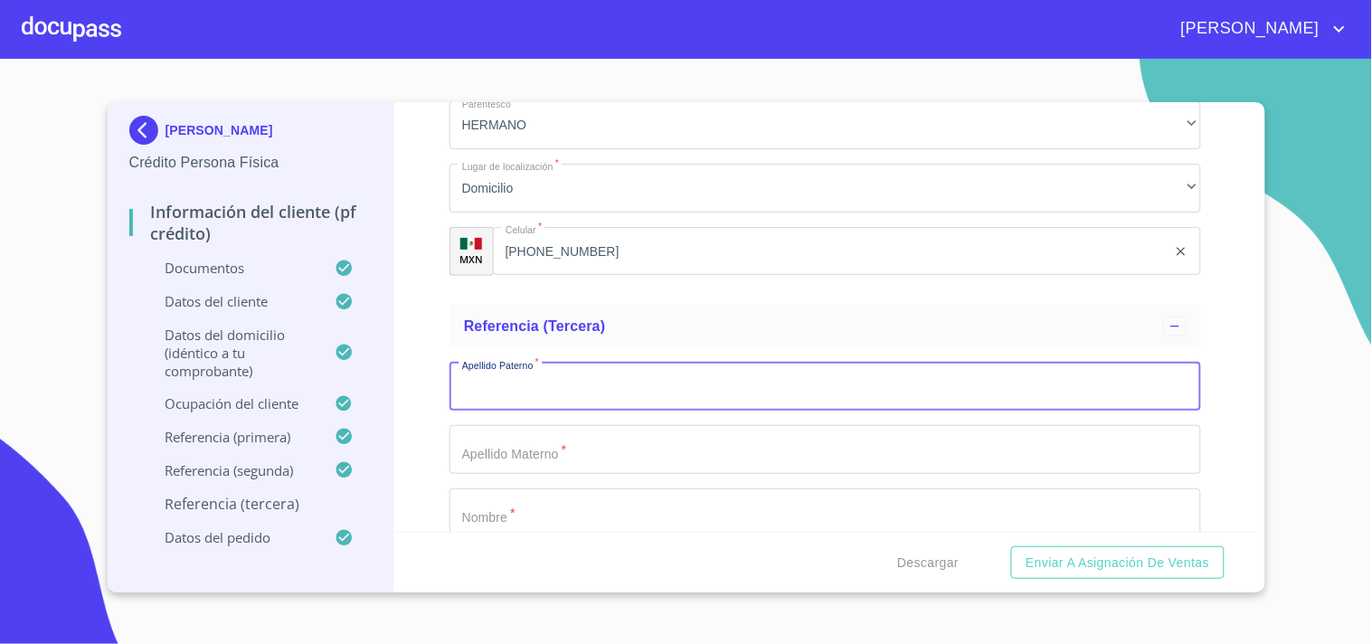
scroll to position [9375, 0]
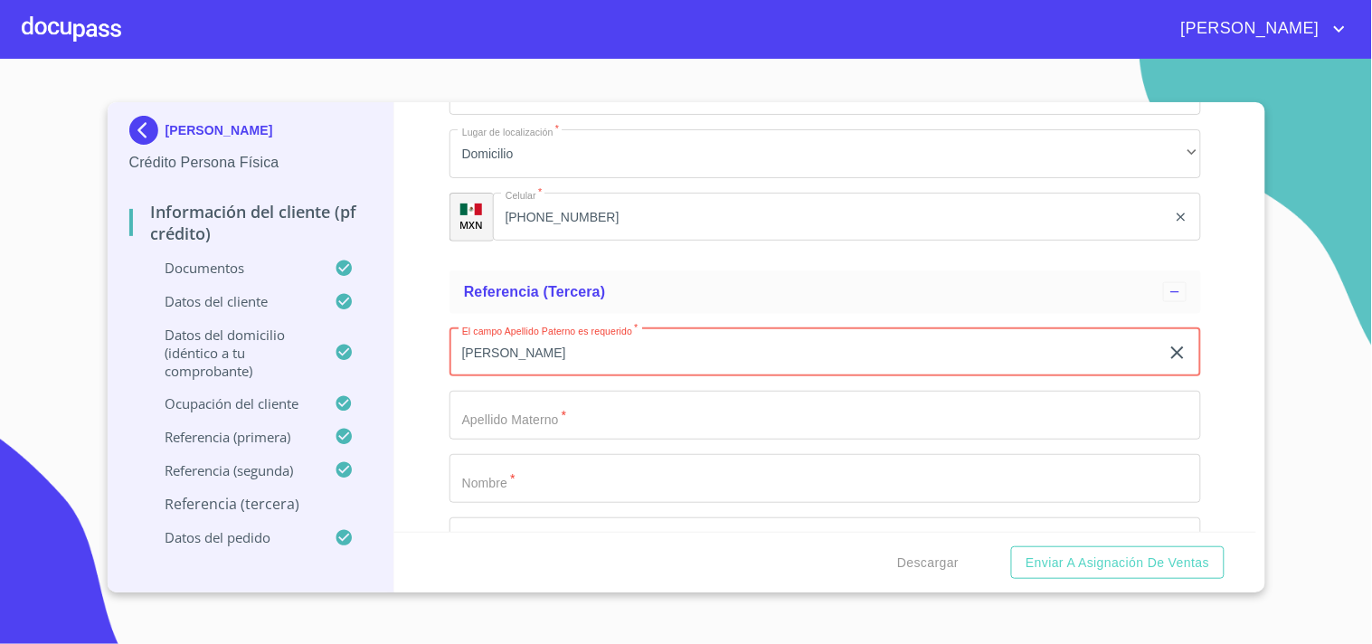
type input "[PERSON_NAME]"
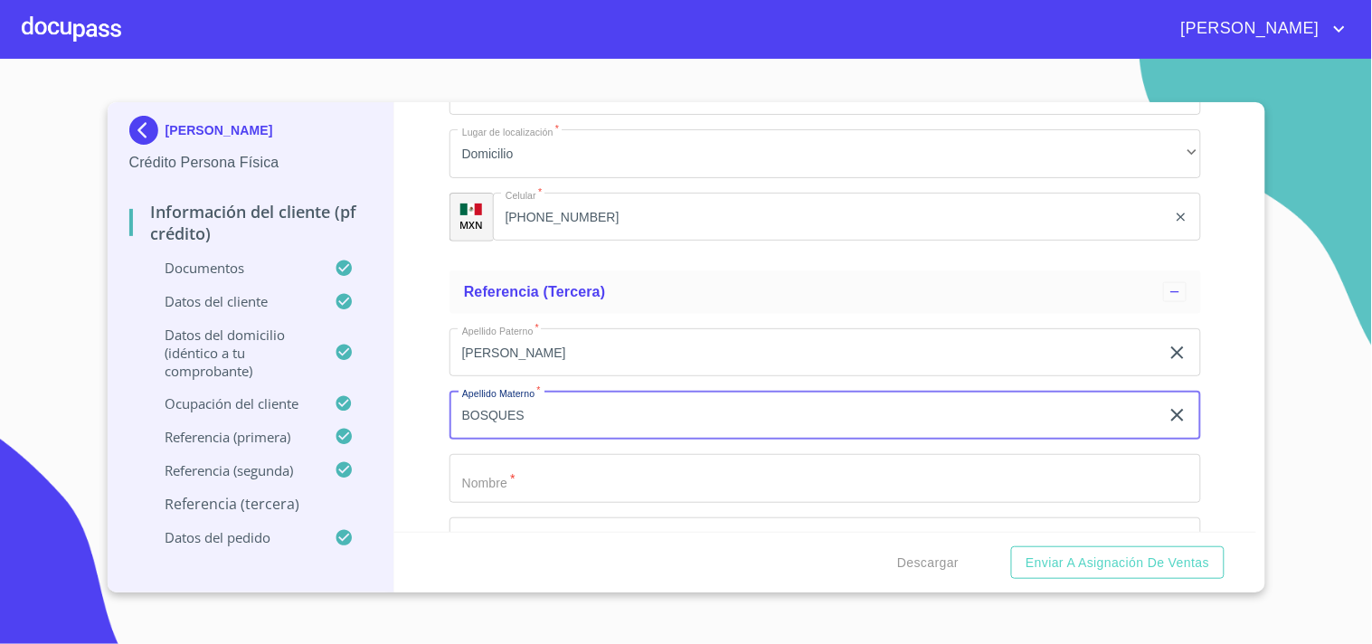
type input "BOSQUES"
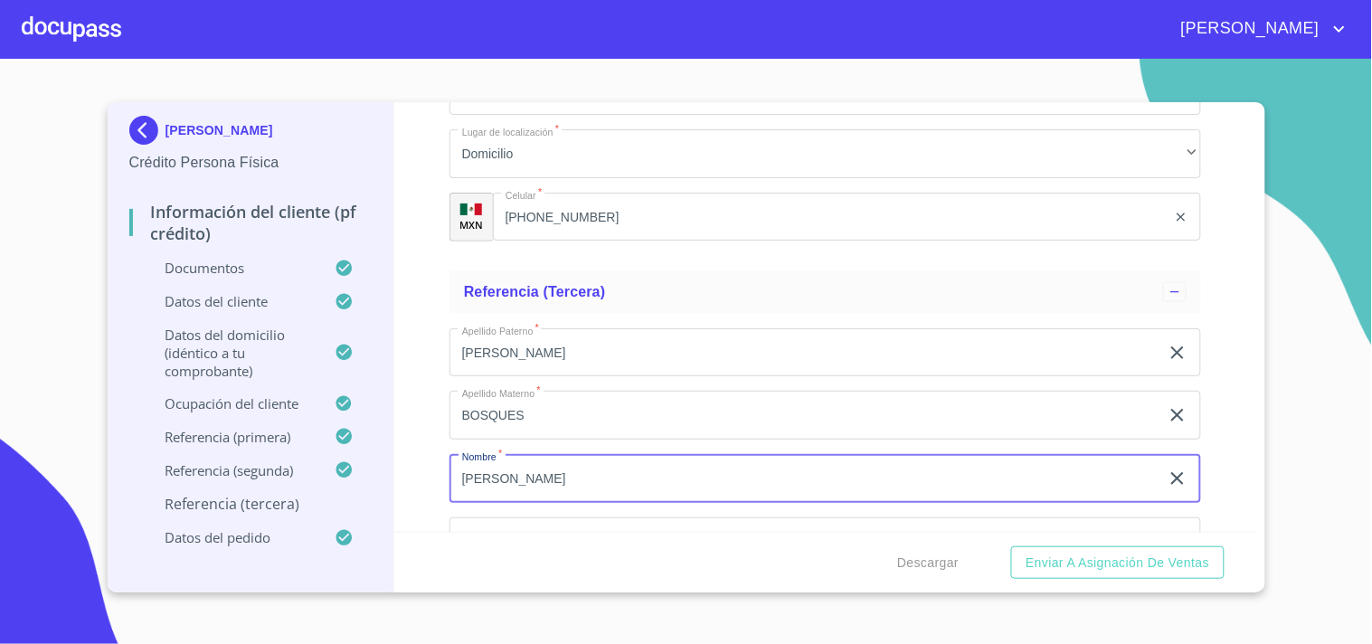
type input "[PERSON_NAME]"
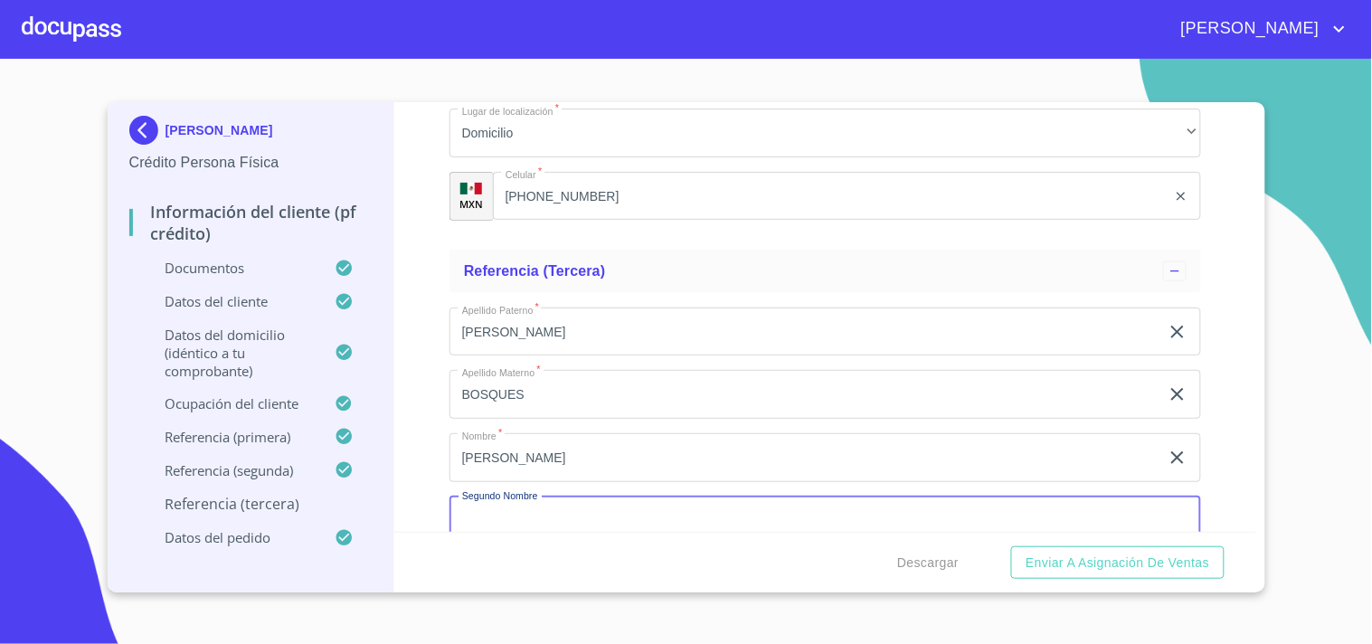
click at [500, 512] on input "Documento de identificación   *" at bounding box center [826, 521] width 752 height 49
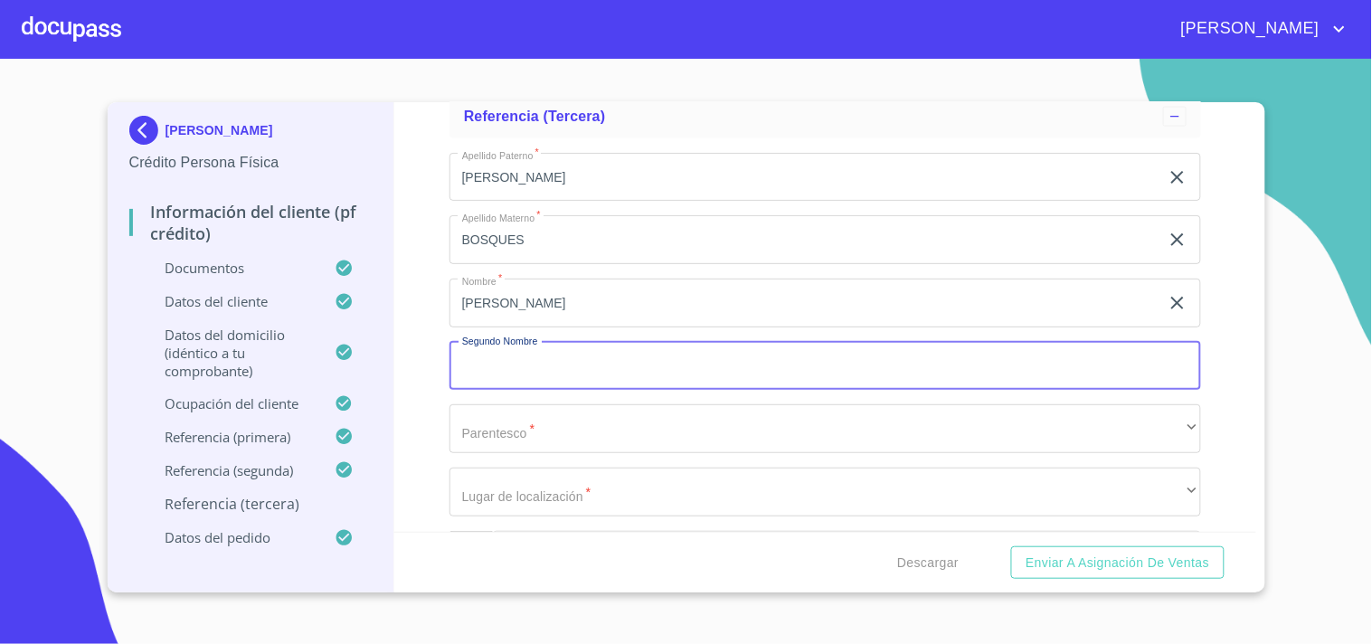
scroll to position [9598, 0]
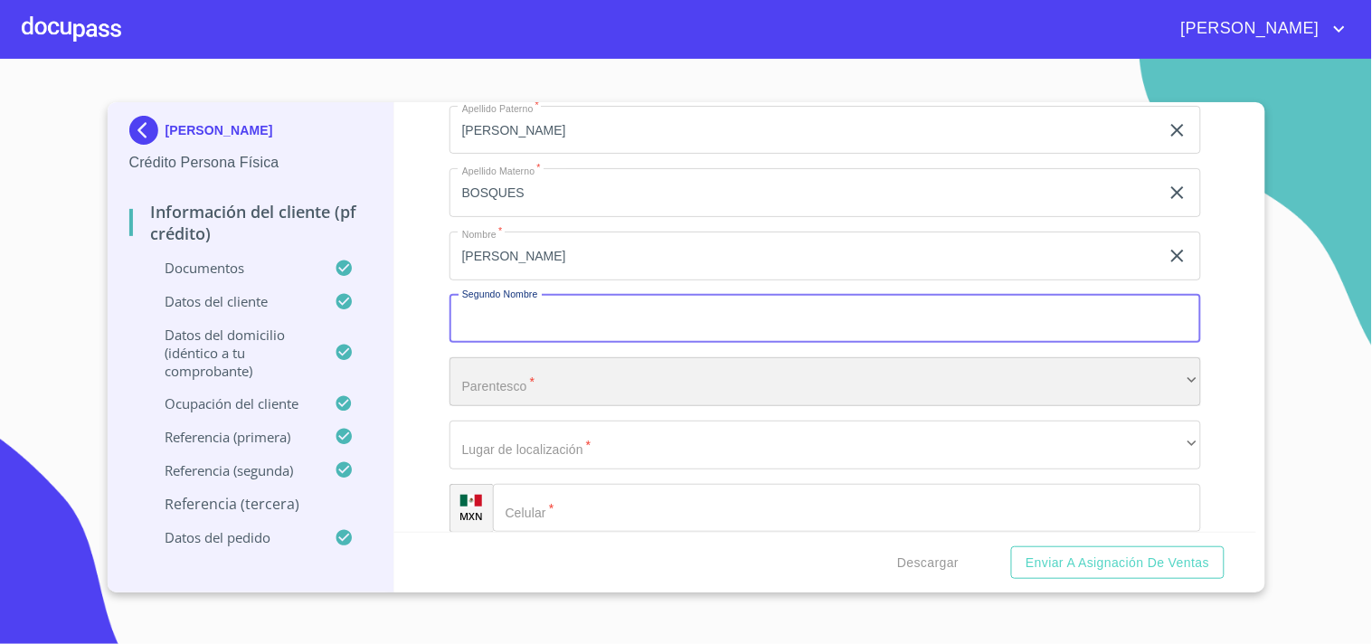
click at [530, 378] on div "​" at bounding box center [826, 381] width 752 height 49
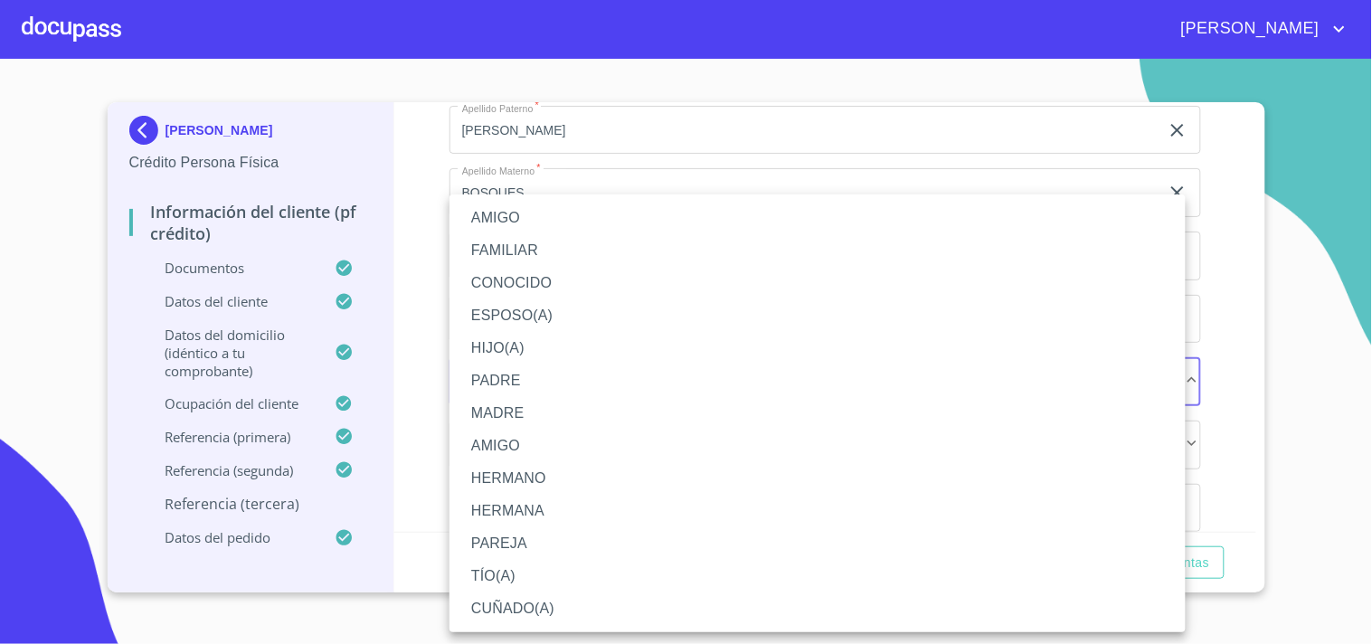
click at [517, 214] on li "AMIGO" at bounding box center [818, 218] width 736 height 33
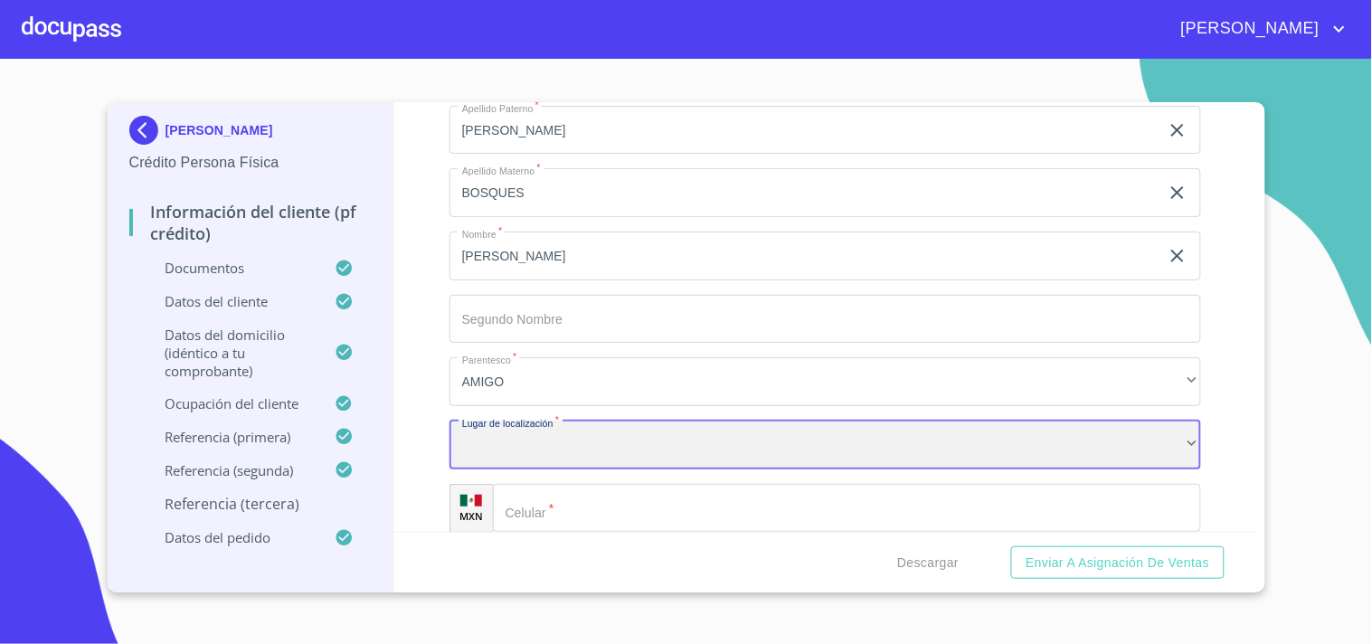
click at [507, 423] on div "​" at bounding box center [826, 445] width 752 height 49
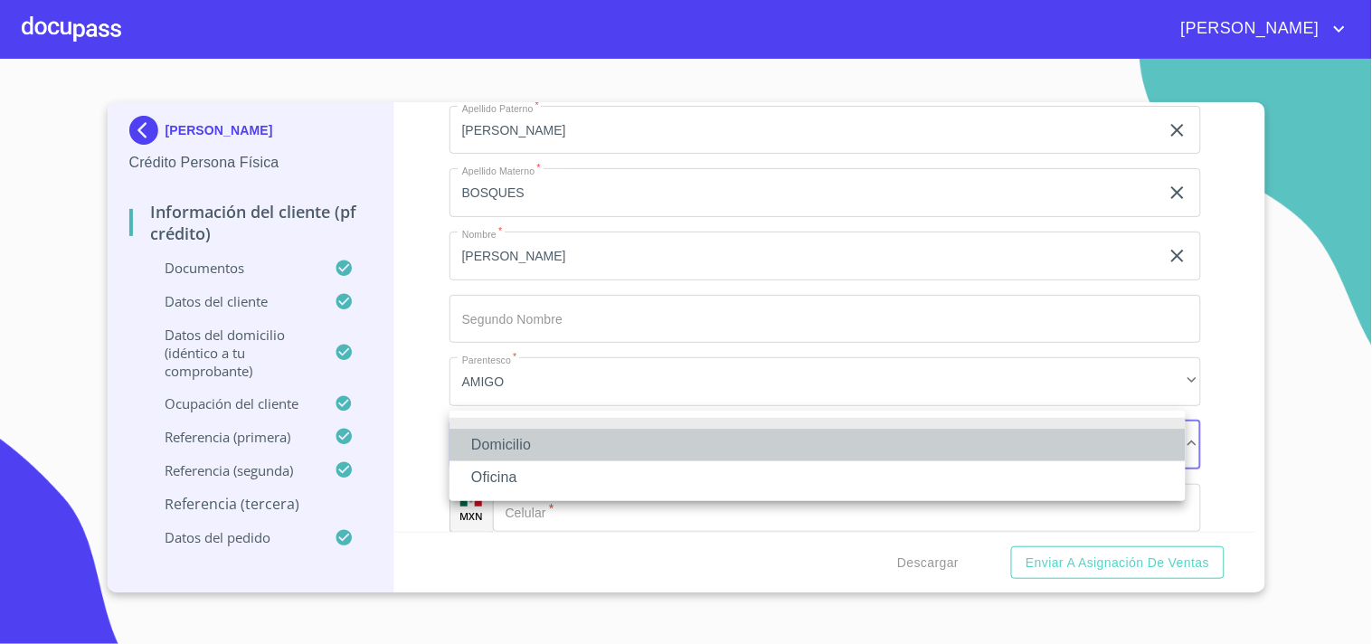
click at [527, 448] on li "Domicilio" at bounding box center [818, 445] width 736 height 33
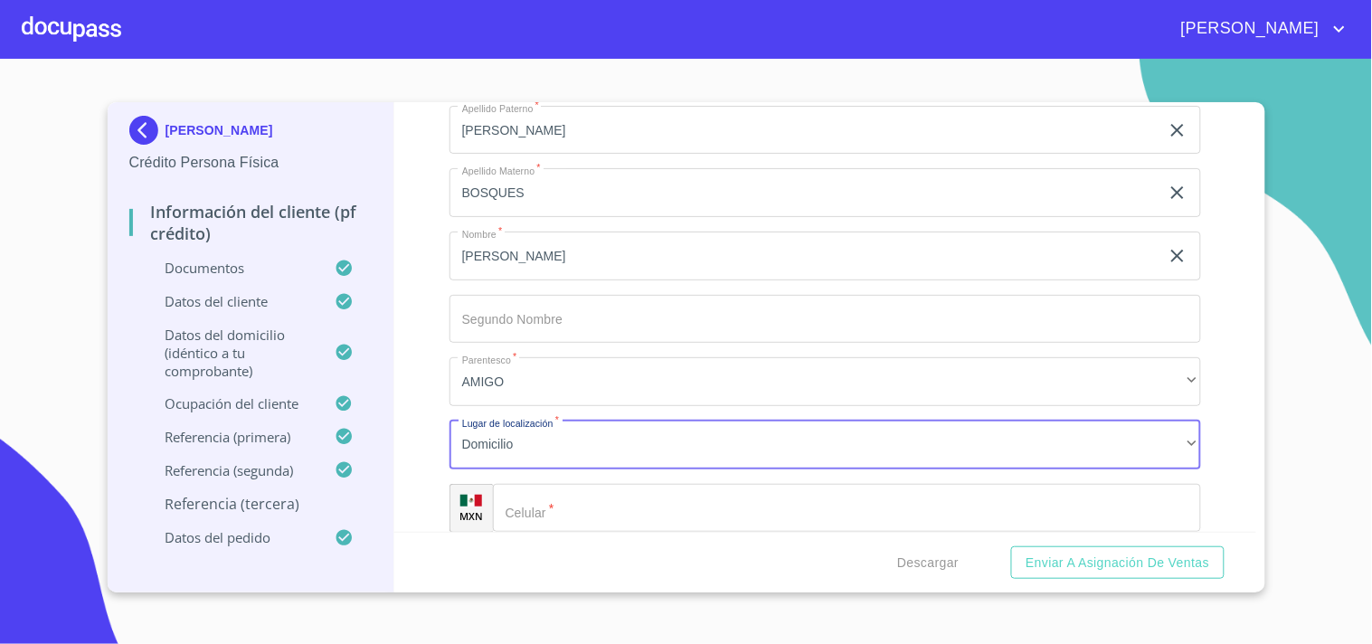
click at [592, 491] on input "Documento de identificación   *" at bounding box center [847, 508] width 708 height 49
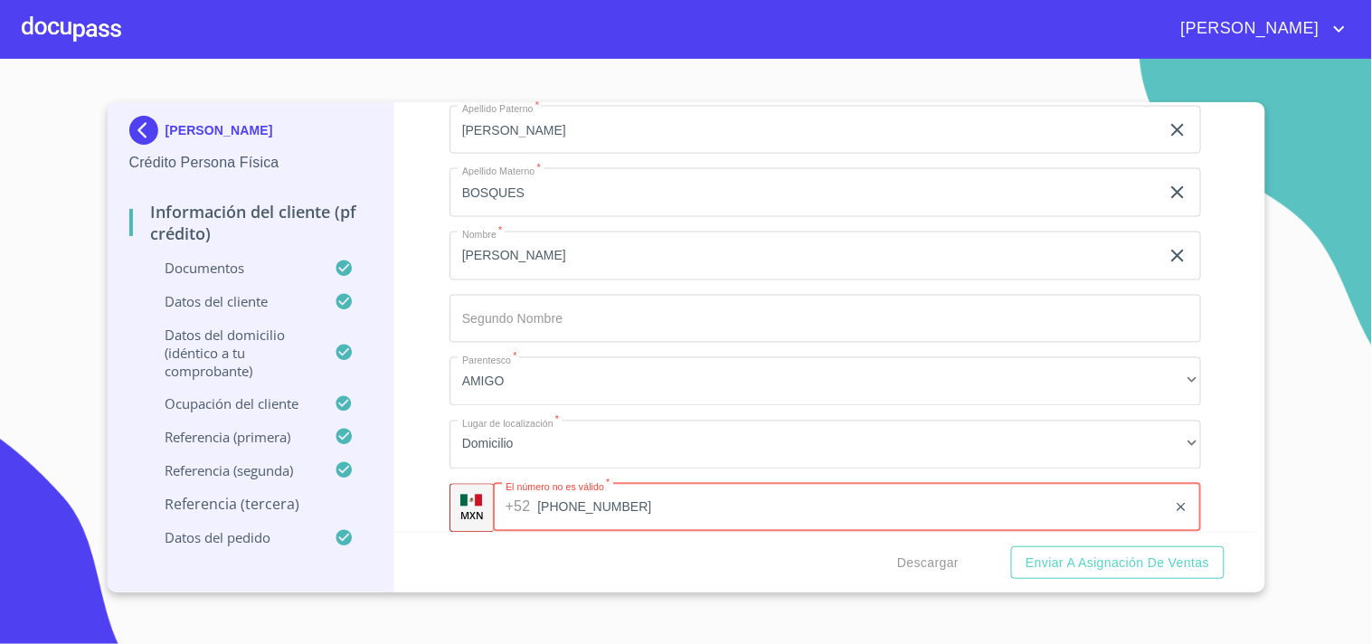
type input "[PHONE_NUMBER]"
click at [422, 403] on div "Información del cliente (PF crédito) Documentos Documento de identificación   *…" at bounding box center [825, 317] width 862 height 430
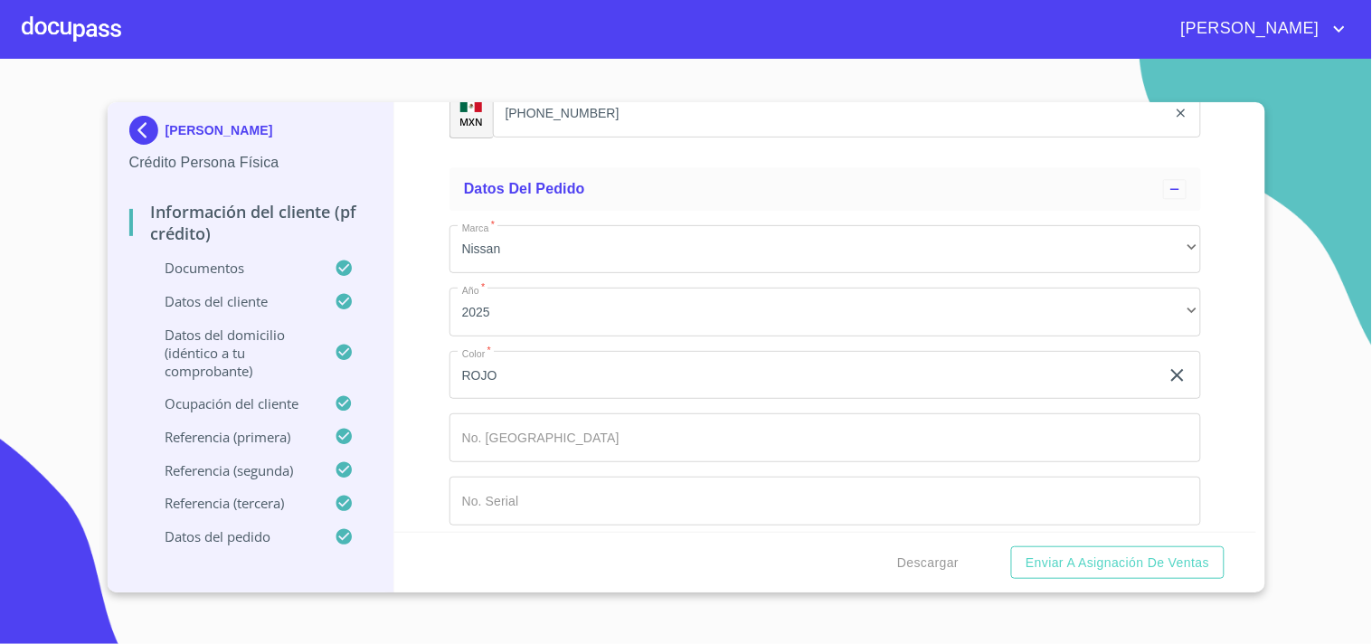
scroll to position [9994, 0]
click at [938, 555] on span "Descargar" at bounding box center [928, 563] width 62 height 23
click at [1065, 552] on span "Enviar a Asignación de Ventas" at bounding box center [1118, 563] width 184 height 23
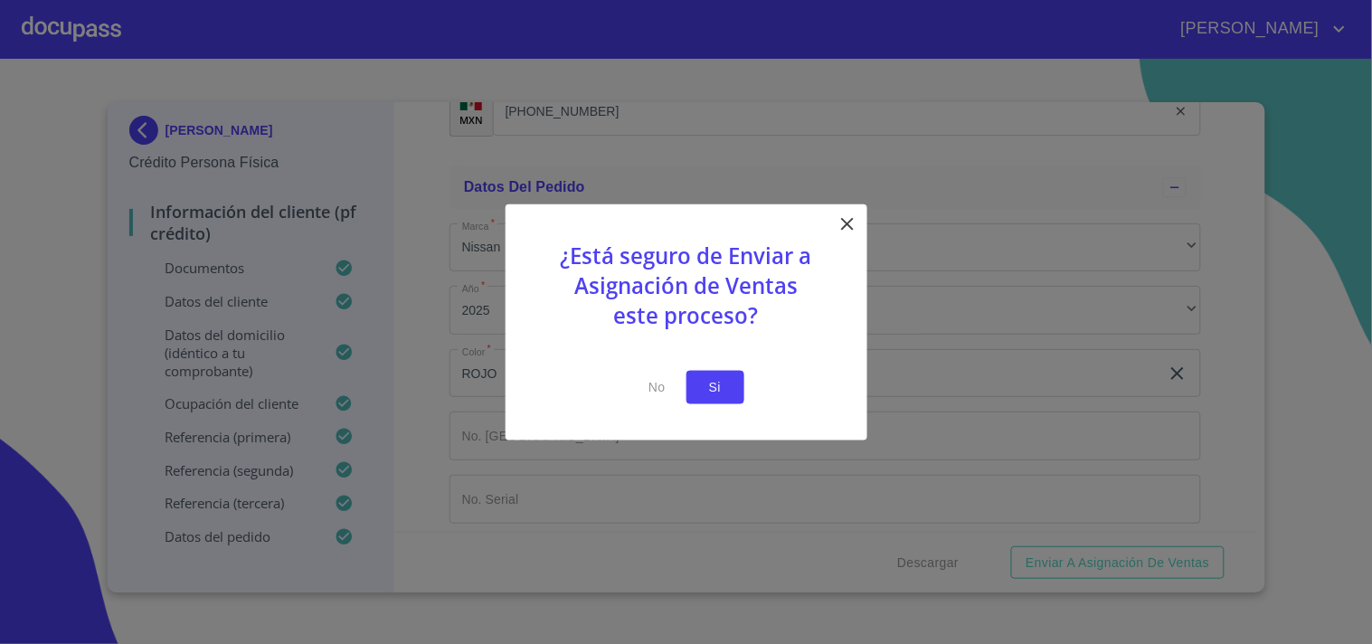
click at [720, 386] on span "Si" at bounding box center [715, 387] width 29 height 23
